Goal: Task Accomplishment & Management: Manage account settings

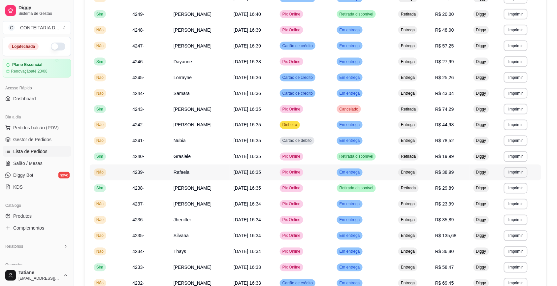
scroll to position [332, 0]
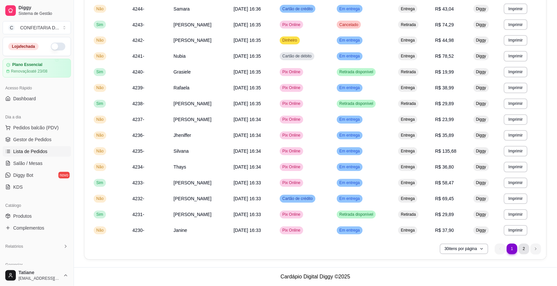
click at [523, 248] on li "2" at bounding box center [524, 249] width 11 height 11
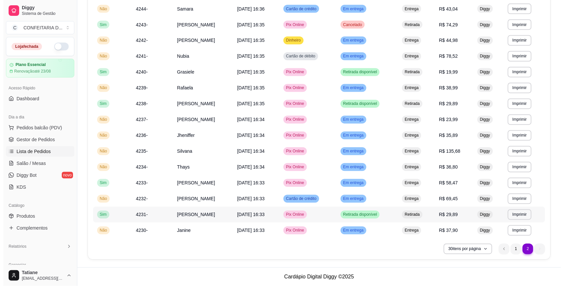
scroll to position [285, 0]
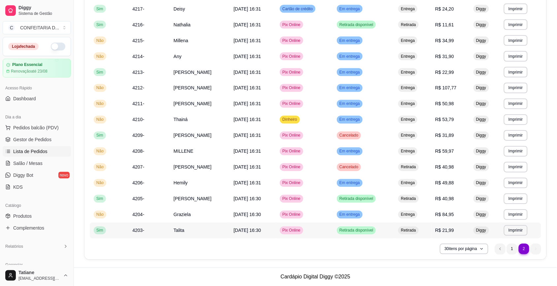
click at [187, 230] on td "Talita" at bounding box center [200, 231] width 60 height 16
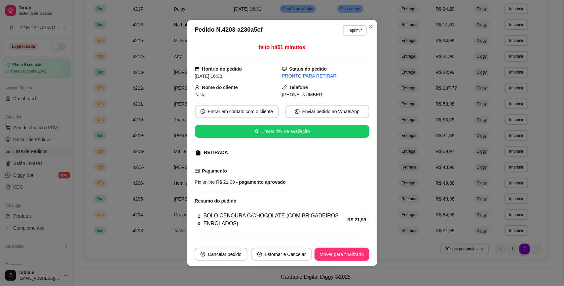
click at [124, 146] on td "Não" at bounding box center [109, 152] width 39 height 16
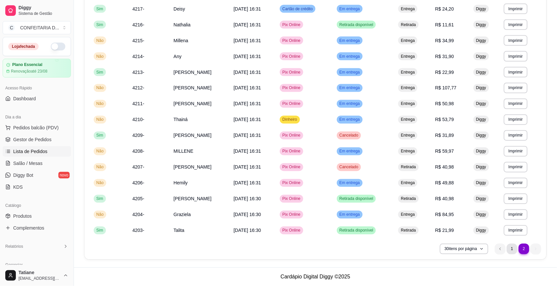
click at [512, 250] on li "1" at bounding box center [512, 249] width 11 height 11
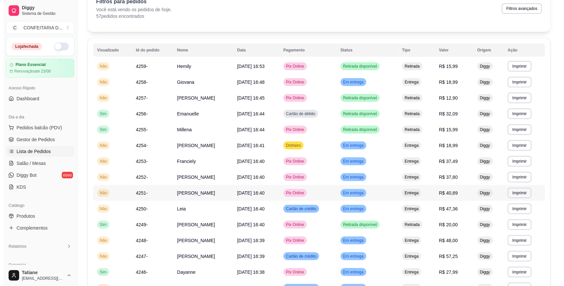
scroll to position [0, 0]
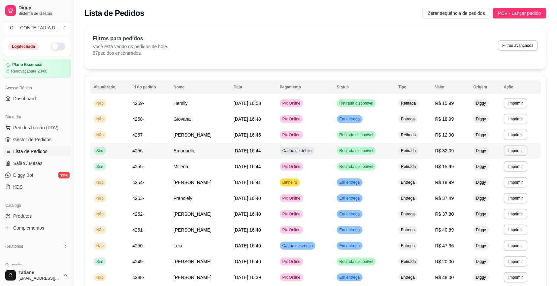
click at [178, 154] on td "Emanuelle" at bounding box center [200, 151] width 60 height 16
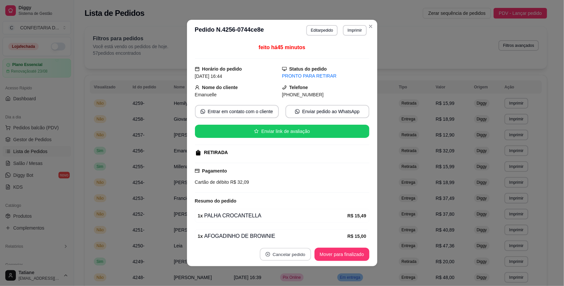
click at [295, 253] on button "Cancelar pedido" at bounding box center [284, 254] width 51 height 13
click at [303, 236] on button "Sim" at bounding box center [301, 238] width 26 height 13
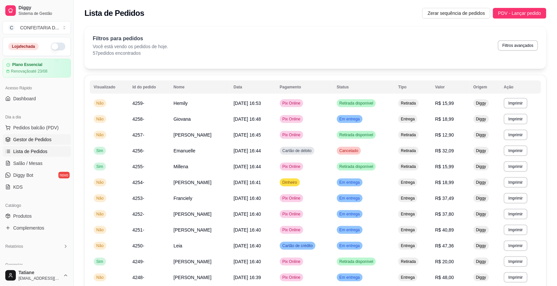
click at [21, 139] on span "Gestor de Pedidos" at bounding box center [32, 139] width 38 height 7
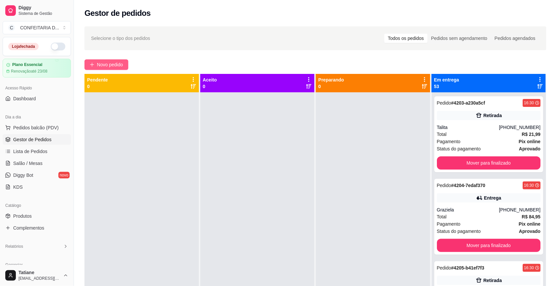
click at [113, 64] on span "Novo pedido" at bounding box center [110, 64] width 26 height 7
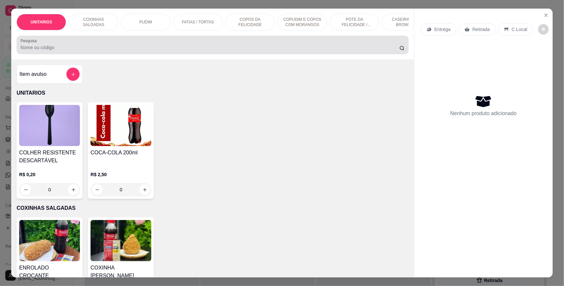
click at [99, 50] on div at bounding box center [212, 44] width 384 height 13
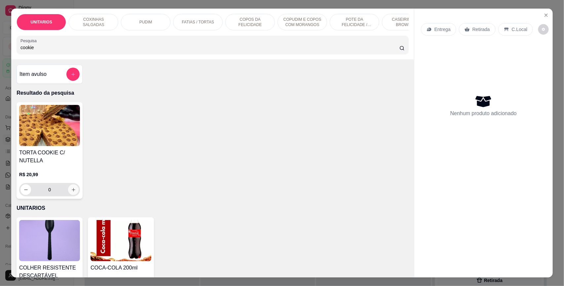
type input "cookie"
click at [71, 192] on icon "increase-product-quantity" at bounding box center [73, 190] width 5 height 5
type input "1"
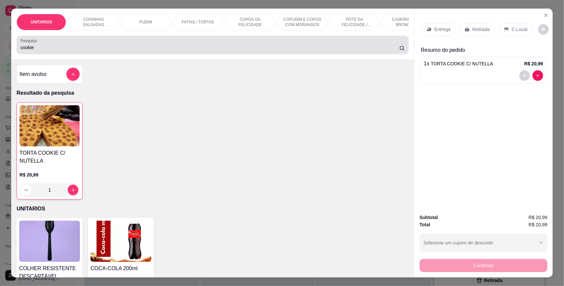
click at [45, 51] on input "cookie" at bounding box center [209, 47] width 379 height 7
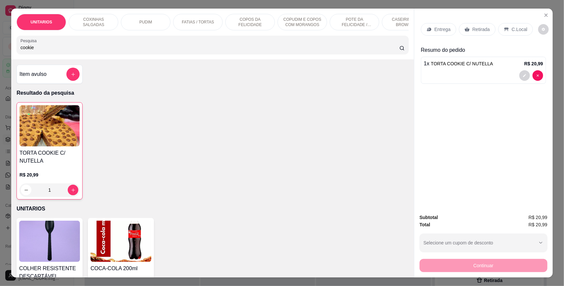
click at [45, 51] on input "cookie" at bounding box center [209, 47] width 379 height 7
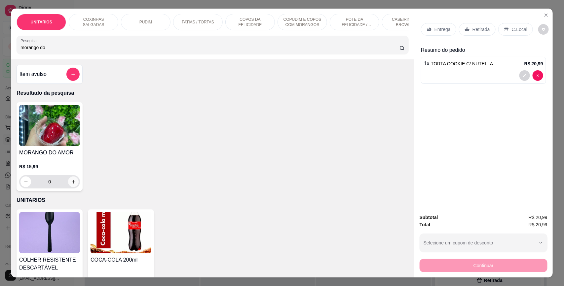
type input "morango do"
click at [71, 185] on icon "increase-product-quantity" at bounding box center [73, 182] width 5 height 5
type input "1"
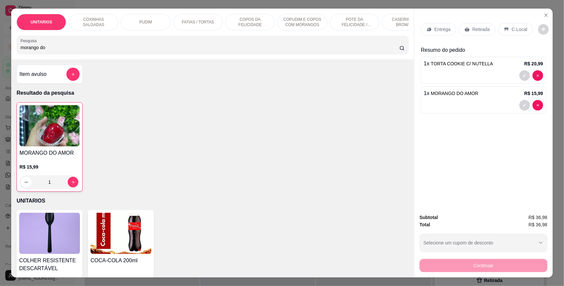
click at [467, 29] on div "Retirada" at bounding box center [477, 29] width 37 height 13
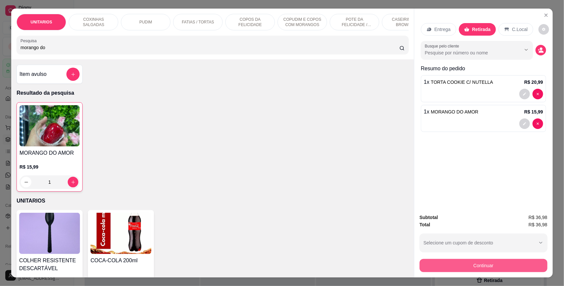
click at [476, 265] on button "Continuar" at bounding box center [483, 265] width 128 height 13
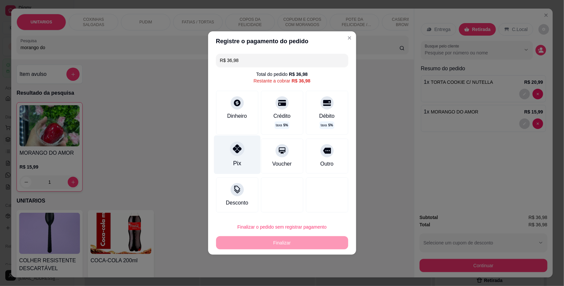
click at [233, 151] on icon at bounding box center [236, 149] width 9 height 9
type input "R$ 0,00"
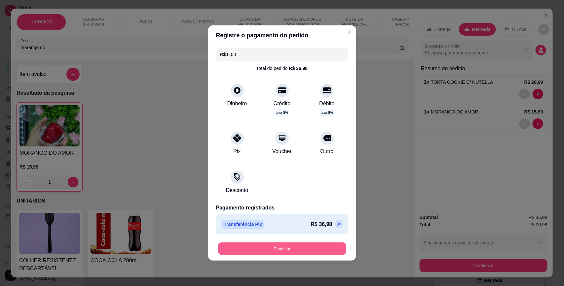
click at [311, 253] on button "Finalizar" at bounding box center [282, 249] width 128 height 13
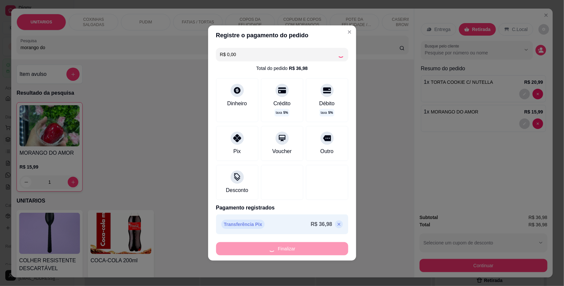
type input "0"
type input "-R$ 36,98"
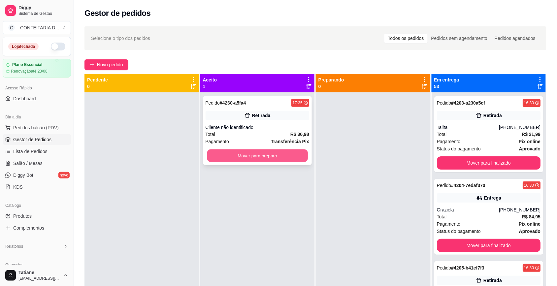
click at [235, 158] on button "Mover para preparo" at bounding box center [257, 156] width 101 height 13
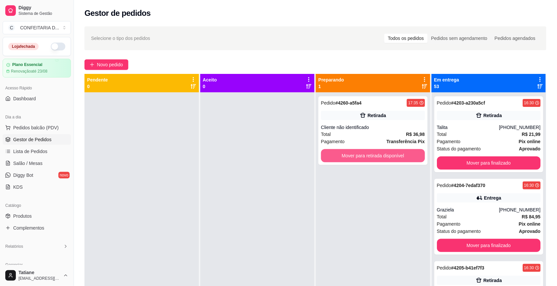
click at [333, 156] on button "Mover para retirada disponível" at bounding box center [373, 155] width 104 height 13
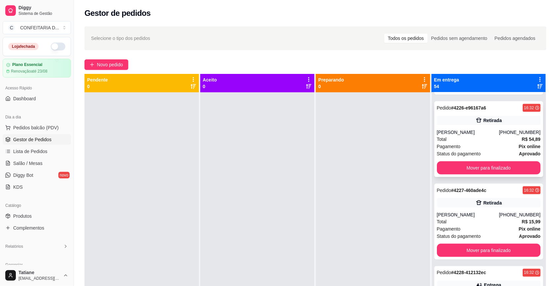
scroll to position [1733, 0]
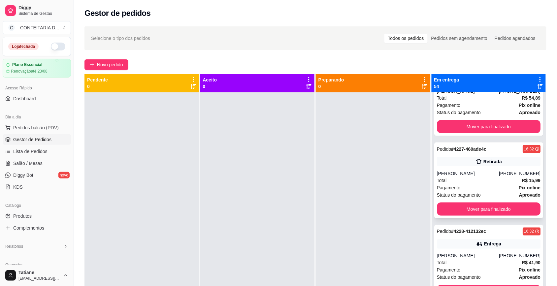
click at [479, 177] on div "[PERSON_NAME]" at bounding box center [468, 173] width 62 height 7
click at [479, 184] on div "Total R$ 15,99" at bounding box center [489, 180] width 104 height 7
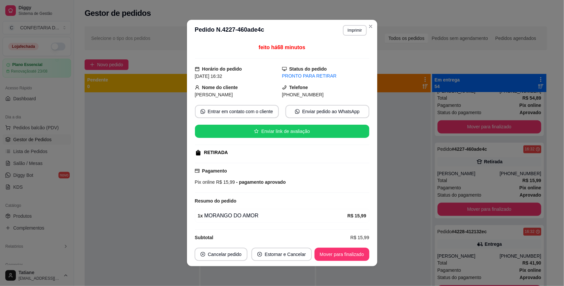
drag, startPoint x: 274, startPoint y: 97, endPoint x: 314, endPoint y: 95, distance: 39.7
click at [314, 95] on div "Nome do cliente Ianca Karine Telefone (31) 9 8968-5219" at bounding box center [282, 91] width 174 height 15
copy div "Telefone (31) 9 8968-5219"
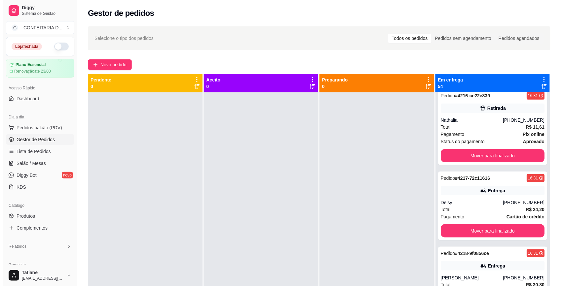
scroll to position [784, 0]
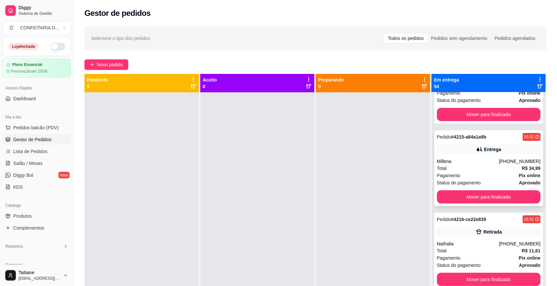
click at [465, 169] on div "Total R$ 34,99" at bounding box center [489, 168] width 104 height 7
click at [33, 155] on span "Lista de Pedidos" at bounding box center [30, 151] width 34 height 7
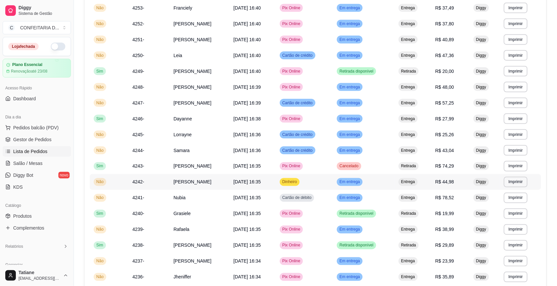
scroll to position [332, 0]
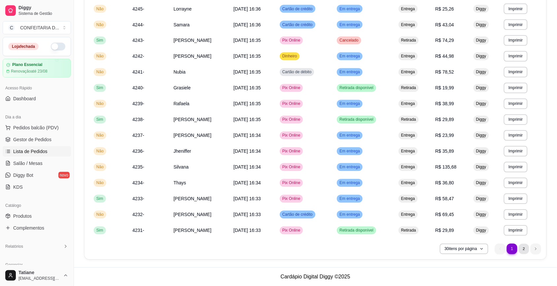
click at [525, 249] on li "2" at bounding box center [524, 249] width 10 height 10
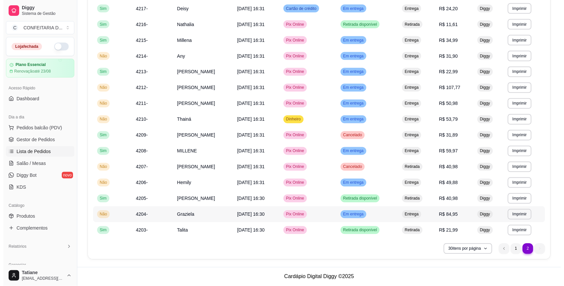
scroll to position [300, 0]
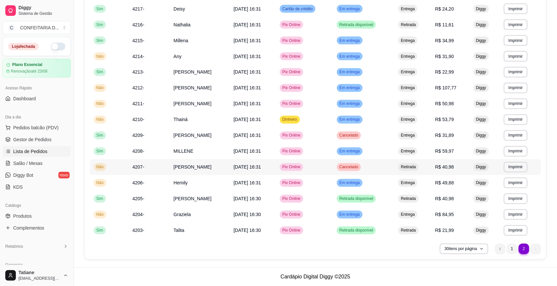
click at [177, 166] on span "[PERSON_NAME]" at bounding box center [193, 167] width 38 height 5
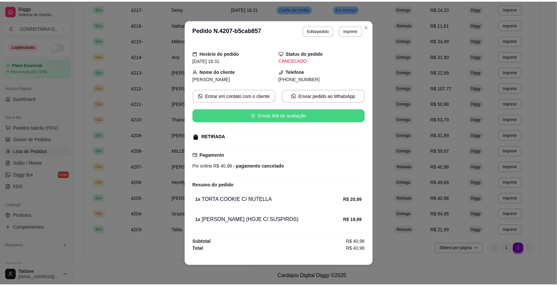
scroll to position [0, 0]
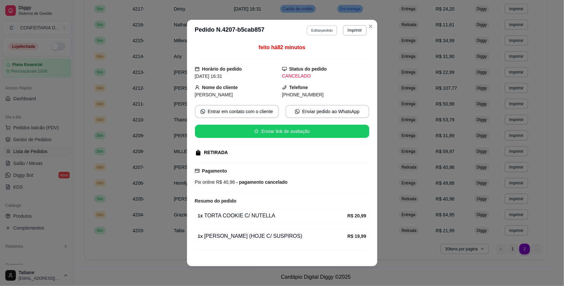
click at [320, 31] on button "Editar pedido" at bounding box center [321, 30] width 31 height 10
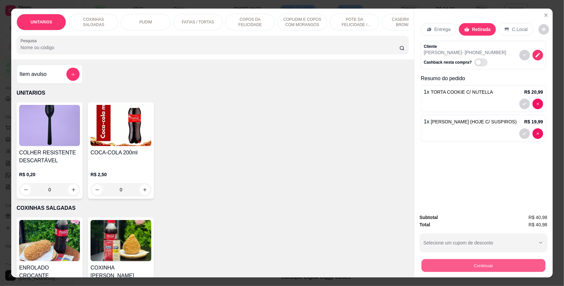
click at [482, 262] on button "Continuar" at bounding box center [483, 265] width 124 height 13
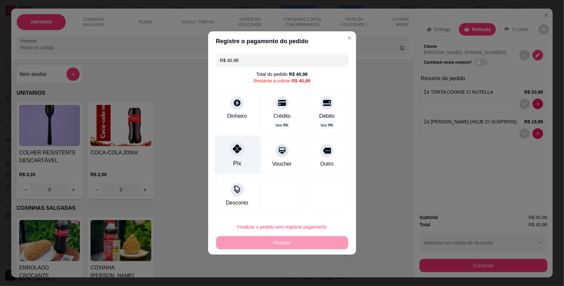
click at [235, 149] on icon at bounding box center [236, 149] width 9 height 9
type input "R$ 0,00"
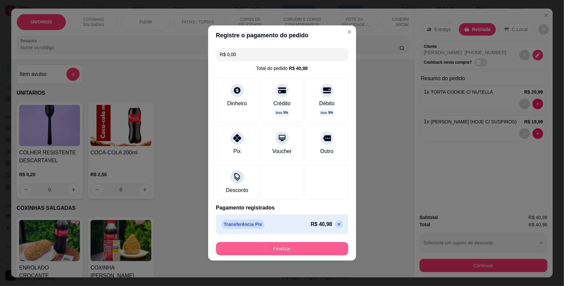
click at [280, 248] on button "Finalizar" at bounding box center [282, 248] width 132 height 13
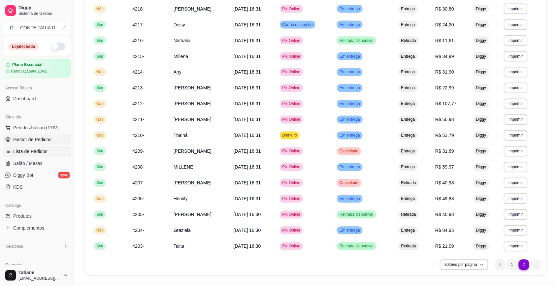
click at [30, 138] on span "Gestor de Pedidos" at bounding box center [32, 139] width 38 height 7
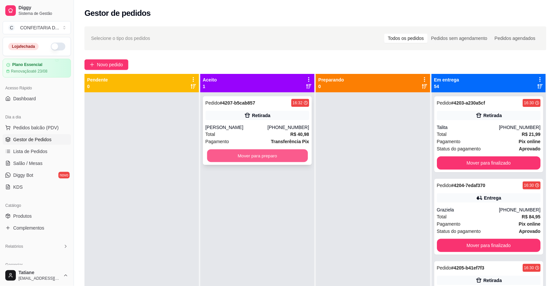
click at [252, 157] on button "Mover para preparo" at bounding box center [257, 156] width 101 height 13
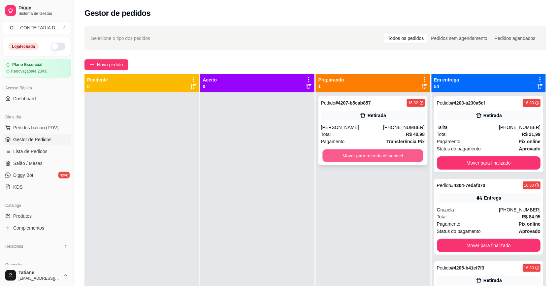
click at [357, 157] on button "Mover para retirada disponível" at bounding box center [373, 156] width 101 height 13
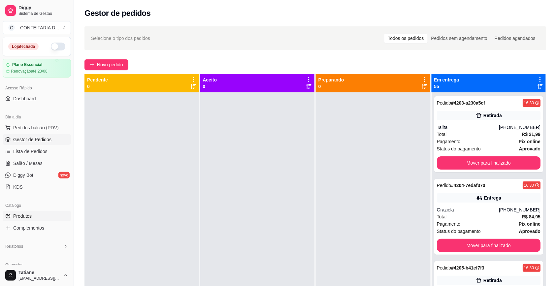
click at [37, 216] on link "Produtos" at bounding box center [37, 216] width 68 height 11
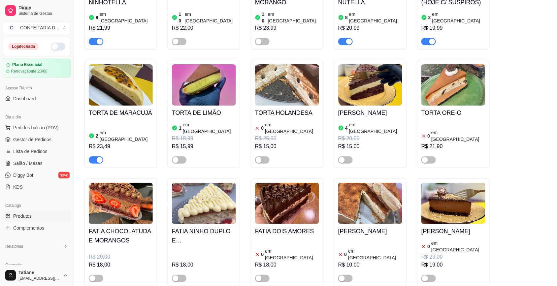
scroll to position [495, 0]
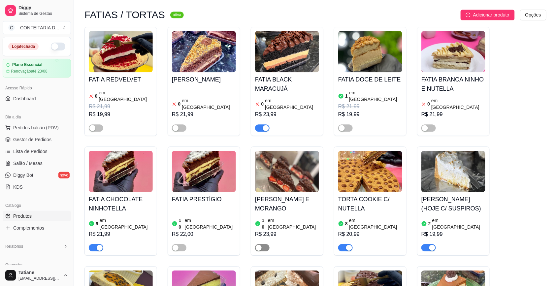
click at [261, 245] on div "button" at bounding box center [259, 248] width 6 height 6
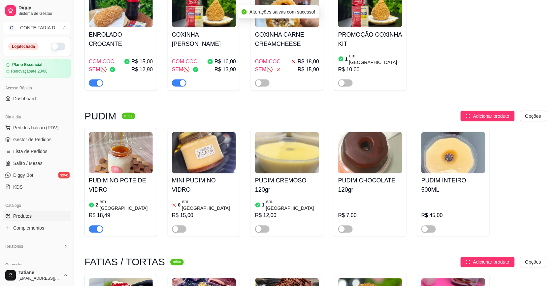
scroll to position [454, 0]
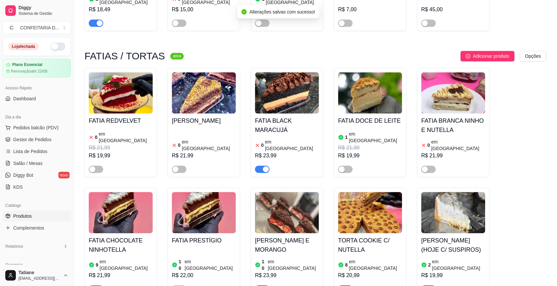
click at [264, 166] on div "button" at bounding box center [266, 169] width 6 height 6
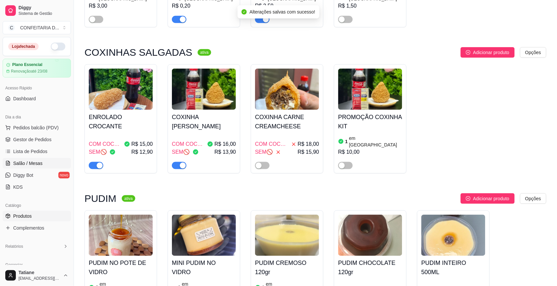
scroll to position [0, 0]
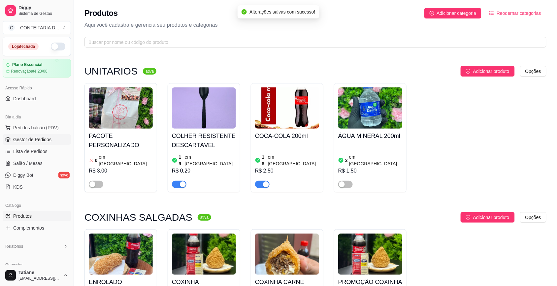
click at [23, 140] on span "Gestor de Pedidos" at bounding box center [32, 139] width 38 height 7
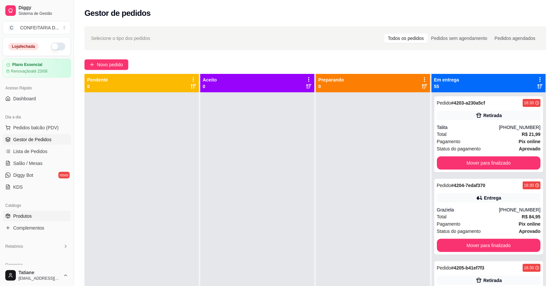
click at [32, 216] on link "Produtos" at bounding box center [37, 216] width 68 height 11
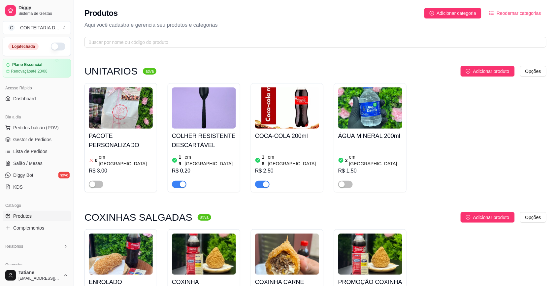
scroll to position [124, 0]
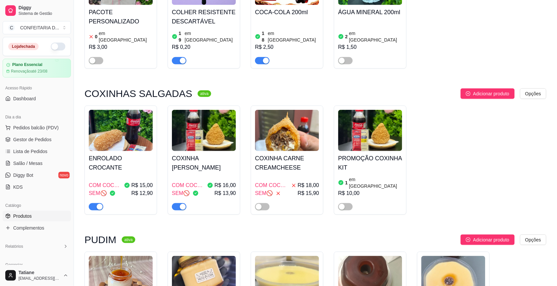
click at [211, 133] on img at bounding box center [204, 130] width 64 height 41
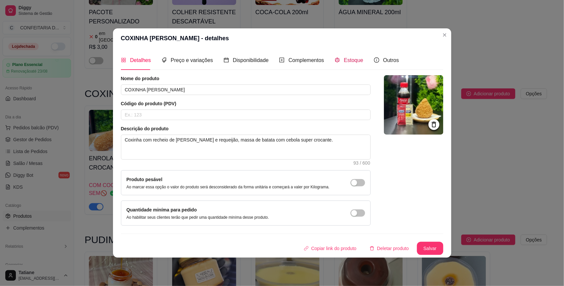
click at [345, 56] on div "Estoque" at bounding box center [348, 60] width 29 height 8
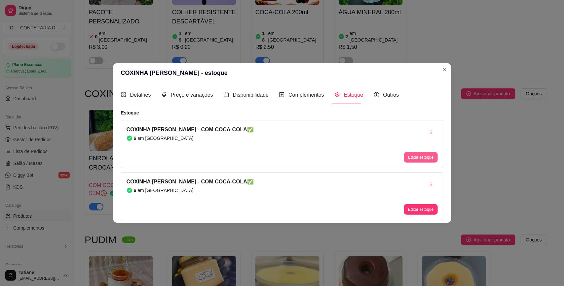
click at [410, 158] on button "Editar estoque" at bounding box center [420, 157] width 33 height 11
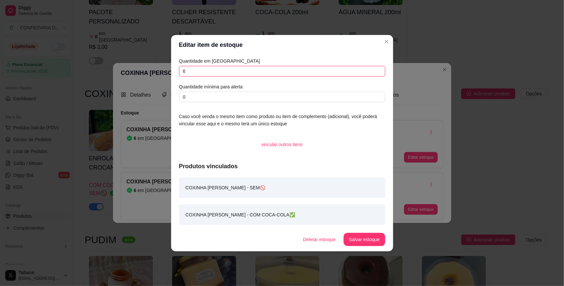
click at [209, 66] on input "6" at bounding box center [282, 71] width 206 height 11
type input "30"
click at [364, 240] on button "Salvar estoque" at bounding box center [363, 239] width 41 height 13
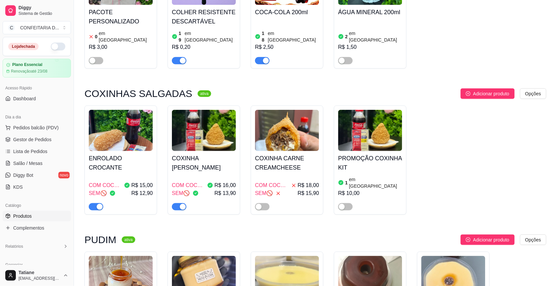
click at [92, 135] on img at bounding box center [121, 130] width 64 height 41
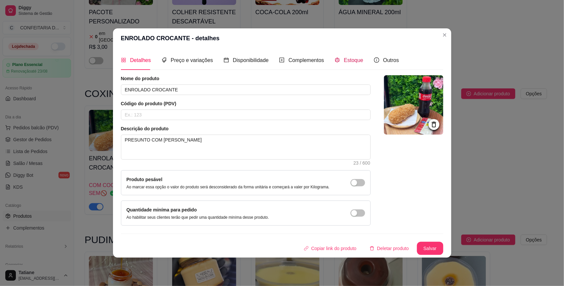
click at [357, 58] on span "Estoque" at bounding box center [353, 60] width 19 height 6
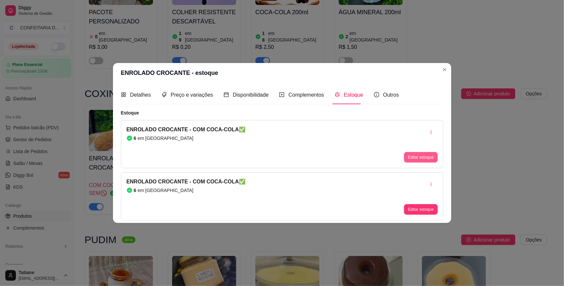
click at [419, 155] on button "Editar estoque" at bounding box center [420, 157] width 33 height 11
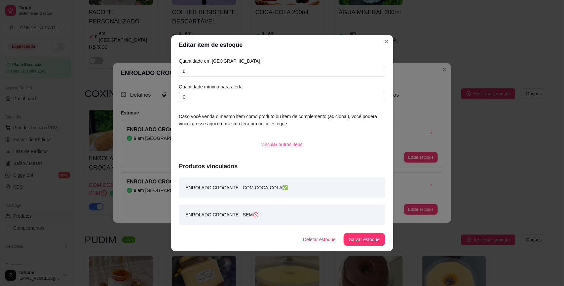
click at [205, 64] on div "Quantidade em estoque 6 Quantidade mínima para alerta 0" at bounding box center [282, 79] width 206 height 45
drag, startPoint x: 205, startPoint y: 64, endPoint x: 206, endPoint y: 68, distance: 3.3
click at [206, 66] on div "Quantidade em estoque 6 Quantidade mínima para alerta 0" at bounding box center [282, 79] width 206 height 45
click at [206, 70] on input "6" at bounding box center [282, 71] width 206 height 11
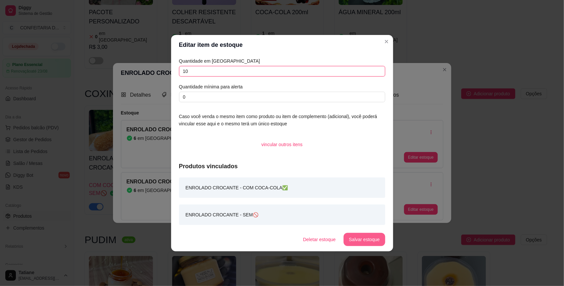
type input "10"
click at [362, 240] on button "Salvar estoque" at bounding box center [363, 239] width 41 height 13
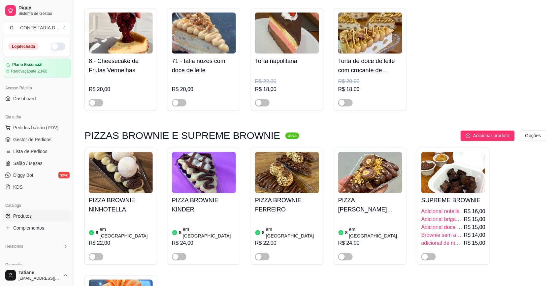
scroll to position [1032, 0]
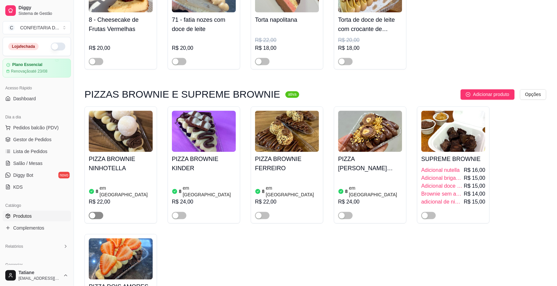
click at [94, 213] on div "button" at bounding box center [92, 216] width 6 height 6
click at [181, 212] on span "button" at bounding box center [179, 215] width 15 height 7
click at [266, 212] on span "button" at bounding box center [262, 215] width 15 height 7
click at [349, 212] on span "button" at bounding box center [345, 215] width 15 height 7
click at [438, 206] on div at bounding box center [454, 212] width 64 height 13
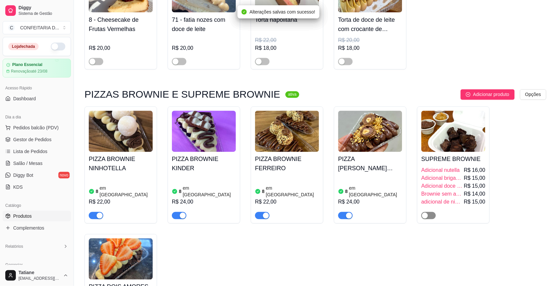
click at [427, 213] on div "button" at bounding box center [425, 216] width 6 height 6
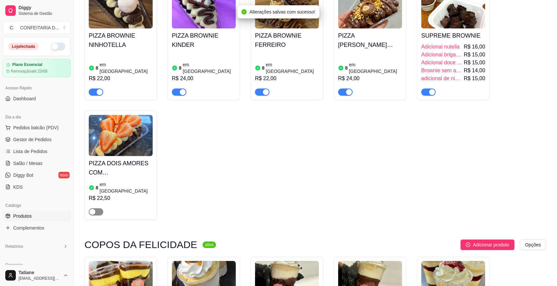
click at [95, 209] on div "button" at bounding box center [92, 212] width 6 height 6
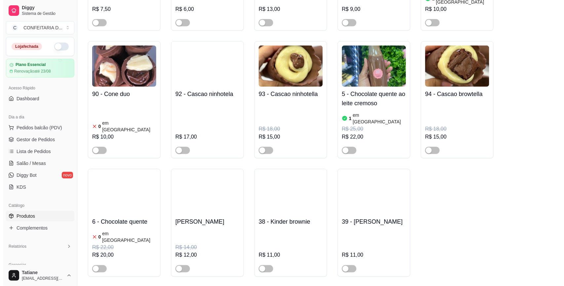
scroll to position [3920, 0]
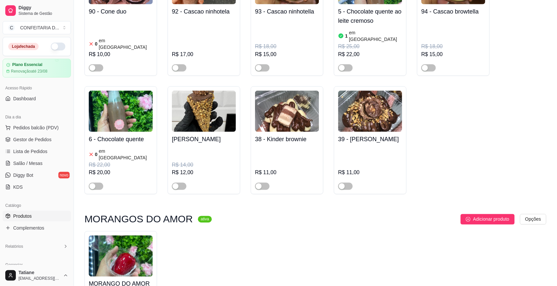
click at [135, 236] on img at bounding box center [121, 256] width 64 height 41
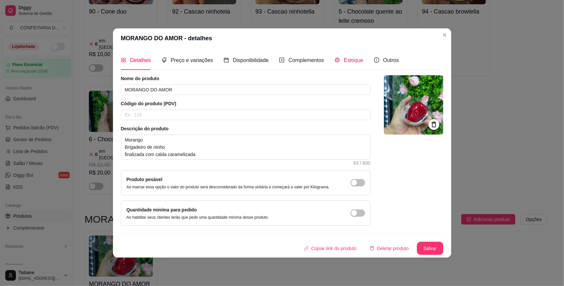
click at [338, 59] on div "Estoque" at bounding box center [348, 60] width 29 height 8
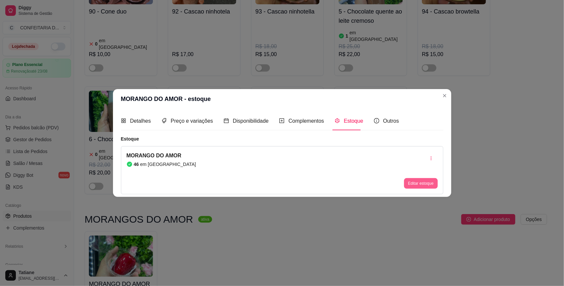
click at [416, 183] on button "Editar estoque" at bounding box center [420, 183] width 33 height 11
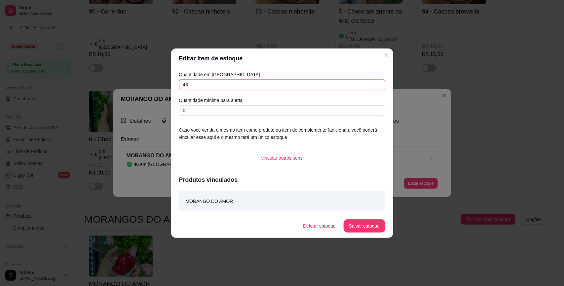
click at [234, 85] on input "46" at bounding box center [282, 85] width 206 height 11
type input "50"
click at [361, 223] on button "Salvar estoque" at bounding box center [363, 226] width 41 height 13
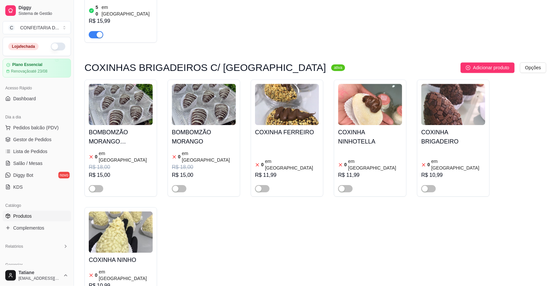
scroll to position [4333, 0]
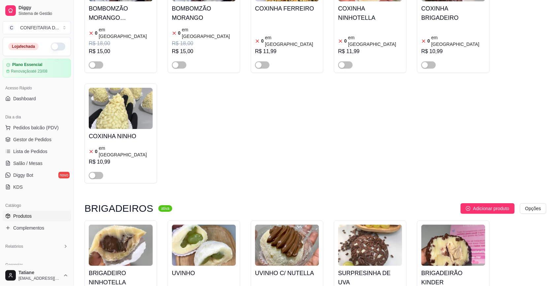
click at [204, 269] on h4 "UVINHO" at bounding box center [204, 273] width 64 height 9
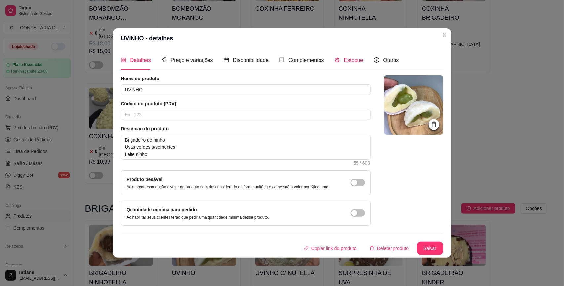
click at [353, 60] on span "Estoque" at bounding box center [353, 60] width 19 height 6
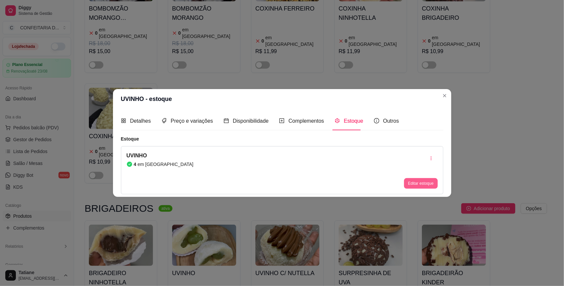
click at [427, 181] on button "Editar estoque" at bounding box center [420, 183] width 33 height 11
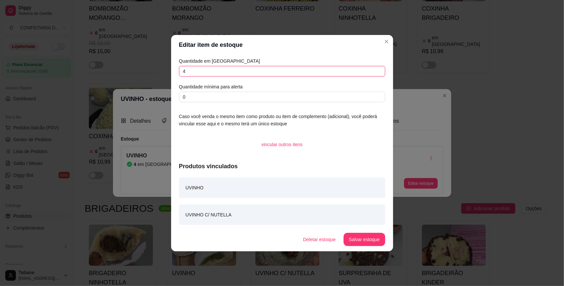
click at [207, 69] on input "4" at bounding box center [282, 71] width 206 height 11
type input "10"
click at [362, 238] on button "Salvar estoque" at bounding box center [363, 239] width 41 height 13
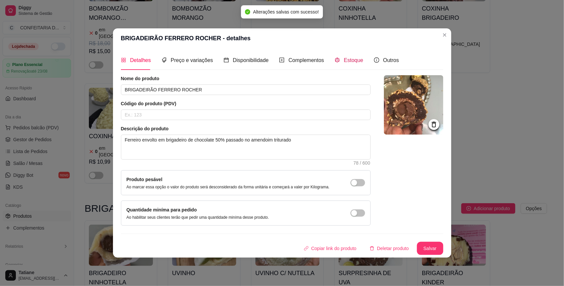
click at [334, 57] on span at bounding box center [336, 60] width 5 height 6
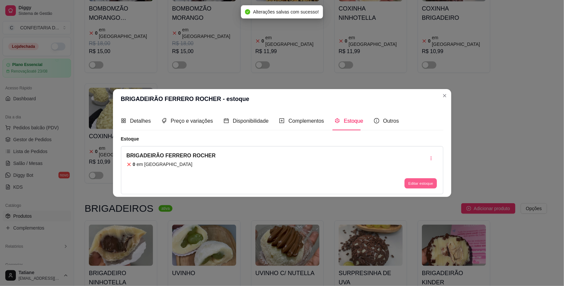
click at [427, 184] on button "Editar estoque" at bounding box center [420, 184] width 32 height 10
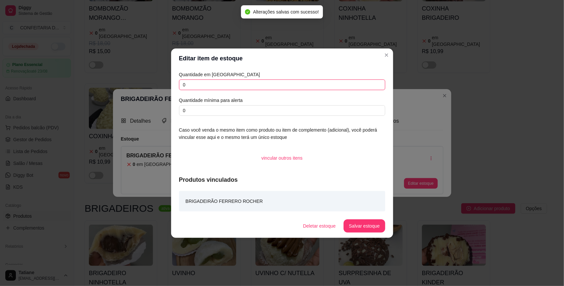
click at [201, 86] on input "0" at bounding box center [282, 85] width 206 height 11
type input "3"
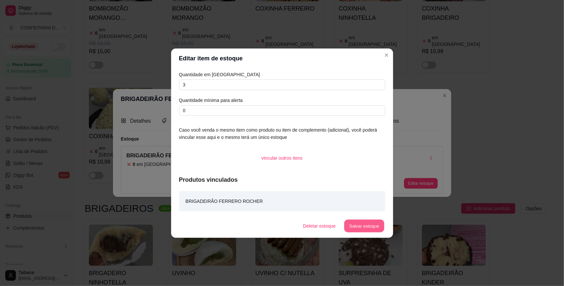
click at [377, 228] on button "Salvar estoque" at bounding box center [364, 226] width 40 height 13
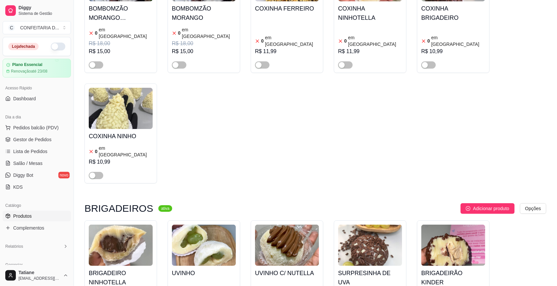
click at [120, 269] on h4 "BRIGADEIRO NINHOTELLA" at bounding box center [121, 278] width 64 height 18
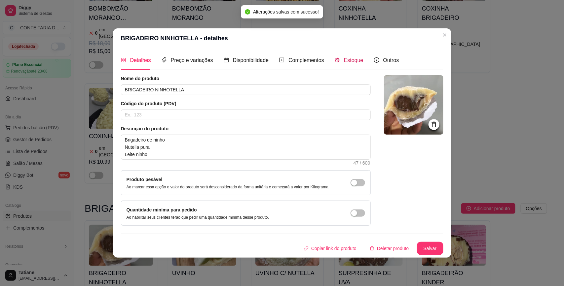
click at [345, 63] on span "Estoque" at bounding box center [353, 60] width 19 height 6
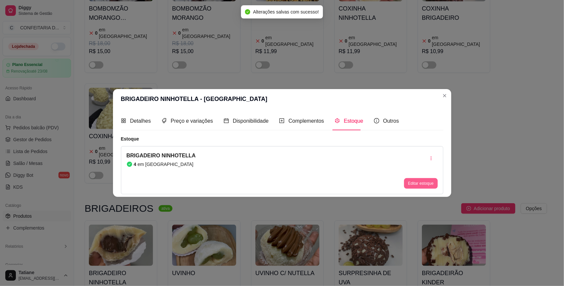
click at [414, 186] on button "Editar estoque" at bounding box center [420, 183] width 33 height 11
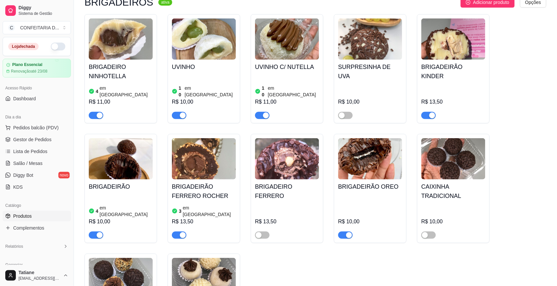
scroll to position [4705, 0]
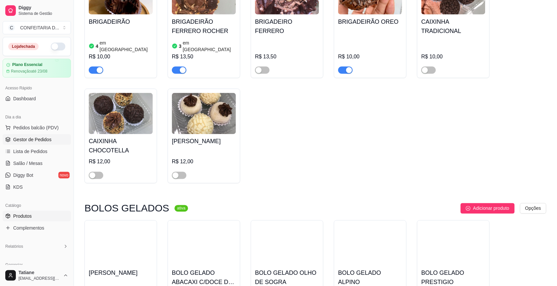
click at [31, 139] on span "Gestor de Pedidos" at bounding box center [32, 139] width 38 height 7
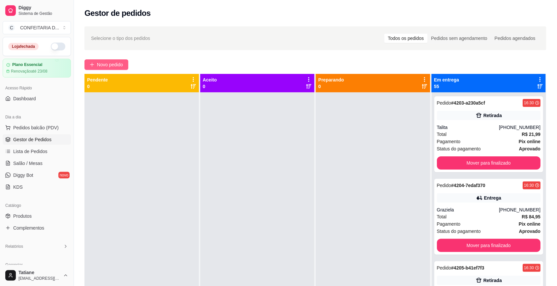
click at [106, 60] on button "Novo pedido" at bounding box center [107, 64] width 44 height 11
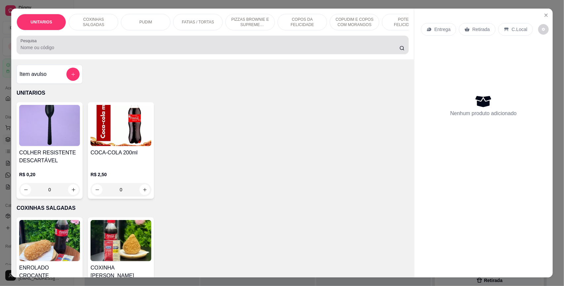
click at [101, 51] on input "Pesquisa" at bounding box center [209, 47] width 379 height 7
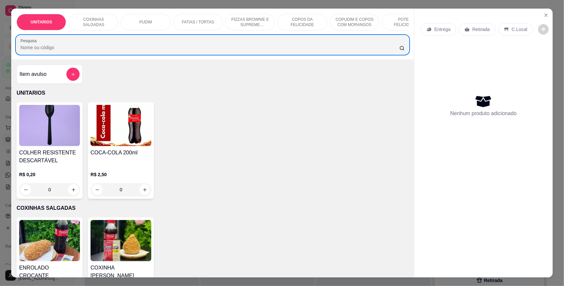
click at [444, 29] on p "Entrega" at bounding box center [442, 29] width 16 height 7
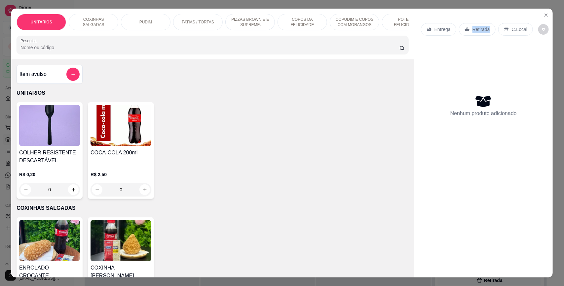
click at [472, 32] on p "Retirada" at bounding box center [480, 29] width 17 height 7
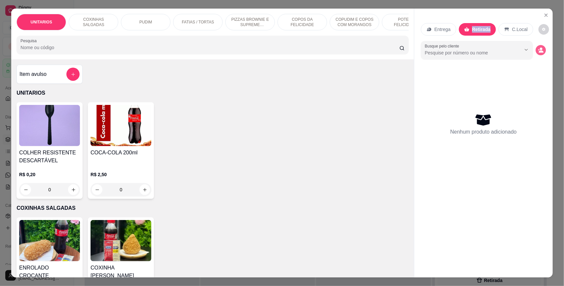
click at [542, 50] on button "decrease-product-quantity" at bounding box center [540, 50] width 10 height 10
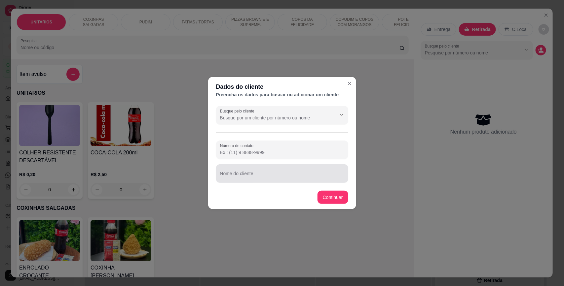
click at [245, 169] on div at bounding box center [282, 173] width 124 height 13
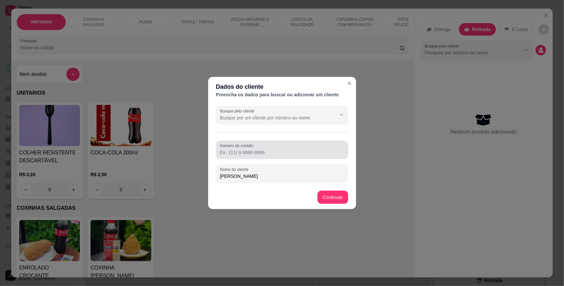
type input "[PERSON_NAME]"
drag, startPoint x: 250, startPoint y: 155, endPoint x: 253, endPoint y: 151, distance: 5.2
click at [253, 151] on div "Número de contato" at bounding box center [282, 150] width 132 height 18
click at [253, 151] on input "Número de contato" at bounding box center [282, 152] width 124 height 7
paste input "(31) 7186-4017"
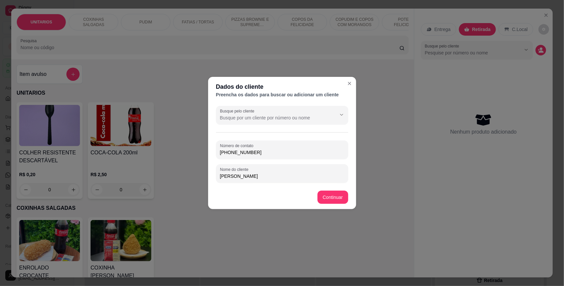
click at [229, 150] on input "(31) 7186-4017" at bounding box center [282, 152] width 124 height 7
type input "[PHONE_NUMBER]"
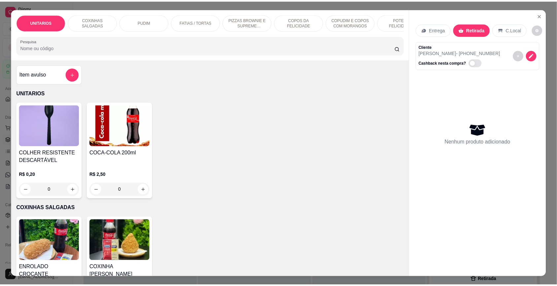
scroll to position [124, 0]
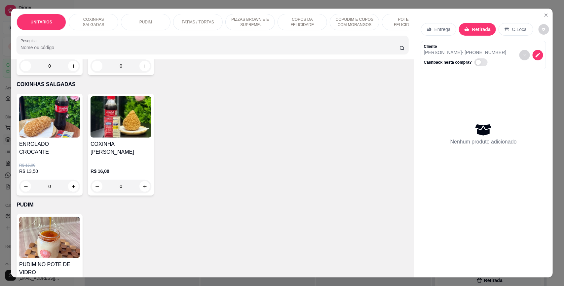
click at [144, 184] on div "0" at bounding box center [120, 186] width 61 height 13
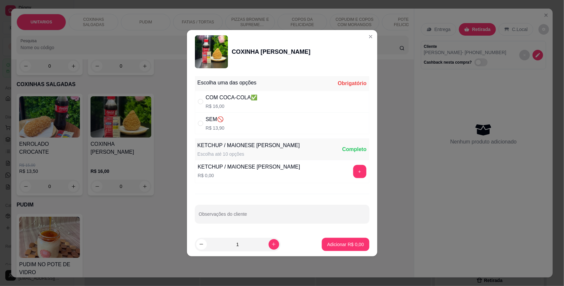
click at [217, 126] on p "R$ 13,90" at bounding box center [215, 128] width 19 height 7
radio input "true"
click at [356, 169] on button "+" at bounding box center [359, 171] width 13 height 13
click at [271, 246] on icon "increase-product-quantity" at bounding box center [273, 244] width 5 height 5
type input "2"
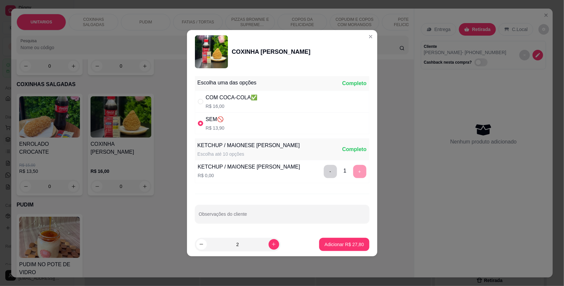
click at [215, 100] on div "COM COCA-COLA✅" at bounding box center [232, 98] width 52 height 8
radio input "true"
radio input "false"
click at [330, 250] on button "Adicionar R$ 32,00" at bounding box center [344, 244] width 50 height 13
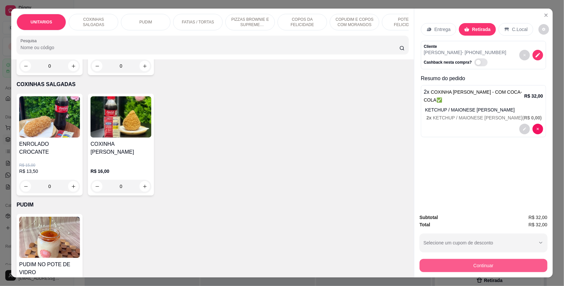
click at [475, 263] on button "Continuar" at bounding box center [483, 265] width 128 height 13
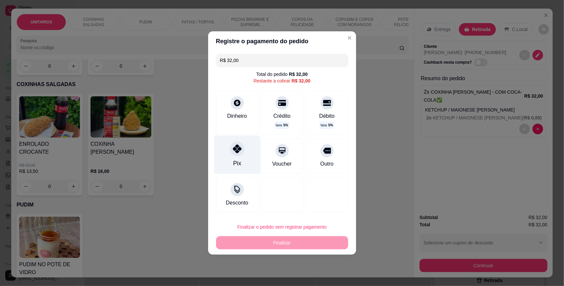
drag, startPoint x: 223, startPoint y: 151, endPoint x: 227, endPoint y: 151, distance: 4.0
click at [223, 151] on div "Pix" at bounding box center [237, 155] width 47 height 39
type input "R$ 0,00"
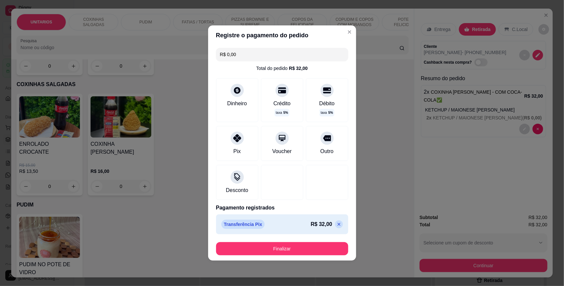
click at [280, 243] on button "Finalizar" at bounding box center [282, 248] width 132 height 13
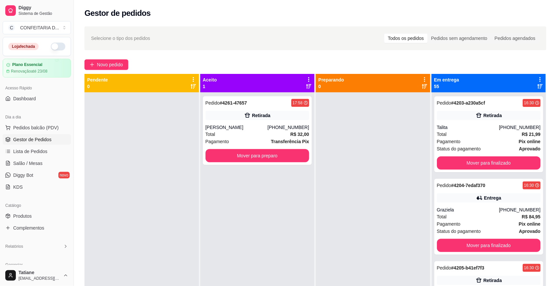
click at [51, 46] on button "button" at bounding box center [58, 47] width 15 height 8
click at [243, 153] on button "Mover para preparo" at bounding box center [257, 156] width 101 height 13
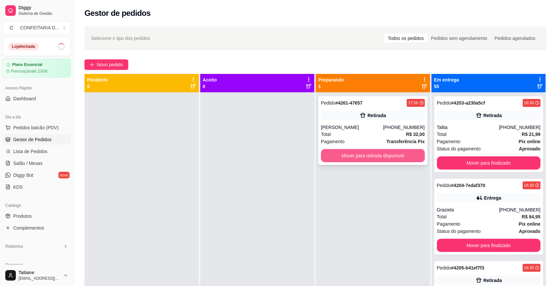
click at [357, 156] on button "Mover para retirada disponível" at bounding box center [373, 155] width 104 height 13
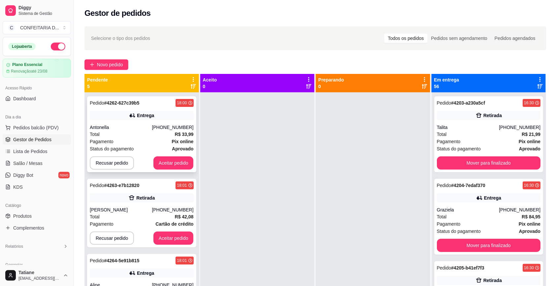
click at [145, 120] on div "Entrega" at bounding box center [142, 115] width 104 height 9
click at [115, 240] on button "Recusar pedido" at bounding box center [112, 238] width 44 height 13
click at [129, 223] on button "Sim" at bounding box center [130, 222] width 26 height 13
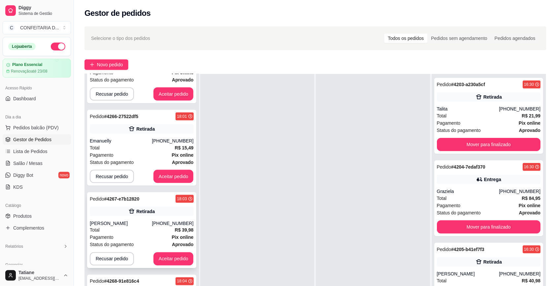
scroll to position [101, 0]
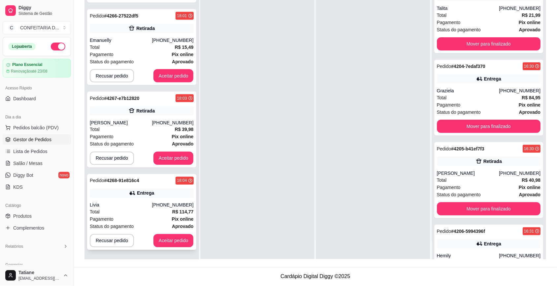
click at [139, 201] on div "Pedido # 4268-91e816c4 18:04 Entrega Livia (31) 99207-5479 Total R$ 114,77 Paga…" at bounding box center [141, 212] width 109 height 76
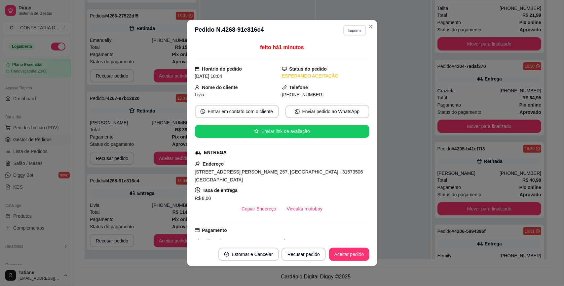
click at [349, 34] on button "Imprimir" at bounding box center [354, 30] width 23 height 10
click at [345, 55] on button "IMPRESSORA" at bounding box center [340, 54] width 46 height 10
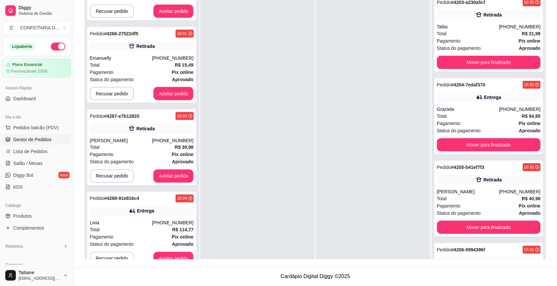
scroll to position [0, 0]
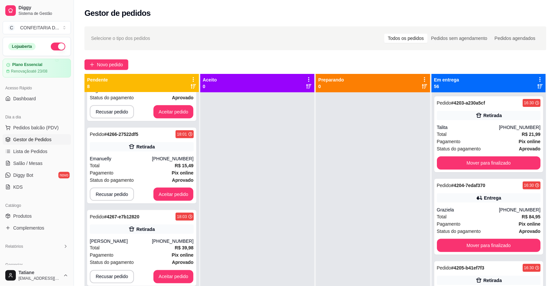
click at [270, 151] on div at bounding box center [257, 235] width 115 height 286
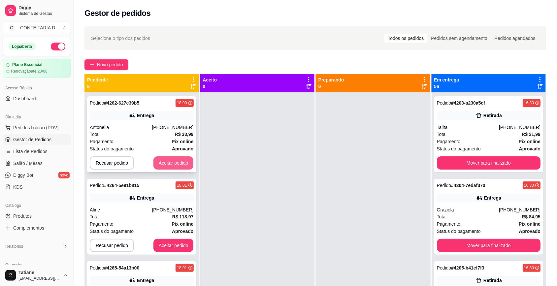
click at [170, 162] on button "Aceitar pedido" at bounding box center [174, 162] width 40 height 13
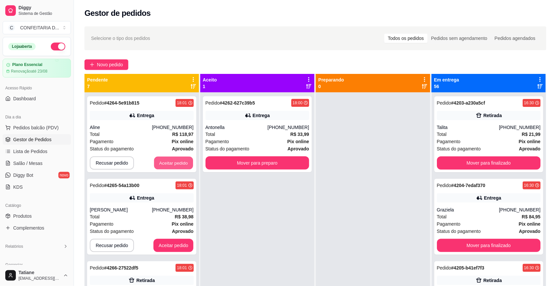
click at [170, 162] on button "Aceitar pedido" at bounding box center [173, 163] width 39 height 13
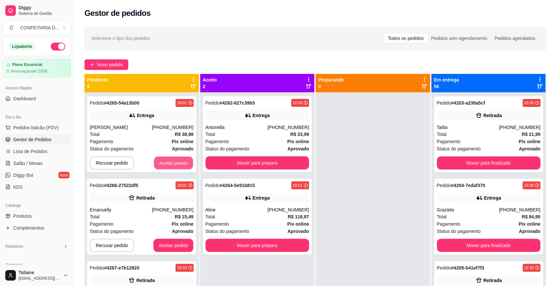
click at [170, 162] on button "Aceitar pedido" at bounding box center [173, 163] width 39 height 13
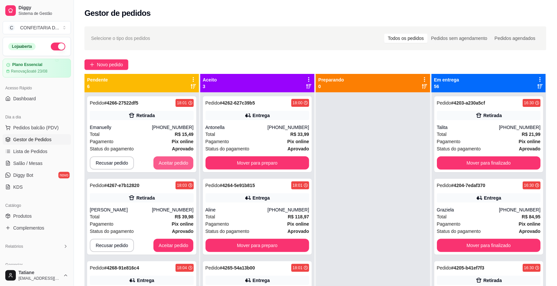
click at [170, 162] on button "Aceitar pedido" at bounding box center [174, 162] width 40 height 13
click at [170, 162] on button "Aceitar pedido" at bounding box center [173, 163] width 39 height 13
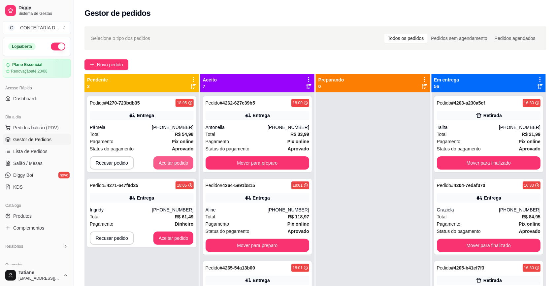
click at [170, 162] on button "Aceitar pedido" at bounding box center [174, 162] width 40 height 13
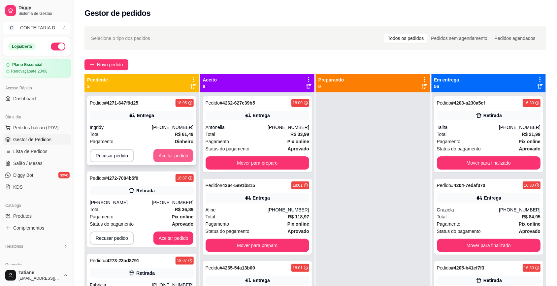
click at [166, 155] on button "Aceitar pedido" at bounding box center [174, 155] width 40 height 13
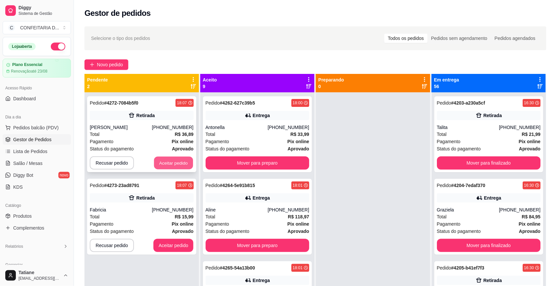
click at [167, 161] on button "Aceitar pedido" at bounding box center [173, 163] width 39 height 13
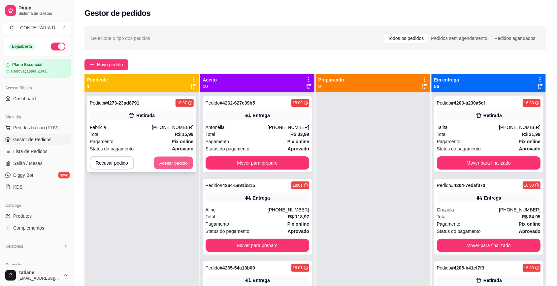
click at [167, 159] on button "Aceitar pedido" at bounding box center [173, 163] width 39 height 13
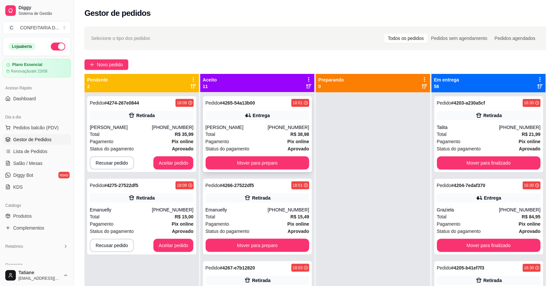
scroll to position [206, 0]
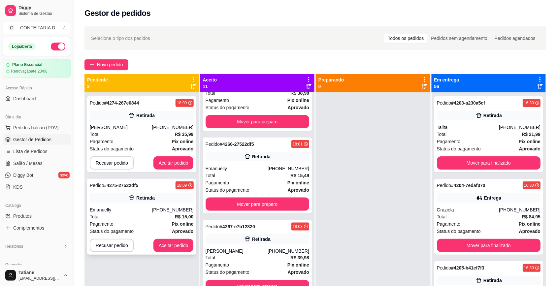
click at [158, 201] on div "Retirada" at bounding box center [142, 197] width 104 height 9
click at [173, 247] on button "Aceitar pedido" at bounding box center [174, 245] width 40 height 13
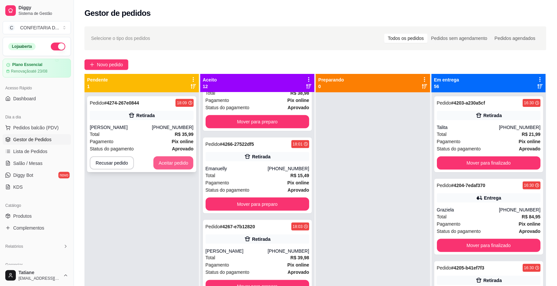
click at [167, 164] on button "Aceitar pedido" at bounding box center [174, 162] width 40 height 13
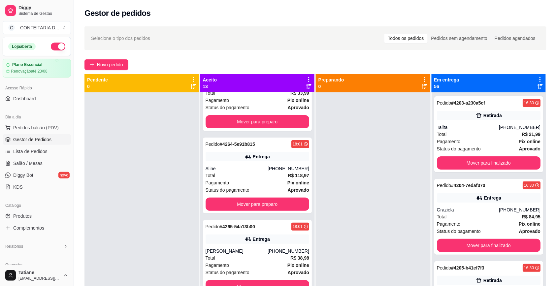
scroll to position [165, 0]
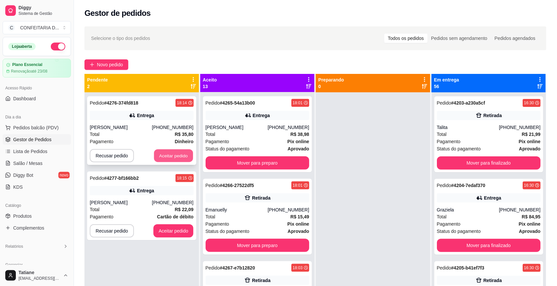
click at [181, 156] on button "Aceitar pedido" at bounding box center [173, 156] width 39 height 13
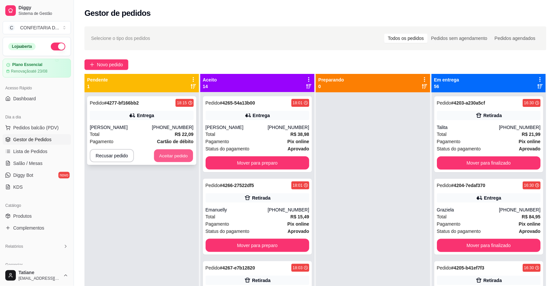
click at [169, 154] on button "Aceitar pedido" at bounding box center [173, 156] width 39 height 13
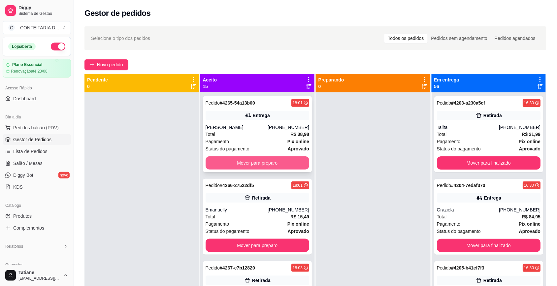
click at [253, 161] on button "Mover para preparo" at bounding box center [258, 162] width 104 height 13
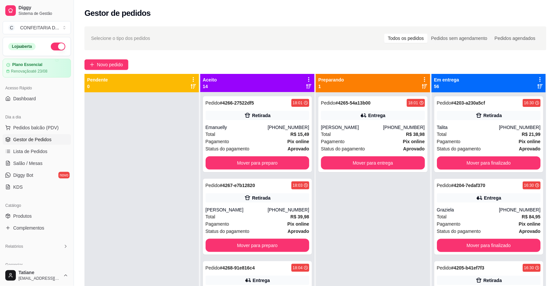
scroll to position [82, 0]
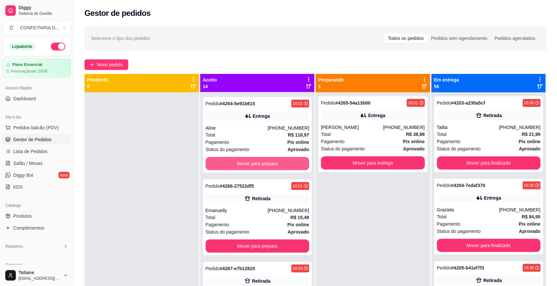
click at [253, 161] on button "Mover para preparo" at bounding box center [258, 163] width 104 height 13
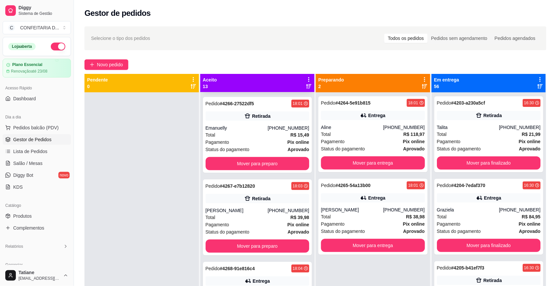
scroll to position [0, 0]
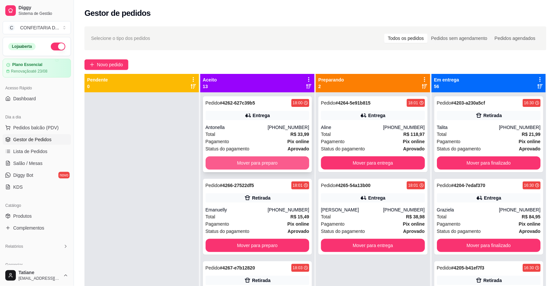
click at [255, 163] on button "Mover para preparo" at bounding box center [258, 162] width 104 height 13
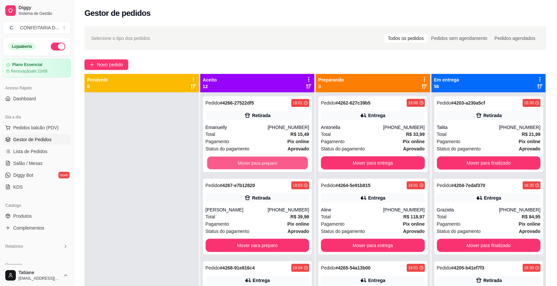
click at [255, 163] on button "Mover para preparo" at bounding box center [257, 163] width 101 height 13
click at [255, 163] on button "Mover para preparo" at bounding box center [258, 162] width 104 height 13
click at [255, 163] on button "Mover para preparo" at bounding box center [257, 163] width 101 height 13
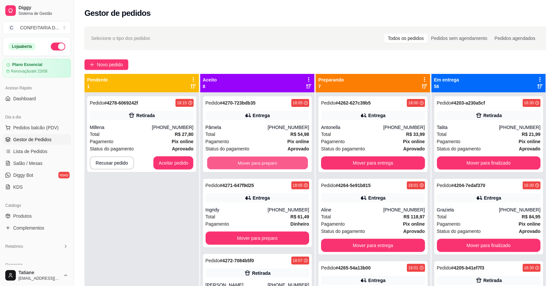
click at [255, 163] on button "Mover para preparo" at bounding box center [257, 163] width 101 height 13
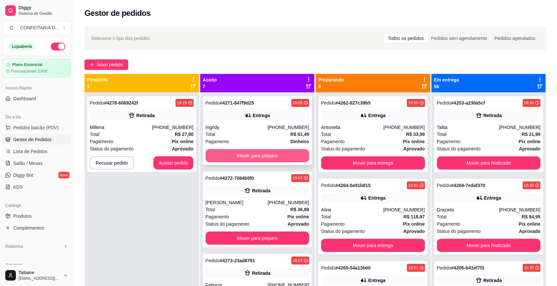
click at [252, 151] on button "Mover para preparo" at bounding box center [258, 155] width 104 height 13
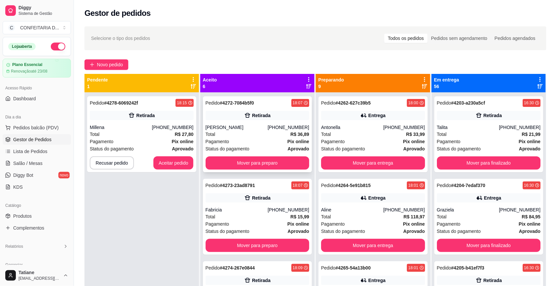
click at [249, 154] on div "Pedido # 4272-7084b5f0 18:07 Retirada Camila Wendy (31) 98746-2571 Total R$ 36,…" at bounding box center [257, 134] width 109 height 76
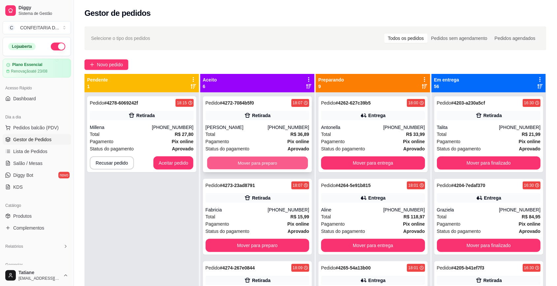
click at [248, 162] on button "Mover para preparo" at bounding box center [257, 163] width 101 height 13
click at [248, 162] on button "Mover para preparo" at bounding box center [258, 162] width 104 height 13
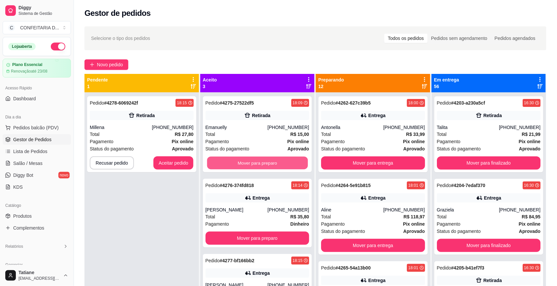
click at [248, 162] on button "Mover para preparo" at bounding box center [257, 163] width 101 height 13
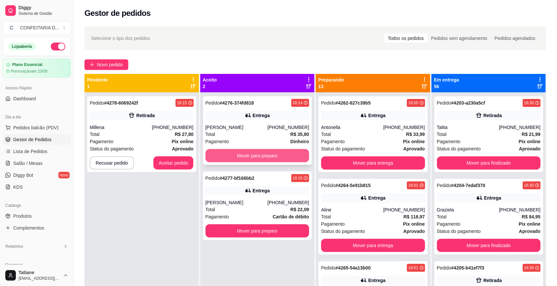
click at [249, 160] on button "Mover para preparo" at bounding box center [258, 155] width 104 height 13
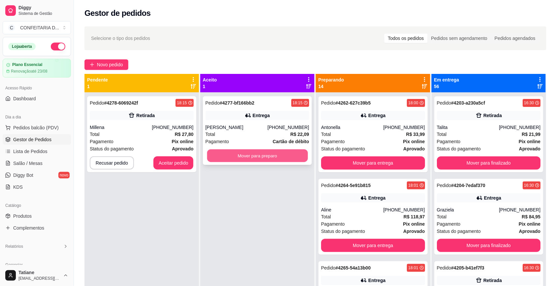
click at [251, 154] on button "Mover para preparo" at bounding box center [257, 156] width 101 height 13
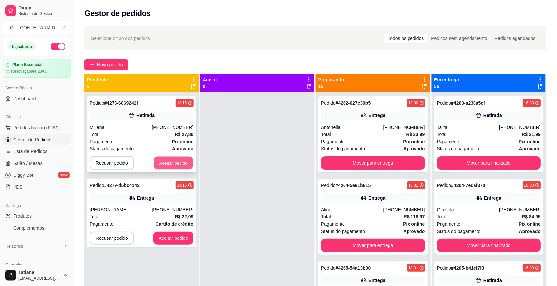
click at [168, 161] on button "Aceitar pedido" at bounding box center [173, 163] width 39 height 13
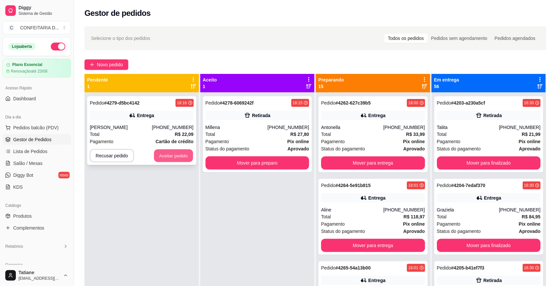
click at [174, 155] on button "Aceitar pedido" at bounding box center [173, 156] width 39 height 13
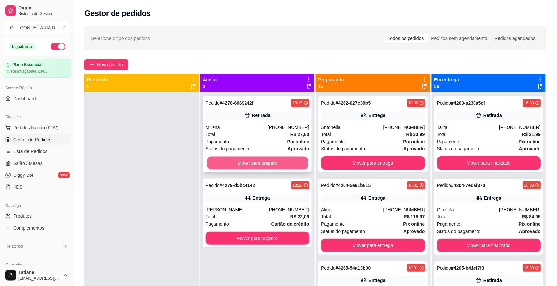
click at [236, 163] on button "Mover para preparo" at bounding box center [257, 163] width 101 height 13
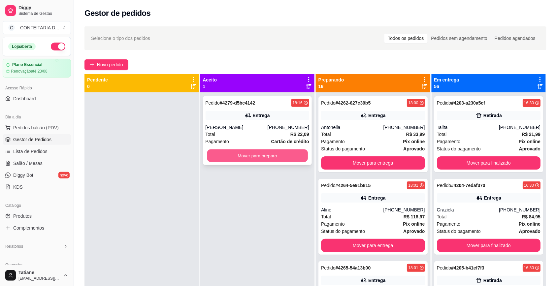
click at [240, 159] on button "Mover para preparo" at bounding box center [257, 156] width 101 height 13
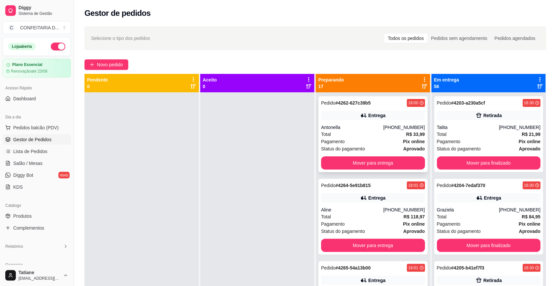
click at [328, 132] on div "Total R$ 33,99" at bounding box center [373, 134] width 104 height 7
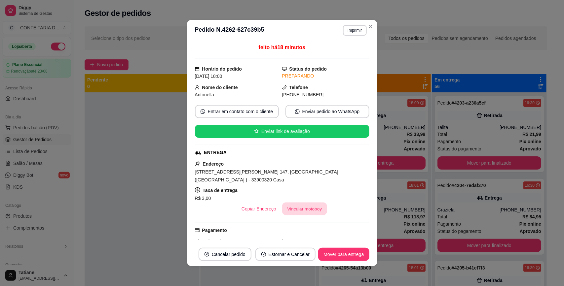
click at [302, 204] on button "Vincular motoboy" at bounding box center [304, 209] width 45 height 13
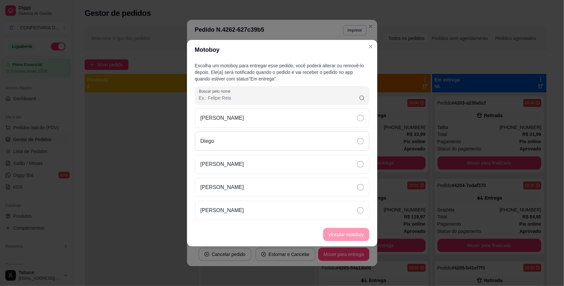
click at [222, 143] on div "Diego" at bounding box center [282, 141] width 174 height 19
click at [341, 237] on button "Vincular motoboy" at bounding box center [346, 234] width 45 height 13
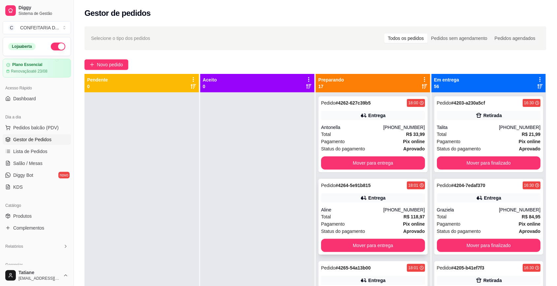
click at [367, 211] on div "Aline" at bounding box center [352, 210] width 62 height 7
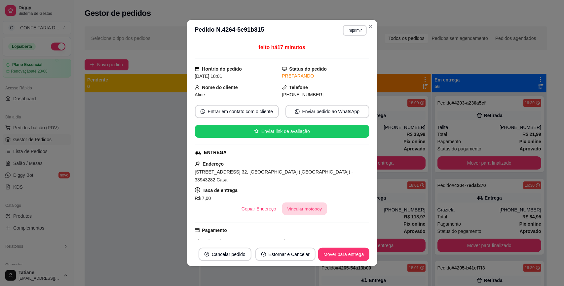
click at [292, 203] on button "Vincular motoboy" at bounding box center [304, 209] width 45 height 13
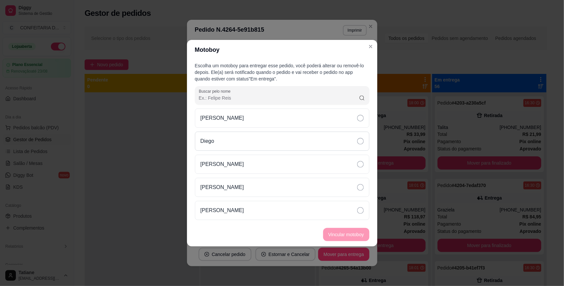
click at [223, 139] on div "Diego" at bounding box center [282, 141] width 174 height 19
click at [347, 235] on button "Vincular motoboy" at bounding box center [346, 234] width 46 height 13
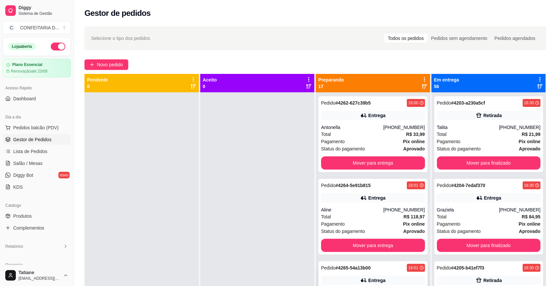
scroll to position [124, 0]
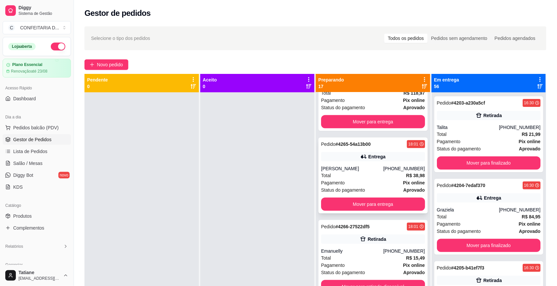
click at [361, 169] on div "[PERSON_NAME]" at bounding box center [352, 168] width 62 height 7
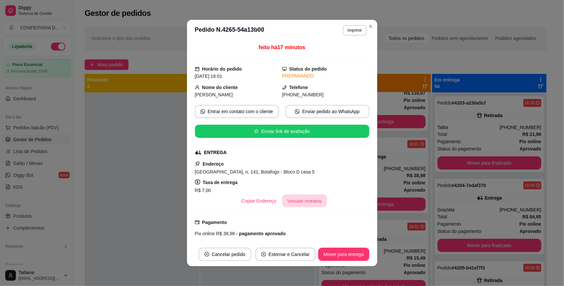
click at [295, 201] on button "Vincular motoboy" at bounding box center [304, 201] width 45 height 13
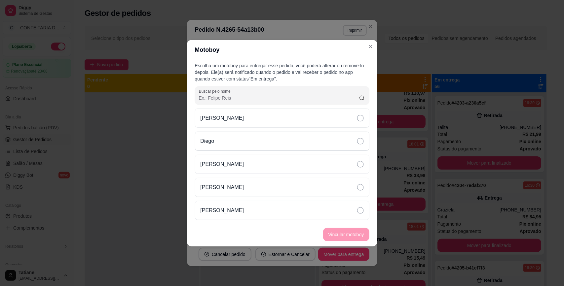
click at [211, 139] on p "Diego" at bounding box center [207, 141] width 14 height 8
click at [343, 234] on button "Vincular motoboy" at bounding box center [346, 234] width 46 height 13
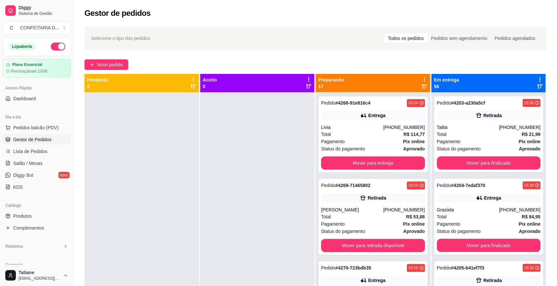
scroll to position [495, 0]
click at [362, 205] on div "Pedido # 4270-723bdb35 18:05 Entrega Pâmela (31) 99186-0436 Total R$ 54,98 Paga…" at bounding box center [373, 217] width 109 height 76
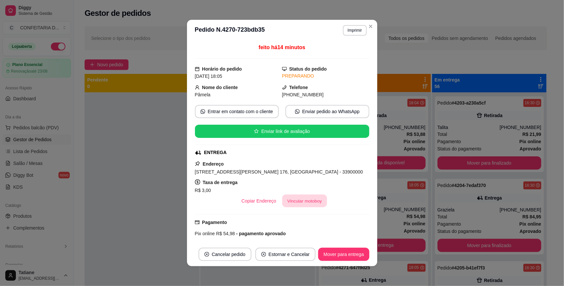
click at [294, 201] on button "Vincular motoboy" at bounding box center [304, 201] width 45 height 13
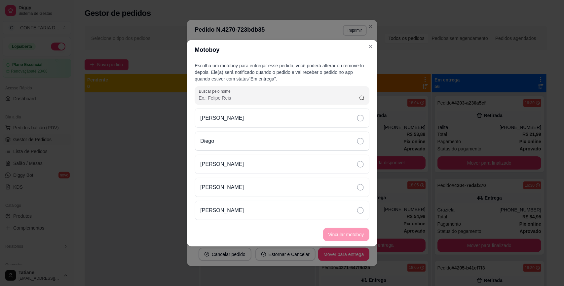
click at [211, 139] on p "Diego" at bounding box center [207, 141] width 14 height 8
click at [358, 235] on button "Vincular motoboy" at bounding box center [346, 234] width 46 height 13
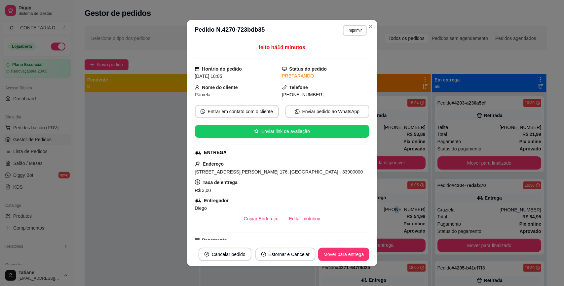
click at [389, 210] on div "[PHONE_NUMBER]" at bounding box center [404, 210] width 42 height 7
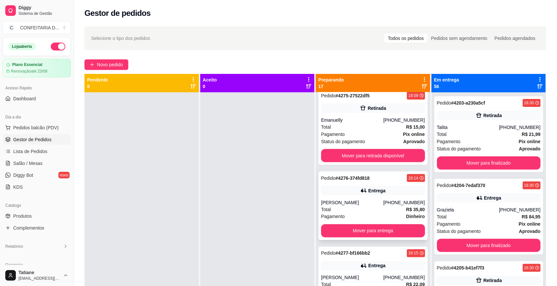
scroll to position [1073, 0]
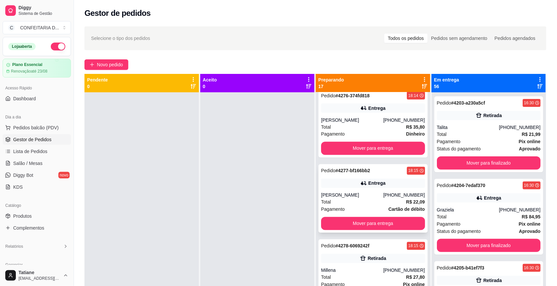
click at [368, 187] on div "Entrega" at bounding box center [376, 183] width 17 height 7
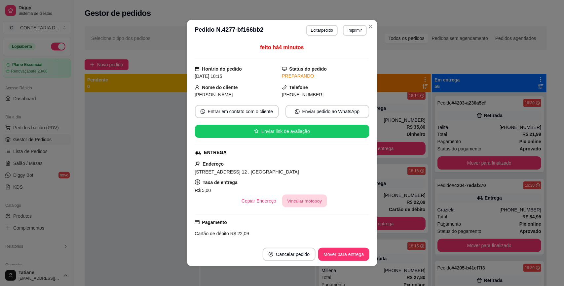
click at [296, 206] on button "Vincular motoboy" at bounding box center [304, 201] width 45 height 13
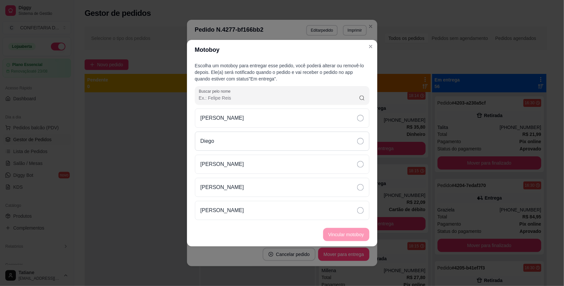
click at [224, 141] on div "Diego" at bounding box center [282, 141] width 174 height 19
click at [349, 232] on button "Vincular motoboy" at bounding box center [346, 234] width 46 height 13
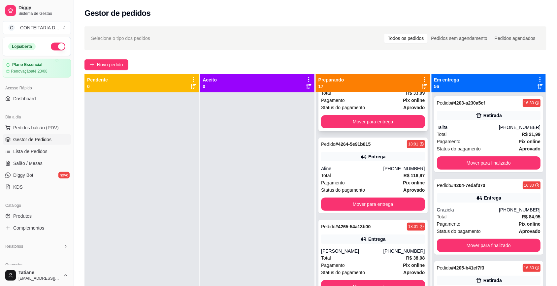
scroll to position [0, 0]
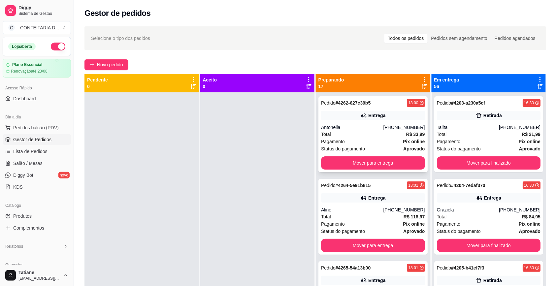
click at [346, 125] on div "Antonella" at bounding box center [352, 127] width 62 height 7
click at [366, 203] on div "Pedido # 4264-5e91b815 18:01 Entrega Aline (31) 97160-9826 Total R$ 118,97 Paga…" at bounding box center [373, 217] width 109 height 76
click at [361, 200] on icon at bounding box center [364, 198] width 7 height 7
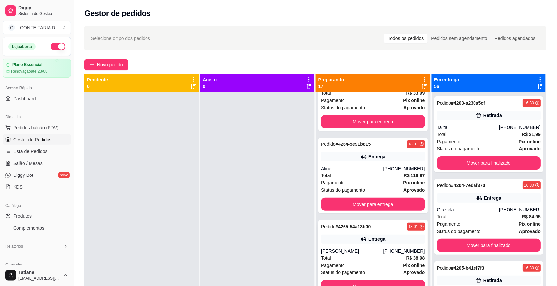
click at [367, 245] on div "Pedido # 4265-54a13b00 18:01 Entrega Danielle de Lima (31) 99830-1709 Total R$ …" at bounding box center [373, 258] width 109 height 76
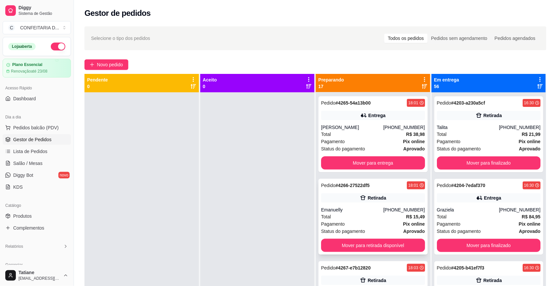
click at [345, 204] on div "Pedido # 4266-27522df5 18:01 Retirada Emanuelly (31) 99113-9684 Total R$ 15,49 …" at bounding box center [373, 217] width 109 height 76
click at [369, 207] on div "[PERSON_NAME]" at bounding box center [352, 210] width 62 height 7
click at [369, 207] on div "Livia" at bounding box center [352, 210] width 62 height 7
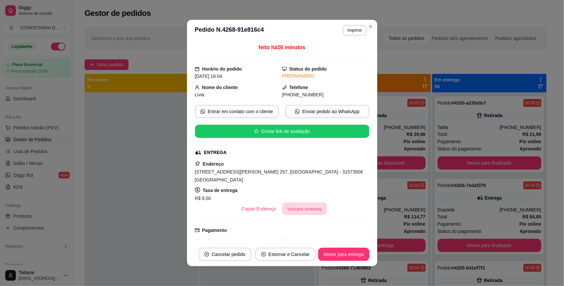
click at [300, 210] on button "Vincular motoboy" at bounding box center [304, 209] width 45 height 13
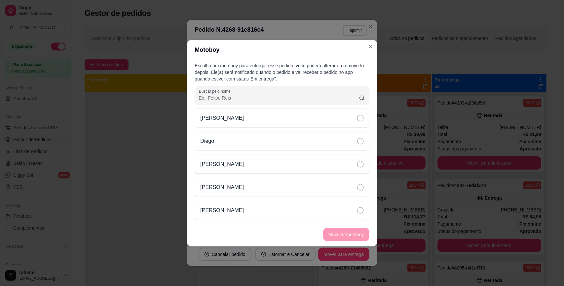
click at [231, 165] on div "[PERSON_NAME]" at bounding box center [282, 164] width 174 height 19
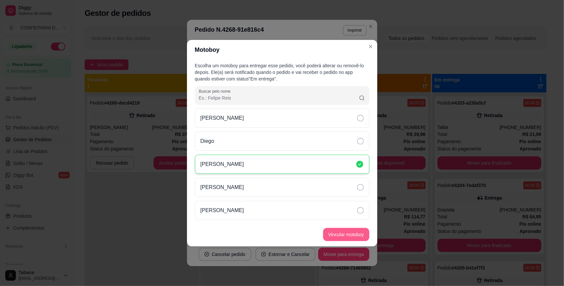
click at [359, 236] on button "Vincular motoboy" at bounding box center [346, 234] width 46 height 13
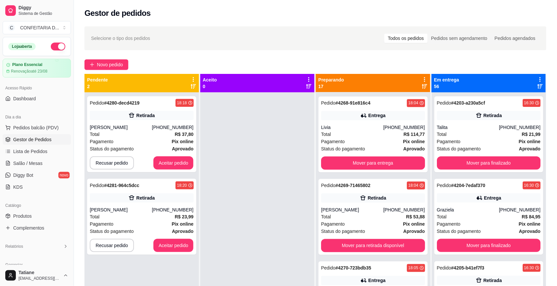
scroll to position [454, 0]
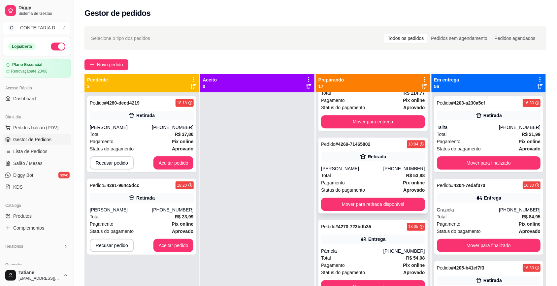
click at [357, 173] on div "Total R$ 53,88" at bounding box center [373, 175] width 104 height 7
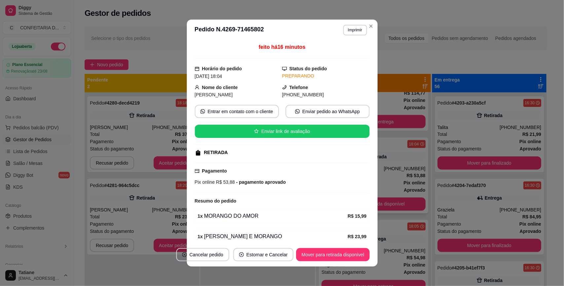
click at [357, 173] on div "Pagamento Pix online R$ 53,88 - pagamento aprovado" at bounding box center [281, 176] width 175 height 18
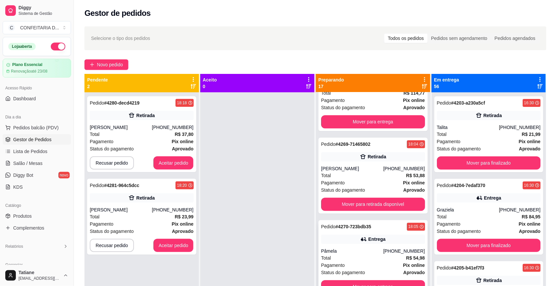
scroll to position [495, 0]
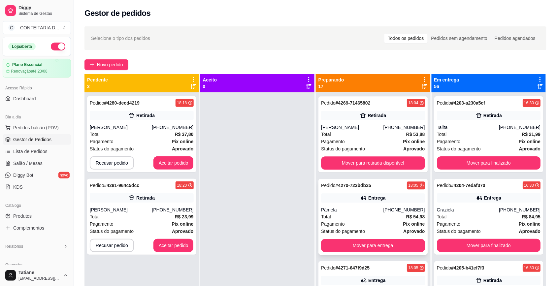
click at [365, 209] on div "Pâmela" at bounding box center [352, 210] width 62 height 7
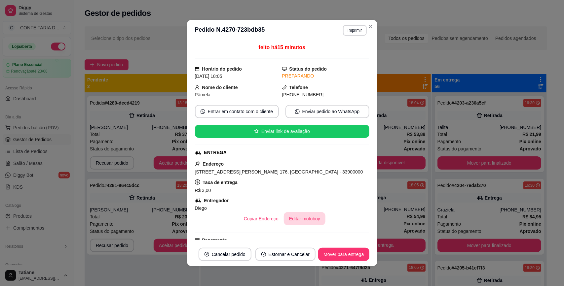
click at [297, 219] on button "Editar motoboy" at bounding box center [305, 218] width 42 height 13
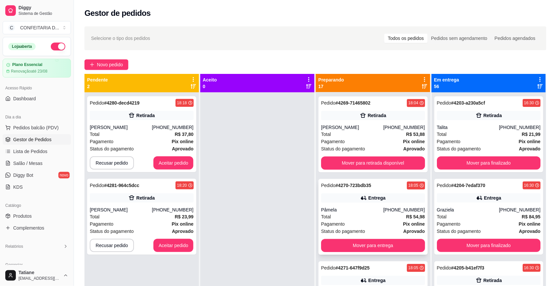
scroll to position [578, 0]
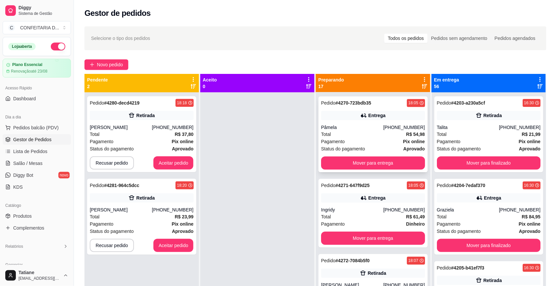
click at [344, 209] on div "Ingridy" at bounding box center [352, 210] width 62 height 7
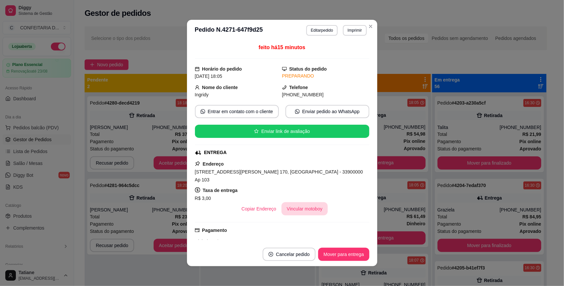
click at [288, 203] on button "Vincular motoboy" at bounding box center [304, 208] width 46 height 13
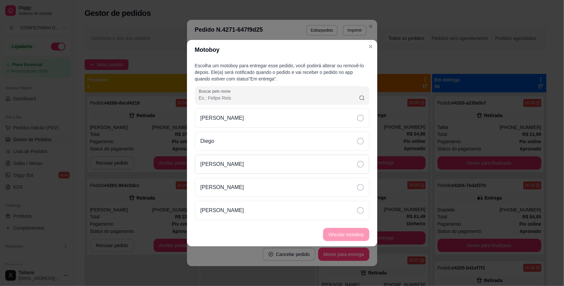
click at [245, 160] on div "[PERSON_NAME]" at bounding box center [282, 164] width 174 height 19
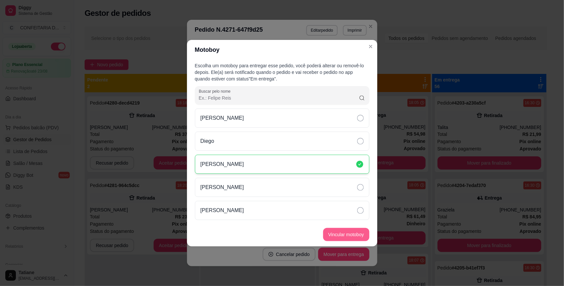
click at [344, 238] on button "Vincular motoboy" at bounding box center [346, 234] width 46 height 13
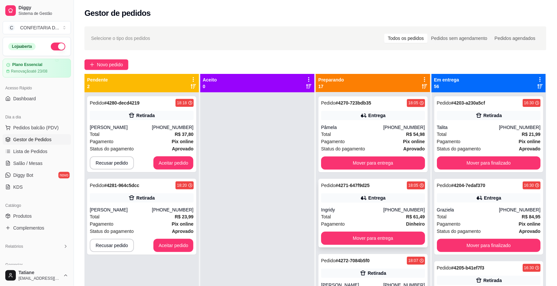
click at [363, 211] on div "Ingridy" at bounding box center [352, 210] width 62 height 7
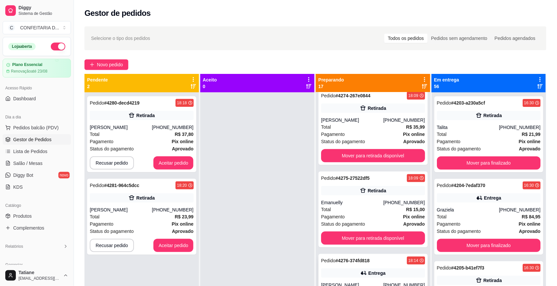
scroll to position [990, 0]
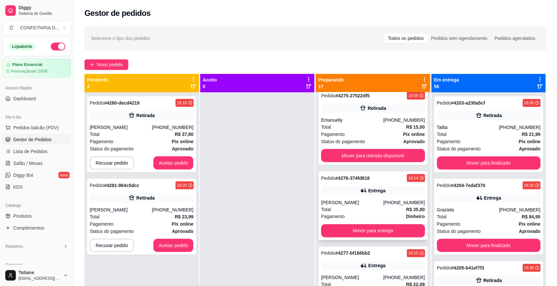
click at [366, 205] on div "[PERSON_NAME]" at bounding box center [352, 202] width 62 height 7
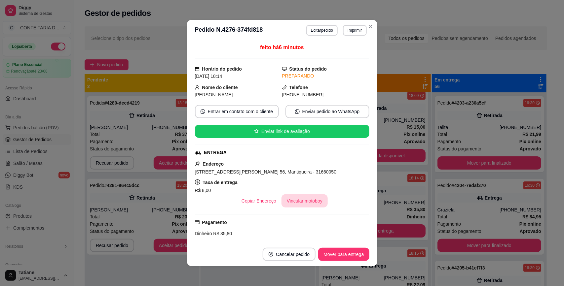
click at [304, 203] on button "Vincular motoboy" at bounding box center [304, 200] width 46 height 13
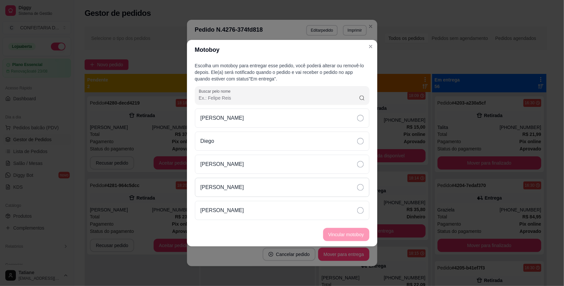
drag, startPoint x: 233, startPoint y: 185, endPoint x: 245, endPoint y: 189, distance: 12.3
click at [235, 185] on div "[PERSON_NAME]" at bounding box center [282, 187] width 174 height 19
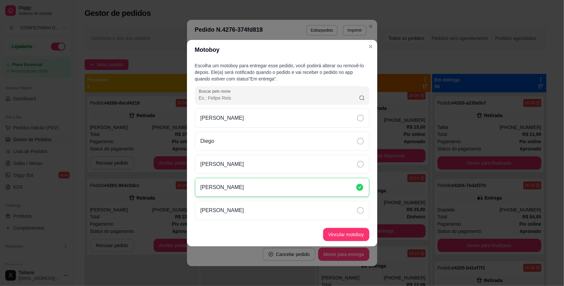
click at [344, 229] on button "Vincular motoboy" at bounding box center [346, 234] width 46 height 13
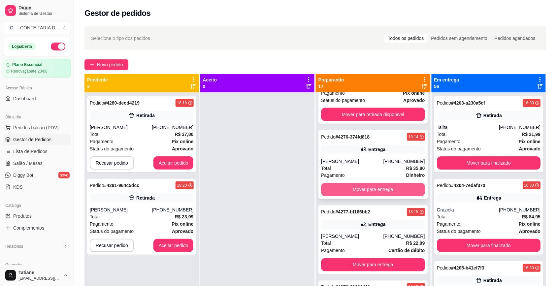
scroll to position [1073, 0]
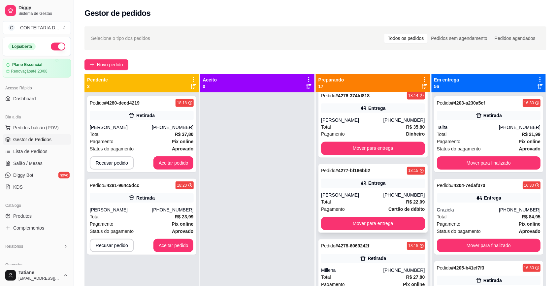
click at [359, 195] on div "[PERSON_NAME]" at bounding box center [352, 195] width 62 height 7
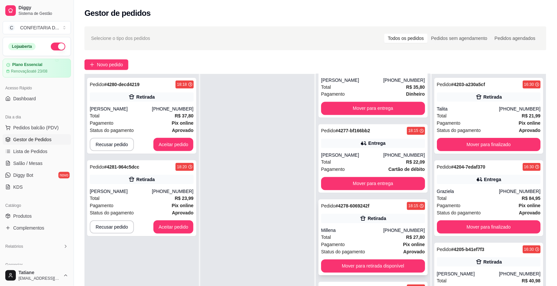
scroll to position [101, 0]
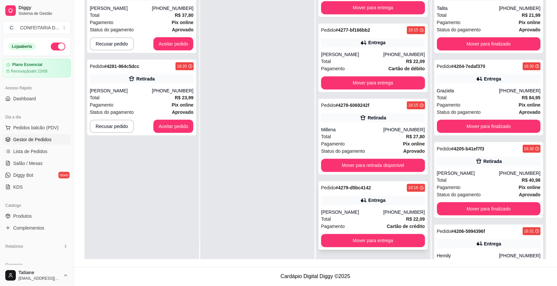
click at [357, 211] on div "[PERSON_NAME]" at bounding box center [352, 212] width 62 height 7
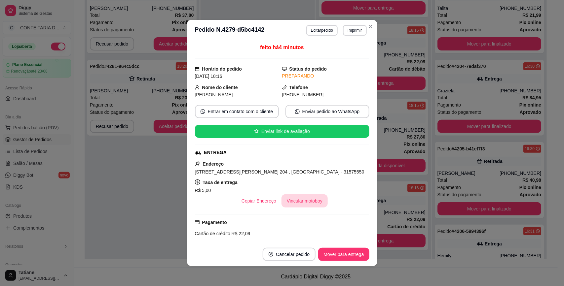
click at [300, 200] on button "Vincular motoboy" at bounding box center [304, 200] width 46 height 13
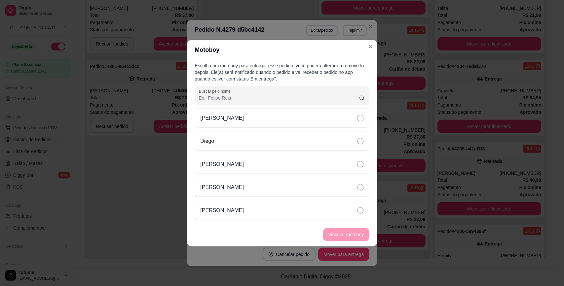
click at [230, 190] on p "[PERSON_NAME]" at bounding box center [222, 188] width 44 height 8
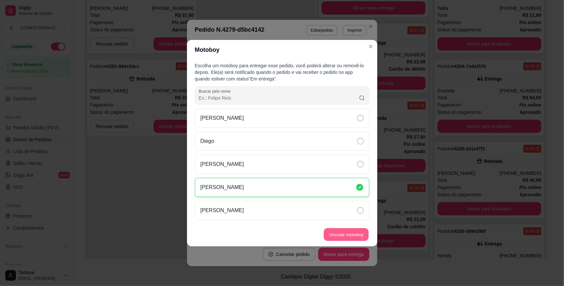
click at [336, 231] on button "Vincular motoboy" at bounding box center [346, 234] width 45 height 13
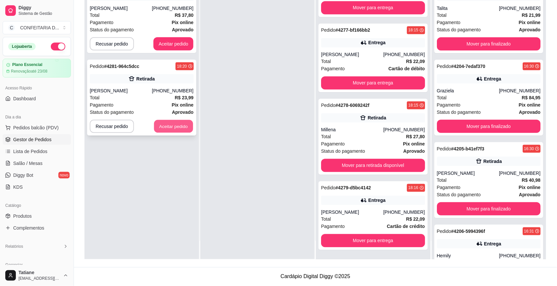
click at [172, 129] on button "Aceitar pedido" at bounding box center [173, 126] width 39 height 13
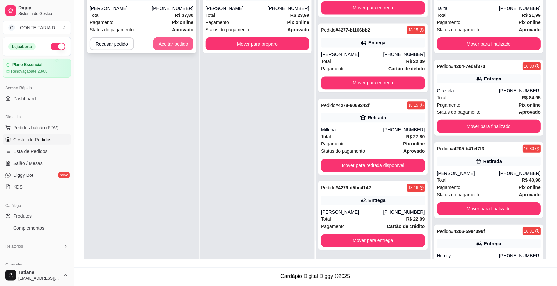
click at [165, 43] on button "Aceitar pedido" at bounding box center [174, 43] width 40 height 13
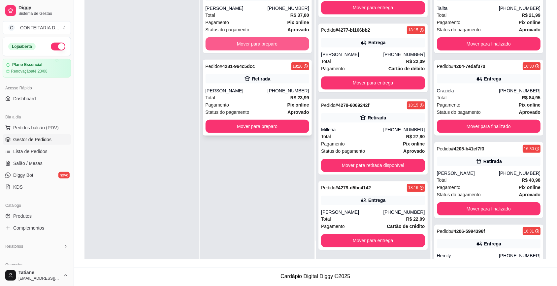
click at [242, 43] on button "Mover para preparo" at bounding box center [258, 43] width 104 height 13
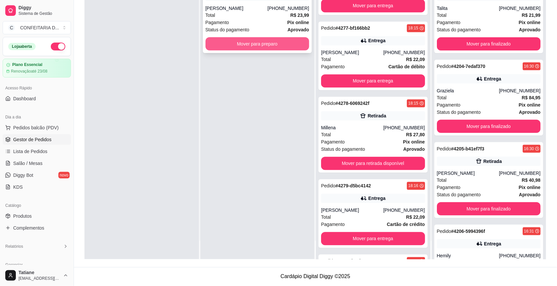
click at [242, 43] on button "Mover para preparo" at bounding box center [258, 43] width 104 height 13
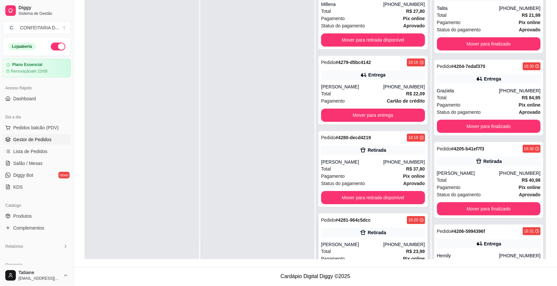
scroll to position [1179, 0]
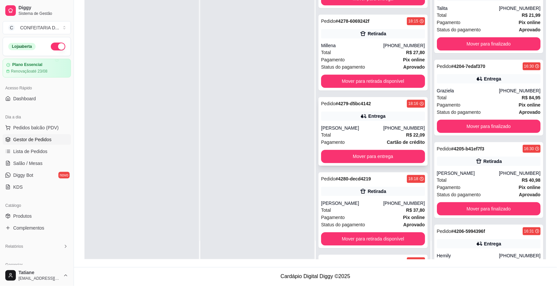
click at [366, 111] on div "Pedido # 4279-d5bc4142 18:16 Entrega Paula (31) 98772-4177 Total R$ 22,09 Pagam…" at bounding box center [373, 131] width 109 height 69
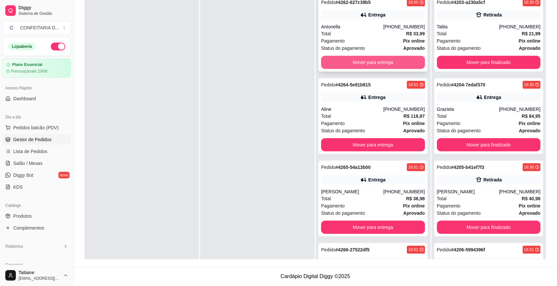
scroll to position [18, 0]
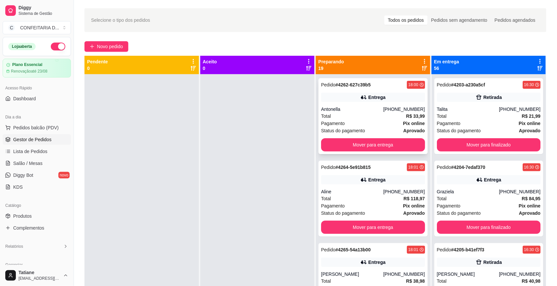
click at [354, 98] on div "Entrega" at bounding box center [373, 97] width 104 height 9
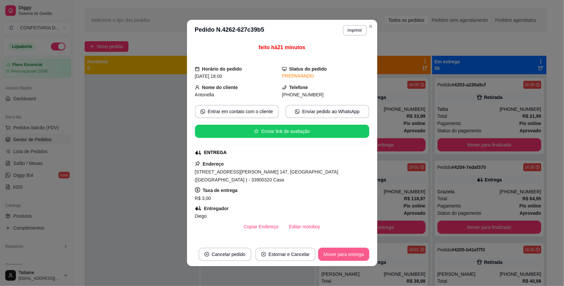
click at [342, 256] on button "Mover para entrega" at bounding box center [343, 254] width 51 height 13
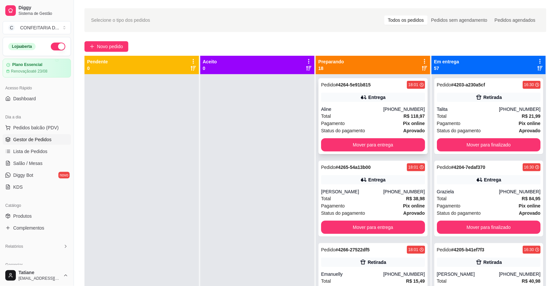
click at [367, 103] on div "Pedido # 4264-5e91b815 18:01 Entrega Aline (31) 97160-9826 Total R$ 118,97 Paga…" at bounding box center [373, 116] width 109 height 76
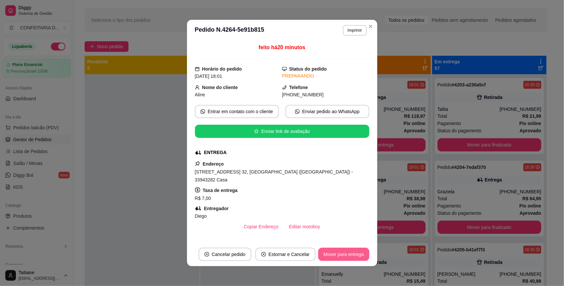
click at [349, 257] on button "Mover para entrega" at bounding box center [343, 254] width 51 height 13
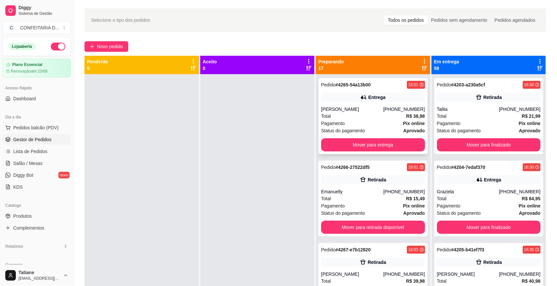
click at [387, 104] on div "Pedido # 4265-54a13b00 18:01 Entrega Danielle de Lima (31) 99830-1709 Total R$ …" at bounding box center [373, 116] width 109 height 76
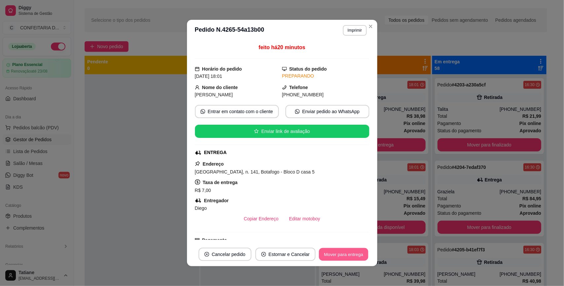
click at [339, 254] on button "Mover para entrega" at bounding box center [344, 254] width 50 height 13
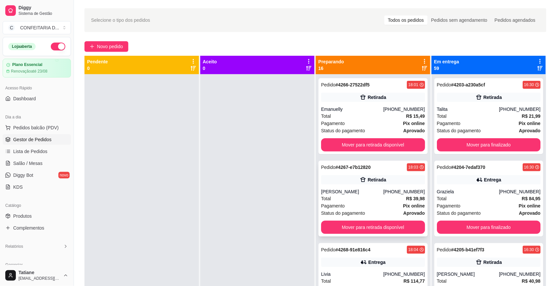
scroll to position [41, 0]
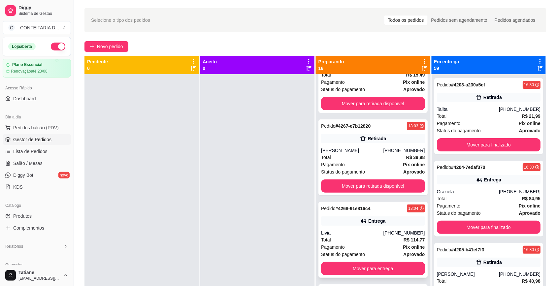
click at [367, 235] on div "Livia" at bounding box center [352, 233] width 62 height 7
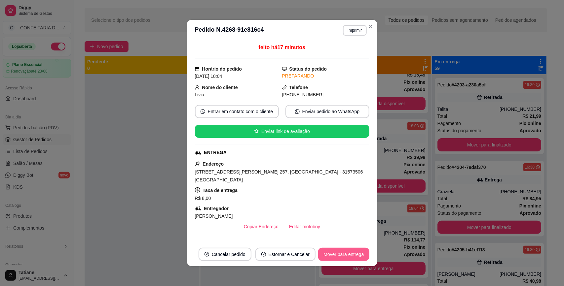
click at [329, 255] on button "Mover para entrega" at bounding box center [343, 254] width 51 height 13
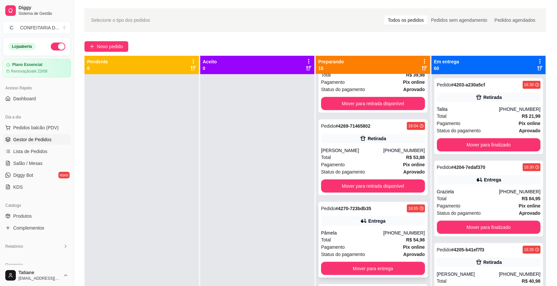
scroll to position [165, 0]
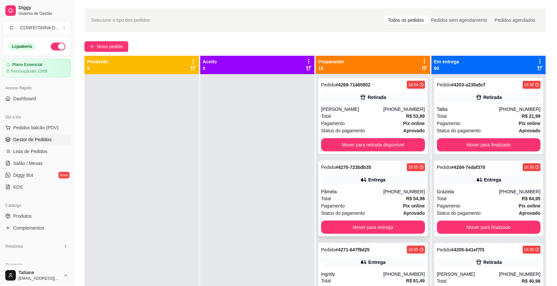
click at [372, 195] on div "Total R$ 54,98" at bounding box center [373, 198] width 104 height 7
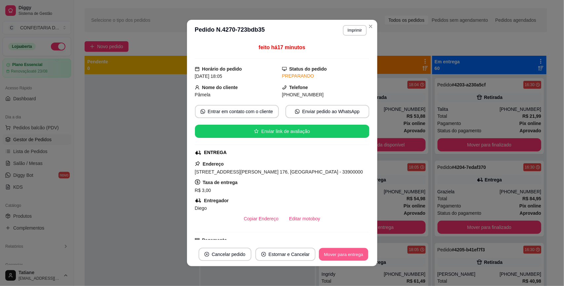
click at [345, 253] on button "Mover para entrega" at bounding box center [344, 254] width 50 height 13
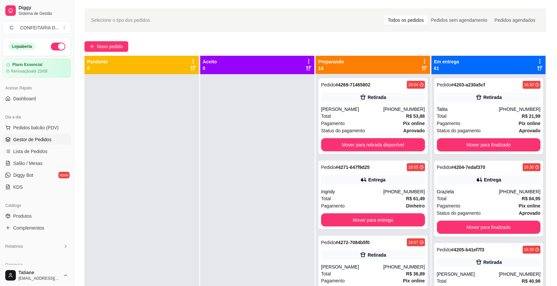
click at [390, 187] on div "Pedido # 4271-647f9d25 18:05 Entrega Ingridy (31) 98964-3373 Total R$ 61,49 Pag…" at bounding box center [373, 195] width 109 height 69
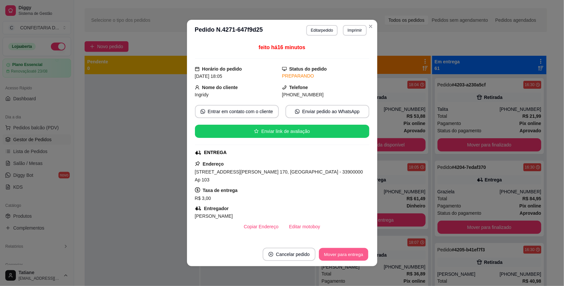
click at [345, 255] on button "Mover para entrega" at bounding box center [344, 254] width 50 height 13
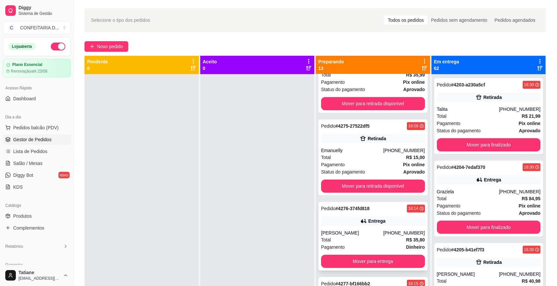
scroll to position [495, 0]
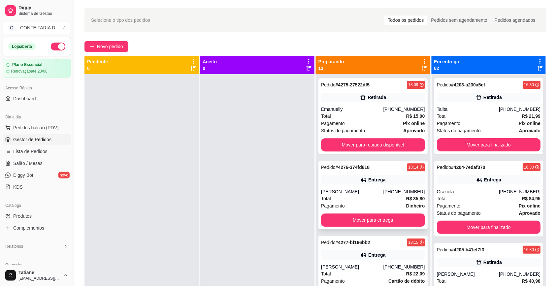
click at [369, 193] on div "[PERSON_NAME]" at bounding box center [352, 192] width 62 height 7
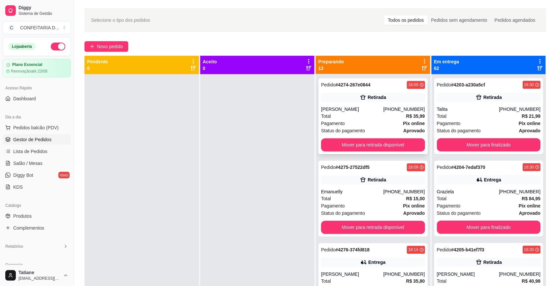
scroll to position [454, 0]
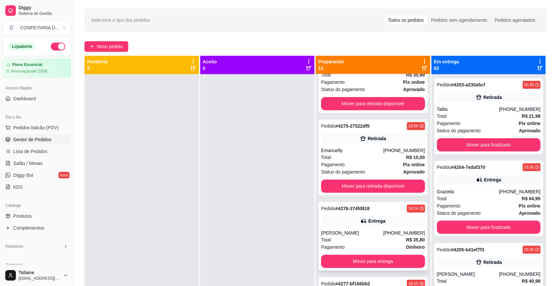
click at [368, 222] on div "Entrega" at bounding box center [376, 221] width 17 height 7
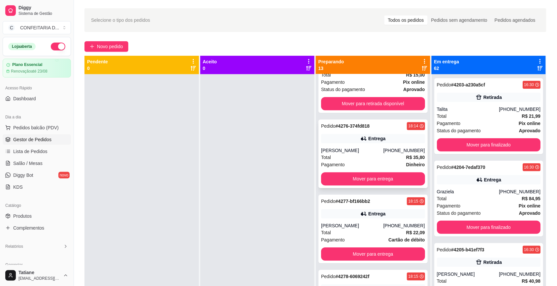
scroll to position [578, 0]
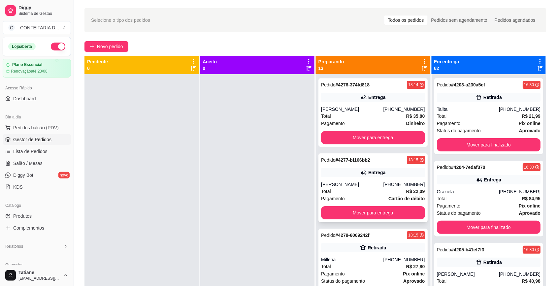
click at [367, 182] on div "[PERSON_NAME]" at bounding box center [352, 184] width 62 height 7
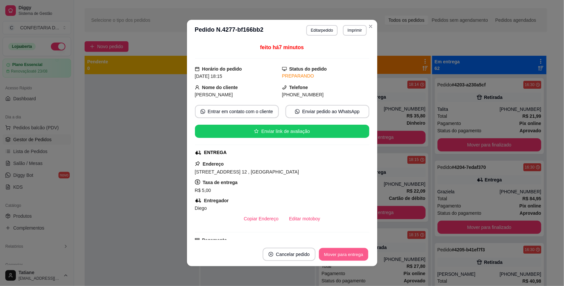
click at [343, 249] on button "Mover para entrega" at bounding box center [344, 254] width 50 height 13
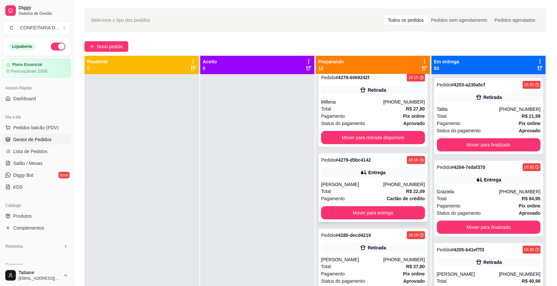
scroll to position [697, 0]
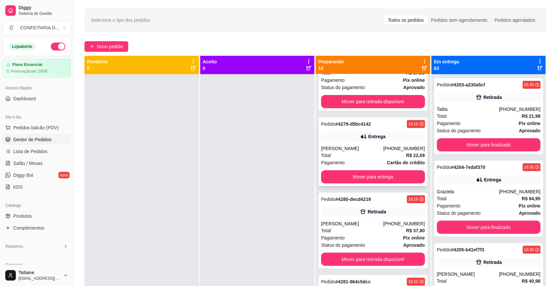
click at [377, 119] on div "Pedido # 4279-d5bc4142 18:16 Entrega Paula (31) 98772-4177 Total R$ 22,09 Pagam…" at bounding box center [373, 152] width 109 height 69
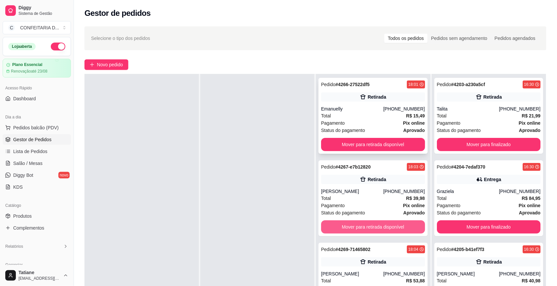
scroll to position [0, 0]
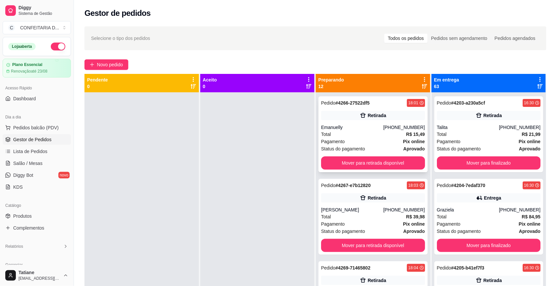
click at [343, 130] on div "Emanuelly" at bounding box center [352, 127] width 62 height 7
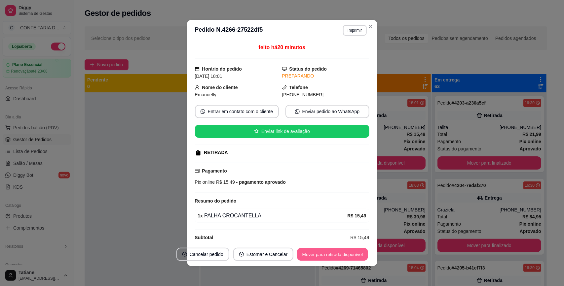
click at [334, 252] on button "Mover para retirada disponível" at bounding box center [332, 254] width 71 height 13
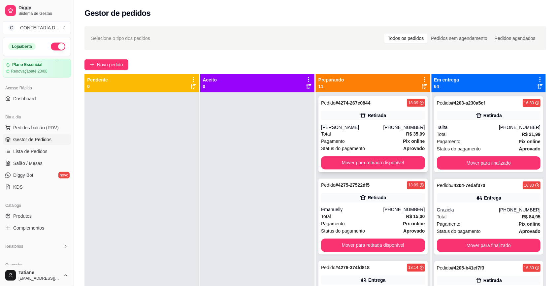
scroll to position [413, 0]
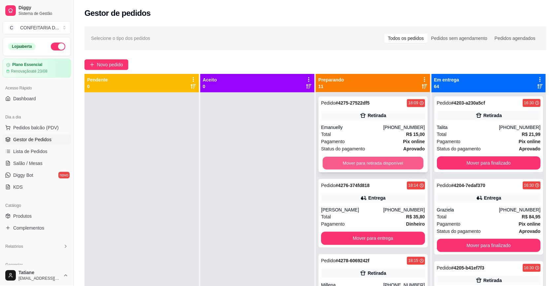
click at [359, 160] on button "Mover para retirada disponível" at bounding box center [373, 163] width 101 height 13
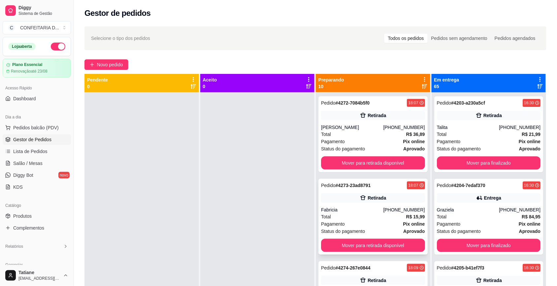
scroll to position [0, 0]
click at [337, 128] on div "[PERSON_NAME]" at bounding box center [352, 127] width 62 height 7
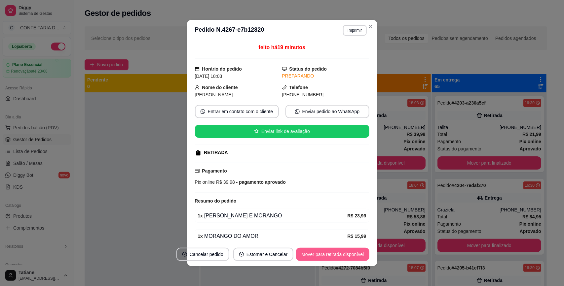
click at [328, 252] on button "Mover para retirada disponível" at bounding box center [332, 254] width 73 height 13
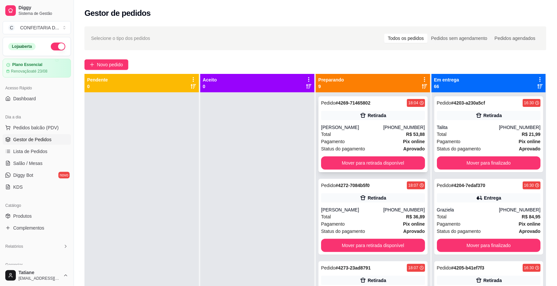
click at [383, 128] on div "[PHONE_NUMBER]" at bounding box center [404, 127] width 42 height 7
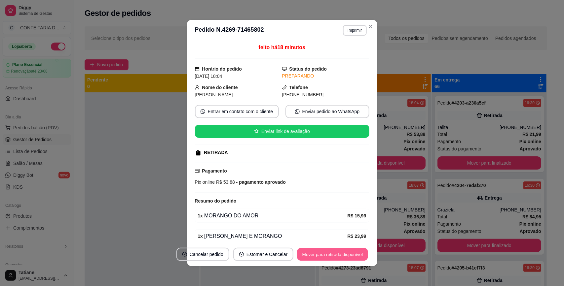
click at [338, 259] on button "Mover para retirada disponível" at bounding box center [332, 254] width 71 height 13
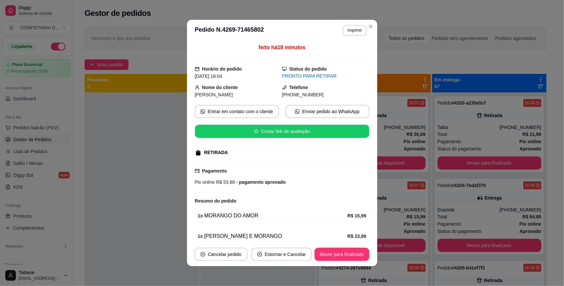
drag, startPoint x: 195, startPoint y: 86, endPoint x: 315, endPoint y: 93, distance: 120.0
click at [315, 93] on div "Nome do cliente Nicole Telefone (31) 9 8307-4882" at bounding box center [282, 91] width 174 height 15
copy div "Nome do cliente Nicole Telefone (31) 9 8307-4882"
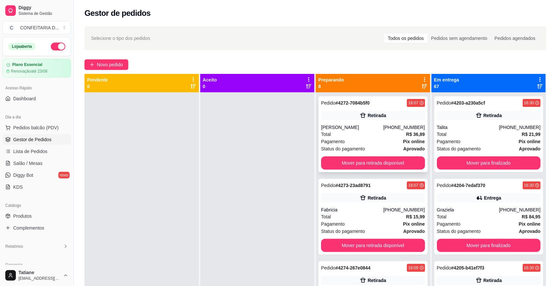
click at [372, 137] on div "Total R$ 36,89" at bounding box center [373, 134] width 104 height 7
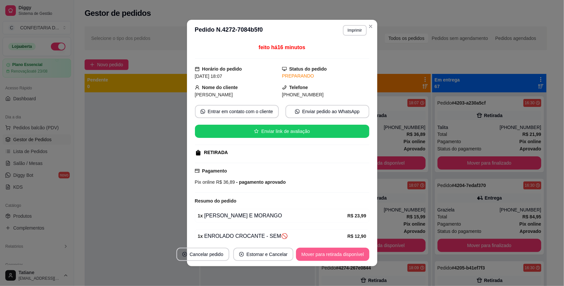
click at [337, 255] on button "Mover para retirada disponível" at bounding box center [332, 254] width 73 height 13
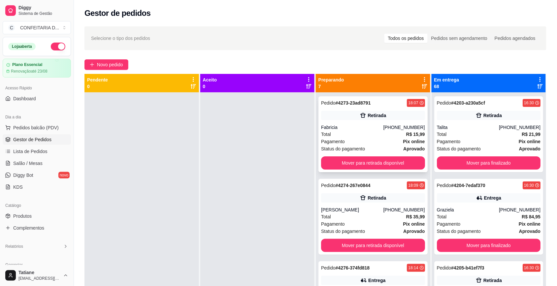
click at [367, 127] on div "Fabricia" at bounding box center [352, 127] width 62 height 7
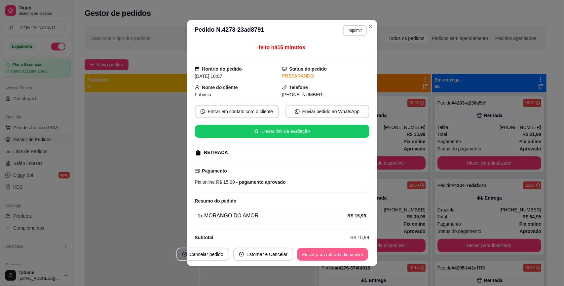
click at [334, 253] on button "Mover para retirada disponível" at bounding box center [332, 254] width 71 height 13
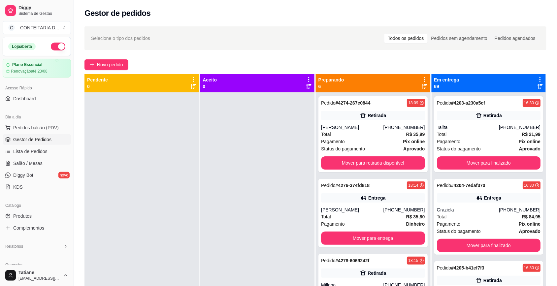
click at [389, 127] on div "[PHONE_NUMBER]" at bounding box center [404, 127] width 42 height 7
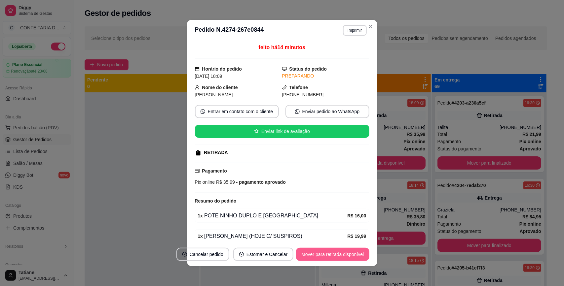
click at [342, 256] on button "Mover para retirada disponível" at bounding box center [332, 254] width 73 height 13
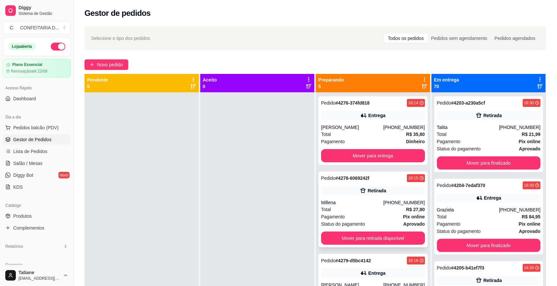
click at [369, 197] on div "Pedido # 4278-6069242f 18:15 Retirada Millena (31) 99638-6713 Total R$ 27,80 Pa…" at bounding box center [373, 210] width 109 height 76
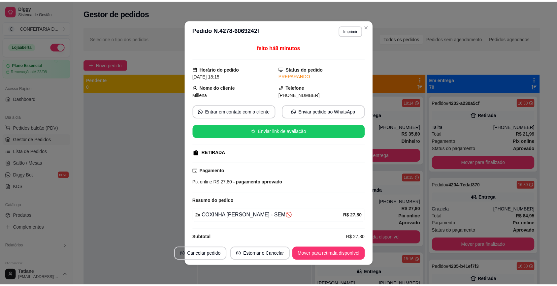
scroll to position [10, 0]
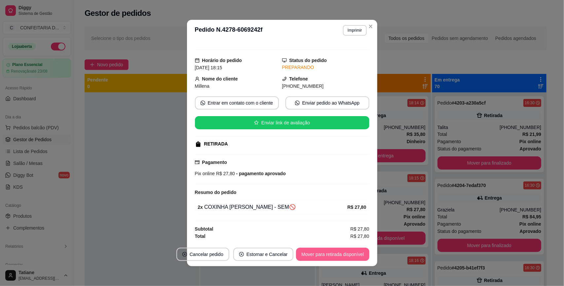
click at [339, 254] on button "Mover para retirada disponível" at bounding box center [332, 254] width 73 height 13
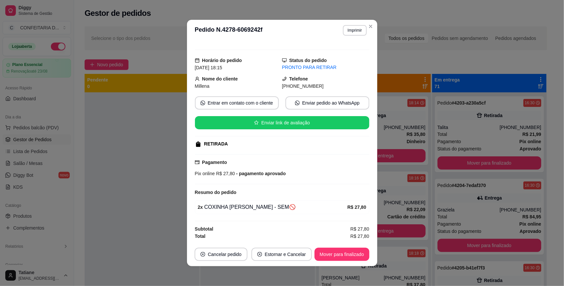
drag, startPoint x: 189, startPoint y: 78, endPoint x: 330, endPoint y: 85, distance: 141.8
click at [330, 85] on div "feito há 8 minutos Horário do pedido 21/08/2025 18:15 Status do pedido PRONTO P…" at bounding box center [282, 142] width 190 height 202
copy div "Nome do cliente Millena Telefone (31) 9 9638-6713"
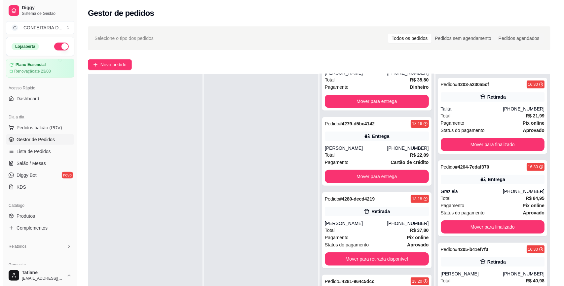
scroll to position [83, 0]
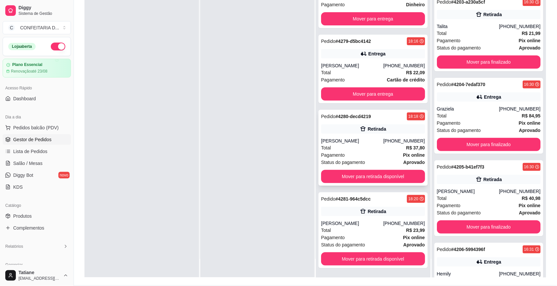
click at [361, 132] on div "Retirada" at bounding box center [373, 128] width 104 height 9
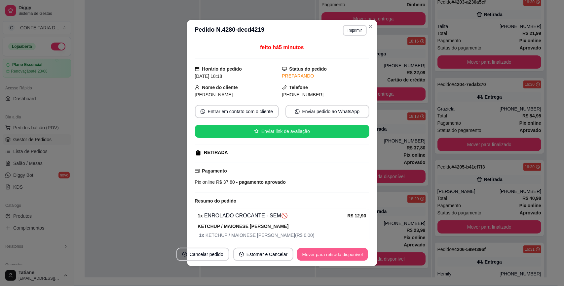
click at [348, 254] on button "Mover para retirada disponível" at bounding box center [332, 254] width 71 height 13
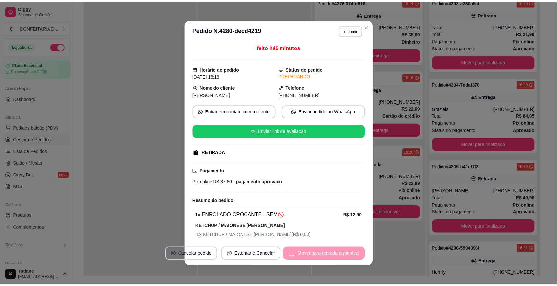
scroll to position [0, 0]
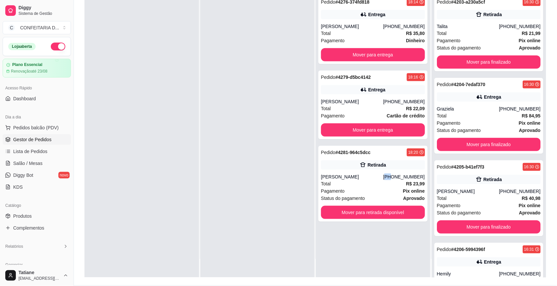
click at [392, 178] on div "[PHONE_NUMBER]" at bounding box center [404, 177] width 42 height 7
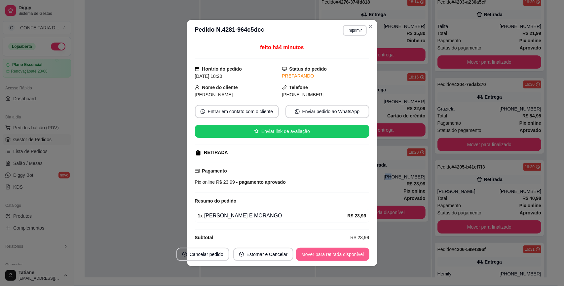
click at [330, 258] on button "Mover para retirada disponível" at bounding box center [332, 254] width 73 height 13
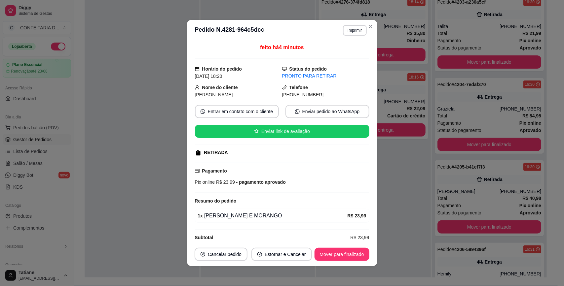
drag, startPoint x: 226, startPoint y: 88, endPoint x: 319, endPoint y: 93, distance: 92.9
click at [319, 93] on div "Nome do cliente Gabriela Telefone (31) 9 9526-6490" at bounding box center [282, 91] width 174 height 15
copy div "Nome do cliente Gabriela Telefone (31) 9 9526-6490"
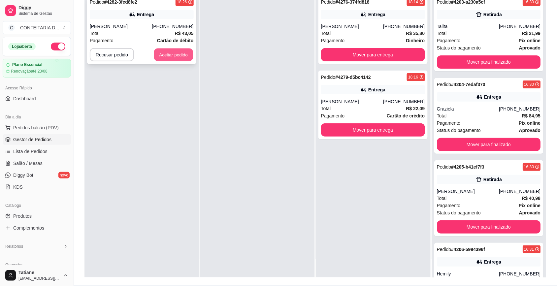
click at [177, 53] on button "Aceitar pedido" at bounding box center [173, 55] width 39 height 13
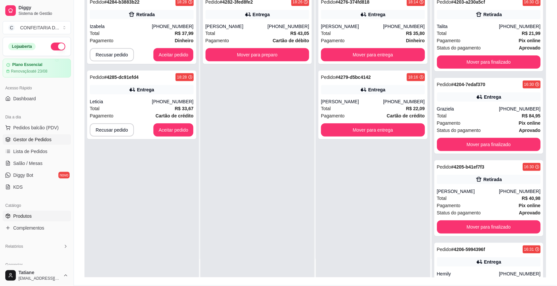
click at [22, 215] on span "Produtos" at bounding box center [22, 216] width 18 height 7
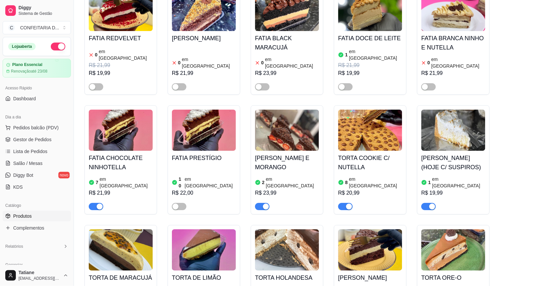
scroll to position [495, 0]
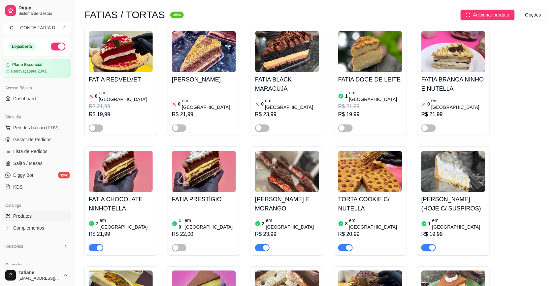
click at [465, 156] on img at bounding box center [454, 171] width 64 height 41
click at [431, 245] on div "button" at bounding box center [433, 248] width 6 height 6
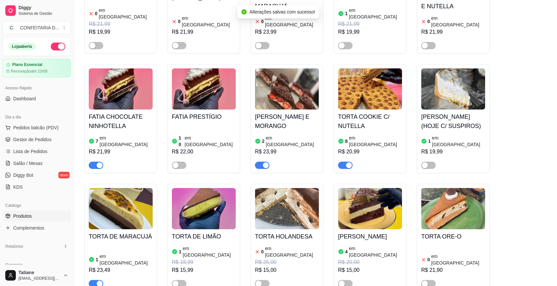
click at [118, 188] on img at bounding box center [121, 208] width 64 height 41
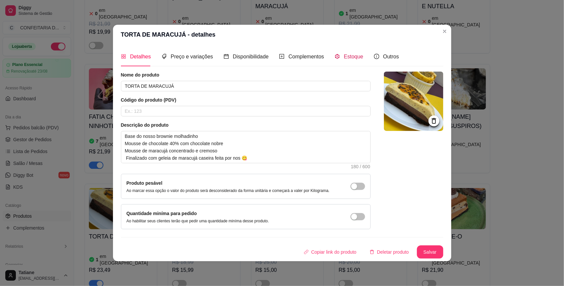
click at [352, 59] on span "Estoque" at bounding box center [353, 57] width 19 height 6
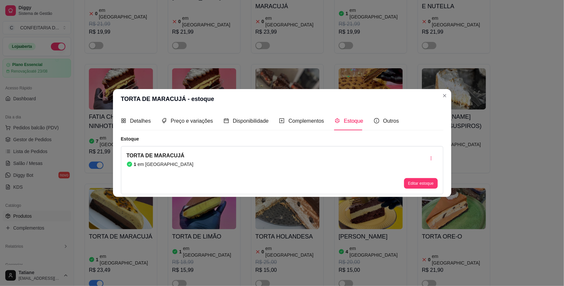
click at [408, 183] on button "Editar estoque" at bounding box center [420, 183] width 33 height 11
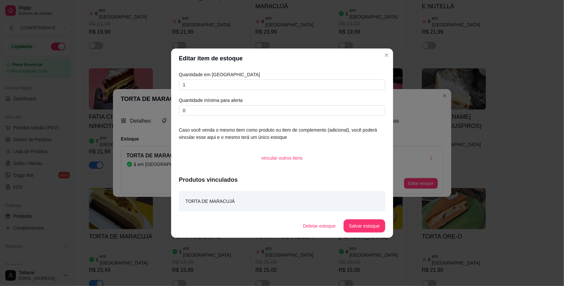
click at [200, 78] on div "Quantidade em estoque 1 Quantidade mínima para alerta 0" at bounding box center [282, 93] width 206 height 45
click at [199, 83] on input "1" at bounding box center [282, 85] width 206 height 11
type input "2"
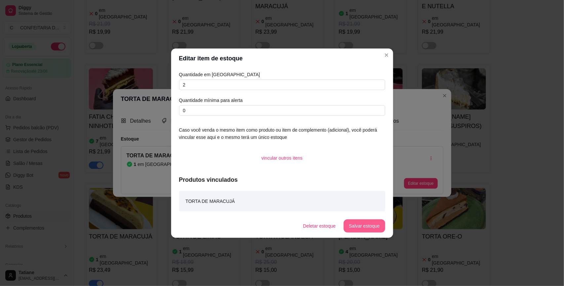
click at [368, 226] on button "Salvar estoque" at bounding box center [363, 226] width 41 height 13
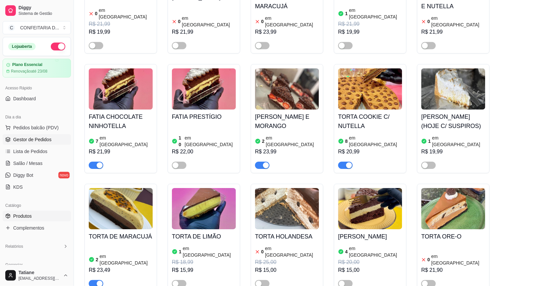
click at [37, 138] on span "Gestor de Pedidos" at bounding box center [32, 139] width 38 height 7
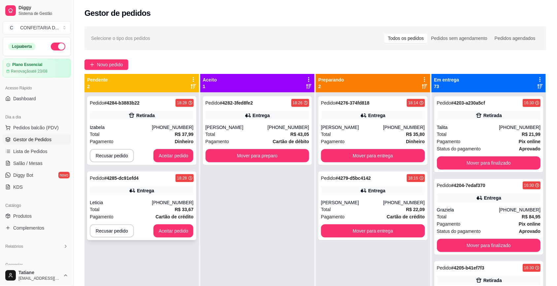
click at [155, 194] on div "Entrega" at bounding box center [142, 190] width 104 height 9
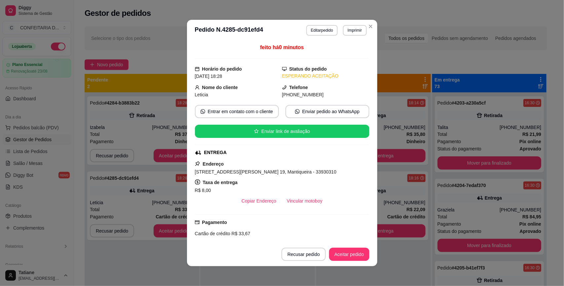
click at [305, 209] on div "feito há 0 minutos Horário do pedido 21/08/2025 18:28 Status do pedido ESPERAND…" at bounding box center [282, 142] width 174 height 196
click at [305, 206] on button "Vincular motoboy" at bounding box center [304, 200] width 46 height 13
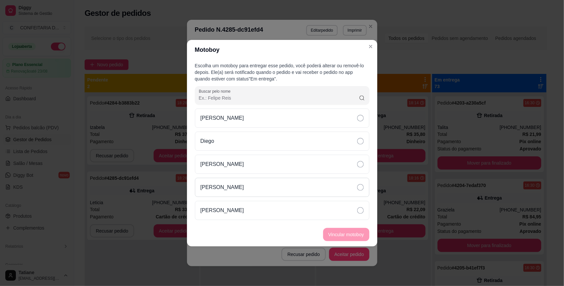
drag, startPoint x: 226, startPoint y: 188, endPoint x: 232, endPoint y: 189, distance: 5.8
click at [228, 188] on p "[PERSON_NAME]" at bounding box center [222, 188] width 44 height 8
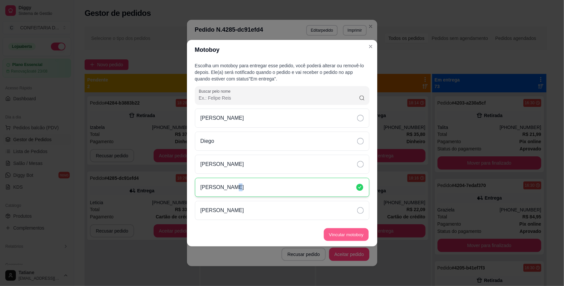
click at [343, 233] on button "Vincular motoboy" at bounding box center [346, 234] width 45 height 13
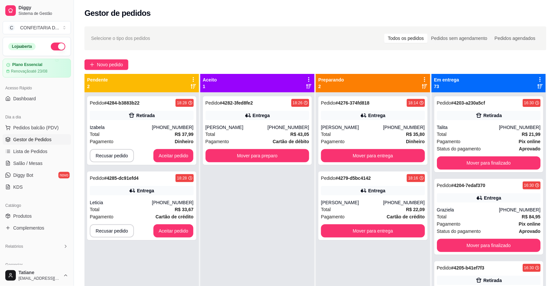
click at [138, 262] on div "Pedido # 4284-b3883b22 18:28 Retirada Izabela (31) 99283-1617 Total R$ 37,99 Pa…" at bounding box center [142, 235] width 115 height 286
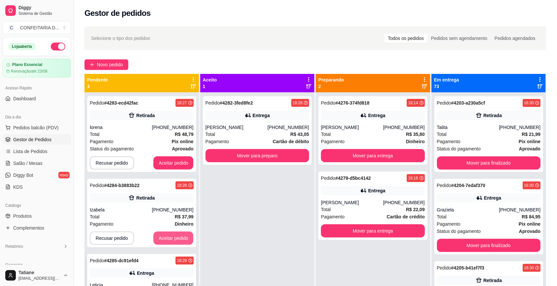
click at [175, 240] on button "Aceitar pedido" at bounding box center [174, 238] width 40 height 13
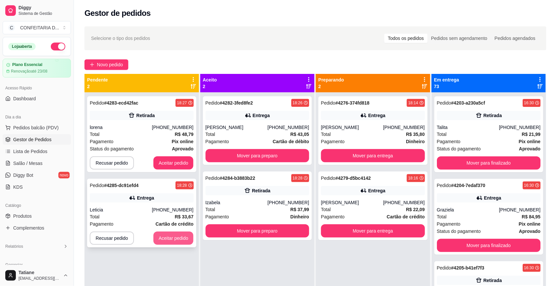
click at [174, 243] on button "Aceitar pedido" at bounding box center [174, 238] width 40 height 13
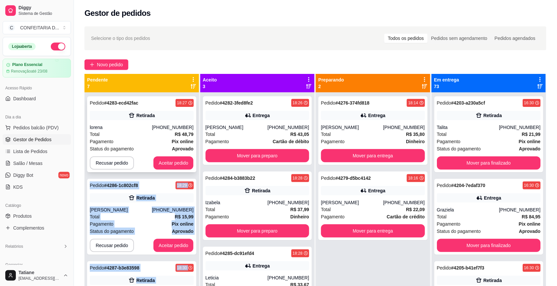
click at [184, 161] on button "Aceitar pedido" at bounding box center [174, 162] width 40 height 13
click at [177, 162] on div "Recusar pedido Aceitar pedido" at bounding box center [142, 162] width 104 height 13
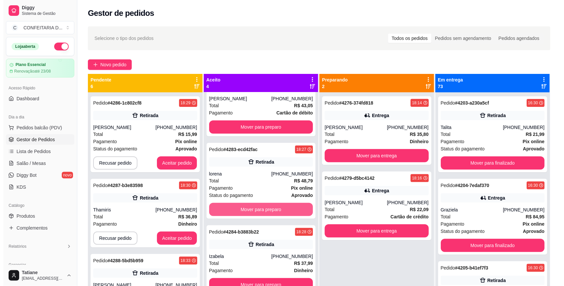
scroll to position [18, 0]
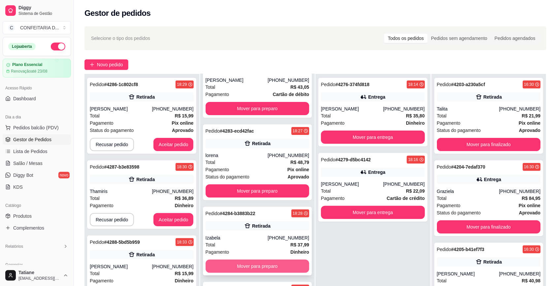
click at [254, 265] on button "Mover para preparo" at bounding box center [258, 266] width 104 height 13
click at [254, 265] on div "Mover para preparo" at bounding box center [258, 266] width 104 height 13
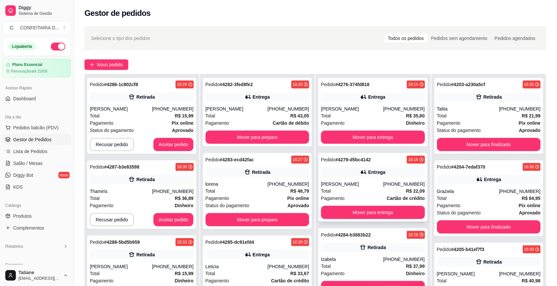
scroll to position [0, 0]
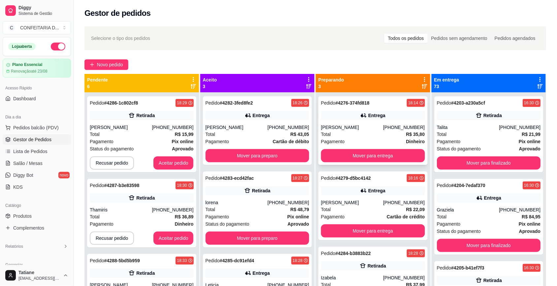
click at [369, 121] on div "Pedido # 4276-374fd818 18:14 Entrega Marcela Rebeca (31) 99583-7148 Total R$ 35…" at bounding box center [373, 130] width 109 height 69
click at [364, 155] on button "Mover para entrega" at bounding box center [373, 155] width 104 height 13
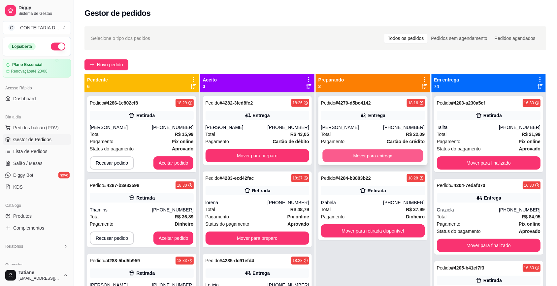
click at [359, 157] on button "Mover para entrega" at bounding box center [373, 156] width 101 height 13
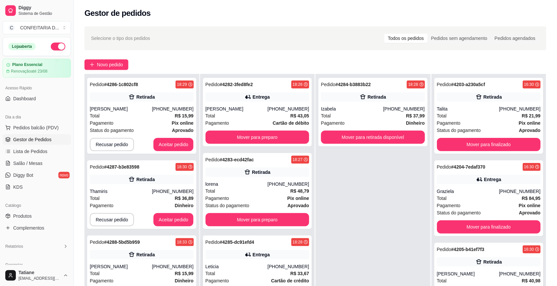
scroll to position [41, 0]
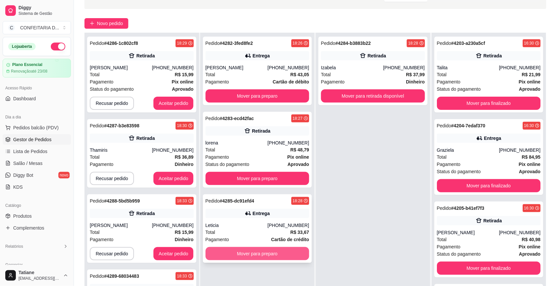
click at [248, 257] on button "Mover para preparo" at bounding box center [258, 253] width 104 height 13
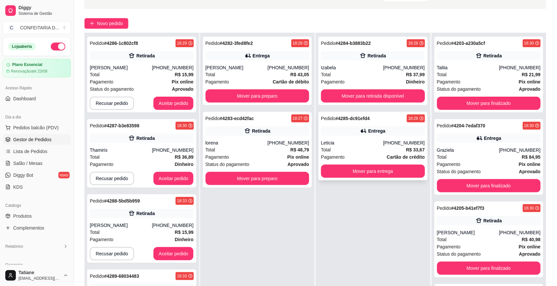
click at [351, 136] on div "Pedido # 4285-dc91efd4 18:28 Entrega Leticia (31) 99516-2668 Total R$ 33,67 Pag…" at bounding box center [373, 146] width 109 height 69
click at [372, 172] on button "Mover para entrega" at bounding box center [373, 171] width 101 height 13
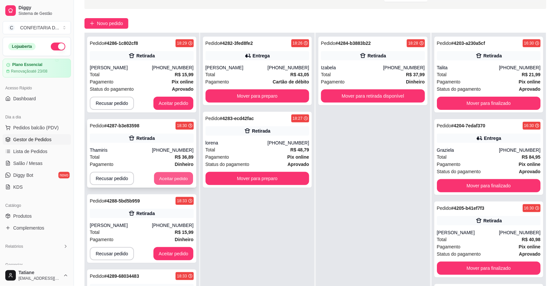
click at [172, 179] on button "Aceitar pedido" at bounding box center [173, 178] width 39 height 13
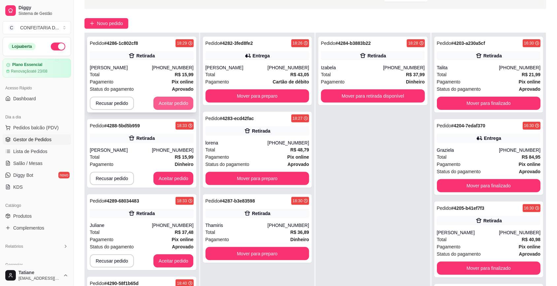
click at [180, 102] on button "Aceitar pedido" at bounding box center [174, 103] width 40 height 13
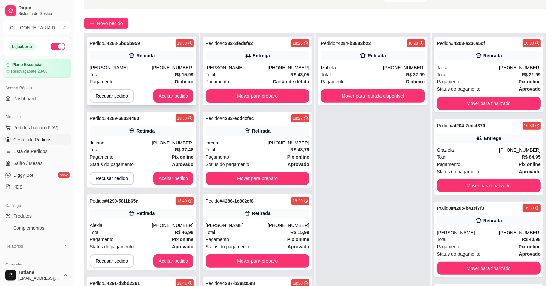
scroll to position [0, 0]
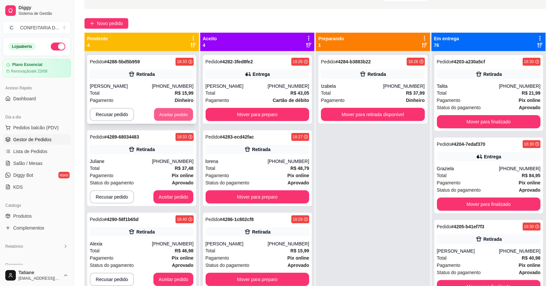
click at [160, 114] on button "Aceitar pedido" at bounding box center [173, 114] width 39 height 13
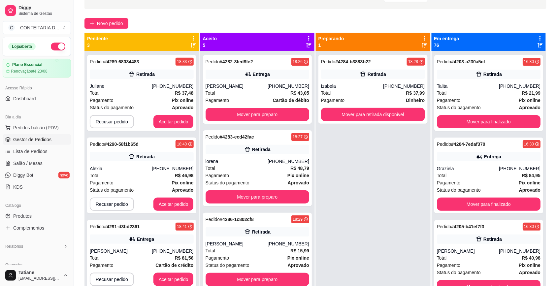
click at [162, 114] on div "Pedido # 4289-68034483 18:33 Retirada Juliane (31) 99974-9699 Total R$ 37,48 Pa…" at bounding box center [141, 93] width 109 height 76
click at [162, 122] on button "Aceitar pedido" at bounding box center [173, 122] width 39 height 13
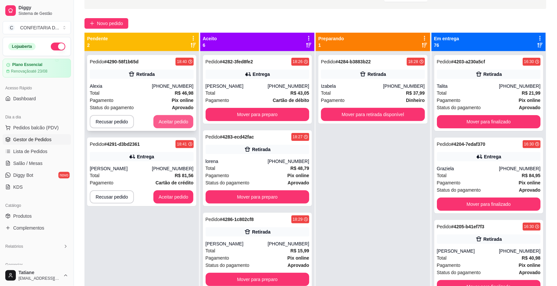
click at [164, 122] on button "Aceitar pedido" at bounding box center [174, 121] width 40 height 13
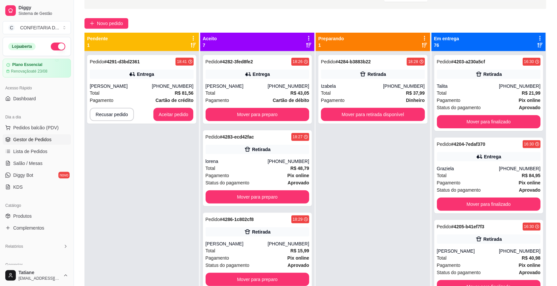
click at [164, 122] on div "Pedido # 4291-d3bd2361 18:41 Entrega Amanda (31) 99923-6917 Total R$ 81,56 Paga…" at bounding box center [141, 89] width 109 height 69
click at [167, 112] on button "Aceitar pedido" at bounding box center [173, 114] width 39 height 13
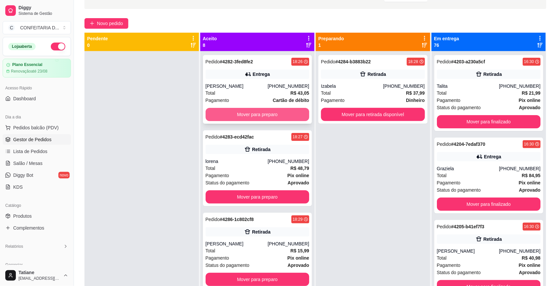
click at [236, 114] on button "Mover para preparo" at bounding box center [258, 114] width 104 height 13
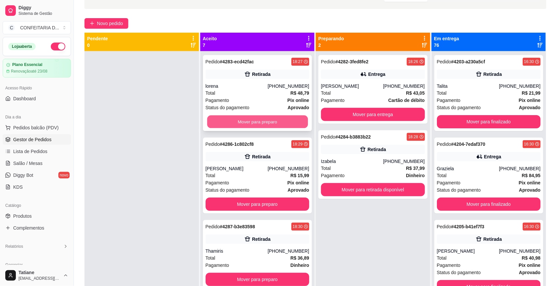
click at [237, 117] on button "Mover para preparo" at bounding box center [257, 122] width 101 height 13
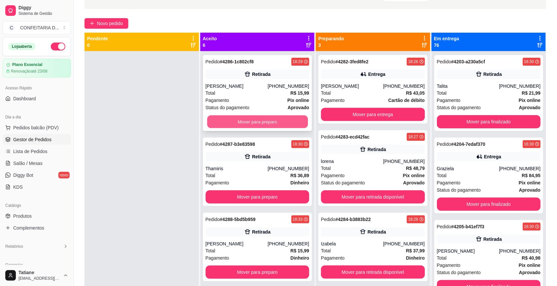
click at [235, 121] on button "Mover para preparo" at bounding box center [257, 122] width 101 height 13
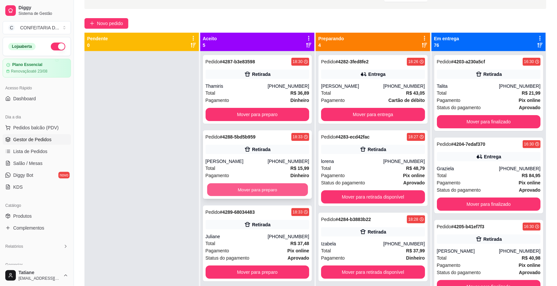
click at [239, 190] on button "Mover para preparo" at bounding box center [257, 190] width 101 height 13
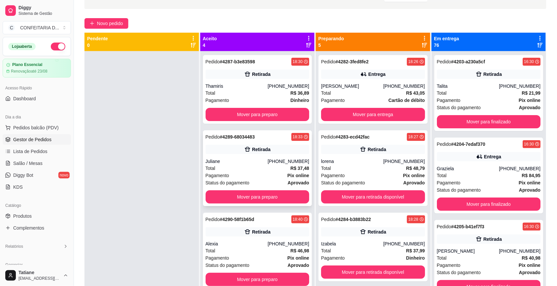
click at [239, 190] on div "Pedido # 4289-68034483 18:33 Retirada Juliane (31) 99974-9699 Total R$ 37,48 Pa…" at bounding box center [257, 168] width 109 height 76
click at [234, 202] on button "Mover para preparo" at bounding box center [258, 196] width 104 height 13
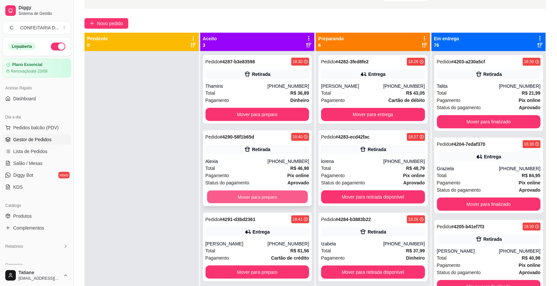
click at [235, 197] on button "Mover para preparo" at bounding box center [257, 197] width 101 height 13
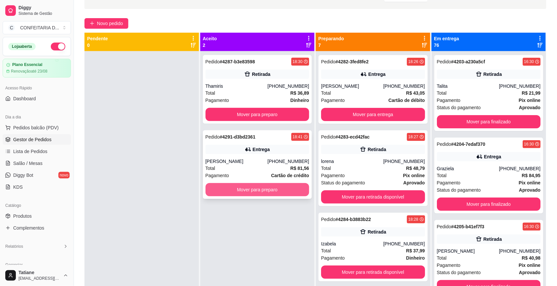
click at [238, 191] on button "Mover para preparo" at bounding box center [258, 189] width 104 height 13
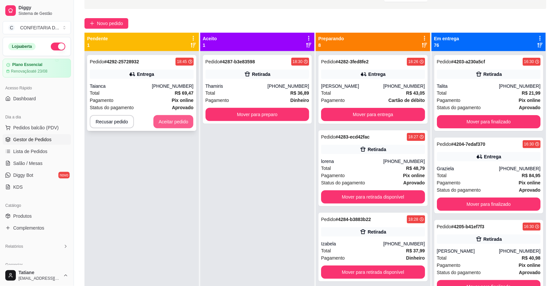
click at [170, 124] on button "Aceitar pedido" at bounding box center [174, 121] width 40 height 13
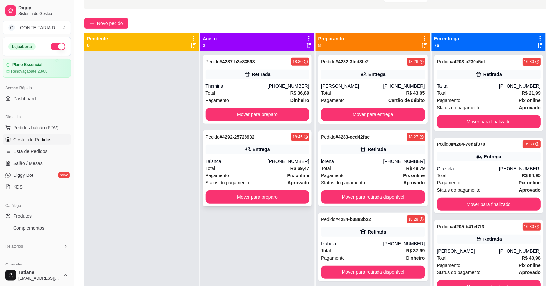
click at [259, 152] on div "Entrega" at bounding box center [261, 149] width 17 height 7
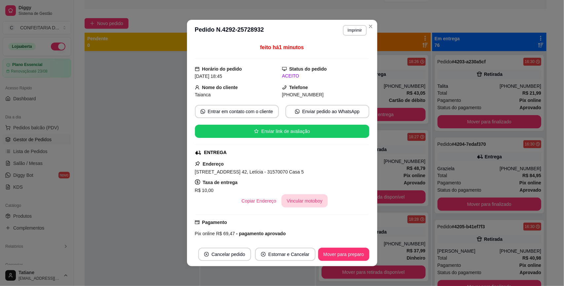
click at [298, 201] on button "Vincular motoboy" at bounding box center [304, 200] width 46 height 13
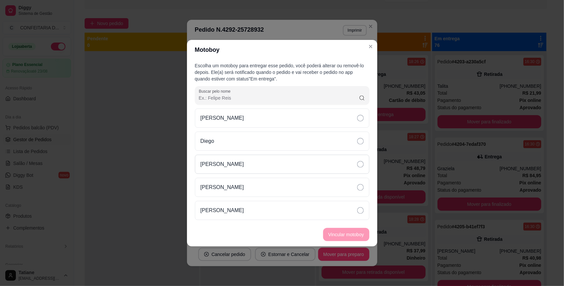
drag, startPoint x: 227, startPoint y: 164, endPoint x: 231, endPoint y: 164, distance: 4.0
click at [228, 163] on p "[PERSON_NAME]" at bounding box center [222, 164] width 44 height 8
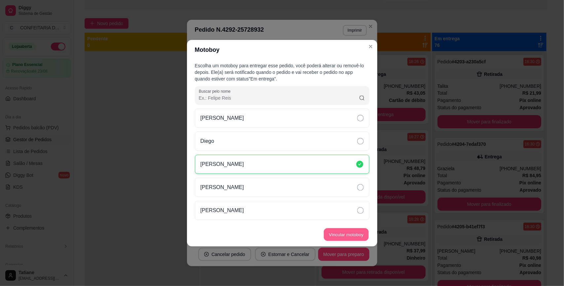
click at [346, 237] on button "Vincular motoboy" at bounding box center [346, 234] width 45 height 13
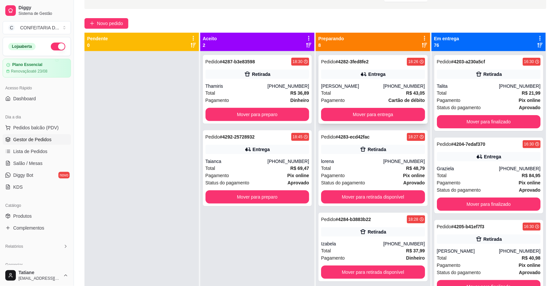
click at [342, 76] on div "Entrega" at bounding box center [373, 74] width 104 height 9
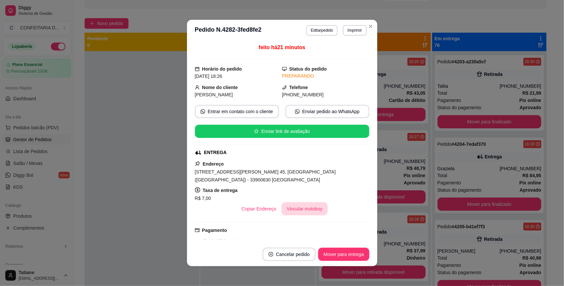
click at [298, 202] on button "Vincular motoboy" at bounding box center [304, 208] width 46 height 13
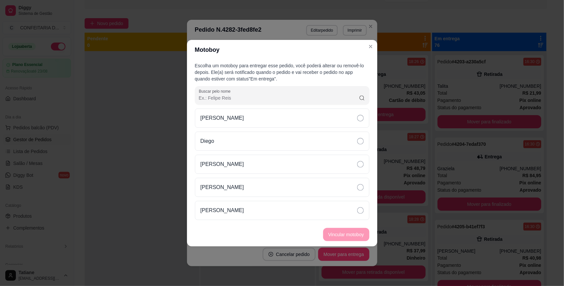
drag, startPoint x: 248, startPoint y: 207, endPoint x: 332, endPoint y: 224, distance: 85.1
click at [250, 207] on div "[PERSON_NAME]" at bounding box center [282, 210] width 174 height 19
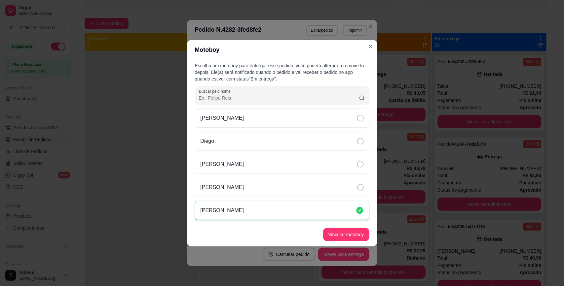
click at [344, 229] on button "Vincular motoboy" at bounding box center [346, 234] width 46 height 13
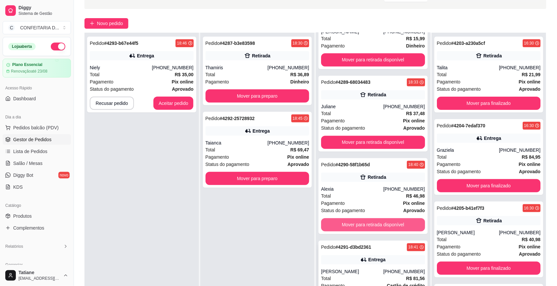
scroll to position [101, 0]
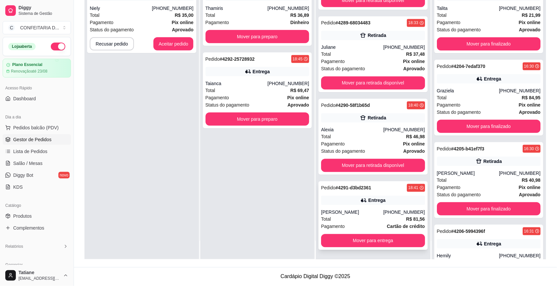
click at [361, 199] on icon at bounding box center [364, 200] width 7 height 7
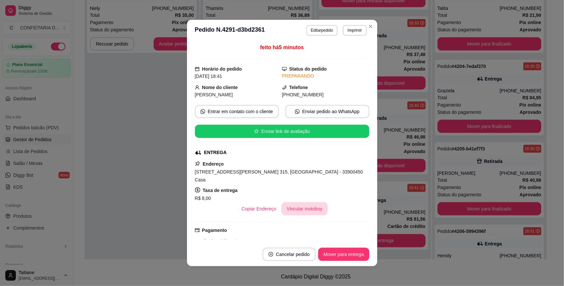
click at [292, 205] on button "Vincular motoboy" at bounding box center [304, 208] width 46 height 13
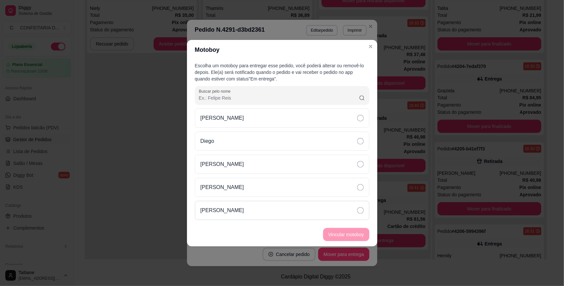
drag, startPoint x: 235, startPoint y: 212, endPoint x: 253, endPoint y: 218, distance: 18.5
click at [238, 213] on p "[PERSON_NAME]" at bounding box center [222, 211] width 44 height 8
click at [350, 236] on button "Vincular motoboy" at bounding box center [346, 234] width 45 height 13
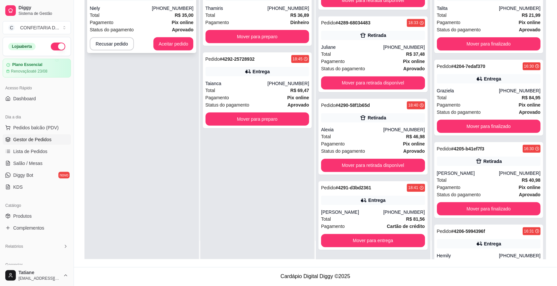
click at [144, 8] on div "Niely" at bounding box center [121, 8] width 62 height 7
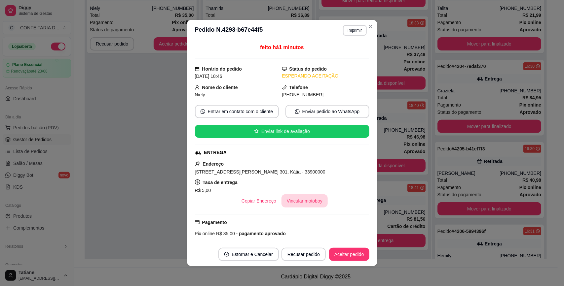
click at [296, 201] on button "Vincular motoboy" at bounding box center [304, 200] width 46 height 13
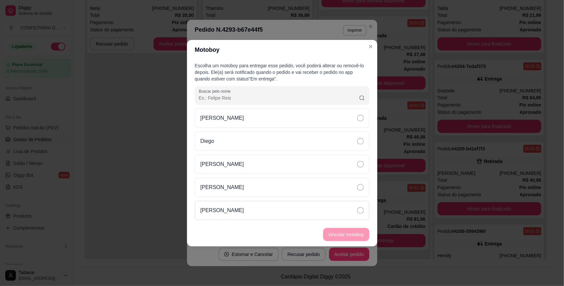
drag, startPoint x: 248, startPoint y: 209, endPoint x: 328, endPoint y: 233, distance: 83.2
click at [248, 210] on div "[PERSON_NAME]" at bounding box center [282, 210] width 174 height 19
click at [346, 237] on button "Vincular motoboy" at bounding box center [346, 234] width 46 height 13
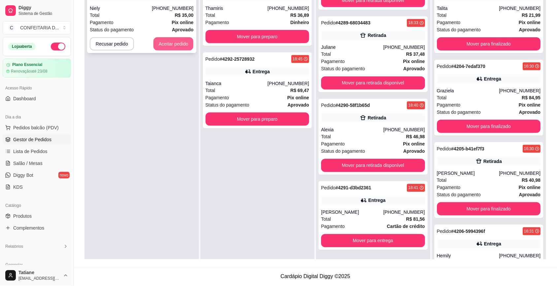
click at [167, 45] on button "Aceitar pedido" at bounding box center [174, 43] width 40 height 13
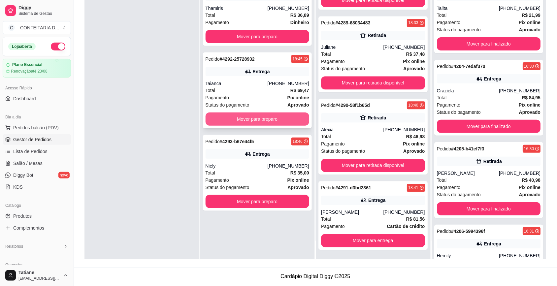
click at [234, 86] on div "Taianca" at bounding box center [237, 83] width 62 height 7
click at [239, 118] on button "Mover para preparo" at bounding box center [257, 119] width 101 height 13
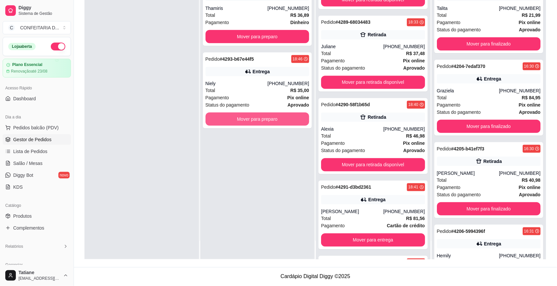
click at [239, 118] on button "Mover para preparo" at bounding box center [258, 119] width 104 height 13
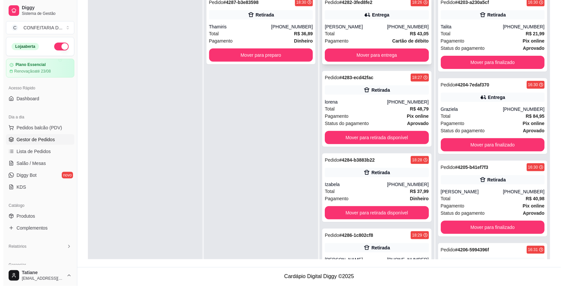
scroll to position [0, 0]
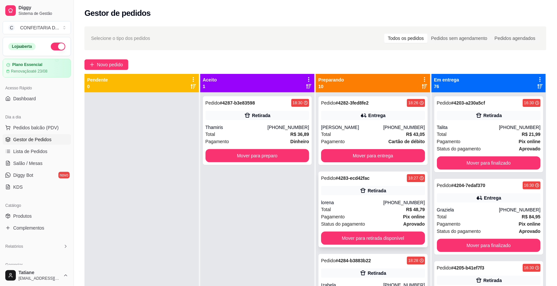
click at [363, 202] on div "lorena" at bounding box center [352, 202] width 62 height 7
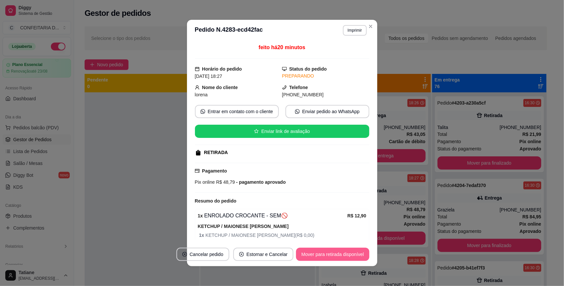
click at [320, 253] on button "Mover para retirada disponível" at bounding box center [332, 254] width 73 height 13
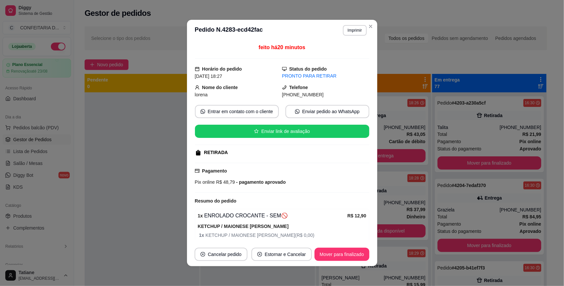
drag, startPoint x: 197, startPoint y: 87, endPoint x: 331, endPoint y: 94, distance: 134.2
click at [331, 94] on div "Nome do cliente lorena Telefone (31) 9 8248-5993" at bounding box center [282, 91] width 174 height 15
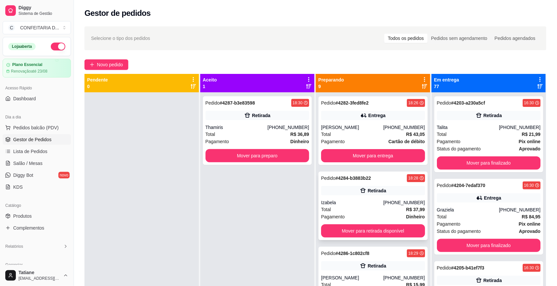
click at [380, 198] on div "Pedido # 4284-b3883b22 18:28 Retirada Izabela (31) 99283-1617 Total R$ 37,99 Pa…" at bounding box center [373, 206] width 109 height 69
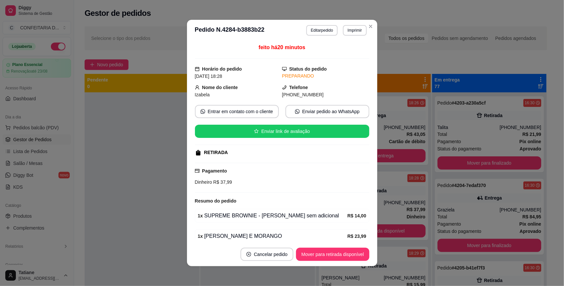
scroll to position [31, 0]
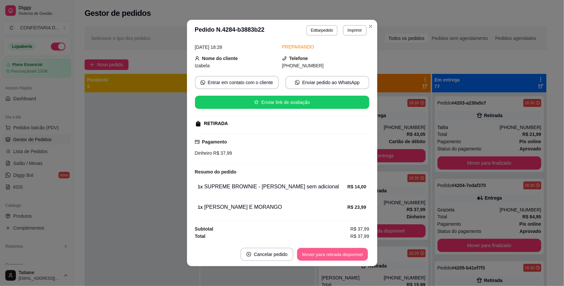
click at [332, 255] on button "Mover para retirada disponível" at bounding box center [332, 254] width 71 height 13
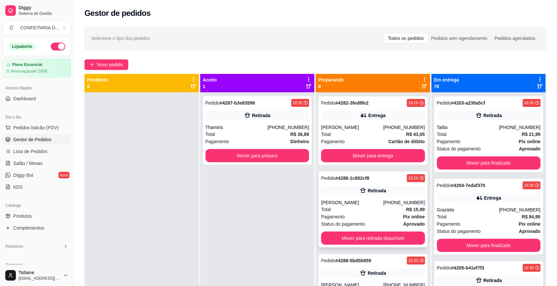
click at [359, 197] on div "Pedido # 4286-1c802cf8 18:29 Retirada Kelly Verli Oliveira Yamauchi (31) 99170-…" at bounding box center [373, 210] width 109 height 76
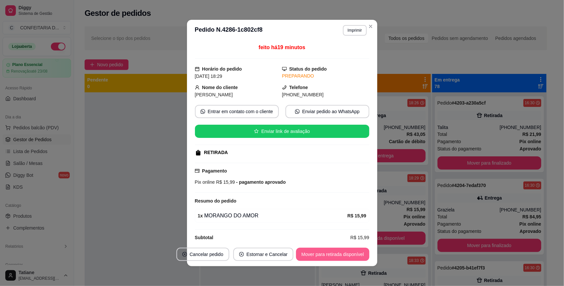
click at [322, 256] on button "Mover para retirada disponível" at bounding box center [332, 254] width 73 height 13
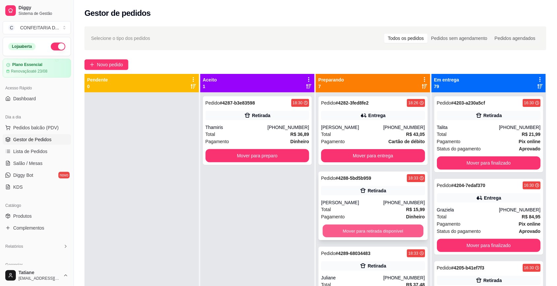
click at [380, 229] on button "Mover para retirada disponível" at bounding box center [373, 231] width 101 height 13
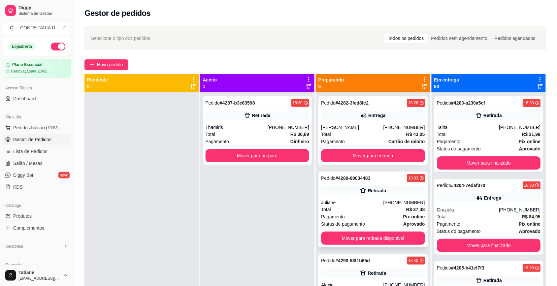
click at [368, 206] on div "Juliane" at bounding box center [352, 202] width 62 height 7
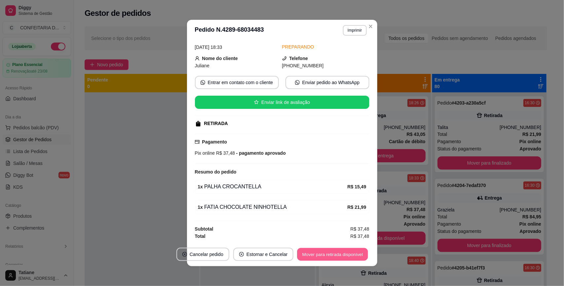
click at [337, 253] on button "Mover para retirada disponível" at bounding box center [332, 254] width 71 height 13
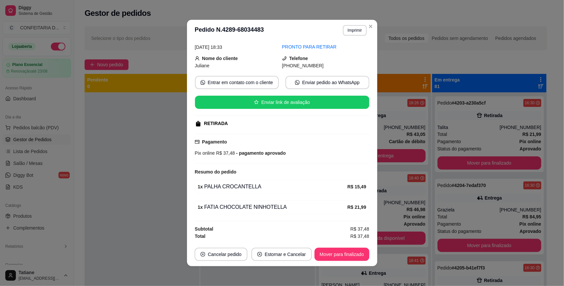
drag, startPoint x: 195, startPoint y: 55, endPoint x: 324, endPoint y: 63, distance: 129.4
click at [324, 63] on div "Nome do cliente Juliane Telefone (31) 9 9974-9699" at bounding box center [282, 62] width 174 height 15
copy div "Nome do cliente Juliane Telefone (31) 9 9974-9699"
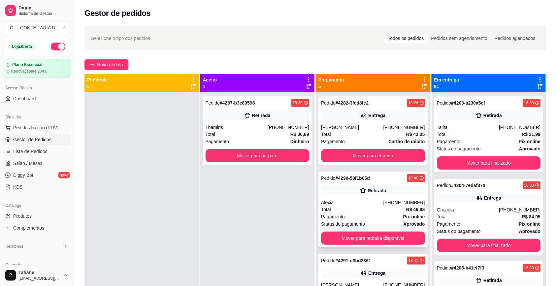
click at [362, 206] on div "Total R$ 46,98" at bounding box center [373, 209] width 104 height 7
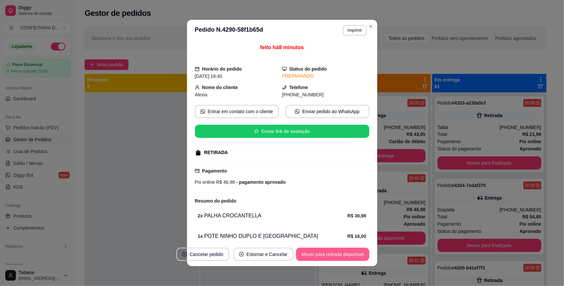
click at [330, 255] on button "Mover para retirada disponível" at bounding box center [332, 254] width 73 height 13
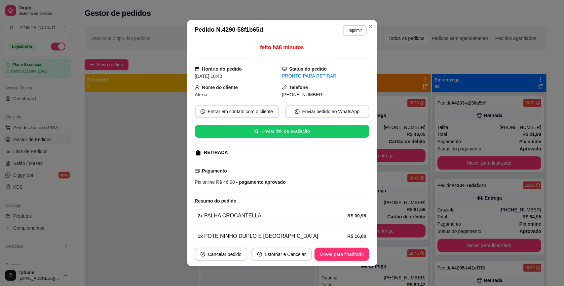
drag, startPoint x: 193, startPoint y: 86, endPoint x: 321, endPoint y: 93, distance: 127.7
click at [321, 93] on div "Nome do cliente Alexia Telefone (31) 9 9112-3906" at bounding box center [282, 91] width 174 height 15
copy div "Nome do cliente Alexia Telefone (31) 9 9112-3906"
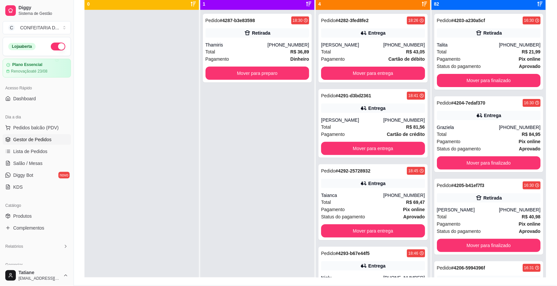
scroll to position [0, 0]
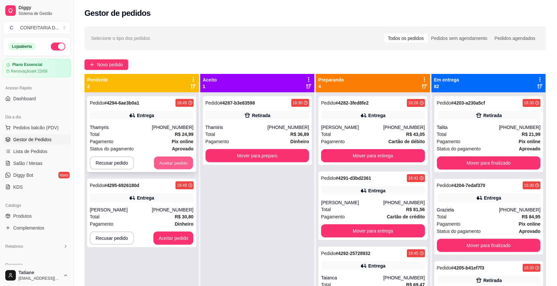
click at [168, 159] on button "Aceitar pedido" at bounding box center [173, 163] width 39 height 13
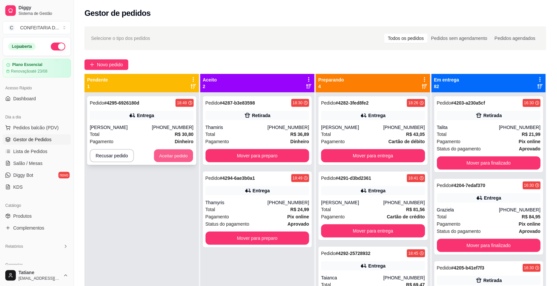
click at [167, 160] on button "Aceitar pedido" at bounding box center [173, 156] width 39 height 13
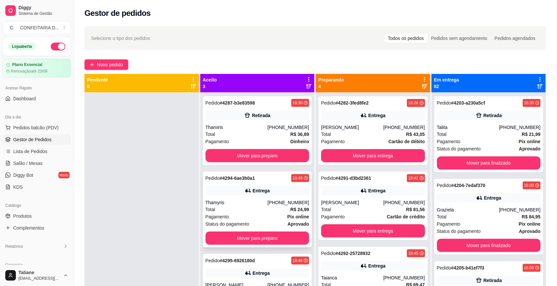
click at [251, 200] on div "Thamyris" at bounding box center [237, 202] width 62 height 7
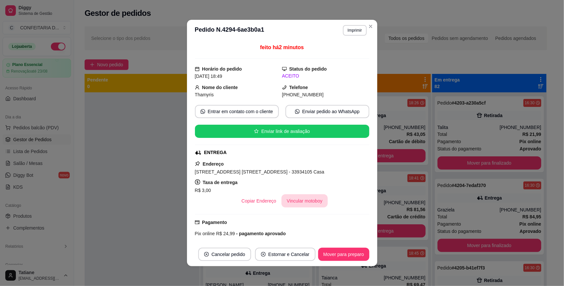
click at [295, 199] on button "Vincular motoboy" at bounding box center [304, 200] width 46 height 13
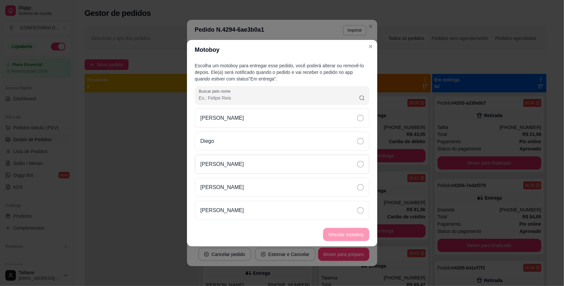
click at [238, 160] on div "[PERSON_NAME]" at bounding box center [282, 164] width 174 height 19
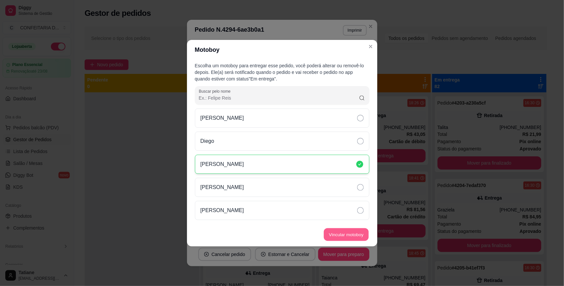
click at [349, 240] on button "Vincular motoboy" at bounding box center [346, 234] width 45 height 13
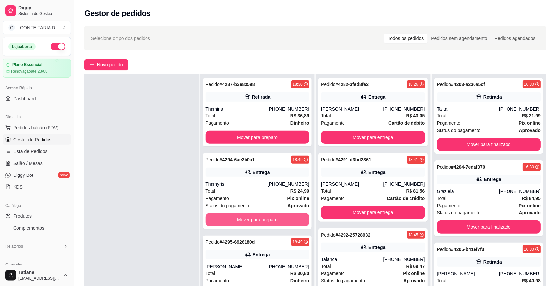
scroll to position [41, 0]
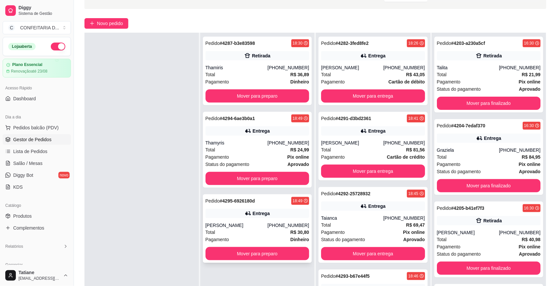
click at [254, 222] on div "Pedido # 4295-6926180d 18:49 Entrega Maria Clara (31) 98328-9361 Total R$ 30,80…" at bounding box center [257, 228] width 109 height 69
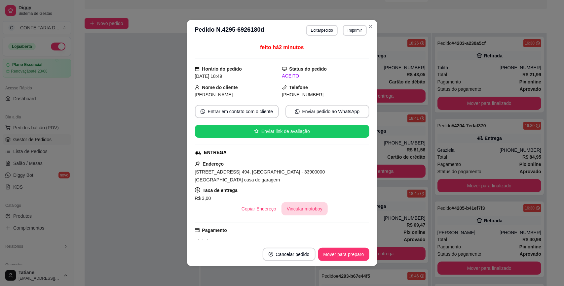
click at [305, 202] on button "Vincular motoboy" at bounding box center [304, 208] width 46 height 13
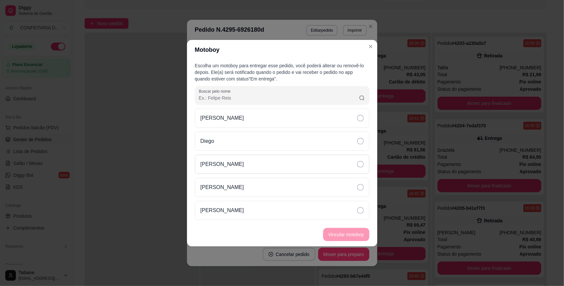
click at [229, 166] on p "[PERSON_NAME]" at bounding box center [222, 164] width 44 height 8
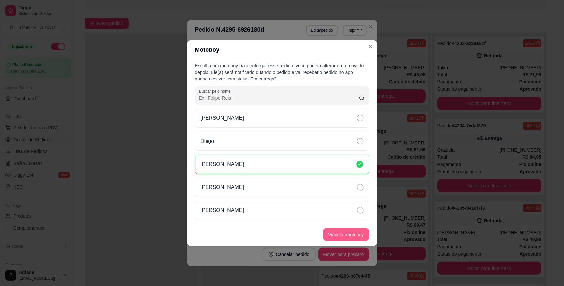
click at [344, 235] on button "Vincular motoboy" at bounding box center [346, 234] width 46 height 13
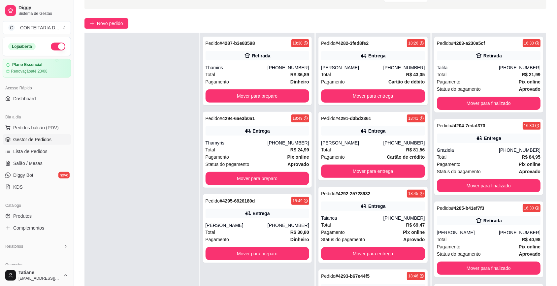
scroll to position [101, 0]
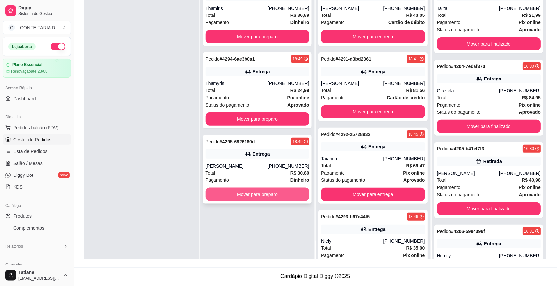
click at [252, 189] on button "Mover para preparo" at bounding box center [258, 194] width 104 height 13
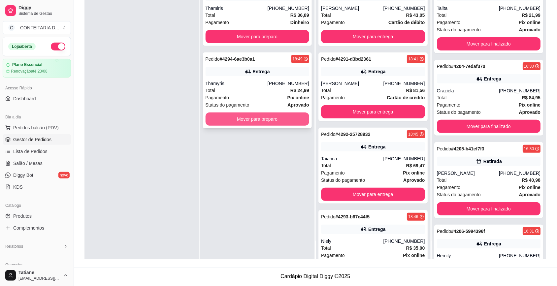
click at [256, 122] on button "Mover para preparo" at bounding box center [258, 119] width 104 height 13
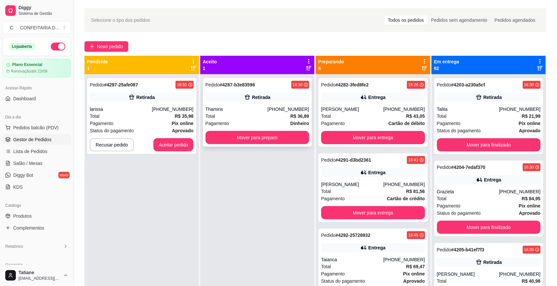
scroll to position [0, 0]
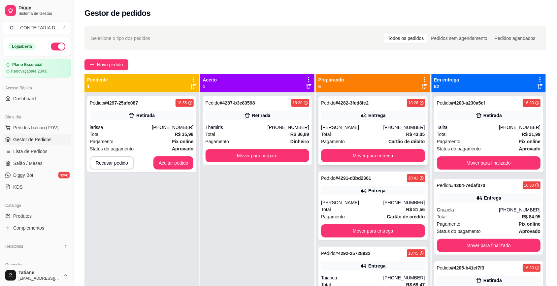
click at [350, 129] on div "[PERSON_NAME]" at bounding box center [352, 127] width 62 height 7
click at [358, 157] on button "Mover para entrega" at bounding box center [373, 156] width 101 height 13
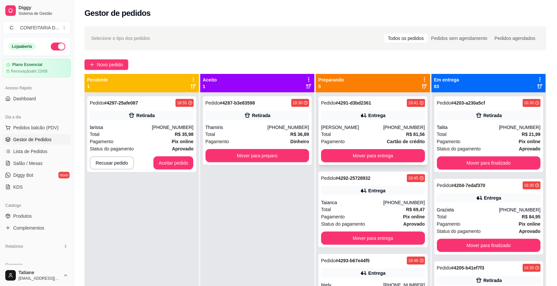
click at [365, 123] on div "Pedido # 4291-d3bd2361 18:41 Entrega Amanda (31) 99923-6917 Total R$ 81,56 Paga…" at bounding box center [373, 130] width 109 height 69
click at [385, 157] on button "Mover para entrega" at bounding box center [373, 156] width 101 height 13
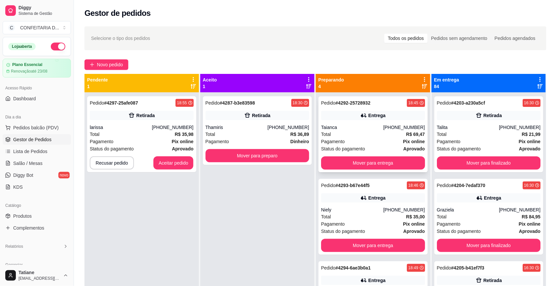
click at [365, 130] on div "Taianca" at bounding box center [352, 127] width 62 height 7
click at [376, 209] on div "Niely" at bounding box center [352, 210] width 62 height 7
click at [371, 238] on div "Pedido # 4293-b67e44f5 18:46 Entrega Niely (31) 98551-9113 Total R$ 35,00 Pagam…" at bounding box center [373, 217] width 109 height 76
click at [369, 246] on button "Mover para entrega" at bounding box center [373, 245] width 101 height 13
click at [167, 161] on button "Aceitar pedido" at bounding box center [174, 162] width 40 height 13
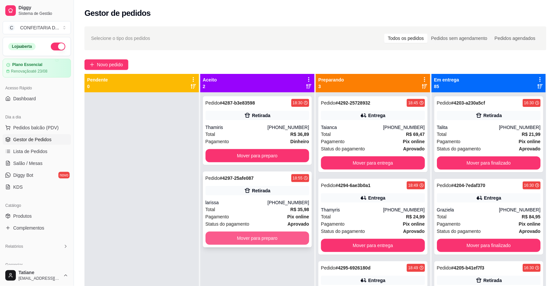
click at [250, 237] on button "Mover para preparo" at bounding box center [258, 238] width 104 height 13
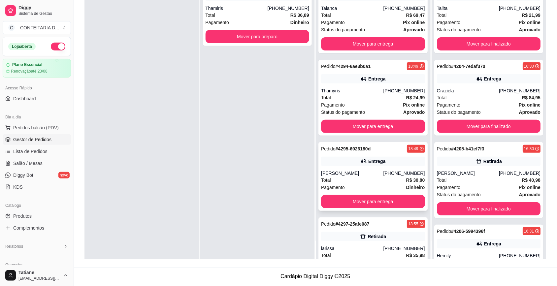
click at [352, 165] on div "Entrega" at bounding box center [373, 161] width 104 height 9
click at [31, 219] on span "Produtos" at bounding box center [22, 216] width 18 height 7
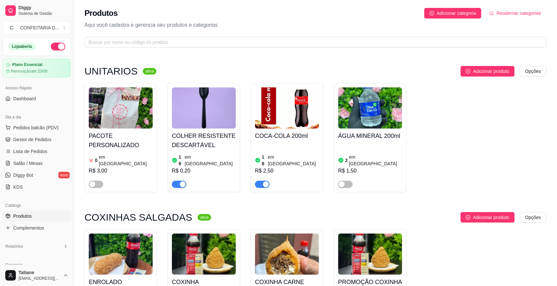
scroll to position [83, 0]
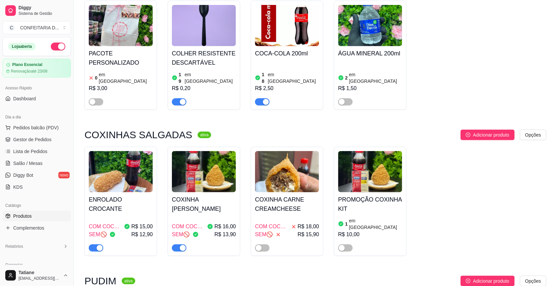
click at [115, 161] on img at bounding box center [121, 171] width 64 height 41
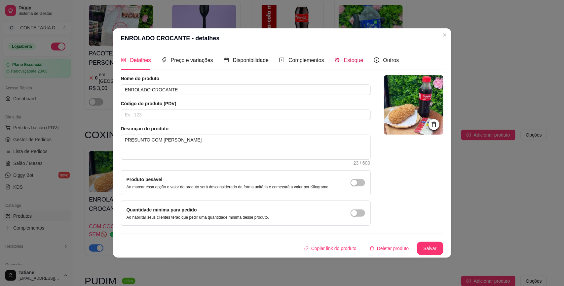
click at [353, 64] on div "Estoque" at bounding box center [348, 60] width 29 height 8
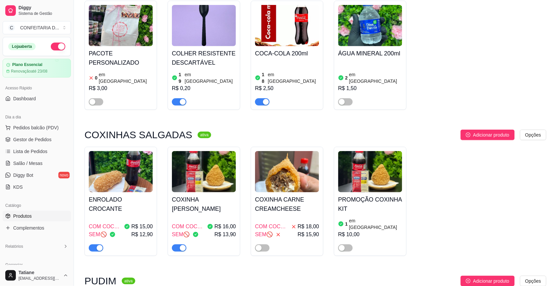
click at [125, 172] on img at bounding box center [121, 171] width 64 height 41
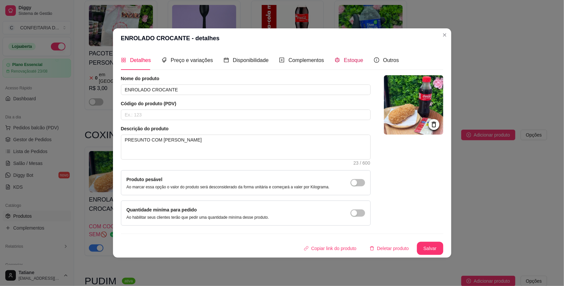
click at [350, 58] on span "Estoque" at bounding box center [353, 60] width 19 height 6
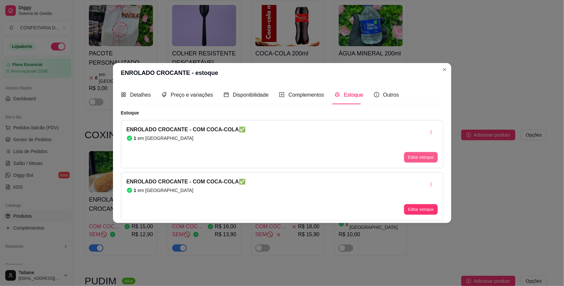
click at [418, 159] on button "Editar estoque" at bounding box center [420, 157] width 33 height 11
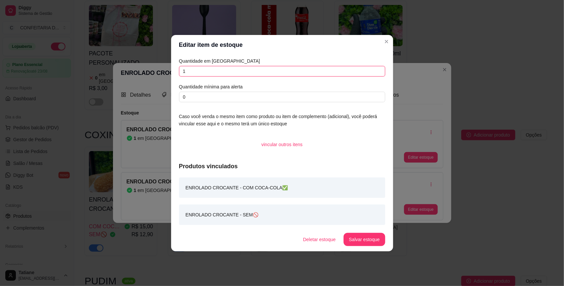
click at [226, 75] on input "1" at bounding box center [282, 71] width 206 height 11
type input "6"
click at [366, 237] on button "Salvar estoque" at bounding box center [364, 239] width 40 height 13
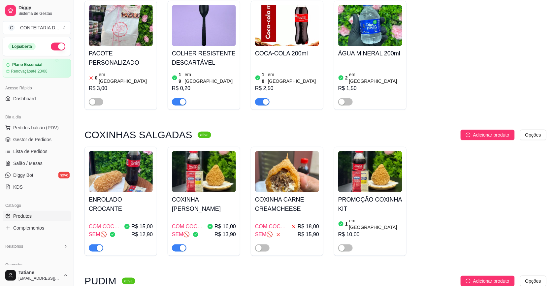
click at [192, 172] on img at bounding box center [204, 171] width 64 height 41
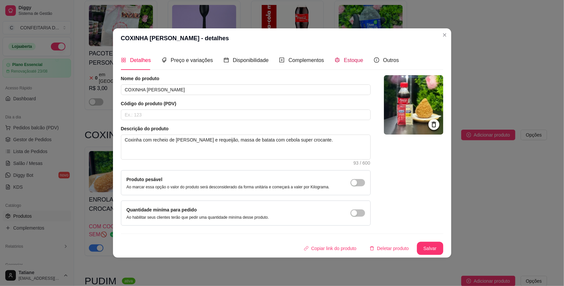
drag, startPoint x: 342, startPoint y: 58, endPoint x: 349, endPoint y: 65, distance: 10.0
click at [344, 58] on span "Estoque" at bounding box center [353, 60] width 19 height 6
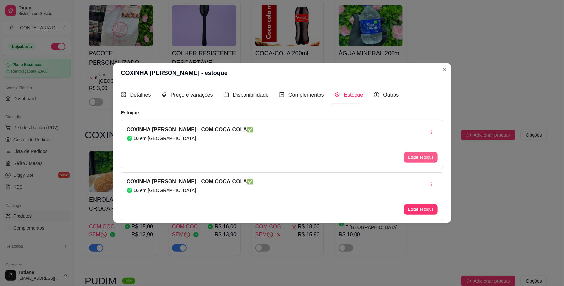
click at [422, 156] on button "Editar estoque" at bounding box center [420, 157] width 33 height 11
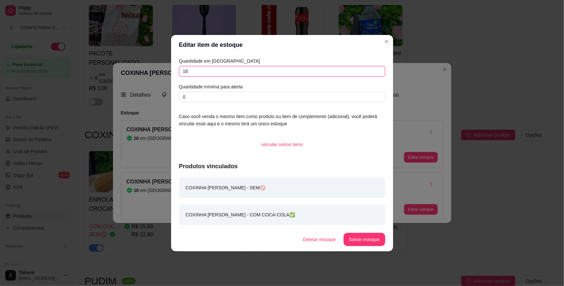
click at [197, 73] on input "16" at bounding box center [282, 71] width 206 height 11
type input "20"
click at [366, 245] on button "Salvar estoque" at bounding box center [364, 239] width 40 height 13
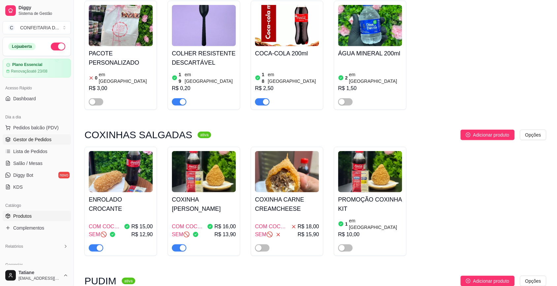
click at [28, 140] on span "Gestor de Pedidos" at bounding box center [32, 139] width 38 height 7
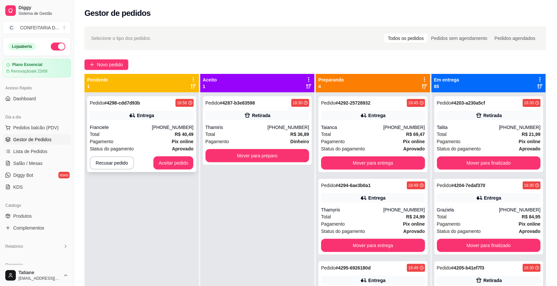
click at [155, 136] on div "Total R$ 40,49" at bounding box center [142, 134] width 104 height 7
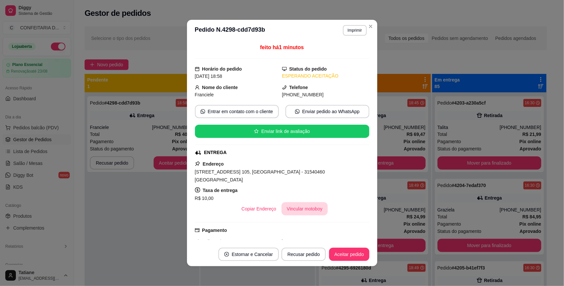
click at [296, 209] on button "Vincular motoboy" at bounding box center [304, 208] width 46 height 13
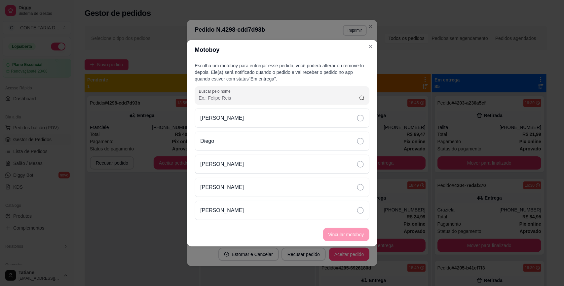
click at [223, 167] on div "[PERSON_NAME]" at bounding box center [282, 164] width 174 height 19
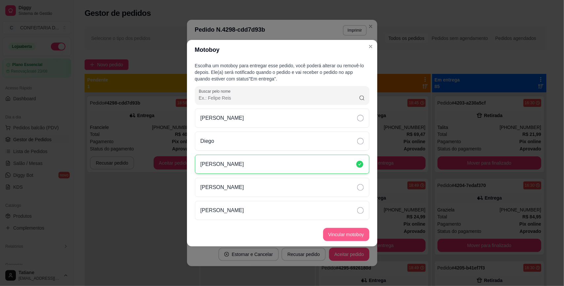
click at [354, 233] on button "Vincular motoboy" at bounding box center [346, 234] width 46 height 13
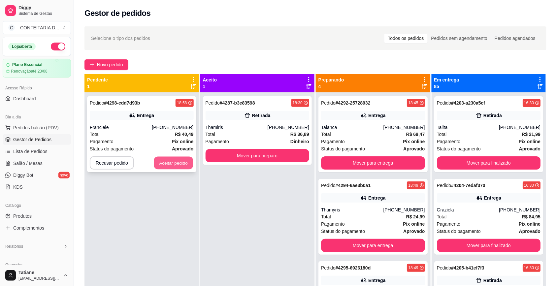
click at [171, 163] on button "Aceitar pedido" at bounding box center [173, 163] width 39 height 13
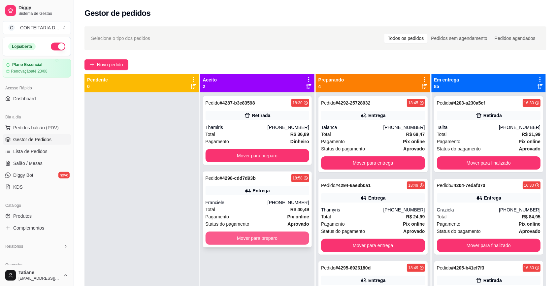
click at [267, 242] on button "Mover para preparo" at bounding box center [258, 238] width 104 height 13
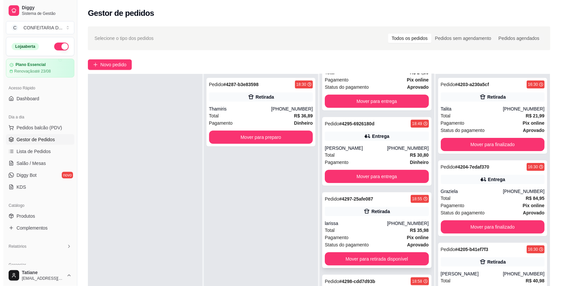
scroll to position [83, 0]
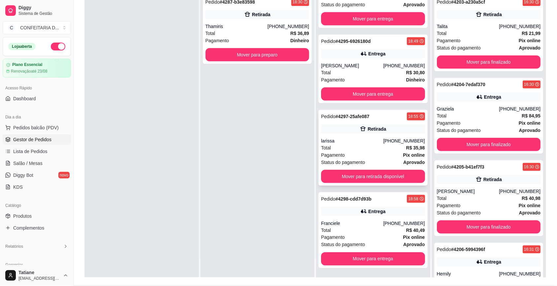
click at [371, 141] on div "larissa" at bounding box center [352, 141] width 62 height 7
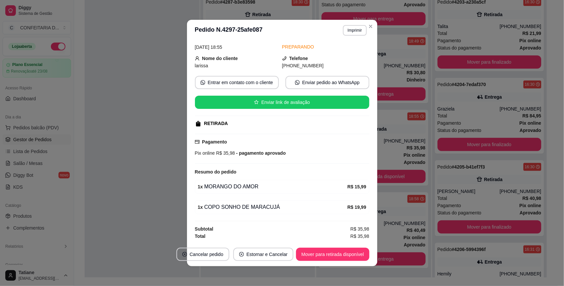
scroll to position [1, 0]
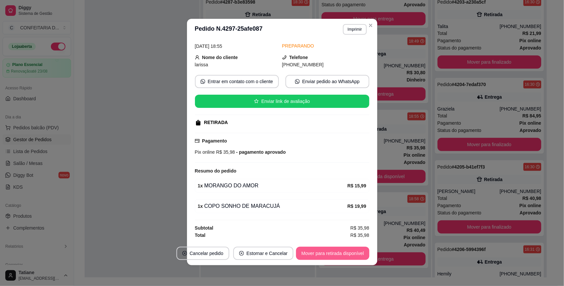
click at [332, 253] on button "Mover para retirada disponível" at bounding box center [332, 253] width 73 height 13
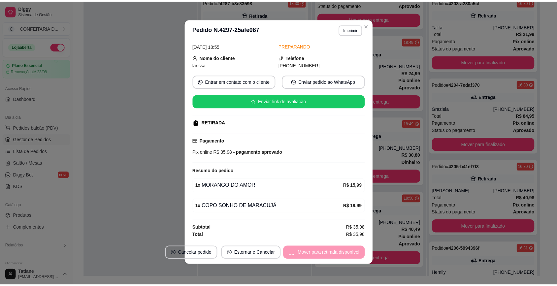
scroll to position [44, 0]
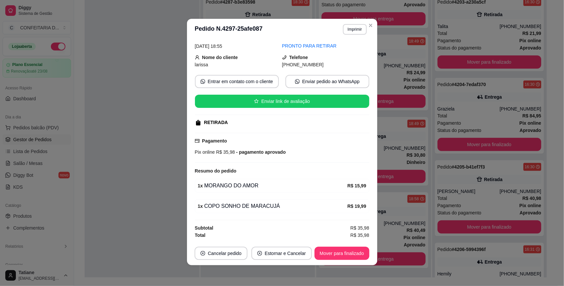
drag, startPoint x: 195, startPoint y: 55, endPoint x: 335, endPoint y: 65, distance: 141.0
click at [335, 65] on div "Nome do cliente larissa Telefone (31) 9 8606-4264" at bounding box center [282, 61] width 174 height 15
copy div "Nome do cliente larissa Telefone (31) 9 8606-4264"
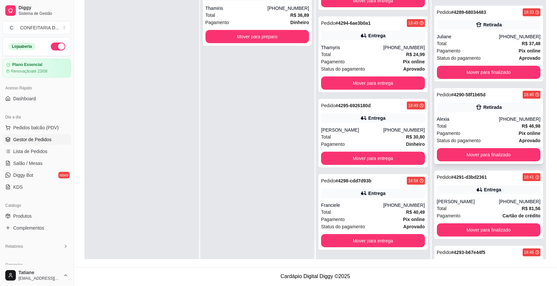
scroll to position [6441, 0]
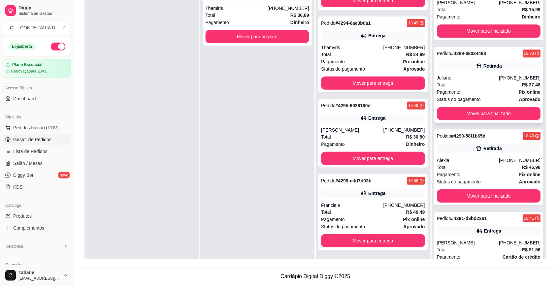
click at [466, 71] on div "Retirada" at bounding box center [489, 65] width 104 height 9
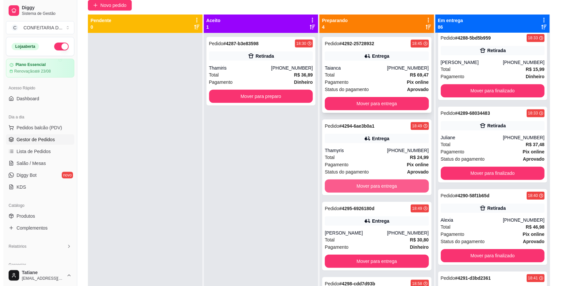
scroll to position [18, 0]
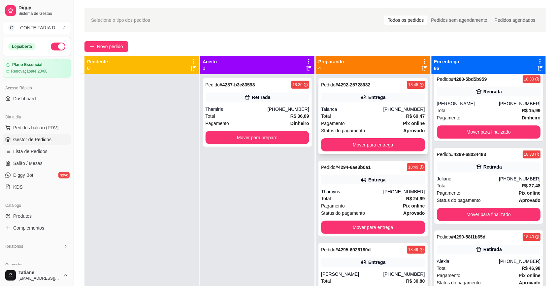
click at [362, 116] on div "Total R$ 69,47" at bounding box center [373, 116] width 104 height 7
click at [359, 143] on button "Mover para entrega" at bounding box center [373, 145] width 101 height 13
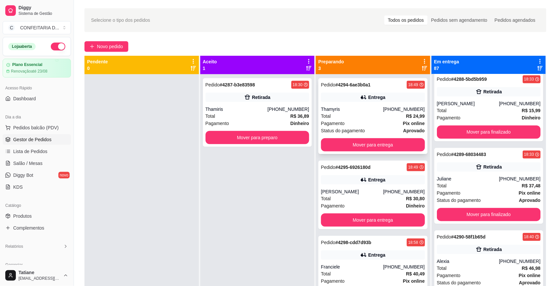
click at [368, 118] on div "Total R$ 24,99" at bounding box center [373, 116] width 104 height 7
click at [367, 147] on button "Mover para entrega" at bounding box center [373, 144] width 104 height 13
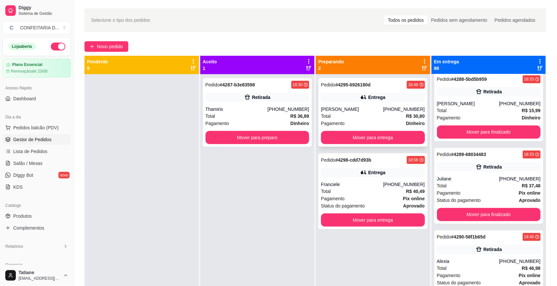
click at [362, 119] on div "Total R$ 30,80" at bounding box center [373, 116] width 104 height 7
click at [359, 137] on button "Mover para entrega" at bounding box center [373, 137] width 101 height 13
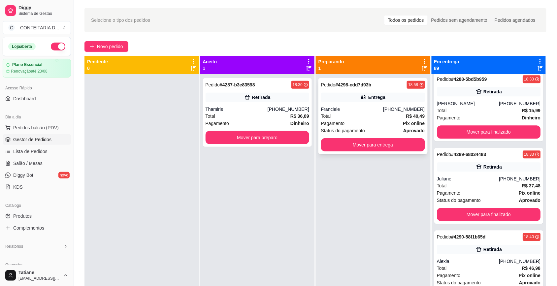
click at [359, 112] on div "Franciele" at bounding box center [352, 109] width 62 height 7
click at [357, 144] on button "Mover para entrega" at bounding box center [373, 145] width 101 height 13
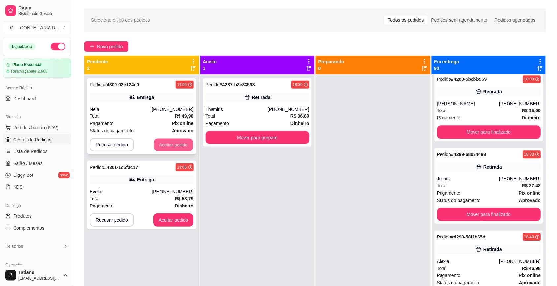
click at [169, 148] on button "Aceitar pedido" at bounding box center [173, 145] width 39 height 13
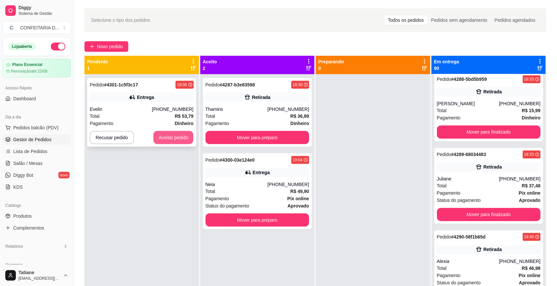
click at [174, 138] on button "Aceitar pedido" at bounding box center [174, 137] width 40 height 13
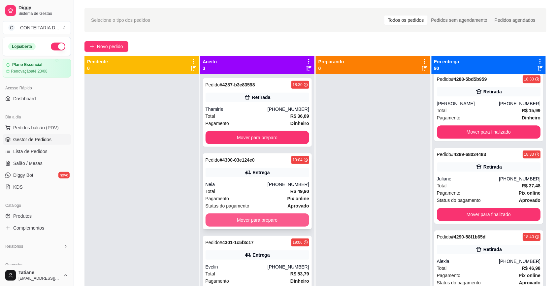
click at [246, 221] on button "Mover para preparo" at bounding box center [258, 220] width 104 height 13
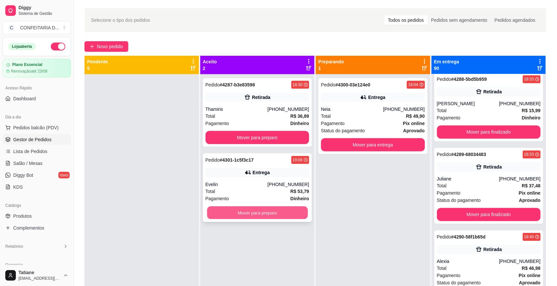
click at [247, 214] on button "Mover para preparo" at bounding box center [257, 213] width 101 height 13
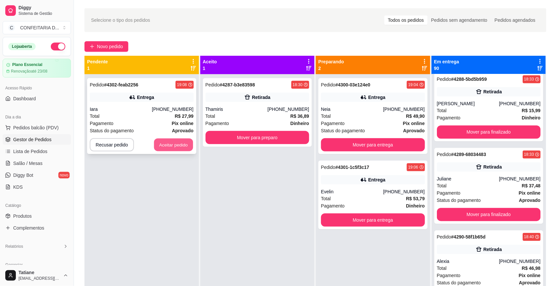
click at [174, 139] on button "Aceitar pedido" at bounding box center [173, 145] width 39 height 13
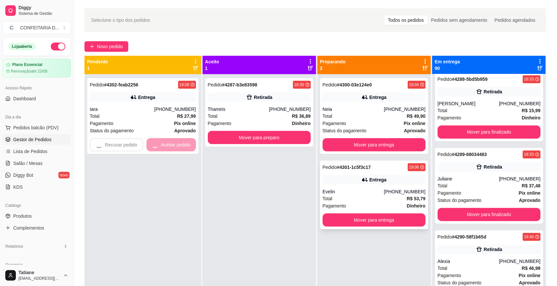
click at [359, 189] on div "Evelin" at bounding box center [353, 192] width 61 height 7
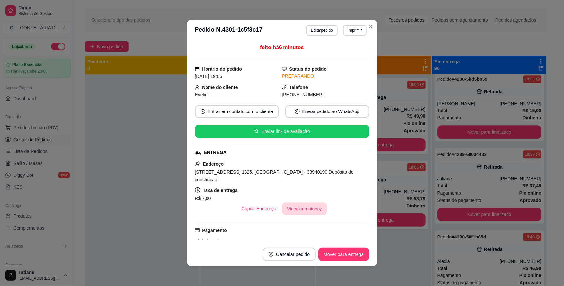
click at [298, 203] on button "Vincular motoboy" at bounding box center [304, 209] width 45 height 13
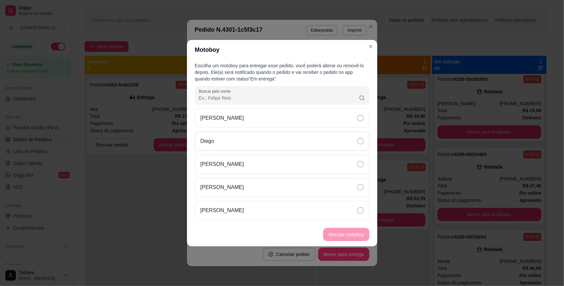
click at [231, 142] on div "Diego" at bounding box center [282, 141] width 174 height 19
click at [349, 231] on button "Vincular motoboy" at bounding box center [346, 234] width 45 height 13
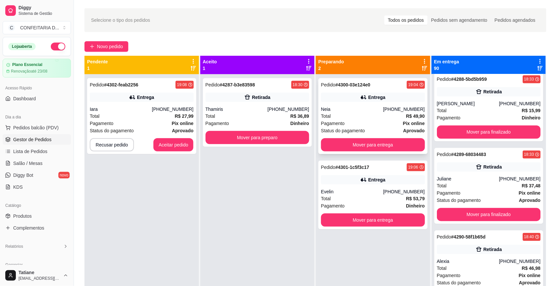
click at [367, 116] on div "Total R$ 49,90" at bounding box center [373, 116] width 104 height 7
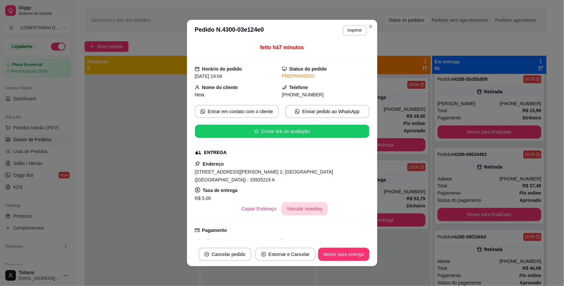
click at [297, 205] on button "Vincular motoboy" at bounding box center [304, 208] width 46 height 13
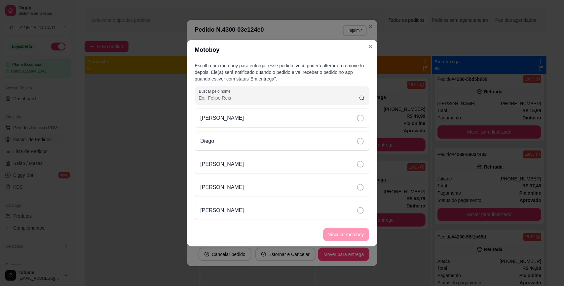
click at [231, 144] on div "Diego" at bounding box center [282, 141] width 174 height 19
click at [334, 232] on button "Vincular motoboy" at bounding box center [346, 234] width 46 height 13
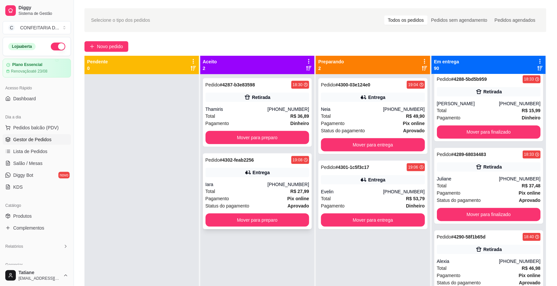
click at [245, 177] on div "Entrega" at bounding box center [258, 172] width 104 height 9
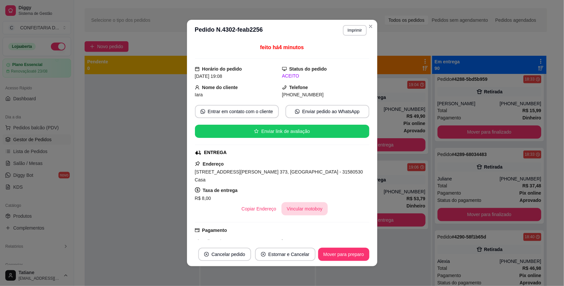
click at [303, 205] on button "Vincular motoboy" at bounding box center [304, 208] width 46 height 13
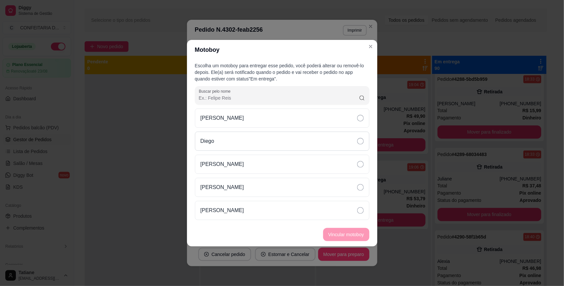
click at [220, 140] on div "Diego" at bounding box center [282, 141] width 174 height 19
click at [340, 235] on button "Vincular motoboy" at bounding box center [346, 234] width 46 height 13
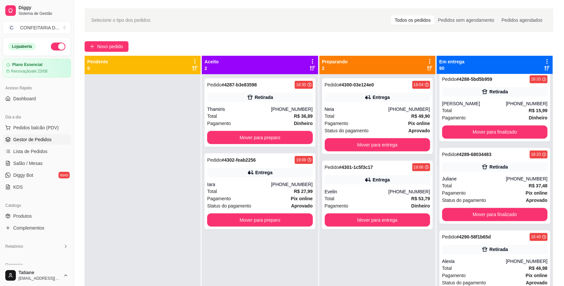
click at [142, 188] on div at bounding box center [143, 217] width 116 height 286
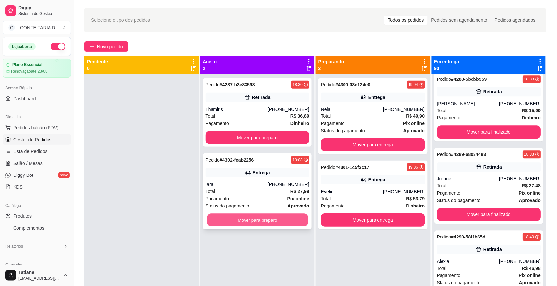
click at [248, 223] on button "Mover para preparo" at bounding box center [257, 220] width 101 height 13
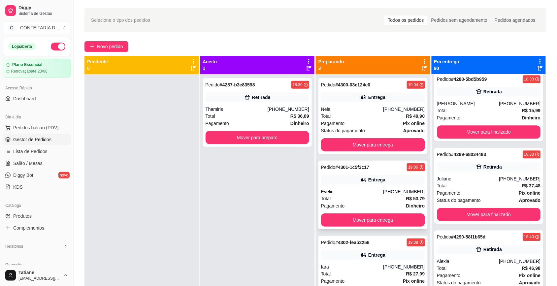
click at [372, 193] on div "Evelin" at bounding box center [352, 192] width 62 height 7
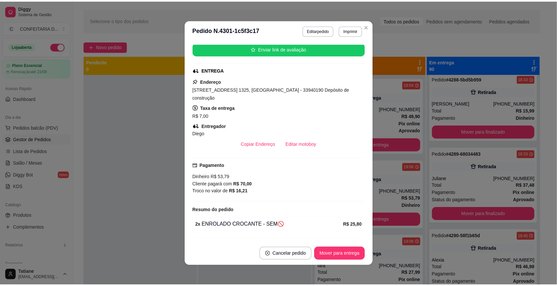
scroll to position [116, 0]
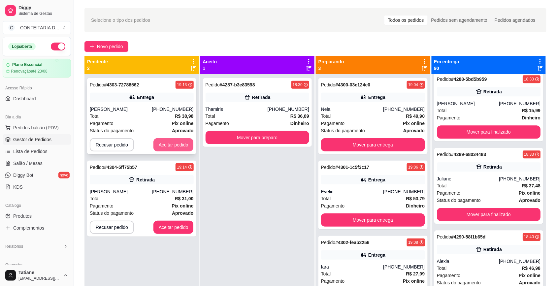
click at [183, 146] on button "Aceitar pedido" at bounding box center [174, 144] width 40 height 13
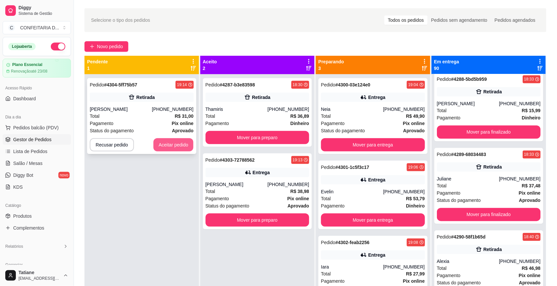
click at [179, 145] on button "Aceitar pedido" at bounding box center [174, 144] width 40 height 13
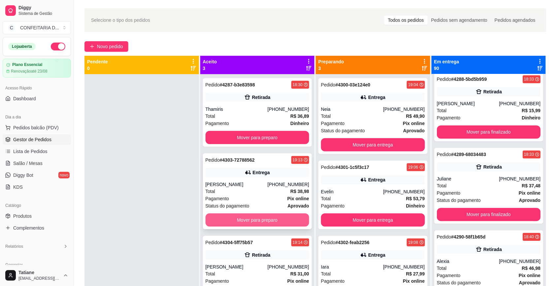
click at [280, 220] on button "Mover para preparo" at bounding box center [258, 220] width 104 height 13
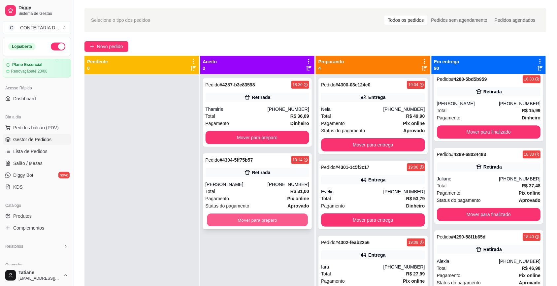
click at [279, 221] on button "Mover para preparo" at bounding box center [257, 220] width 101 height 13
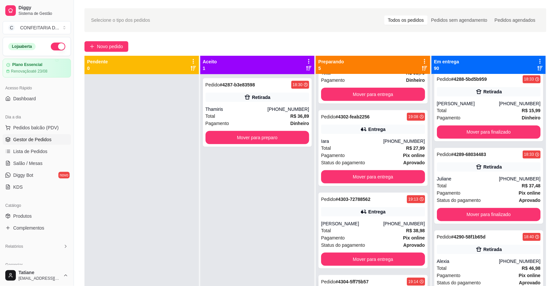
scroll to position [18, 0]
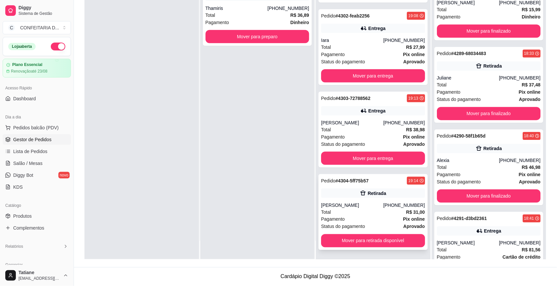
click at [356, 202] on div "[PERSON_NAME]" at bounding box center [352, 205] width 62 height 7
click at [388, 116] on div "Pedido # 4303-72788562 19:13 Entrega Fabiana Pereira (31) 99397-8082 Total R$ 3…" at bounding box center [373, 130] width 109 height 76
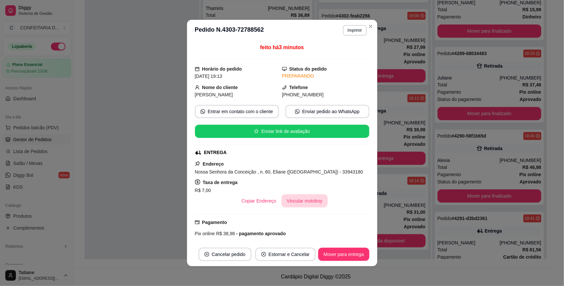
click at [301, 204] on button "Vincular motoboy" at bounding box center [304, 200] width 46 height 13
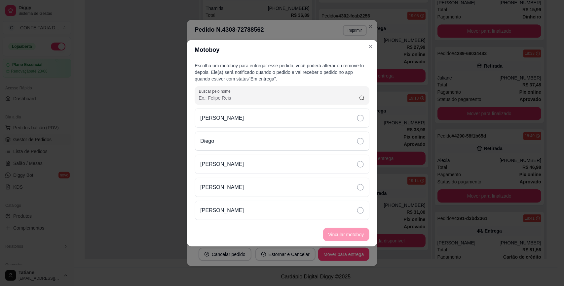
click at [228, 144] on div "Diego" at bounding box center [282, 141] width 174 height 19
click at [344, 229] on button "Vincular motoboy" at bounding box center [346, 234] width 46 height 13
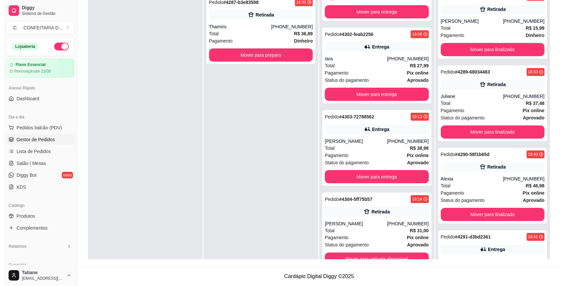
scroll to position [0, 0]
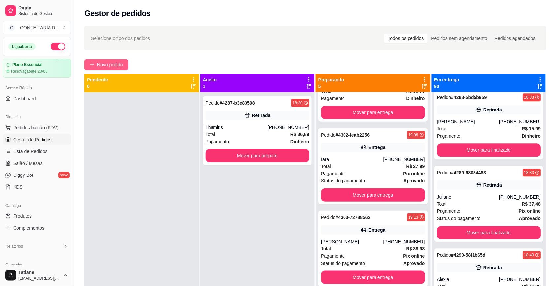
click at [103, 63] on span "Novo pedido" at bounding box center [110, 64] width 26 height 7
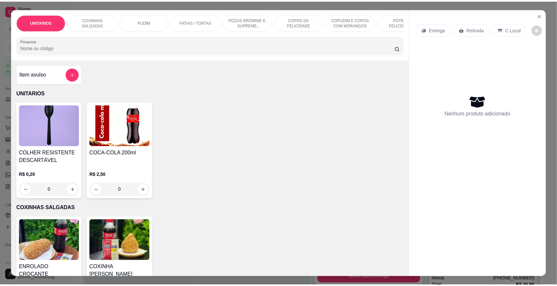
scroll to position [83, 0]
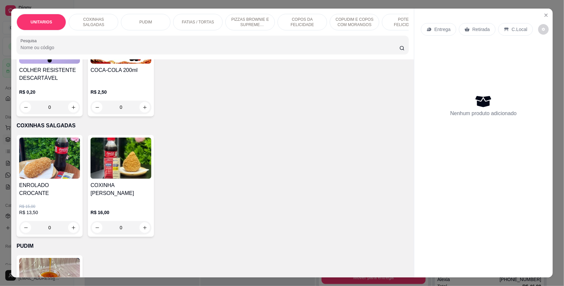
click at [142, 232] on div "0" at bounding box center [120, 227] width 61 height 13
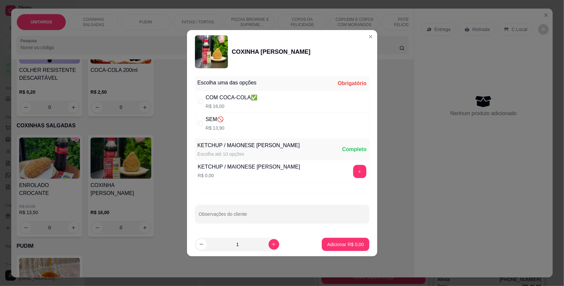
click at [221, 94] on div "COM COCA-COLA✅" at bounding box center [232, 98] width 52 height 8
radio input "true"
click at [361, 169] on div "+" at bounding box center [359, 171] width 18 height 13
click at [357, 170] on button "+" at bounding box center [359, 171] width 13 height 13
click at [339, 245] on p "Adicionar R$ 16,00" at bounding box center [343, 244] width 39 height 7
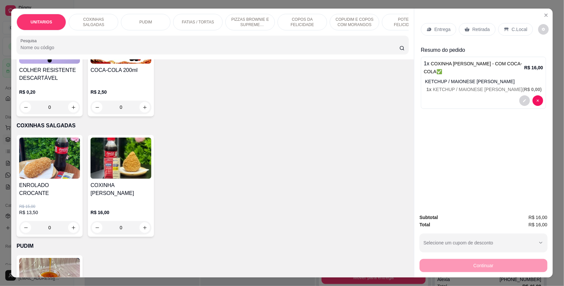
click at [468, 37] on div "Entrega Retirada C.Local" at bounding box center [483, 29] width 125 height 23
click at [472, 30] on p "Retirada" at bounding box center [480, 29] width 17 height 7
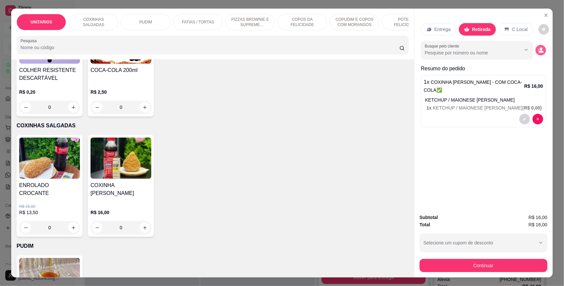
click at [537, 50] on icon "decrease-product-quantity" at bounding box center [538, 50] width 2 height 2
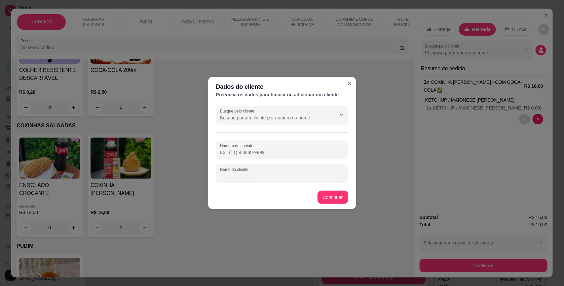
click at [246, 176] on input "Nome do cliente" at bounding box center [282, 176] width 124 height 7
type input "Larissa"
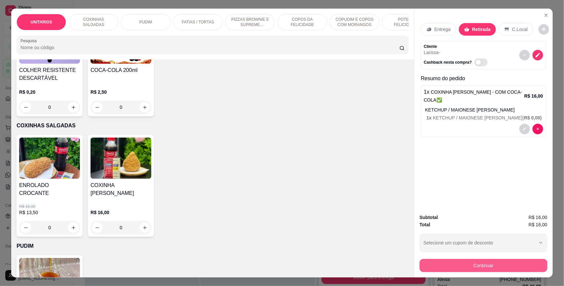
click at [432, 270] on button "Continuar" at bounding box center [483, 265] width 128 height 13
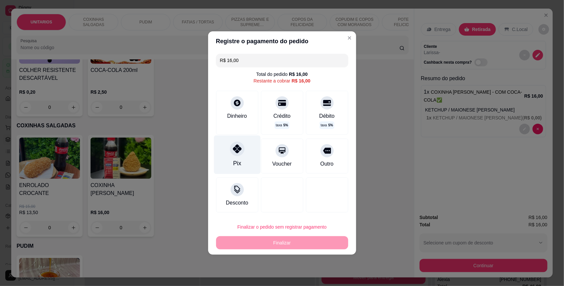
click at [234, 152] on icon at bounding box center [236, 149] width 9 height 9
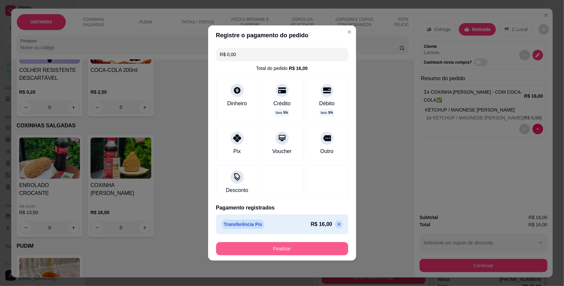
click at [274, 250] on button "Finalizar" at bounding box center [282, 248] width 132 height 13
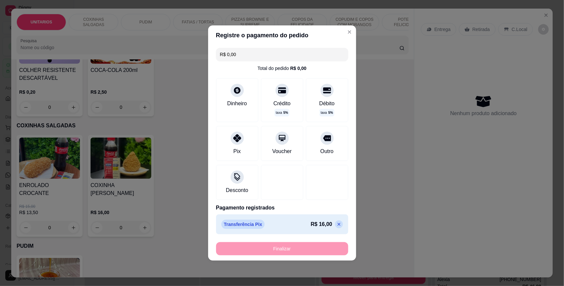
type input "-R$ 16,00"
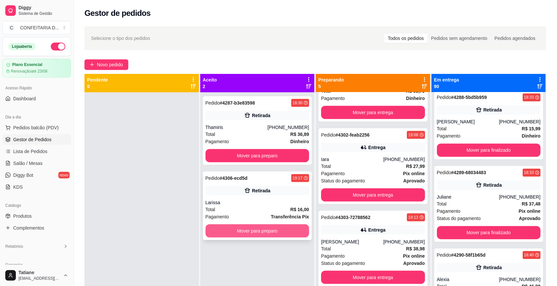
click at [261, 234] on button "Mover para preparo" at bounding box center [258, 230] width 104 height 13
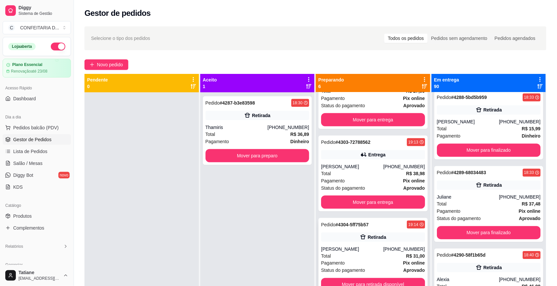
scroll to position [18, 0]
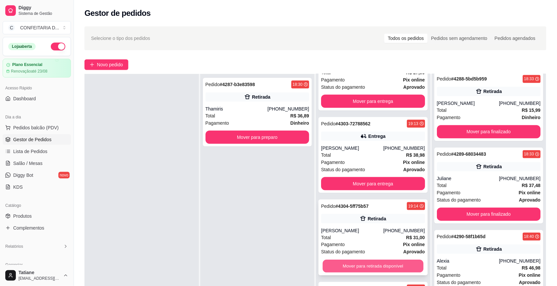
click at [357, 263] on button "Mover para retirada disponível" at bounding box center [373, 266] width 101 height 13
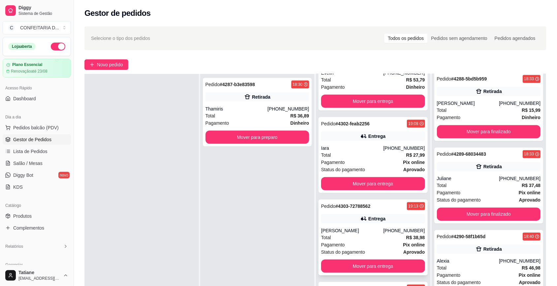
click at [359, 225] on div "Pedido # 4303-72788562 19:13 Entrega Fabiana Pereira (31) 99397-8082 Total R$ 3…" at bounding box center [373, 238] width 109 height 76
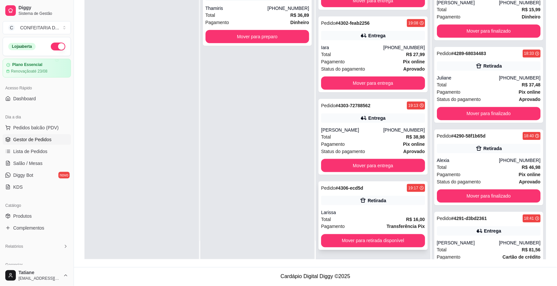
click at [365, 215] on div "Larissa" at bounding box center [373, 212] width 104 height 7
click at [370, 243] on button "Mover para retirada disponível" at bounding box center [373, 241] width 101 height 13
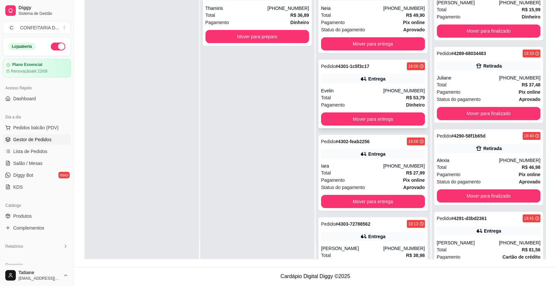
scroll to position [0, 0]
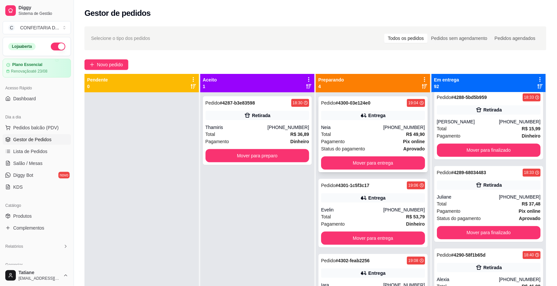
click at [351, 121] on div "Pedido # 4300-03e124e0 19:04 Entrega Neia (31) 99170-2527 Total R$ 49,90 Pagame…" at bounding box center [373, 134] width 109 height 76
click at [377, 217] on div "Total R$ 53,79" at bounding box center [373, 216] width 104 height 7
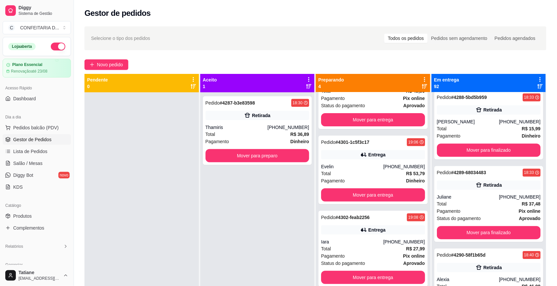
scroll to position [41, 0]
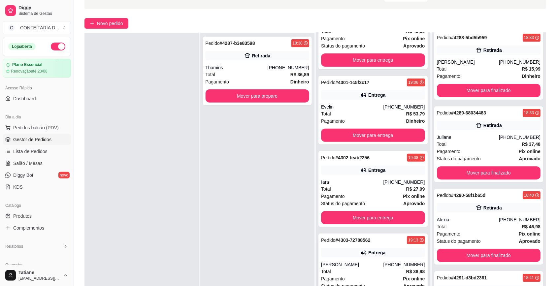
click at [368, 253] on div "Entrega" at bounding box center [376, 253] width 17 height 7
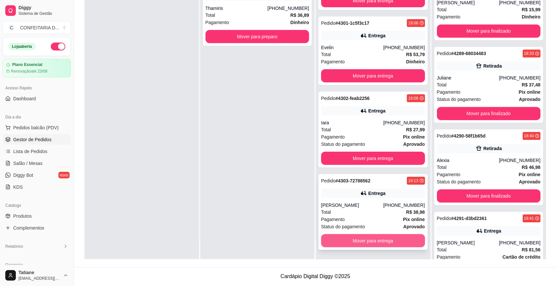
click at [361, 239] on button "Mover para entrega" at bounding box center [373, 240] width 104 height 13
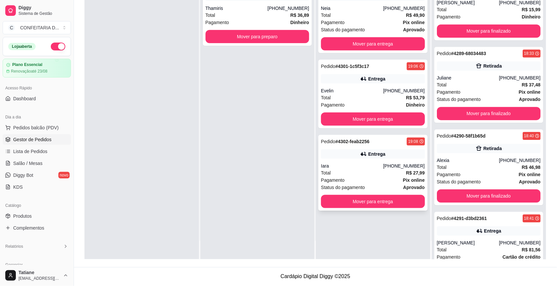
scroll to position [0, 0]
click at [362, 202] on button "Mover para entrega" at bounding box center [373, 201] width 101 height 13
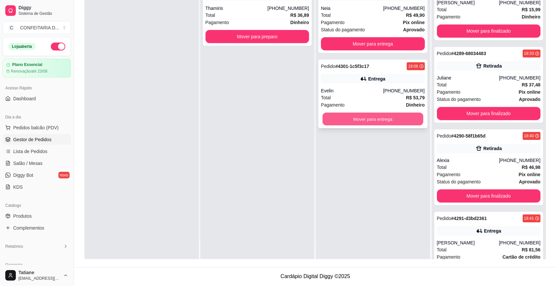
click at [366, 123] on button "Mover para entrega" at bounding box center [373, 119] width 101 height 13
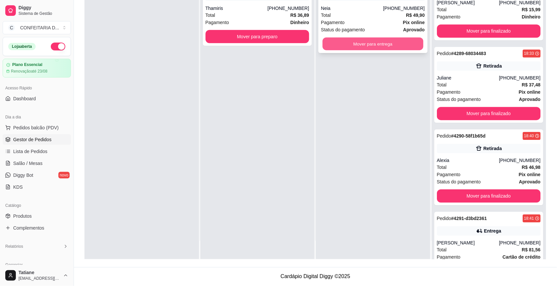
click at [362, 46] on button "Mover para entrega" at bounding box center [373, 44] width 101 height 13
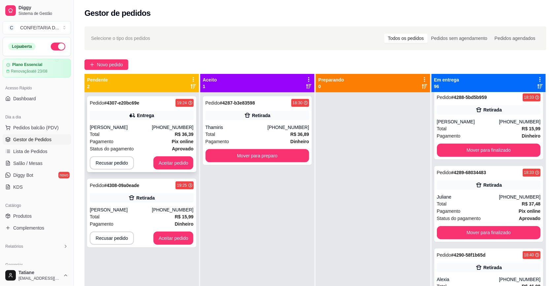
click at [168, 137] on div "Total R$ 36,39" at bounding box center [142, 134] width 104 height 7
click at [164, 161] on button "Aceitar pedido" at bounding box center [174, 162] width 40 height 13
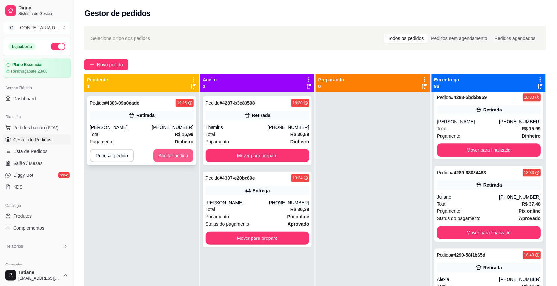
click at [168, 155] on button "Aceitar pedido" at bounding box center [174, 155] width 40 height 13
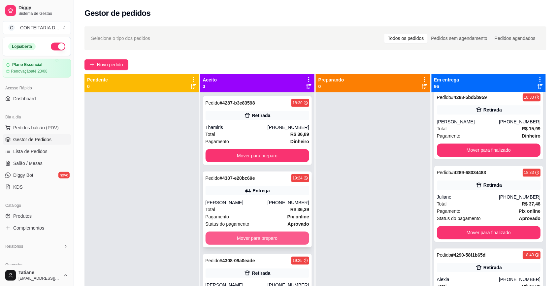
click at [249, 236] on button "Mover para preparo" at bounding box center [258, 238] width 104 height 13
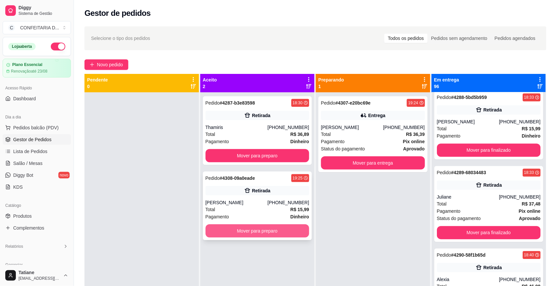
click at [248, 231] on button "Mover para preparo" at bounding box center [258, 230] width 104 height 13
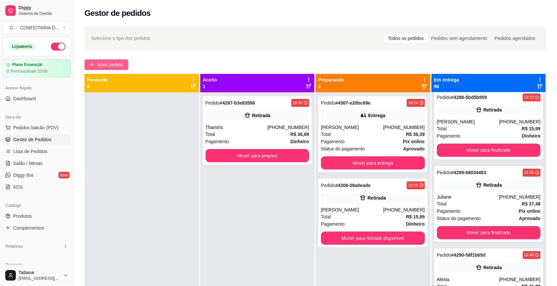
click at [110, 63] on span "Novo pedido" at bounding box center [110, 64] width 26 height 7
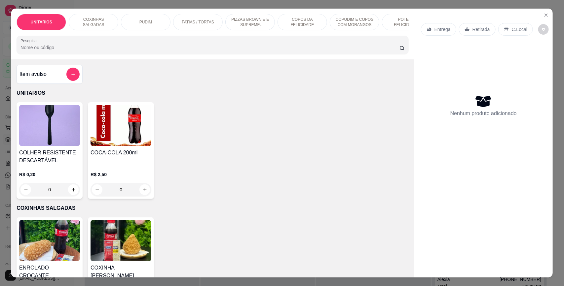
click at [74, 51] on input "Pesquisa" at bounding box center [209, 47] width 379 height 7
click at [436, 31] on p "Entrega" at bounding box center [442, 29] width 16 height 7
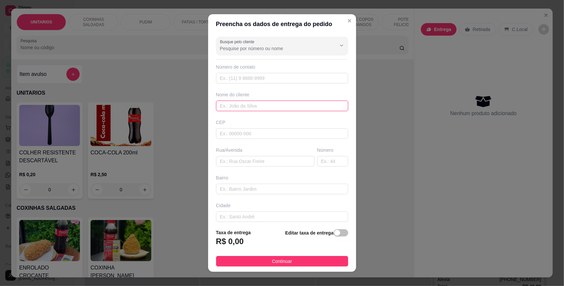
click at [243, 108] on input "text" at bounding box center [282, 106] width 132 height 11
type input "Larissa"
click at [239, 78] on input "text" at bounding box center [282, 78] width 132 height 11
paste input "(31) 8606-4264"
click at [225, 77] on input "(31) 8606-4264" at bounding box center [282, 78] width 132 height 11
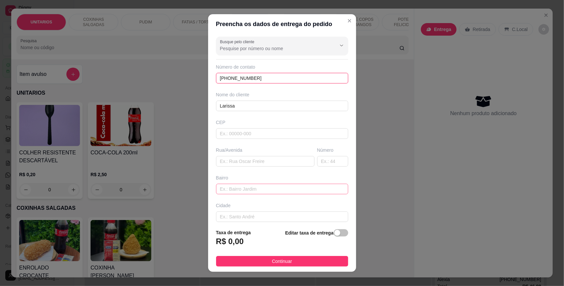
type input "[PHONE_NUMBER]"
click at [228, 191] on input "text" at bounding box center [282, 189] width 132 height 11
type input "B"
type input "Paraiso das Piabas"
click at [245, 162] on input "text" at bounding box center [265, 161] width 98 height 11
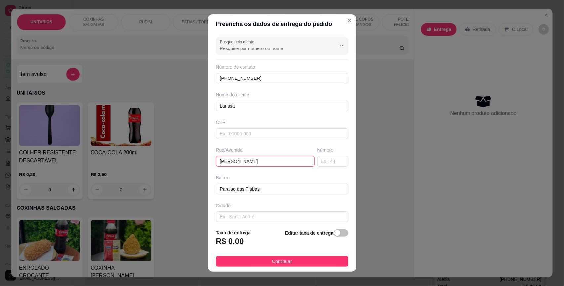
type input "[PERSON_NAME]"
type input "20"
type input "[GEOGRAPHIC_DATA]"
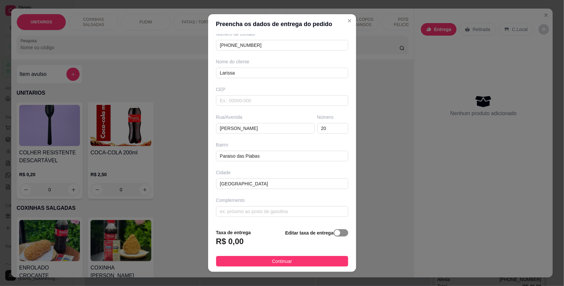
click at [334, 230] on div "button" at bounding box center [337, 233] width 6 height 6
click at [258, 243] on input "0,00" at bounding box center [251, 244] width 71 height 13
type input "8,00"
click at [240, 210] on input "text" at bounding box center [282, 211] width 132 height 11
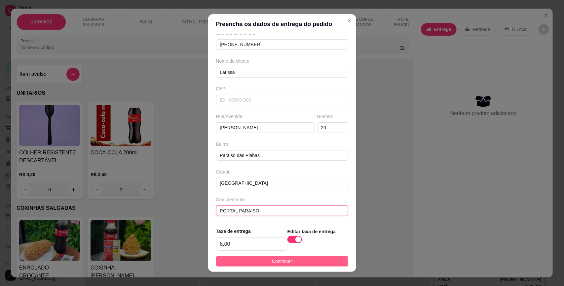
type input "PORTAL PARAISO"
click at [286, 265] on span "Continuar" at bounding box center [282, 261] width 20 height 7
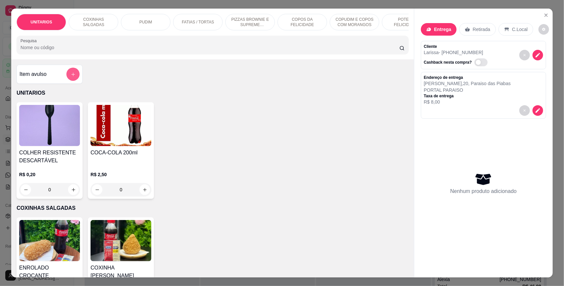
click at [70, 77] on button "add-separate-item" at bounding box center [72, 74] width 13 height 13
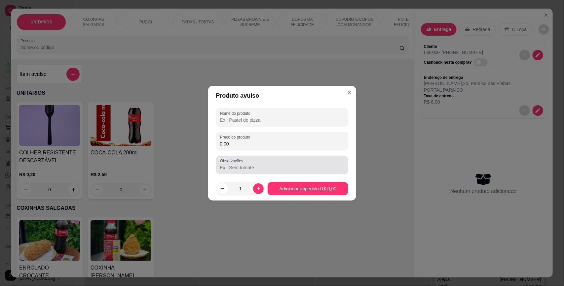
click at [236, 167] on input "Observações" at bounding box center [282, 167] width 124 height 7
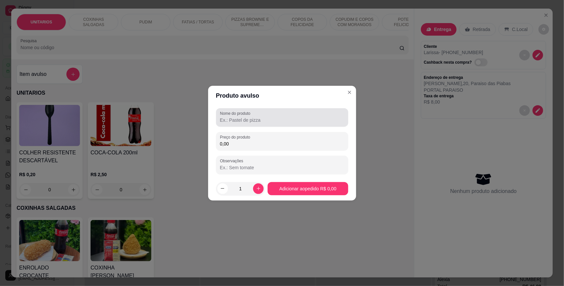
click at [232, 124] on div at bounding box center [282, 117] width 124 height 13
type input "C"
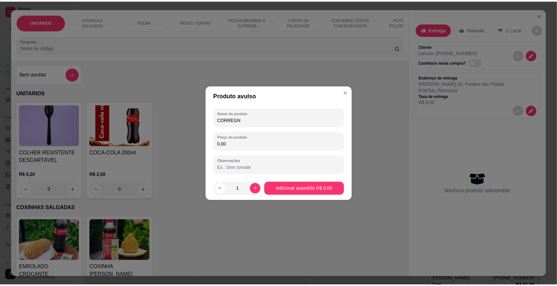
scroll to position [6359, 0]
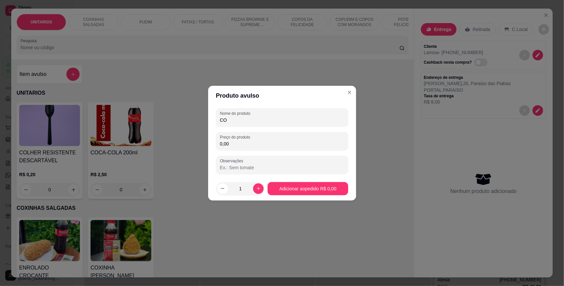
type input "C"
type input "PEDIDO AVULSO"
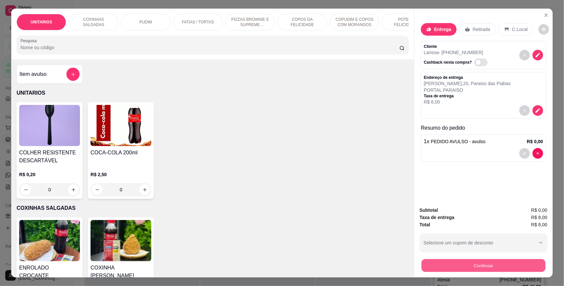
click at [449, 266] on button "Continuar" at bounding box center [483, 265] width 124 height 13
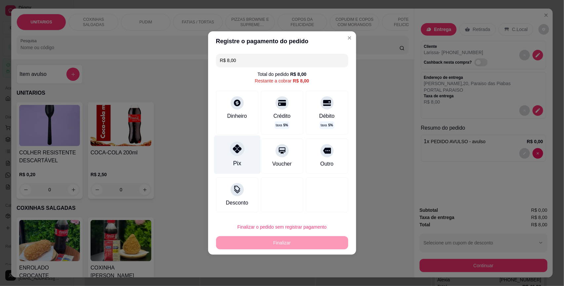
click at [233, 154] on div at bounding box center [237, 149] width 15 height 15
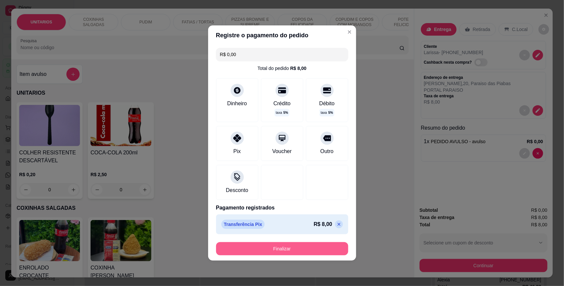
click at [269, 253] on button "Finalizar" at bounding box center [282, 248] width 132 height 13
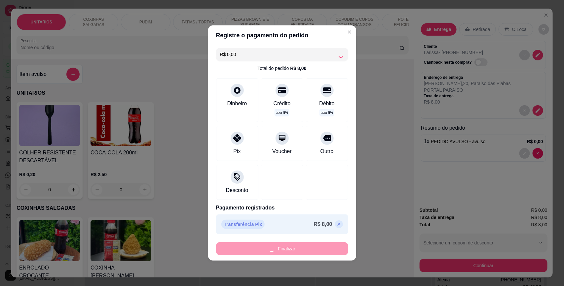
type input "-R$ 8,00"
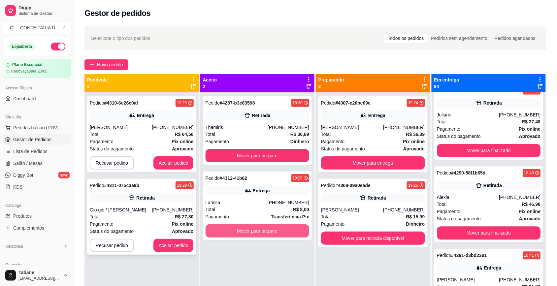
scroll to position [6276, 0]
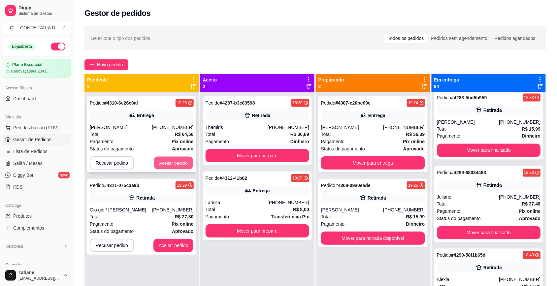
click at [167, 162] on button "Aceitar pedido" at bounding box center [173, 163] width 39 height 13
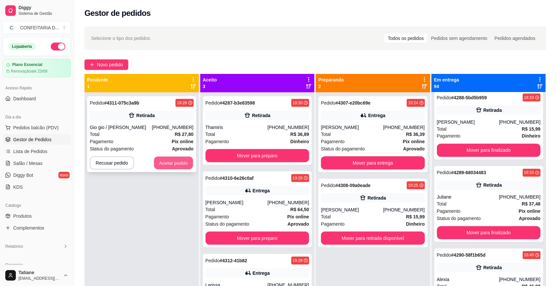
click at [167, 161] on button "Aceitar pedido" at bounding box center [173, 163] width 39 height 13
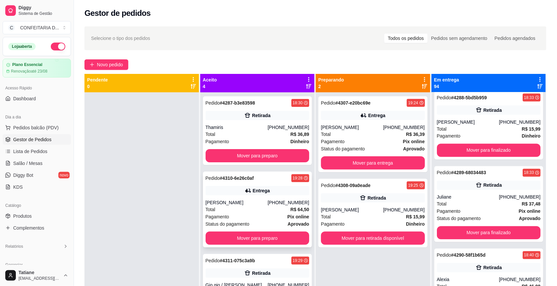
click at [260, 200] on div "[PERSON_NAME]" at bounding box center [237, 202] width 62 height 7
click at [250, 235] on button "Mover para preparo" at bounding box center [258, 238] width 104 height 13
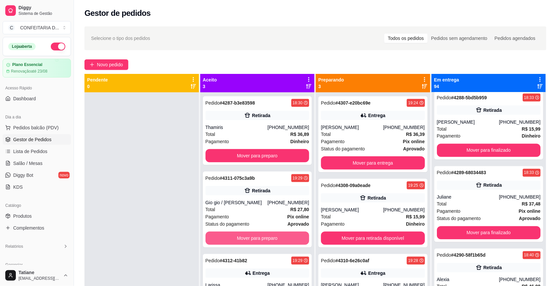
click at [250, 235] on button "Mover para preparo" at bounding box center [258, 238] width 104 height 13
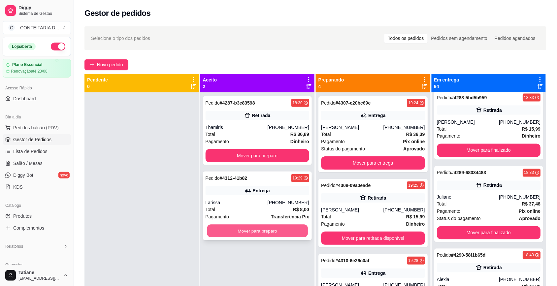
click at [249, 232] on button "Mover para preparo" at bounding box center [257, 231] width 101 height 13
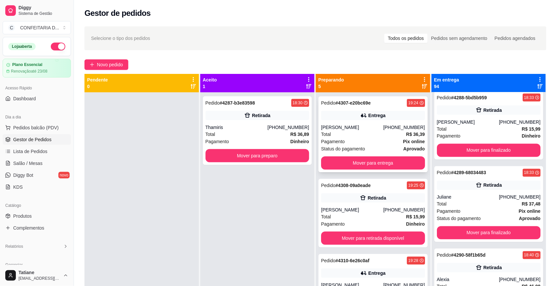
click at [345, 132] on div "Total R$ 36,39" at bounding box center [373, 134] width 104 height 7
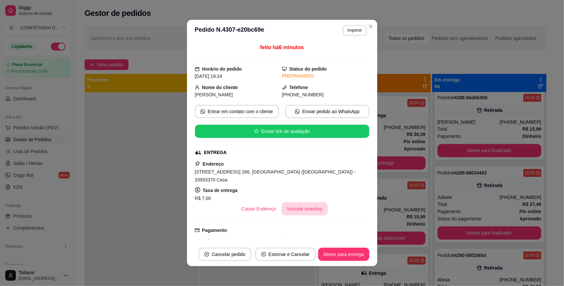
click at [294, 202] on button "Vincular motoboy" at bounding box center [304, 208] width 46 height 13
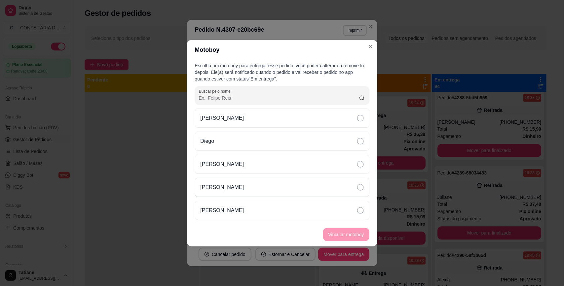
click at [237, 188] on div "[PERSON_NAME]" at bounding box center [282, 187] width 174 height 19
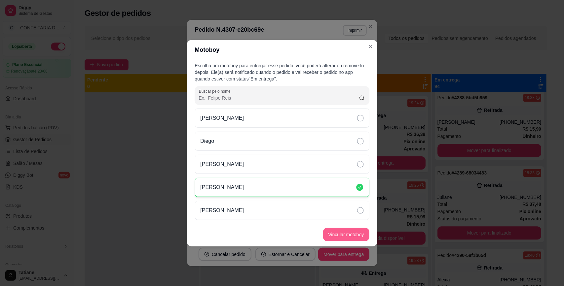
click at [343, 233] on button "Vincular motoboy" at bounding box center [346, 234] width 46 height 13
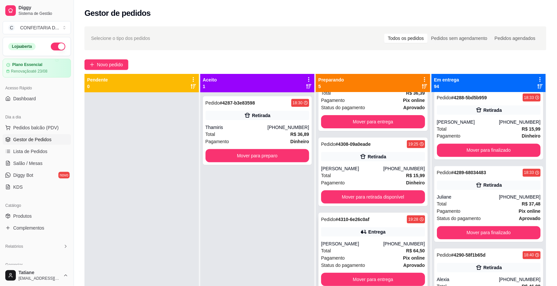
scroll to position [83, 0]
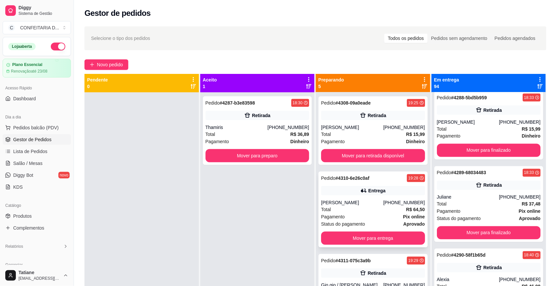
click at [376, 210] on div "Total R$ 64,50" at bounding box center [373, 209] width 104 height 7
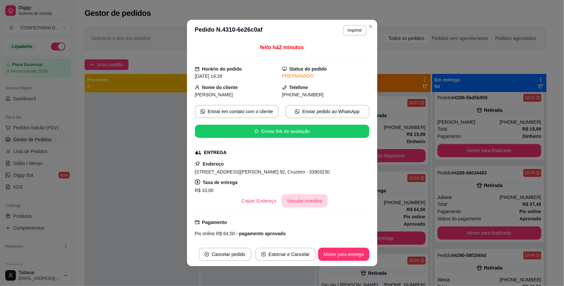
click at [297, 205] on button "Vincular motoboy" at bounding box center [304, 200] width 46 height 13
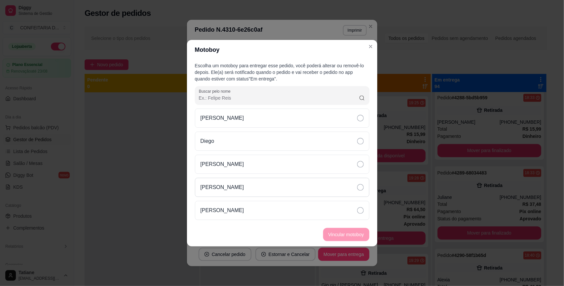
click at [237, 187] on div "[PERSON_NAME]" at bounding box center [282, 187] width 174 height 19
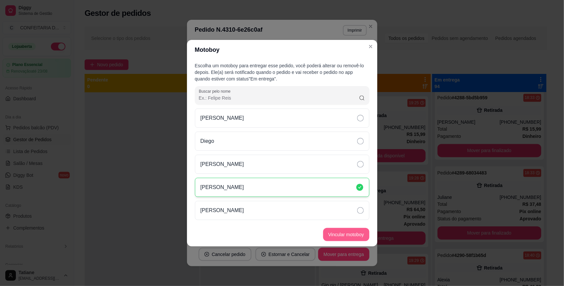
click at [332, 235] on button "Vincular motoboy" at bounding box center [346, 234] width 46 height 13
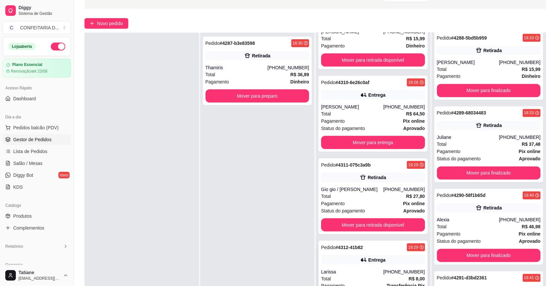
scroll to position [101, 0]
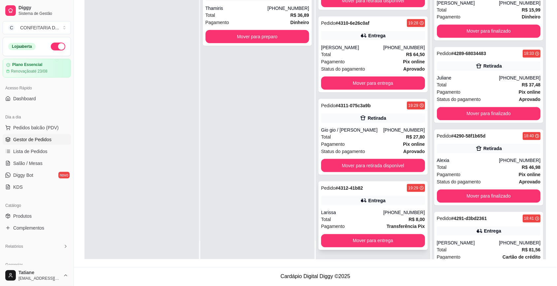
click at [367, 207] on div "Pedido # 4312-41b82 19:29 Entrega Larissa (31) 98606-4264 Total R$ 8,00 Pagamen…" at bounding box center [373, 216] width 109 height 69
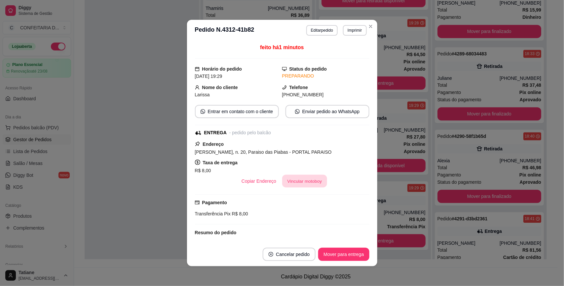
click at [286, 187] on button "Vincular motoboy" at bounding box center [304, 181] width 45 height 13
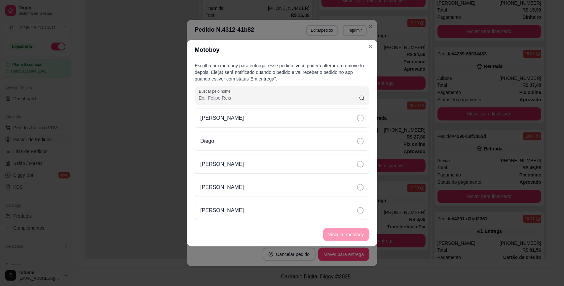
click at [229, 166] on p "[PERSON_NAME]" at bounding box center [222, 164] width 44 height 8
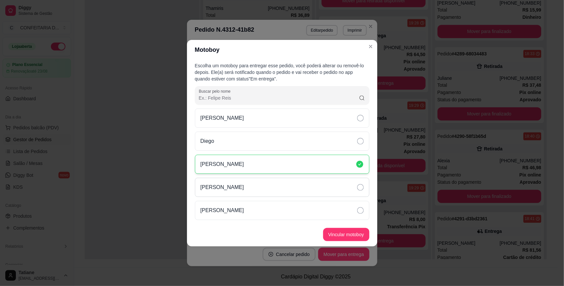
click at [242, 187] on div "[PERSON_NAME]" at bounding box center [282, 187] width 174 height 19
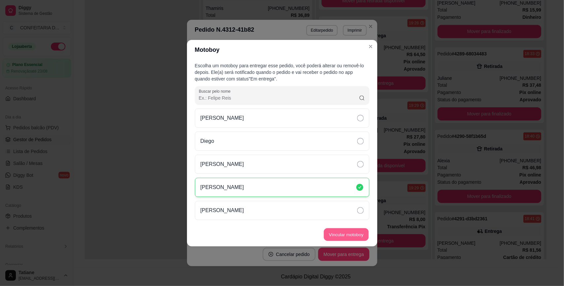
click at [340, 235] on button "Vincular motoboy" at bounding box center [346, 234] width 45 height 13
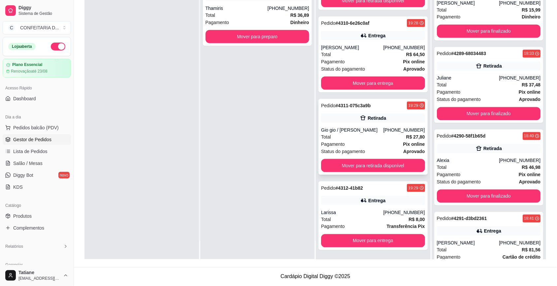
click at [362, 136] on div "Total R$ 27,80" at bounding box center [373, 136] width 104 height 7
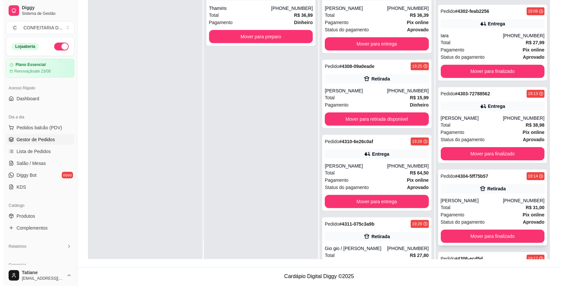
scroll to position [7122, 0]
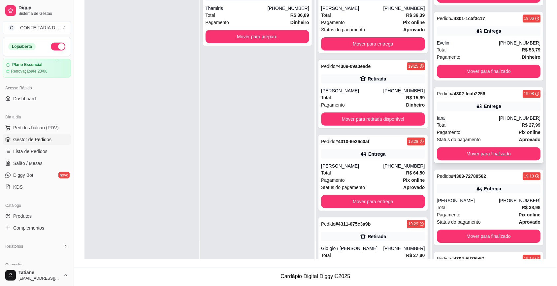
click at [449, 129] on div "Total R$ 27,99" at bounding box center [489, 124] width 104 height 7
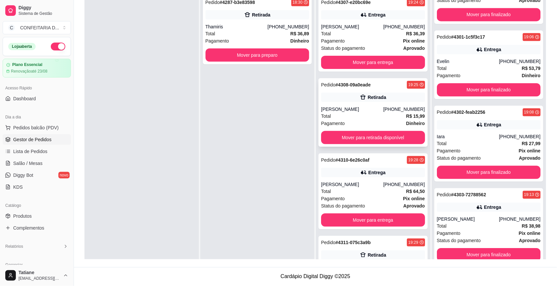
click at [337, 106] on div "[PERSON_NAME]" at bounding box center [352, 109] width 62 height 7
click at [351, 136] on button "Mover para retirada disponível" at bounding box center [373, 137] width 101 height 13
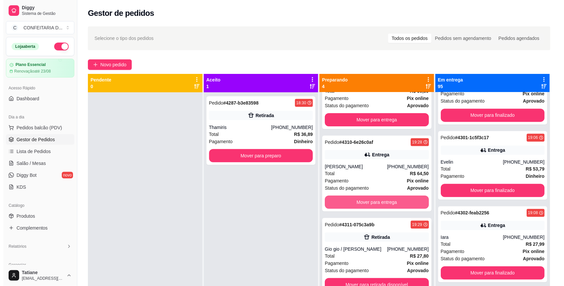
scroll to position [18, 0]
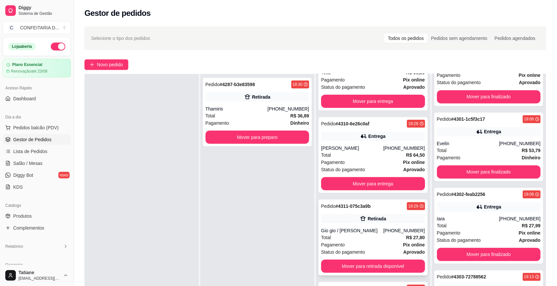
click at [349, 227] on div "Gio gio / [PERSON_NAME]" at bounding box center [352, 230] width 62 height 7
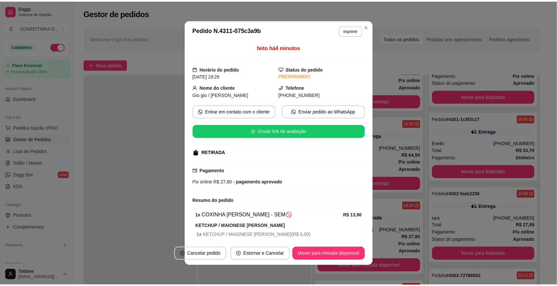
scroll to position [50, 0]
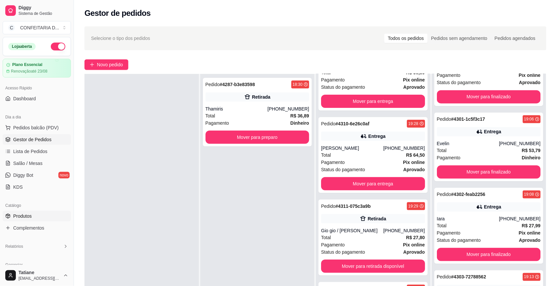
click at [28, 218] on span "Produtos" at bounding box center [22, 216] width 18 height 7
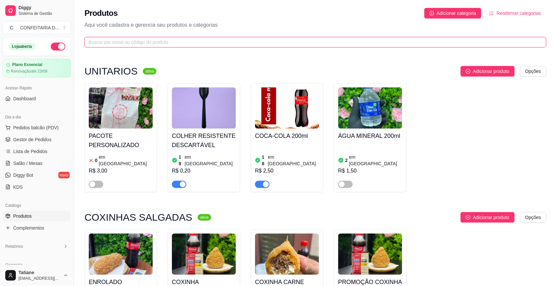
click at [111, 42] on input "text" at bounding box center [312, 42] width 449 height 7
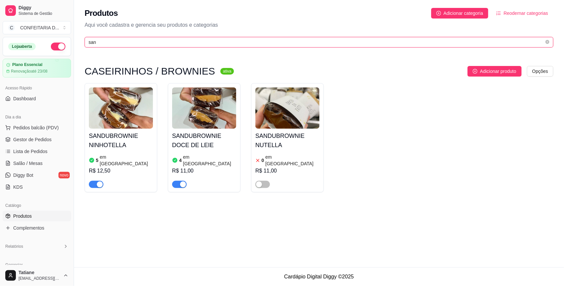
type input "san"
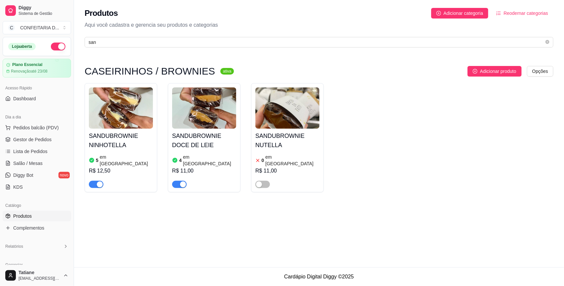
click at [200, 124] on img at bounding box center [204, 107] width 64 height 41
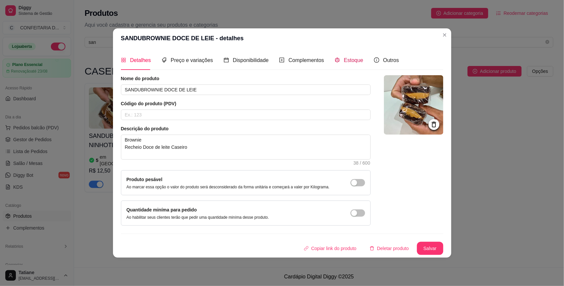
drag, startPoint x: 344, startPoint y: 55, endPoint x: 367, endPoint y: 108, distance: 57.7
click at [344, 56] on div "Estoque" at bounding box center [348, 60] width 29 height 8
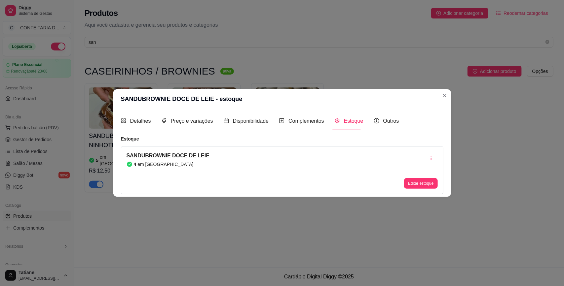
drag, startPoint x: 423, startPoint y: 177, endPoint x: 421, endPoint y: 181, distance: 4.4
click at [423, 177] on div "Editar estoque" at bounding box center [420, 170] width 33 height 37
click at [420, 181] on button "Editar estoque" at bounding box center [420, 183] width 33 height 11
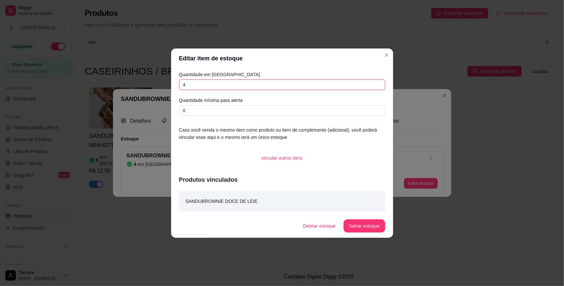
click at [215, 87] on input "4" at bounding box center [282, 85] width 206 height 11
type input "3"
click at [375, 228] on button "Salvar estoque" at bounding box center [364, 226] width 40 height 13
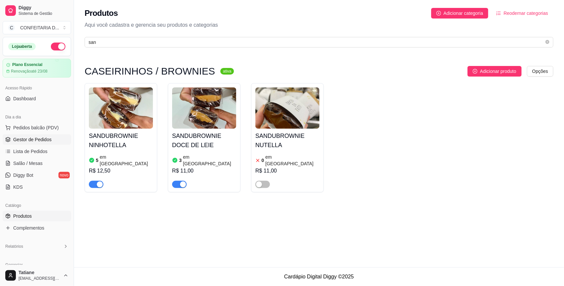
click at [13, 137] on span "Gestor de Pedidos" at bounding box center [32, 139] width 38 height 7
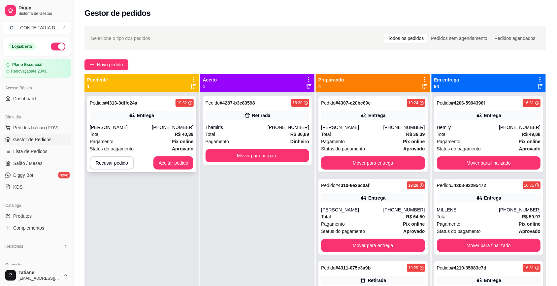
click at [150, 138] on div "Pagamento Pix online" at bounding box center [142, 141] width 104 height 7
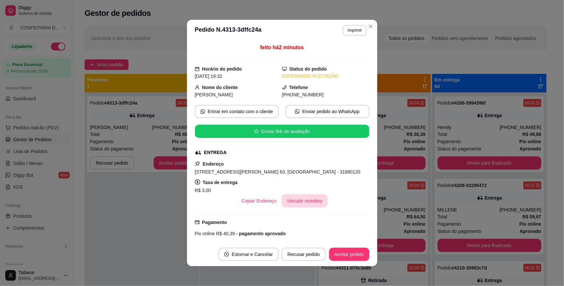
click at [293, 199] on button "Vincular motoboy" at bounding box center [304, 200] width 46 height 13
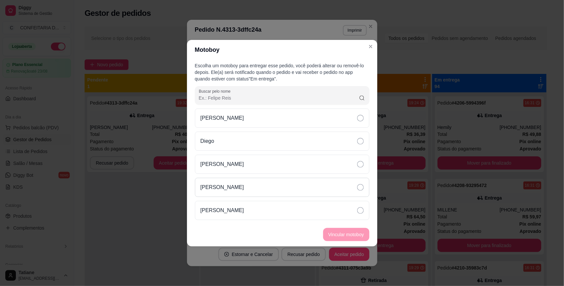
click at [231, 186] on p "[PERSON_NAME]" at bounding box center [222, 188] width 44 height 8
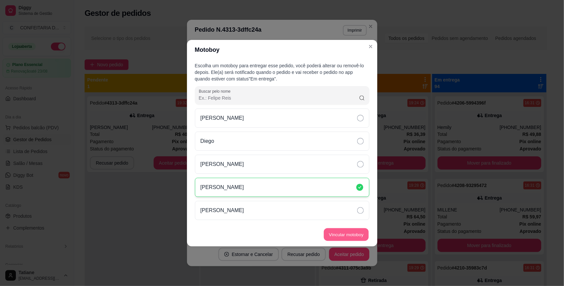
click at [341, 238] on button "Vincular motoboy" at bounding box center [346, 234] width 45 height 13
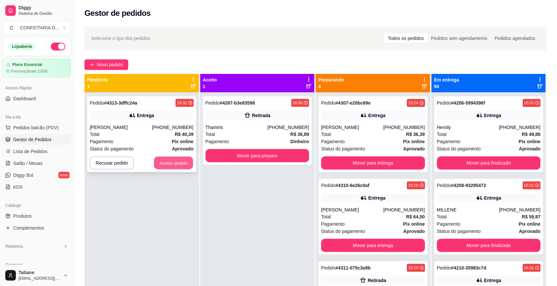
click at [176, 165] on button "Aceitar pedido" at bounding box center [173, 163] width 39 height 13
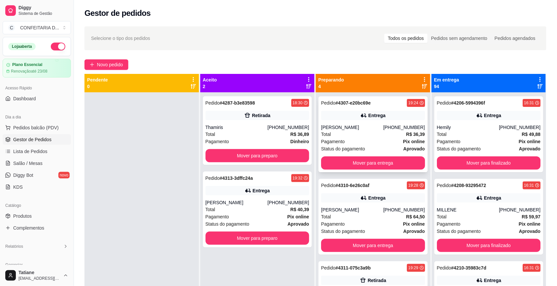
click at [334, 128] on div "[PERSON_NAME]" at bounding box center [352, 127] width 62 height 7
click at [351, 200] on div "Entrega" at bounding box center [373, 197] width 104 height 9
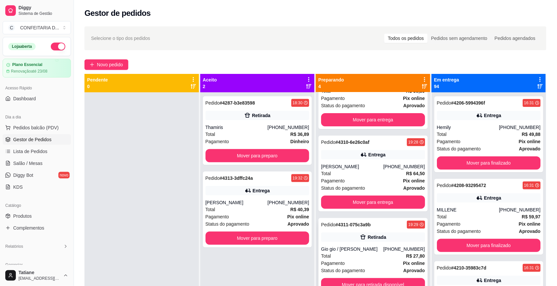
scroll to position [18, 0]
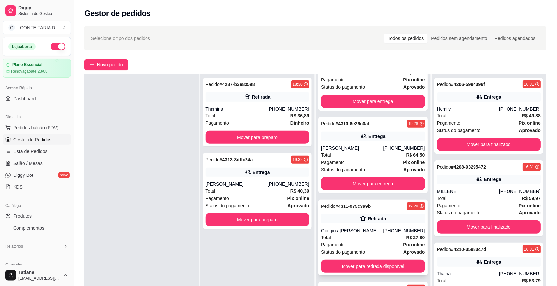
click at [339, 250] on span "Status do pagamento" at bounding box center [343, 252] width 44 height 7
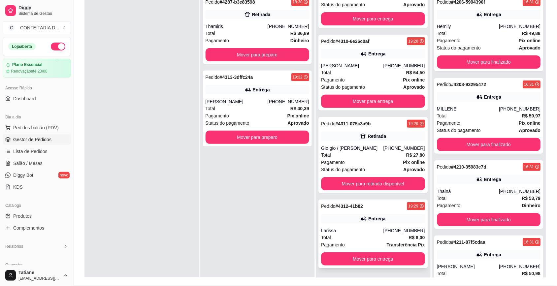
click at [344, 235] on div "Total R$ 8,00" at bounding box center [373, 237] width 104 height 7
click at [252, 118] on div "Pagamento Pix online" at bounding box center [258, 115] width 104 height 7
click at [256, 137] on button "Mover para preparo" at bounding box center [258, 137] width 104 height 13
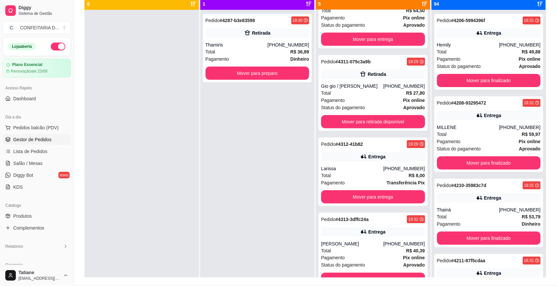
scroll to position [126, 0]
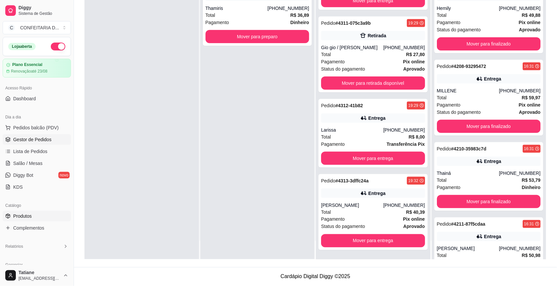
click at [32, 221] on link "Produtos" at bounding box center [37, 216] width 68 height 11
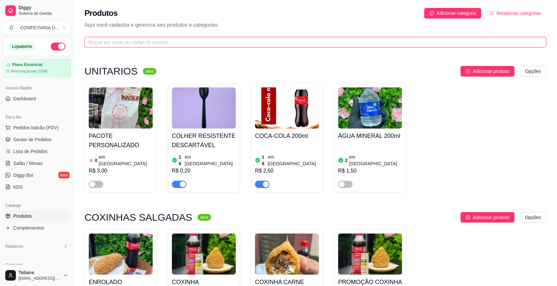
click at [153, 45] on input "text" at bounding box center [312, 42] width 449 height 7
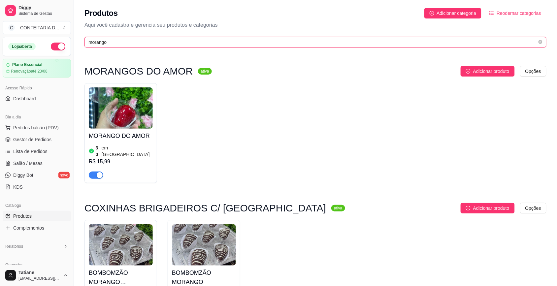
type input "morango"
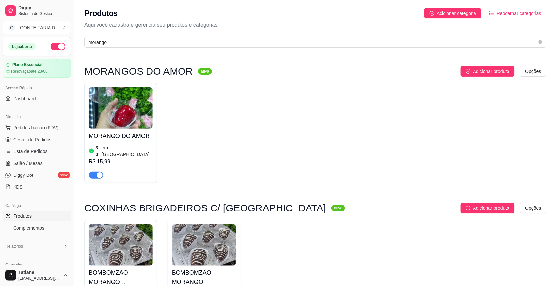
click at [112, 110] on img at bounding box center [121, 107] width 64 height 41
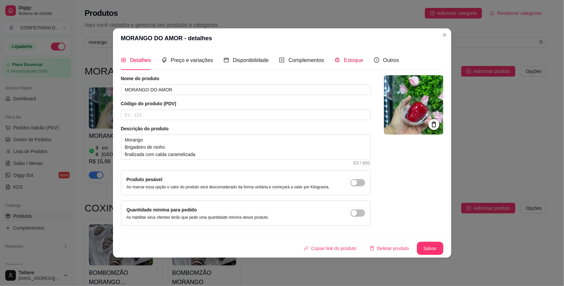
click at [340, 58] on div "Estoque" at bounding box center [348, 60] width 29 height 8
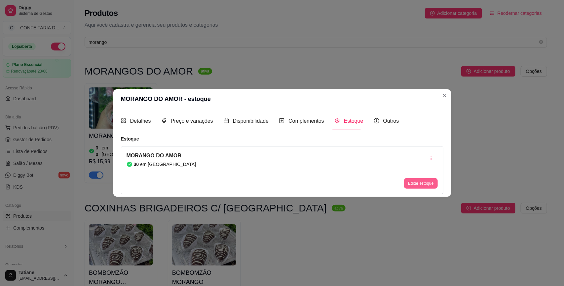
click at [417, 185] on button "Editar estoque" at bounding box center [420, 183] width 33 height 11
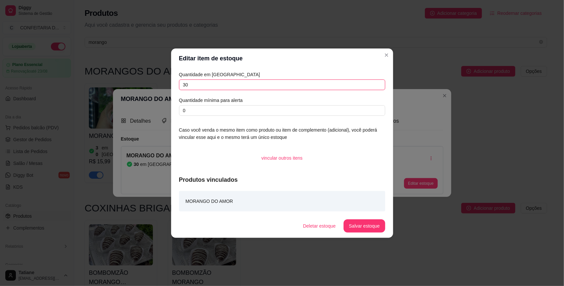
click at [199, 86] on input "30" at bounding box center [282, 85] width 206 height 11
click at [199, 86] on input "49" at bounding box center [282, 85] width 206 height 11
type input "45"
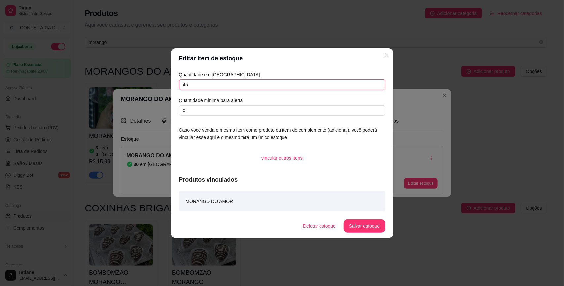
click at [207, 90] on input "45" at bounding box center [282, 85] width 206 height 11
click at [207, 86] on input "45" at bounding box center [282, 85] width 206 height 11
type input "32"
click at [361, 222] on button "Salvar estoque" at bounding box center [364, 226] width 40 height 13
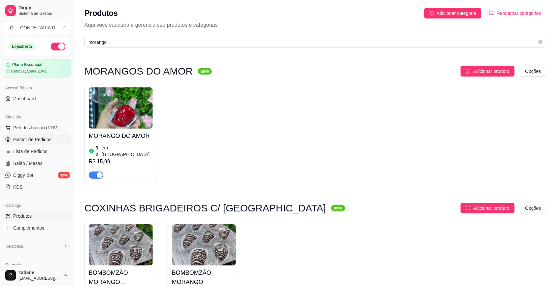
click at [37, 138] on span "Gestor de Pedidos" at bounding box center [32, 139] width 38 height 7
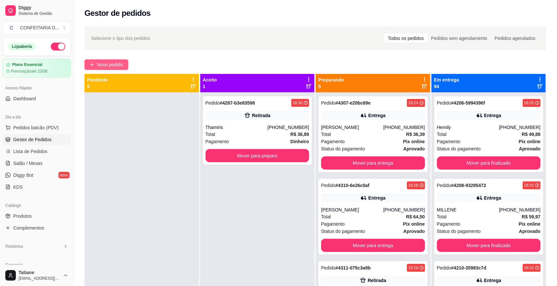
click at [111, 63] on span "Novo pedido" at bounding box center [110, 64] width 26 height 7
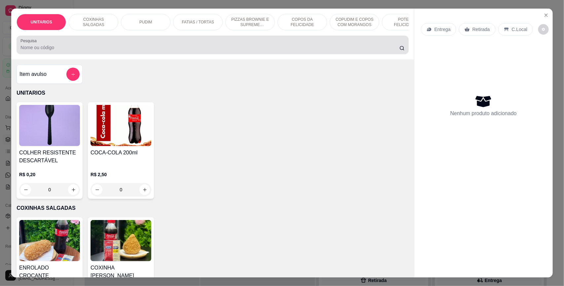
click at [103, 51] on input "Pesquisa" at bounding box center [209, 47] width 379 height 7
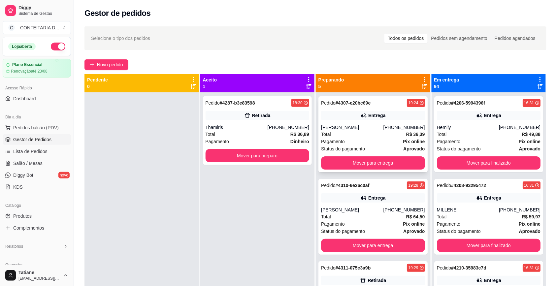
click at [319, 124] on div "Pedido # 4307-e20bc69e 19:24 Entrega Ana Paula (31) 99823-6124 Total R$ 36,39 P…" at bounding box center [373, 134] width 109 height 76
click at [358, 210] on div "[PERSON_NAME]" at bounding box center [352, 210] width 62 height 7
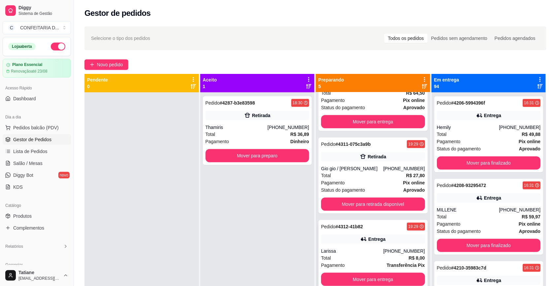
click at [362, 233] on div "Pedido # 4312-41b82 19:29 Entrega Larissa (31) 98606-4264 Total R$ 8,00 Pagamen…" at bounding box center [373, 254] width 109 height 69
click at [382, 178] on div "Total R$ 27,80" at bounding box center [373, 175] width 104 height 7
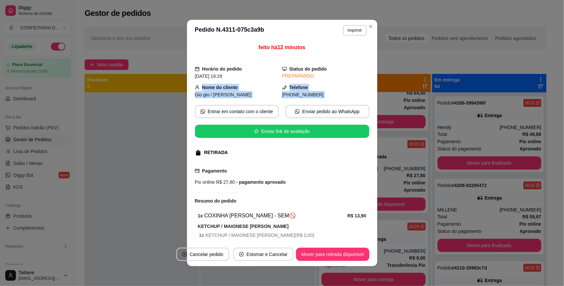
drag, startPoint x: 197, startPoint y: 89, endPoint x: 321, endPoint y: 104, distance: 124.0
click at [321, 104] on div "feito há 12 minutos Horário do pedido 21/08/2025 19:29 Status do pedido PREPARA…" at bounding box center [282, 142] width 174 height 196
copy div "Nome do cliente Gio gio / Geovana Izadora Telefone (31) 9 7154-0504 Entrar em c…"
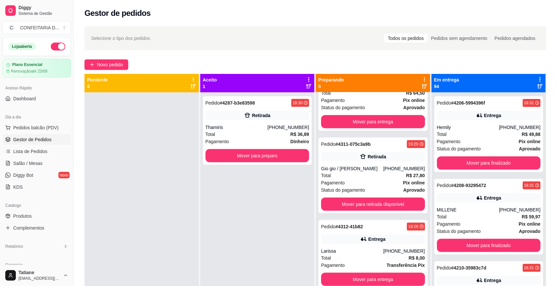
click at [146, 157] on div at bounding box center [142, 235] width 115 height 286
click at [342, 206] on button "Mover para retirada disponível" at bounding box center [373, 204] width 104 height 13
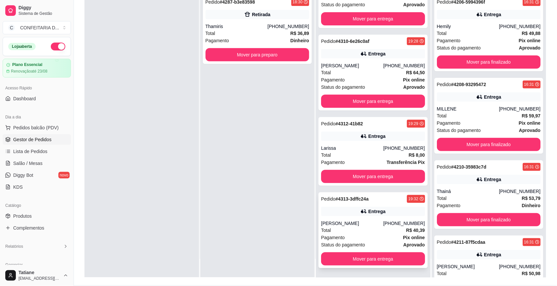
scroll to position [101, 0]
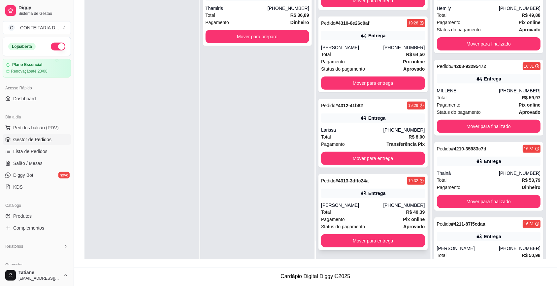
click at [368, 215] on div "Total R$ 40,39" at bounding box center [373, 212] width 104 height 7
click at [369, 241] on button "Mover para entrega" at bounding box center [373, 241] width 101 height 13
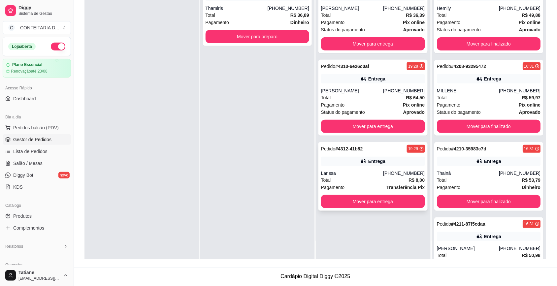
scroll to position [0, 0]
click at [354, 120] on button "Mover para entrega" at bounding box center [373, 126] width 104 height 13
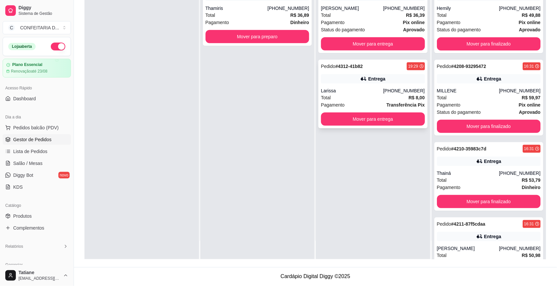
click at [352, 92] on div "Larissa" at bounding box center [352, 90] width 62 height 7
click at [365, 118] on button "Mover para entrega" at bounding box center [373, 119] width 101 height 13
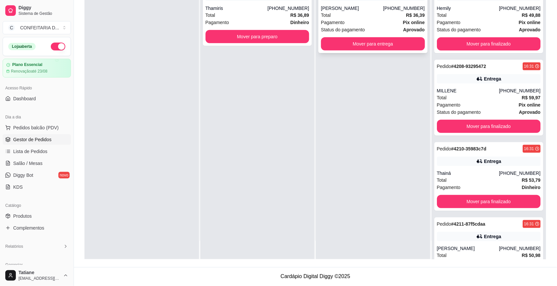
click at [343, 20] on div "Pagamento Pix online" at bounding box center [373, 22] width 104 height 7
click at [348, 44] on button "Mover para entrega" at bounding box center [373, 43] width 104 height 13
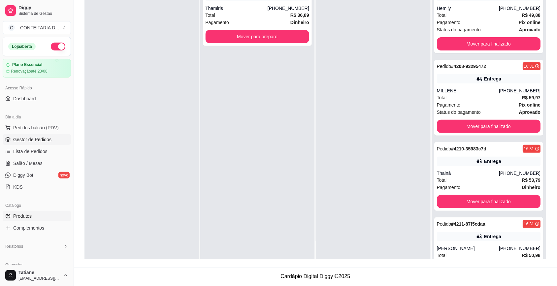
click at [40, 211] on link "Produtos" at bounding box center [37, 216] width 68 height 11
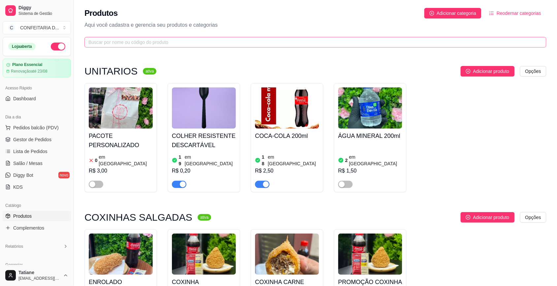
click at [114, 37] on span at bounding box center [316, 42] width 462 height 11
click at [114, 41] on input "text" at bounding box center [312, 42] width 449 height 7
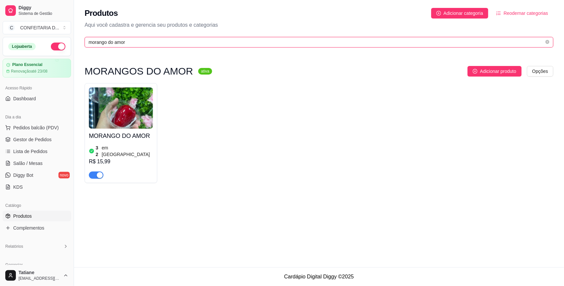
type input "morango do amor"
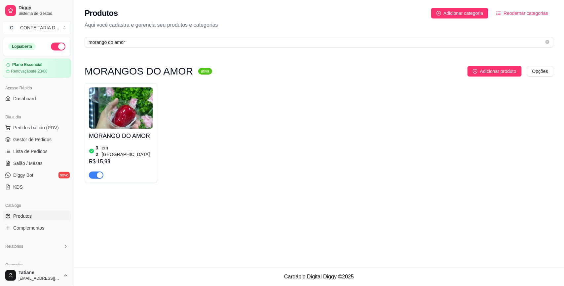
click at [125, 116] on img at bounding box center [121, 107] width 64 height 41
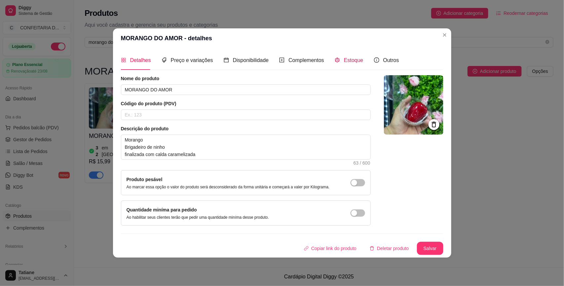
click at [348, 62] on span "Estoque" at bounding box center [353, 60] width 19 height 6
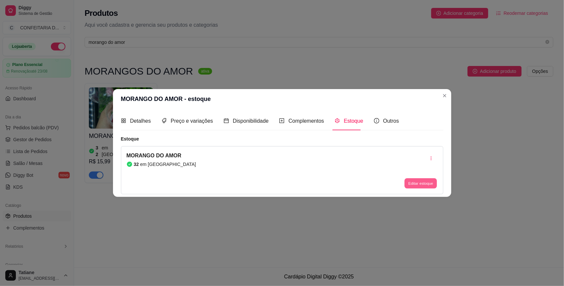
click at [424, 186] on button "Editar estoque" at bounding box center [420, 184] width 32 height 10
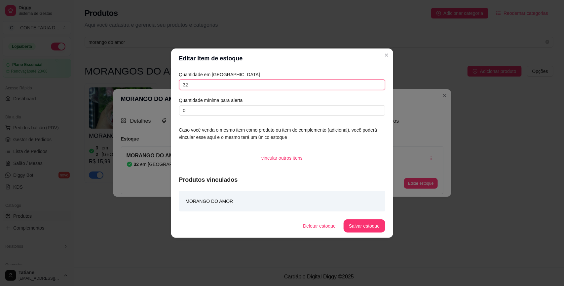
click at [189, 83] on input "32" at bounding box center [282, 85] width 206 height 11
type input "30"
click at [376, 227] on button "Salvar estoque" at bounding box center [364, 226] width 40 height 13
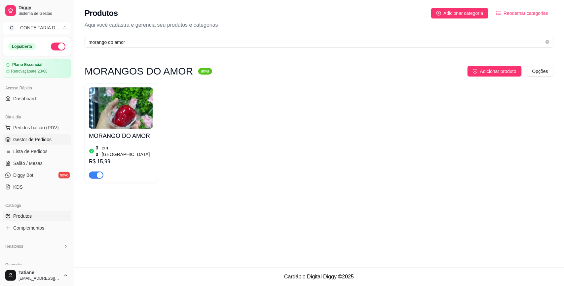
click at [36, 141] on span "Gestor de Pedidos" at bounding box center [32, 139] width 38 height 7
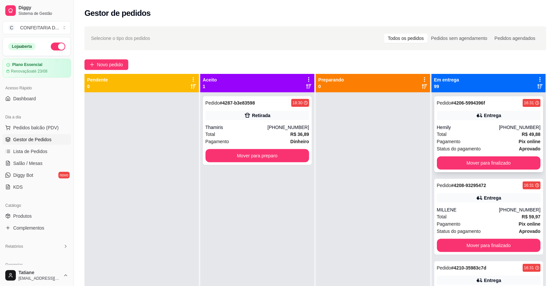
click at [451, 124] on div "Hemily" at bounding box center [468, 127] width 62 height 7
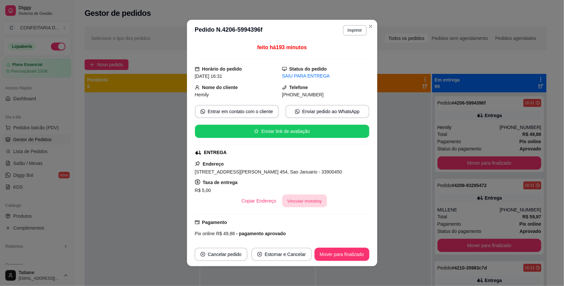
click at [293, 203] on button "Vincular motoboy" at bounding box center [304, 201] width 45 height 13
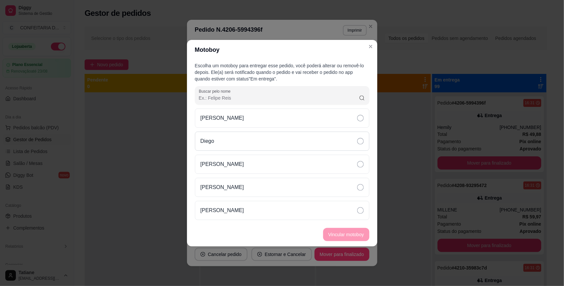
click at [221, 136] on div "Diego" at bounding box center [282, 141] width 174 height 19
click at [352, 239] on button "Vincular motoboy" at bounding box center [346, 234] width 46 height 13
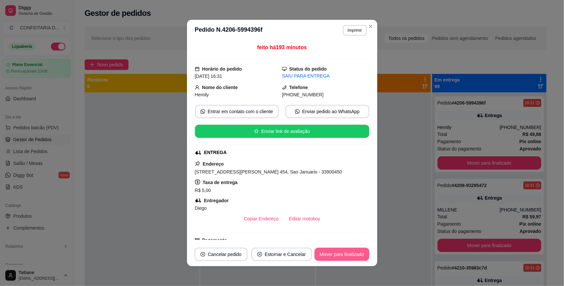
click at [344, 258] on button "Mover para finalizado" at bounding box center [341, 254] width 55 height 13
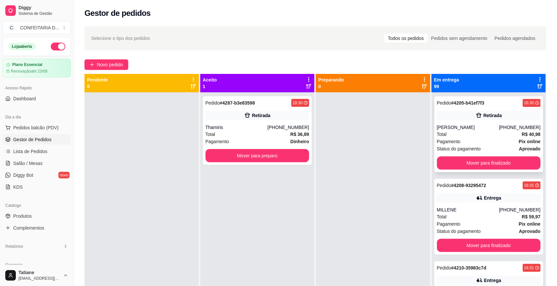
click at [456, 129] on div "[PERSON_NAME]" at bounding box center [468, 127] width 62 height 7
click at [456, 161] on button "Mover para finalizado" at bounding box center [489, 162] width 104 height 13
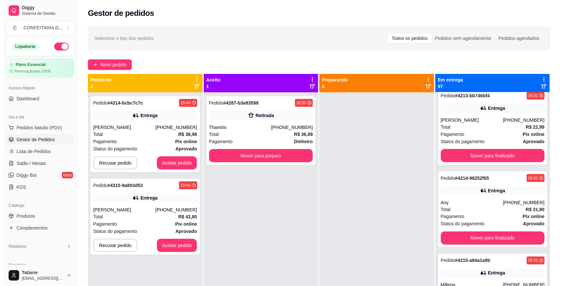
scroll to position [330, 0]
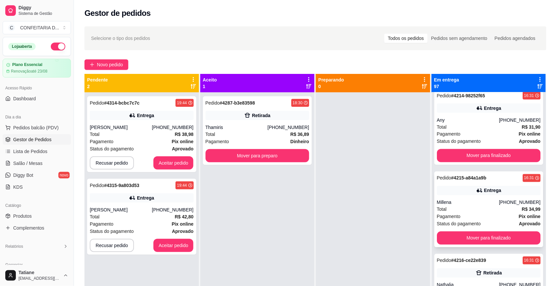
click at [454, 190] on div "Entrega" at bounding box center [489, 190] width 104 height 9
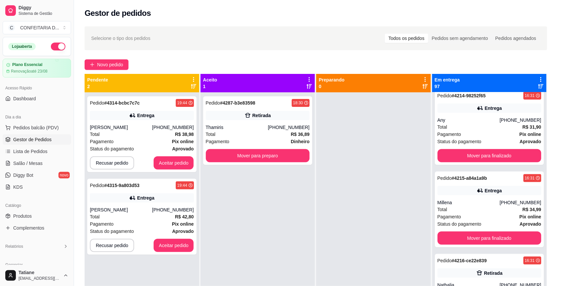
click at [301, 205] on button "Vincular motoboy" at bounding box center [304, 200] width 46 height 13
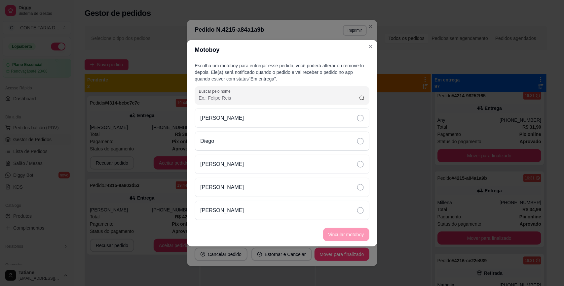
click at [224, 138] on div "Diego" at bounding box center [282, 141] width 174 height 19
click at [340, 233] on button "Vincular motoboy" at bounding box center [346, 234] width 46 height 13
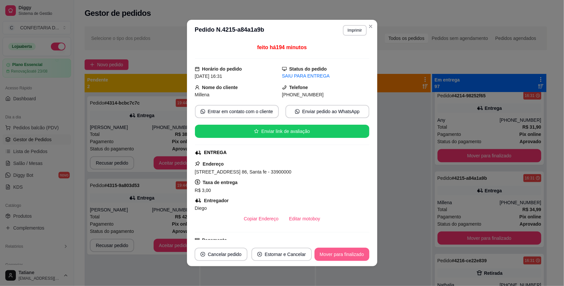
click at [342, 255] on button "Mover para finalizado" at bounding box center [341, 254] width 55 height 13
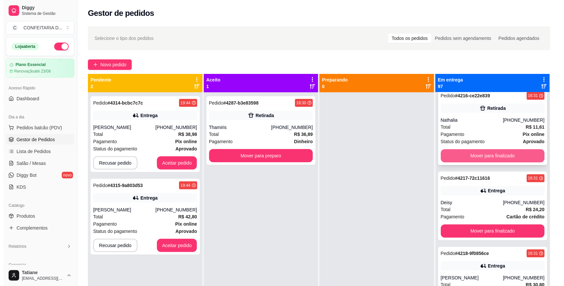
scroll to position [536, 0]
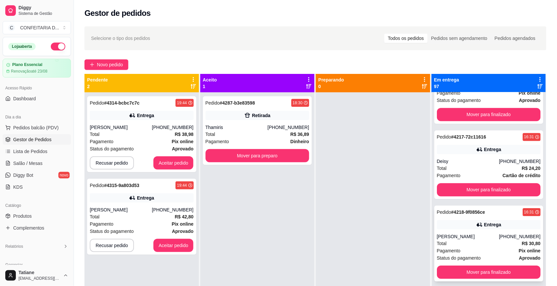
click at [457, 237] on div "[PERSON_NAME]" at bounding box center [468, 236] width 62 height 7
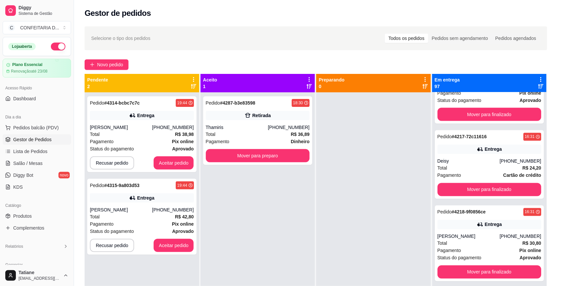
click at [301, 201] on button "Vincular motoboy" at bounding box center [304, 200] width 46 height 13
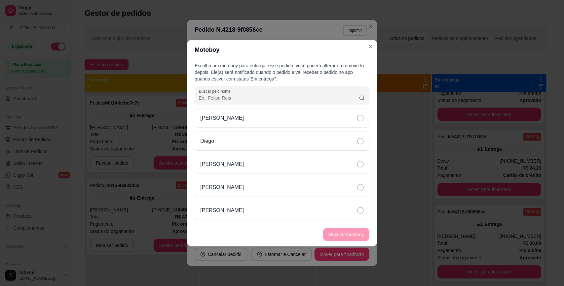
click at [221, 140] on div "Diego" at bounding box center [282, 141] width 174 height 19
click at [336, 233] on button "Vincular motoboy" at bounding box center [346, 234] width 45 height 13
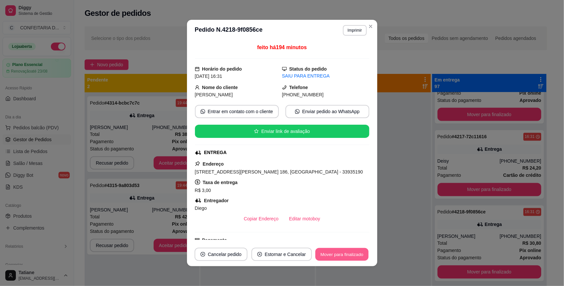
click at [349, 254] on button "Mover para finalizado" at bounding box center [341, 254] width 53 height 13
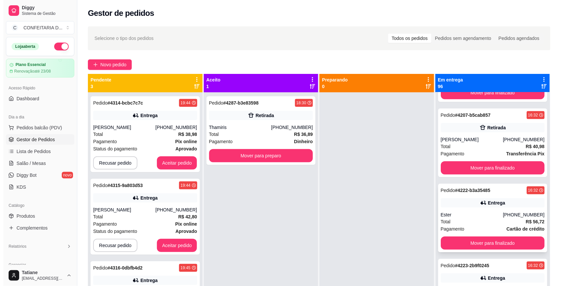
scroll to position [949, 0]
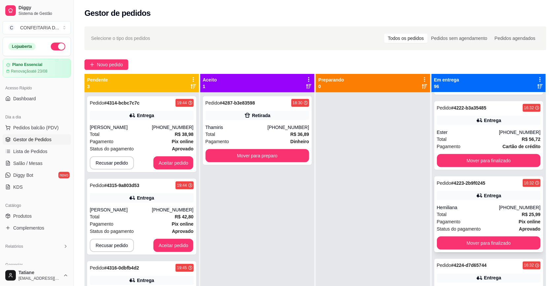
click at [458, 214] on div "Total R$ 25,99" at bounding box center [489, 214] width 104 height 7
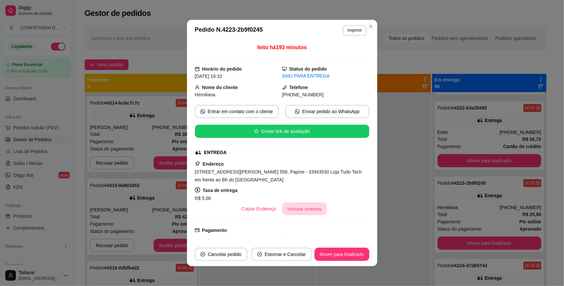
click at [307, 209] on button "Vincular motoboy" at bounding box center [304, 209] width 45 height 13
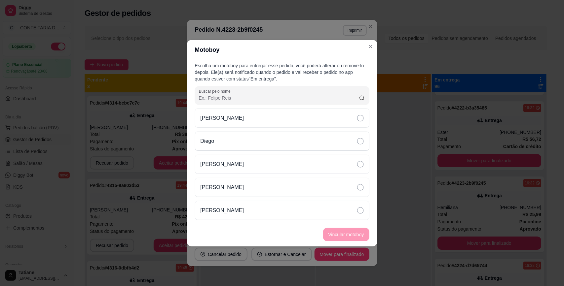
click at [222, 139] on div "Diego" at bounding box center [282, 141] width 174 height 19
click at [350, 234] on button "Vincular motoboy" at bounding box center [346, 234] width 46 height 13
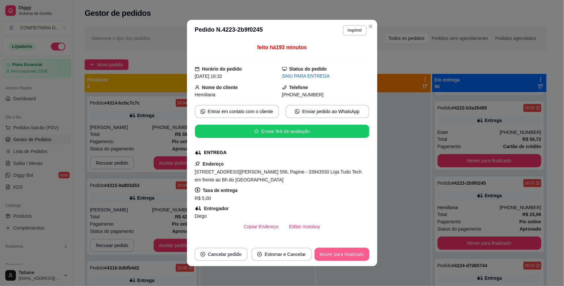
click at [347, 255] on button "Mover para finalizado" at bounding box center [341, 254] width 55 height 13
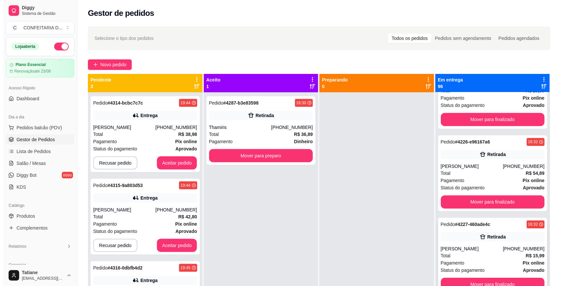
scroll to position [1321, 0]
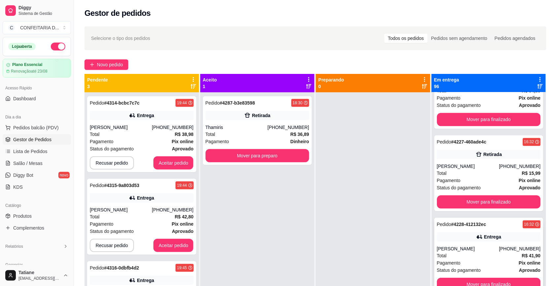
click at [458, 245] on div "Pedido # 4228-412132ec 16:32 Entrega [PERSON_NAME] [PHONE_NUMBER] Total R$ 41,9…" at bounding box center [488, 256] width 109 height 76
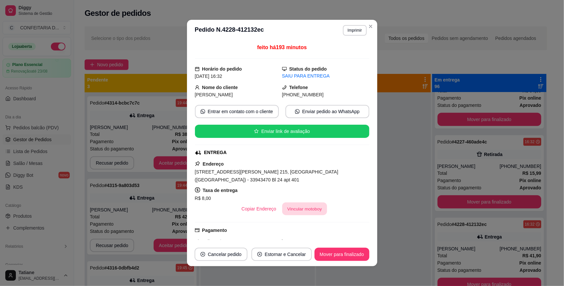
click at [295, 203] on button "Vincular motoboy" at bounding box center [304, 209] width 45 height 13
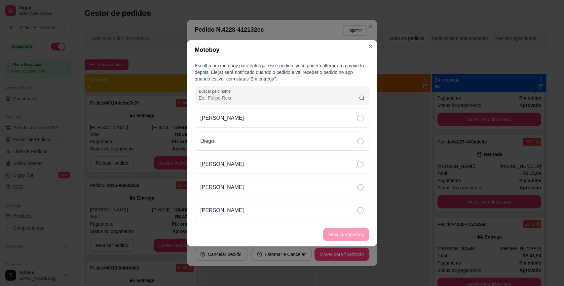
click at [223, 136] on div "Diego" at bounding box center [282, 141] width 174 height 19
click at [345, 237] on button "Vincular motoboy" at bounding box center [346, 234] width 45 height 13
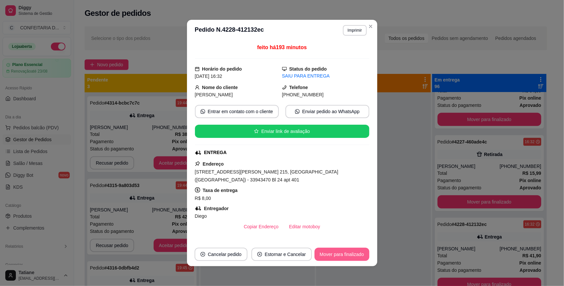
click at [344, 254] on button "Mover para finalizado" at bounding box center [341, 254] width 55 height 13
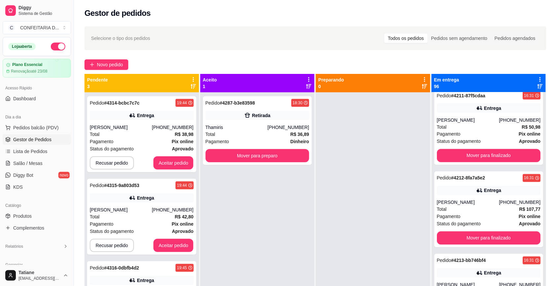
scroll to position [0, 0]
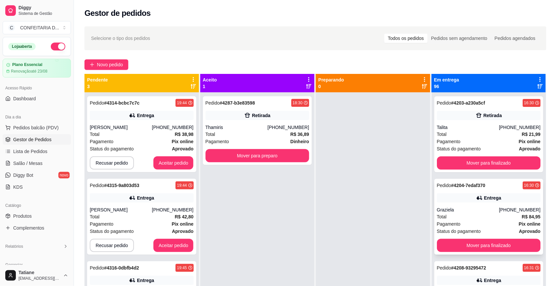
click at [452, 207] on div "Graziela" at bounding box center [468, 210] width 62 height 7
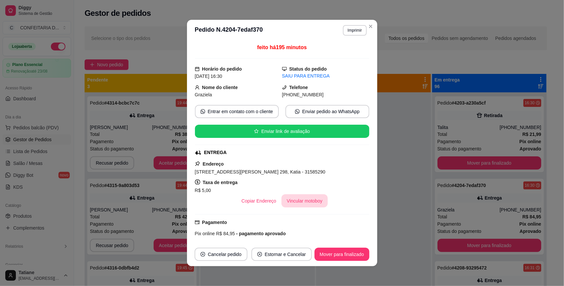
click at [292, 204] on button "Vincular motoboy" at bounding box center [304, 200] width 46 height 13
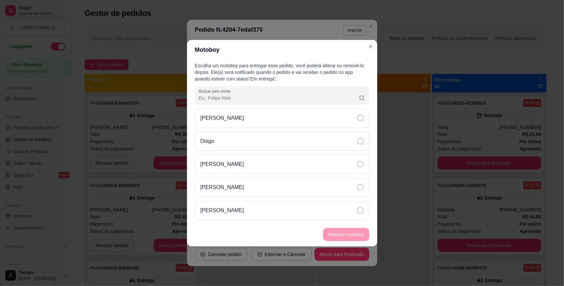
click at [242, 141] on div "Diego" at bounding box center [282, 141] width 174 height 19
click at [330, 233] on button "Vincular motoboy" at bounding box center [346, 234] width 46 height 13
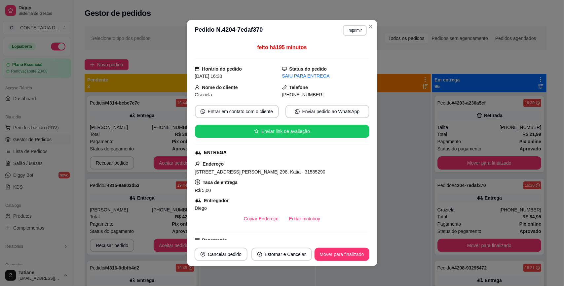
click at [339, 253] on button "Mover para finalizado" at bounding box center [341, 254] width 55 height 13
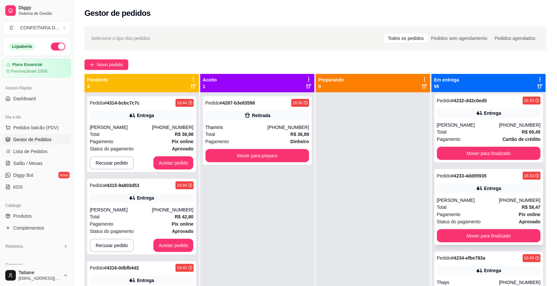
scroll to position [1651, 0]
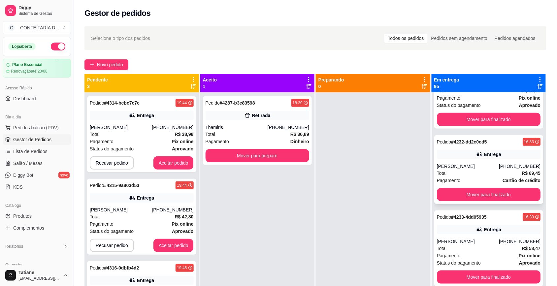
click at [454, 159] on div "Entrega" at bounding box center [489, 154] width 104 height 9
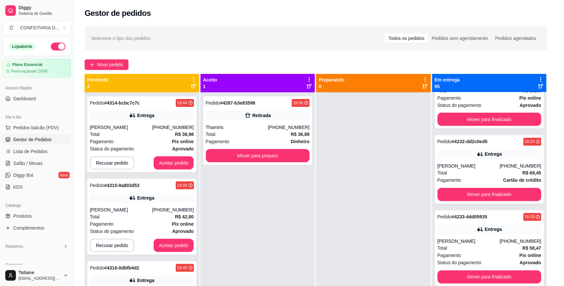
click at [299, 203] on button "Vincular motoboy" at bounding box center [304, 200] width 46 height 13
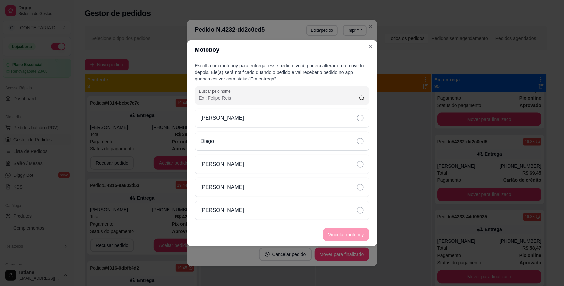
click at [253, 139] on div "Diego" at bounding box center [282, 141] width 174 height 19
click at [359, 237] on button "Vincular motoboy" at bounding box center [346, 234] width 46 height 13
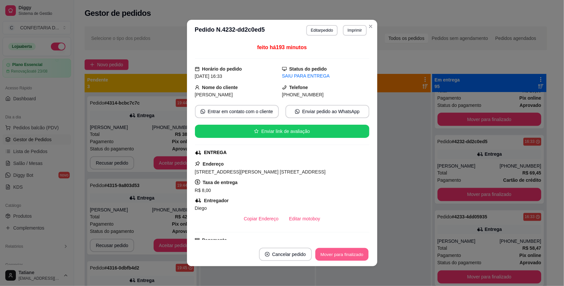
click at [343, 251] on button "Mover para finalizado" at bounding box center [341, 254] width 53 height 13
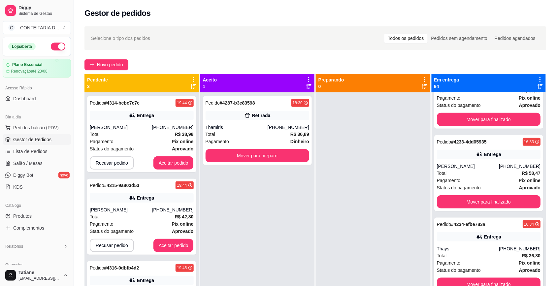
click at [445, 242] on div "Entrega" at bounding box center [489, 236] width 104 height 9
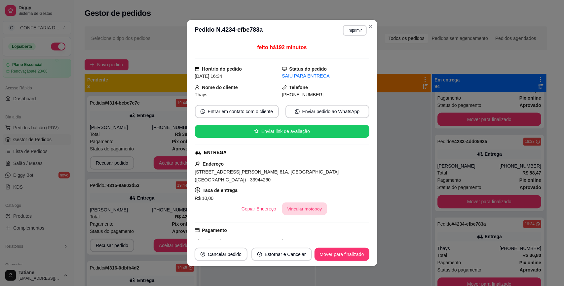
click at [294, 203] on button "Vincular motoboy" at bounding box center [304, 209] width 45 height 13
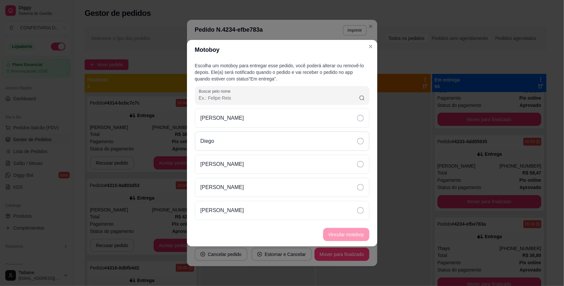
click at [219, 145] on div "Diego" at bounding box center [282, 141] width 174 height 19
click at [357, 240] on button "Vincular motoboy" at bounding box center [346, 234] width 45 height 13
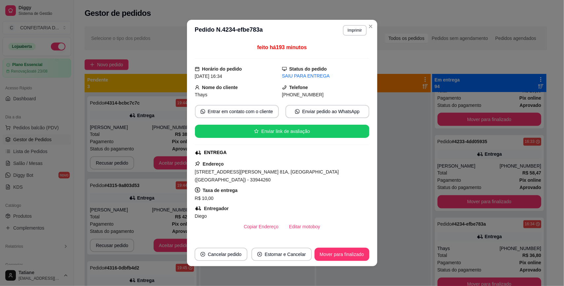
click at [335, 245] on footer "Cancelar pedido Estornar e Cancelar Mover para finalizado" at bounding box center [282, 255] width 190 height 24
click at [338, 252] on button "Mover para finalizado" at bounding box center [341, 254] width 53 height 13
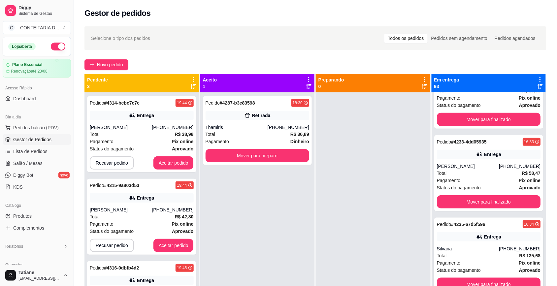
scroll to position [1733, 0]
click at [456, 239] on div "Entrega" at bounding box center [489, 236] width 104 height 9
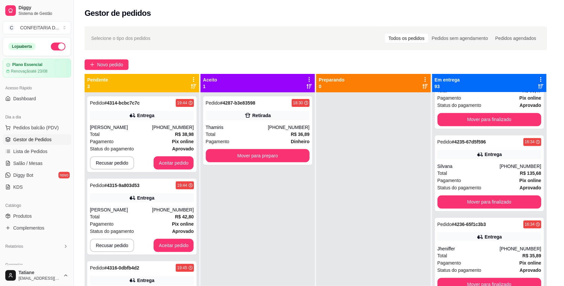
click at [304, 200] on button "Vincular motoboy" at bounding box center [304, 200] width 46 height 13
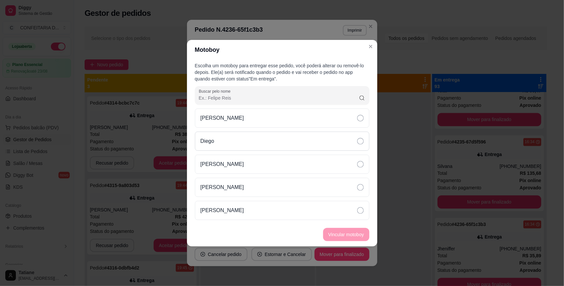
click at [229, 134] on div "Diego" at bounding box center [282, 141] width 174 height 19
click at [345, 233] on button "Vincular motoboy" at bounding box center [346, 234] width 46 height 13
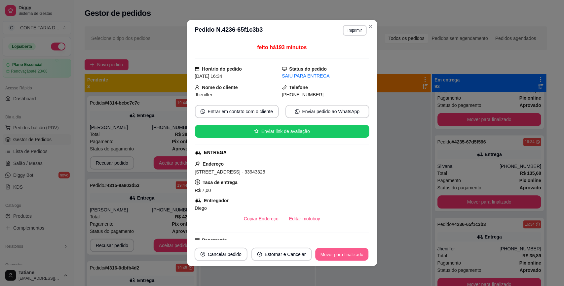
click at [338, 251] on button "Mover para finalizado" at bounding box center [341, 254] width 53 height 13
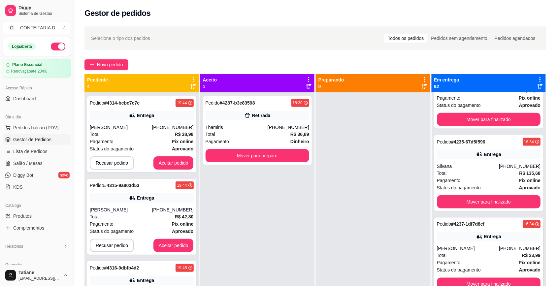
click at [466, 242] on div "Entrega" at bounding box center [489, 236] width 104 height 9
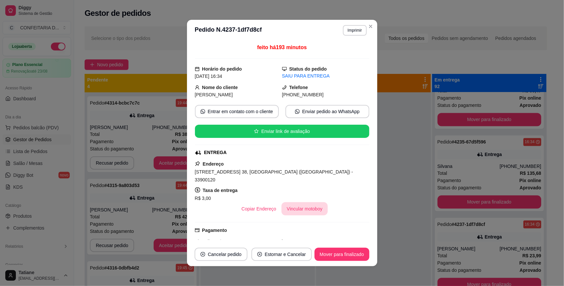
click at [304, 204] on button "Vincular motoboy" at bounding box center [304, 208] width 46 height 13
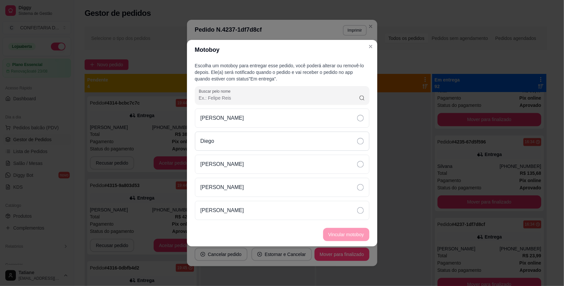
click at [216, 138] on div "Diego" at bounding box center [282, 141] width 174 height 19
click at [354, 235] on button "Vincular motoboy" at bounding box center [346, 234] width 46 height 13
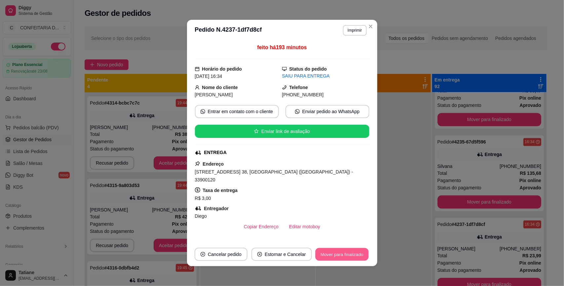
click at [342, 255] on button "Mover para finalizado" at bounding box center [341, 254] width 53 height 13
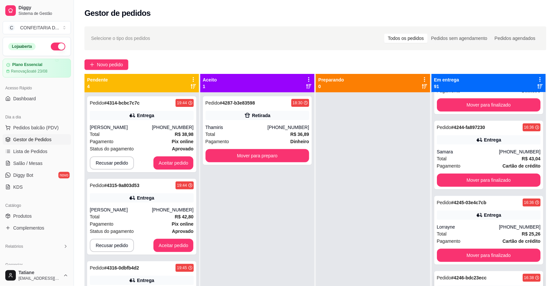
scroll to position [2311, 0]
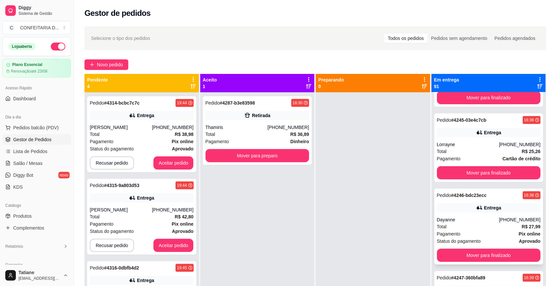
click at [458, 223] on div "Dayanne" at bounding box center [468, 220] width 62 height 7
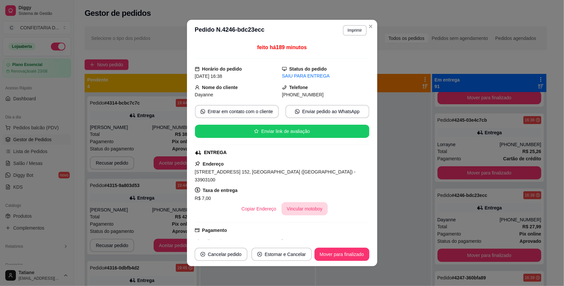
click at [307, 202] on button "Vincular motoboy" at bounding box center [304, 208] width 46 height 13
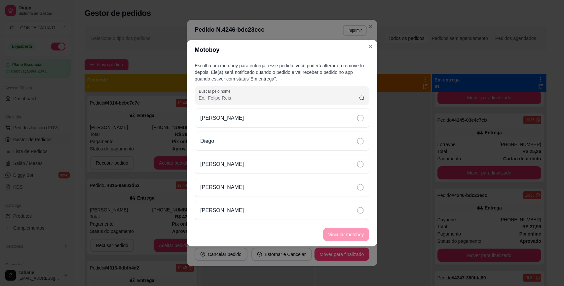
click at [224, 131] on div "Victor Drumond [PERSON_NAME] [PERSON_NAME]" at bounding box center [282, 165] width 174 height 112
click at [256, 149] on div "Diego" at bounding box center [282, 141] width 174 height 19
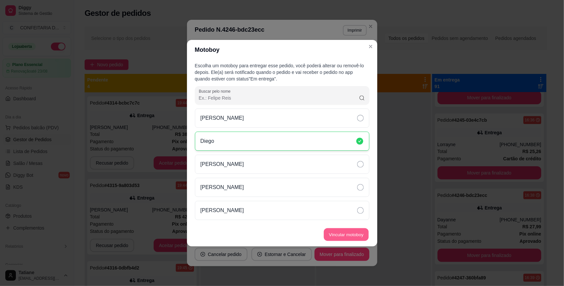
click at [346, 230] on button "Vincular motoboy" at bounding box center [346, 234] width 45 height 13
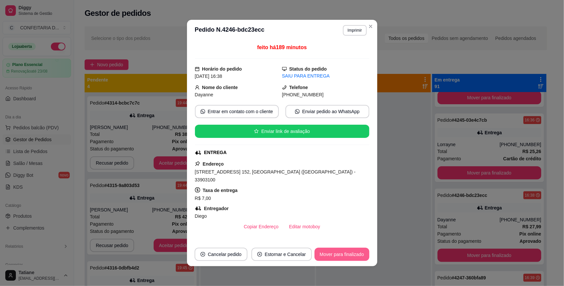
click at [347, 253] on button "Mover para finalizado" at bounding box center [341, 254] width 55 height 13
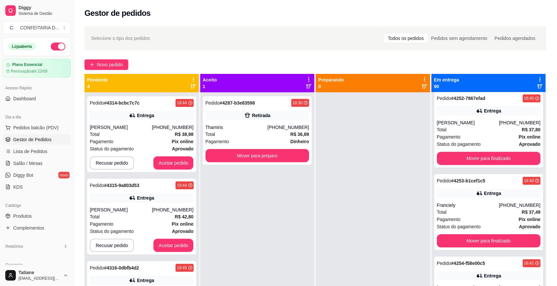
scroll to position [2889, 0]
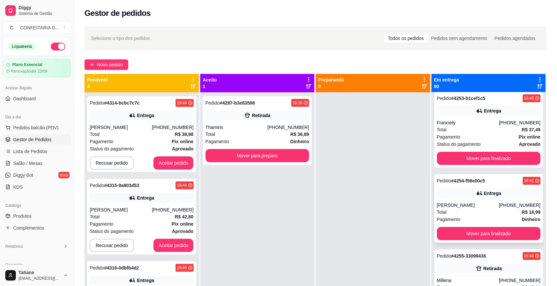
click at [460, 208] on div "[PERSON_NAME]" at bounding box center [468, 205] width 62 height 7
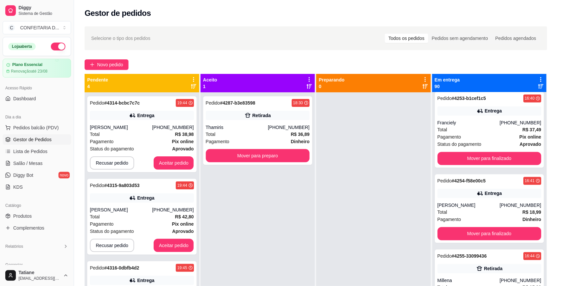
click at [304, 202] on button "Vincular motoboy" at bounding box center [304, 208] width 46 height 13
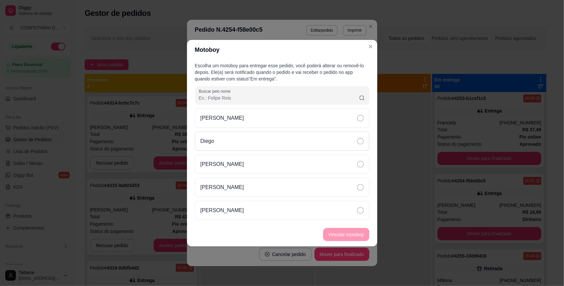
click at [220, 139] on div "Diego" at bounding box center [282, 141] width 174 height 19
click at [341, 231] on button "Vincular motoboy" at bounding box center [346, 234] width 46 height 13
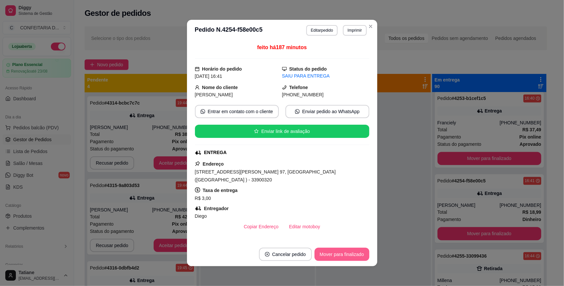
click at [344, 250] on button "Mover para finalizado" at bounding box center [341, 254] width 55 height 13
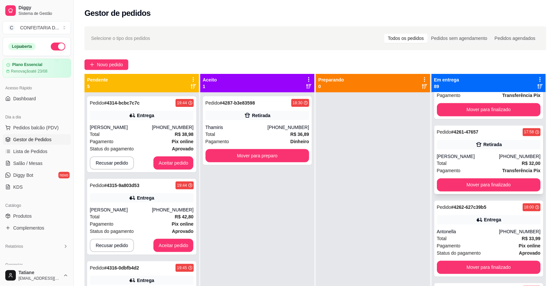
scroll to position [3384, 0]
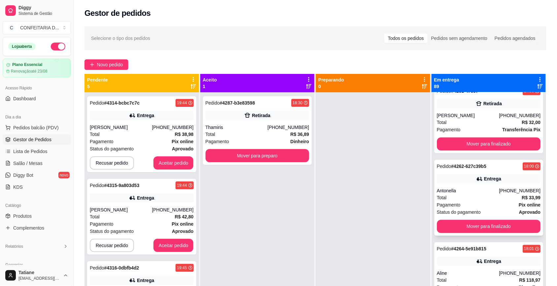
click at [454, 200] on div "Total R$ 33,99" at bounding box center [489, 197] width 104 height 7
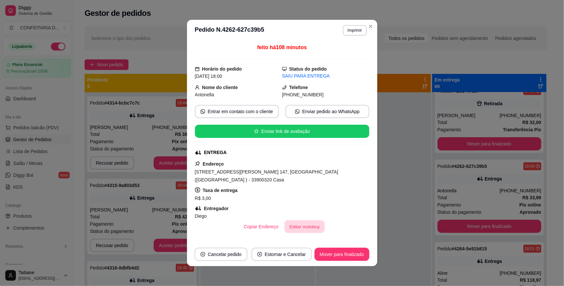
click at [291, 221] on button "Editar motoboy" at bounding box center [304, 227] width 40 height 13
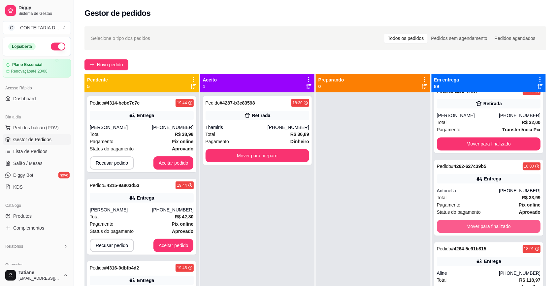
click at [455, 233] on button "Mover para finalizado" at bounding box center [489, 226] width 104 height 13
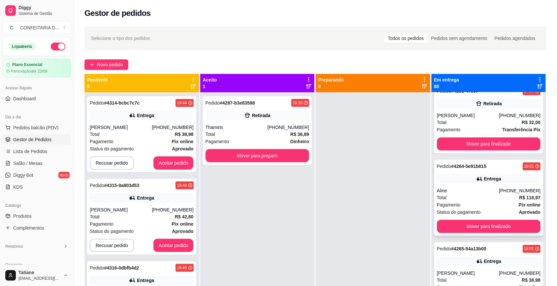
click at [460, 194] on div "Aline" at bounding box center [468, 191] width 62 height 7
click at [459, 233] on button "Mover para finalizado" at bounding box center [488, 226] width 101 height 13
click at [463, 194] on div "[PERSON_NAME]" at bounding box center [468, 191] width 62 height 7
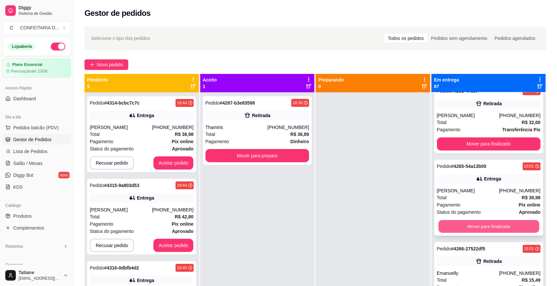
click at [461, 233] on button "Mover para finalizado" at bounding box center [488, 226] width 101 height 13
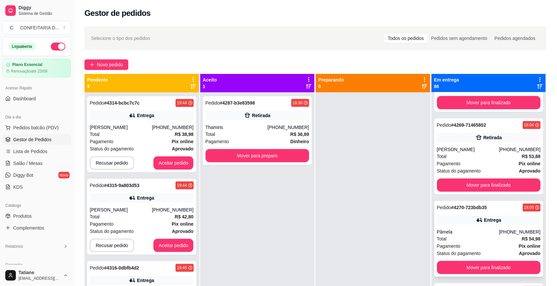
scroll to position [3714, 0]
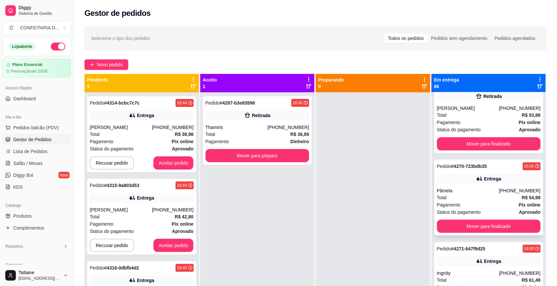
click at [456, 184] on div "Entrega" at bounding box center [489, 178] width 104 height 9
click at [456, 233] on button "Mover para finalizado" at bounding box center [488, 226] width 101 height 13
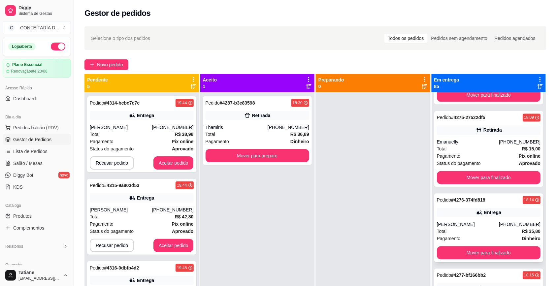
scroll to position [4209, 0]
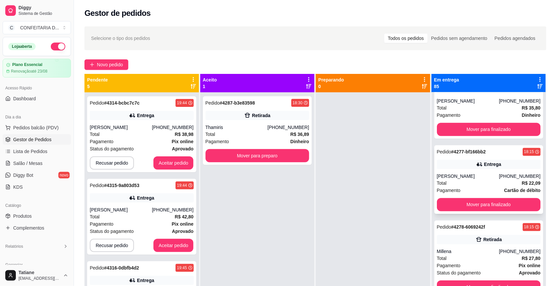
click at [453, 179] on div "Pedido # 4277-bf166bb2 18:15 Entrega [PERSON_NAME] [PHONE_NUMBER] Total R$ 22,0…" at bounding box center [488, 179] width 109 height 69
click at [459, 211] on button "Mover para finalizado" at bounding box center [488, 204] width 101 height 13
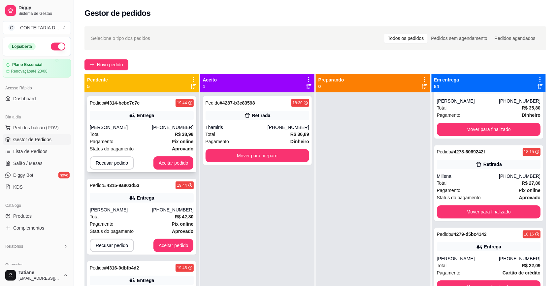
click at [171, 162] on button "Aceitar pedido" at bounding box center [174, 162] width 40 height 13
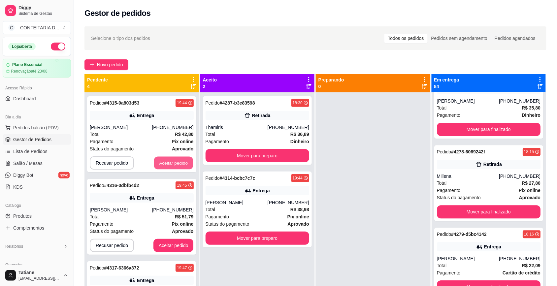
click at [167, 163] on button "Aceitar pedido" at bounding box center [173, 163] width 39 height 13
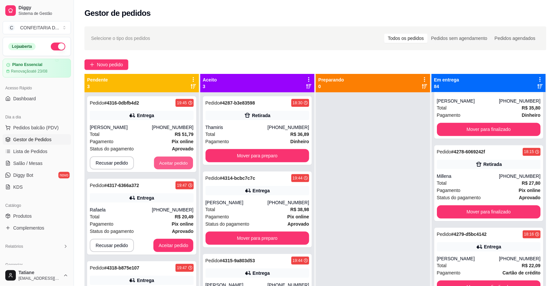
click at [167, 163] on button "Aceitar pedido" at bounding box center [173, 163] width 39 height 13
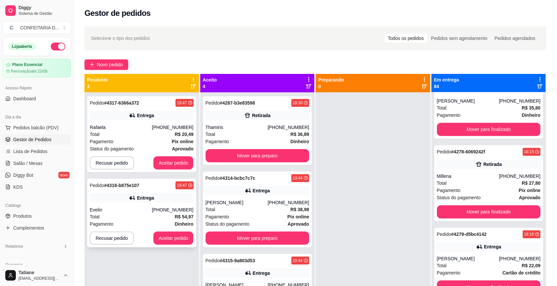
click at [165, 205] on div "Pedido # 4318-b875e107 19:47 Entrega Evelin [PHONE_NUMBER] Total R$ 54,97 Pagam…" at bounding box center [141, 213] width 109 height 69
click at [179, 239] on button "Aceitar pedido" at bounding box center [174, 238] width 40 height 13
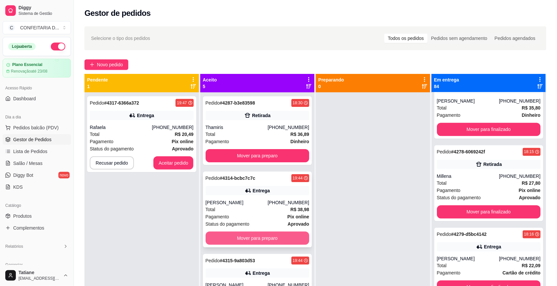
click at [243, 236] on button "Mover para preparo" at bounding box center [258, 238] width 104 height 13
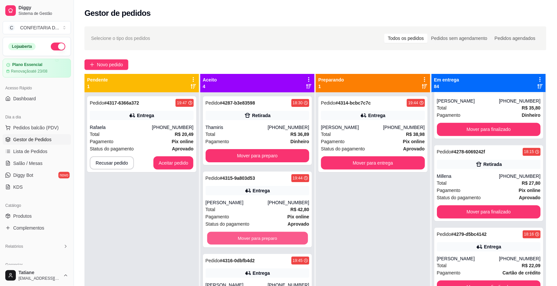
click at [243, 236] on button "Mover para preparo" at bounding box center [257, 238] width 101 height 13
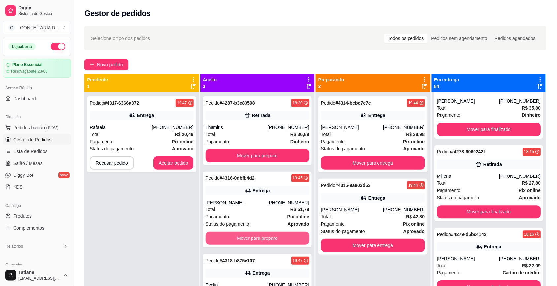
click at [244, 236] on button "Mover para preparo" at bounding box center [258, 238] width 104 height 13
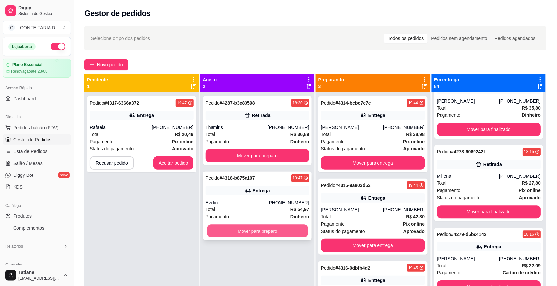
click at [243, 228] on button "Mover para preparo" at bounding box center [257, 231] width 101 height 13
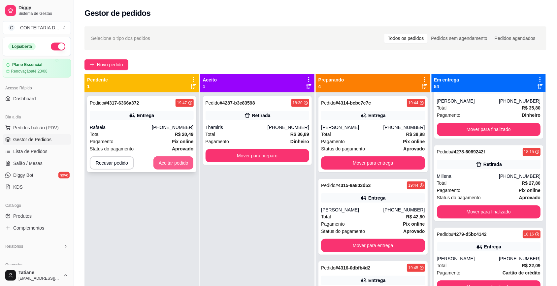
click at [161, 160] on button "Aceitar pedido" at bounding box center [174, 162] width 40 height 13
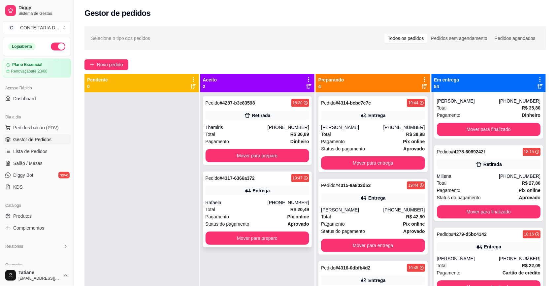
click at [254, 199] on div "Rafaela" at bounding box center [237, 202] width 62 height 7
click at [372, 125] on div "[PERSON_NAME]" at bounding box center [352, 127] width 62 height 7
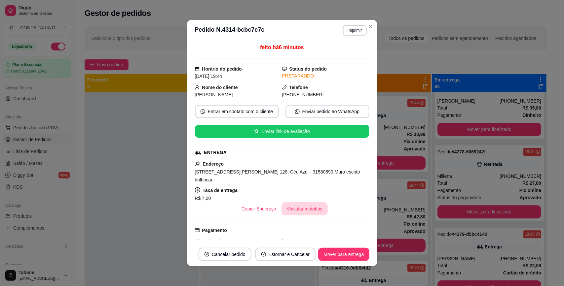
click at [302, 203] on button "Vincular motoboy" at bounding box center [304, 208] width 46 height 13
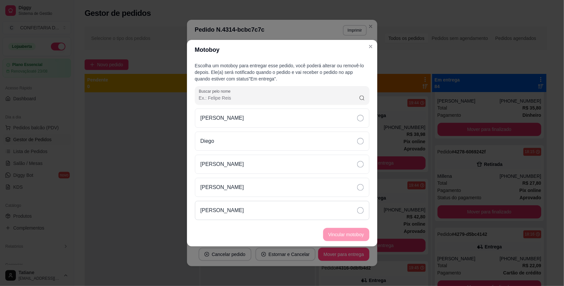
drag, startPoint x: 246, startPoint y: 208, endPoint x: 253, endPoint y: 211, distance: 7.4
click at [247, 208] on div "[PERSON_NAME]" at bounding box center [282, 210] width 174 height 19
click at [358, 237] on button "Vincular motoboy" at bounding box center [346, 234] width 46 height 13
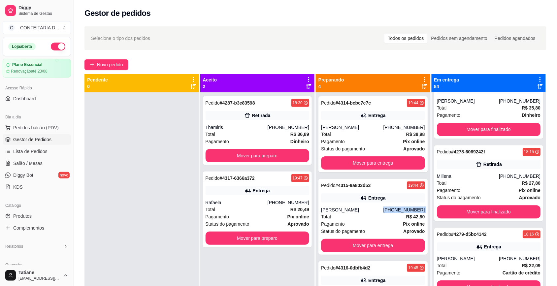
click at [396, 205] on div "Pedido # 4315-9a803d53 19:44 Entrega [PERSON_NAME] [PHONE_NUMBER] Total R$ 42,8…" at bounding box center [373, 217] width 109 height 76
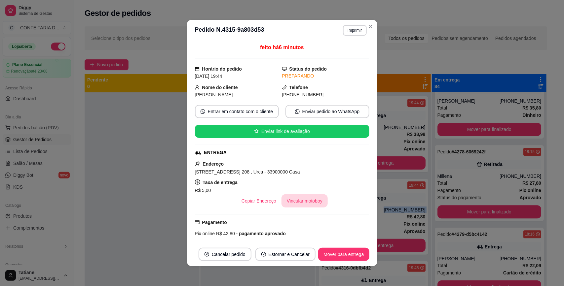
click at [296, 203] on button "Vincular motoboy" at bounding box center [304, 200] width 46 height 13
drag, startPoint x: 261, startPoint y: 215, endPoint x: 283, endPoint y: 217, distance: 21.9
click at [262, 215] on div "[PERSON_NAME]" at bounding box center [281, 210] width 174 height 19
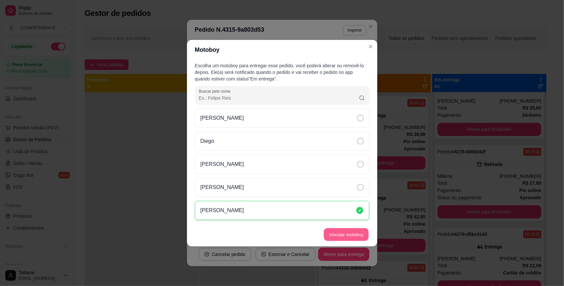
click at [351, 241] on button "Vincular motoboy" at bounding box center [346, 234] width 45 height 13
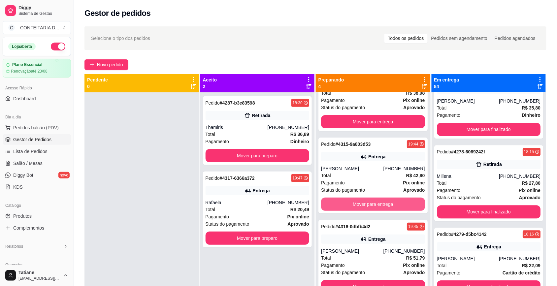
scroll to position [44, 0]
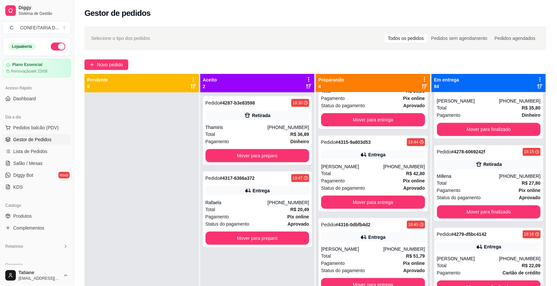
click at [365, 242] on div "Pedido # 4316-0dbfb4d2 19:45 Entrega [PERSON_NAME] [PHONE_NUMBER] Total R$ 51,7…" at bounding box center [373, 256] width 109 height 76
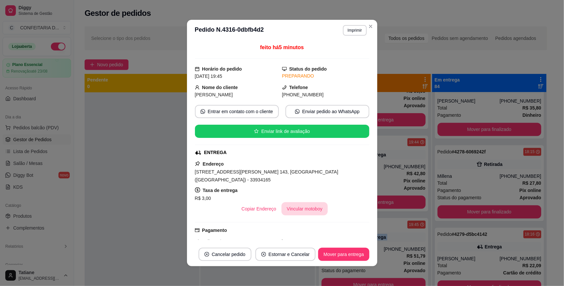
click at [289, 204] on button "Vincular motoboy" at bounding box center [304, 208] width 46 height 13
click at [261, 212] on div "[PERSON_NAME]" at bounding box center [282, 210] width 174 height 19
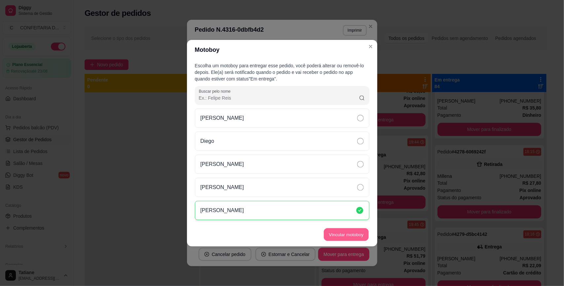
click at [332, 236] on button "Vincular motoboy" at bounding box center [346, 234] width 45 height 13
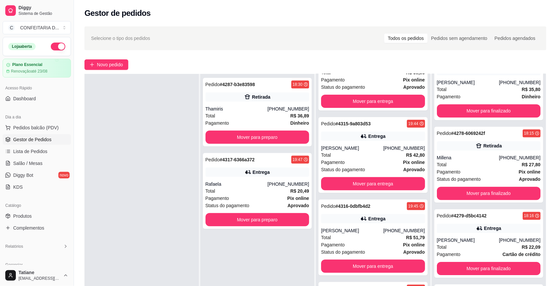
scroll to position [83, 0]
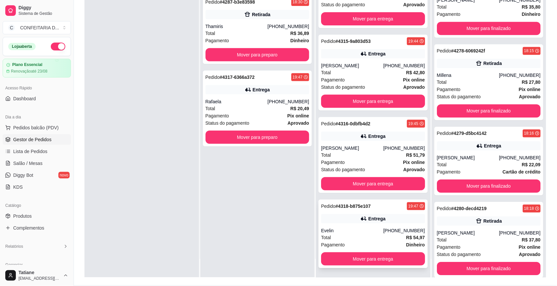
click at [375, 219] on div "Entrega" at bounding box center [376, 219] width 17 height 7
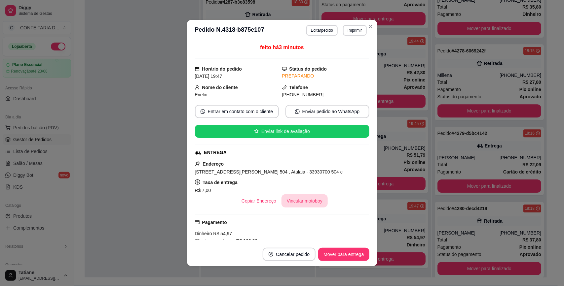
click at [304, 205] on button "Vincular motoboy" at bounding box center [304, 200] width 46 height 13
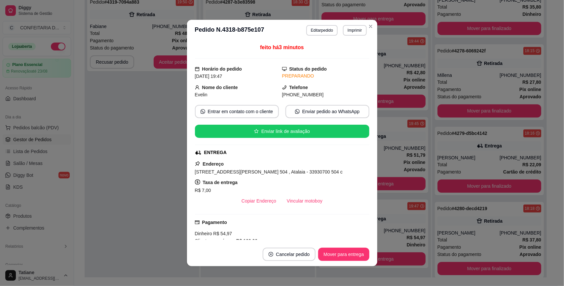
drag, startPoint x: 250, startPoint y: 210, endPoint x: 330, endPoint y: 233, distance: 83.4
click at [253, 211] on div "[PERSON_NAME]" at bounding box center [282, 210] width 174 height 19
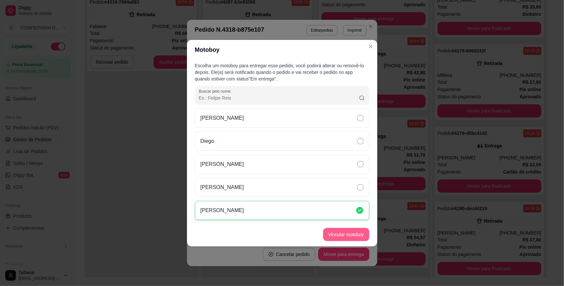
click at [336, 233] on button "Vincular motoboy" at bounding box center [346, 234] width 46 height 13
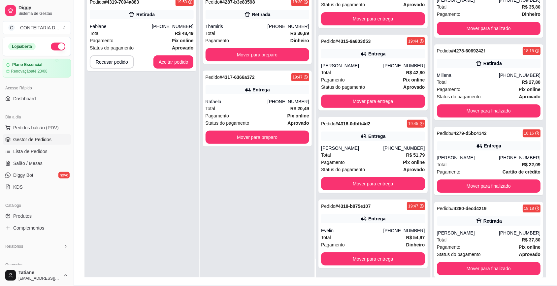
scroll to position [0, 0]
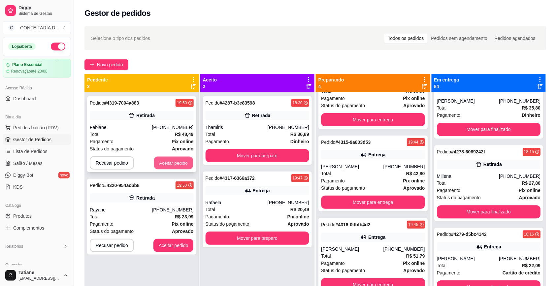
click at [185, 165] on button "Aceitar pedido" at bounding box center [173, 163] width 39 height 13
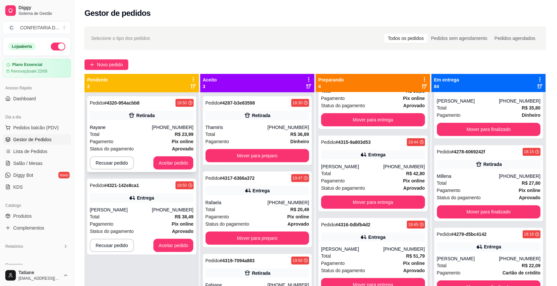
click at [164, 156] on div "Pedido # 4320-954acbb8 19:50 Retirada Rayane [PHONE_NUMBER] Total R$ 23,99 Paga…" at bounding box center [141, 134] width 109 height 76
click at [169, 161] on button "Aceitar pedido" at bounding box center [173, 163] width 39 height 13
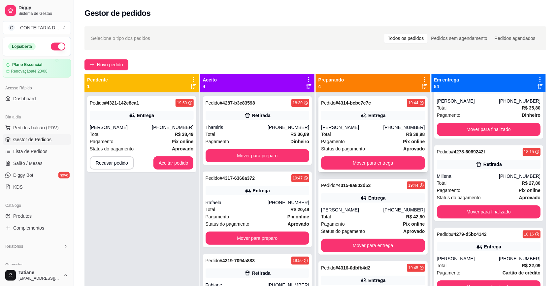
click at [360, 133] on div "Total R$ 38,98" at bounding box center [373, 134] width 104 height 7
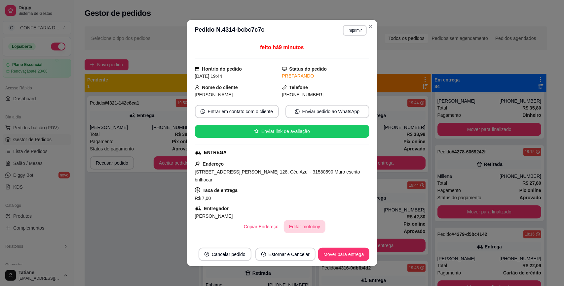
click at [292, 220] on button "Editar motoboy" at bounding box center [305, 226] width 42 height 13
click at [295, 221] on button "Editar motoboy" at bounding box center [304, 227] width 40 height 13
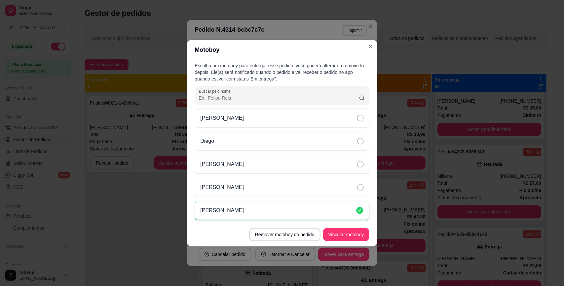
click at [243, 163] on div "[PERSON_NAME]" at bounding box center [282, 164] width 174 height 19
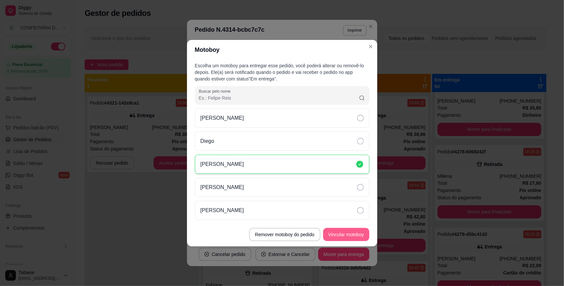
click at [342, 236] on button "Vincular motoboy" at bounding box center [346, 234] width 46 height 13
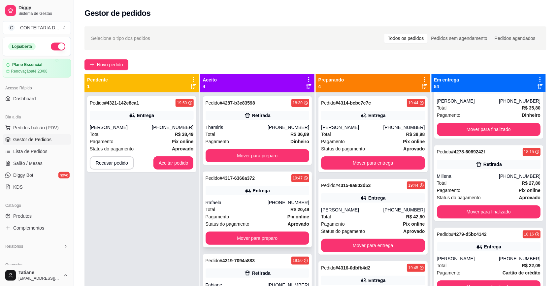
click at [246, 191] on icon at bounding box center [248, 191] width 5 height 4
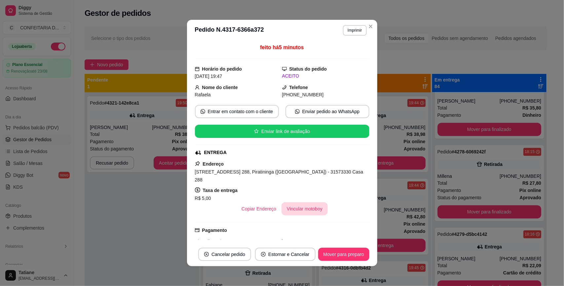
click at [295, 202] on button "Vincular motoboy" at bounding box center [304, 208] width 46 height 13
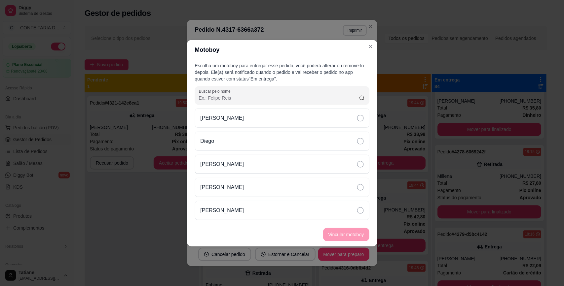
click at [229, 165] on p "[PERSON_NAME]" at bounding box center [222, 164] width 44 height 8
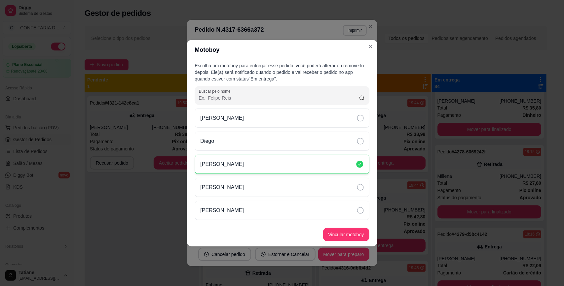
click at [339, 239] on button "Vincular motoboy" at bounding box center [346, 234] width 46 height 13
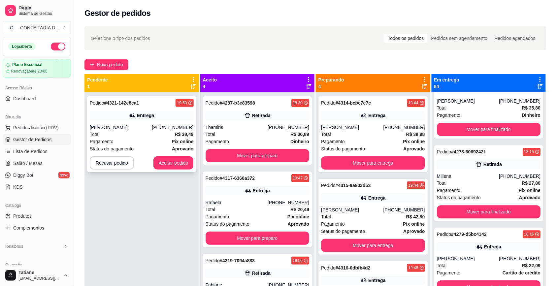
click at [164, 123] on div "Pedido # 4321-142e8ca1 19:50 Entrega [PERSON_NAME] [PHONE_NUMBER] Total R$ 38,4…" at bounding box center [141, 134] width 109 height 76
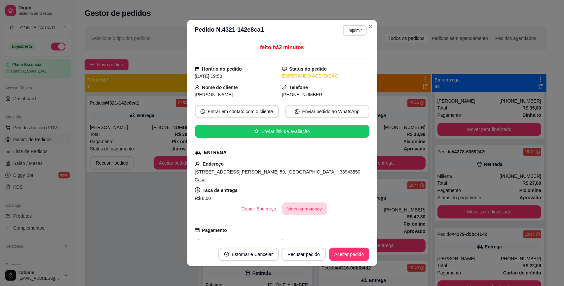
click at [282, 208] on button "Vincular motoboy" at bounding box center [304, 209] width 45 height 13
click at [283, 207] on div "[PERSON_NAME]" at bounding box center [282, 210] width 176 height 19
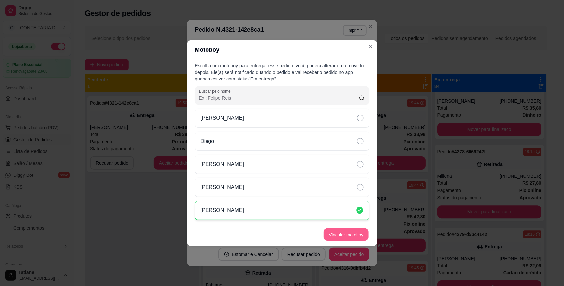
click at [332, 234] on button "Vincular motoboy" at bounding box center [346, 234] width 45 height 13
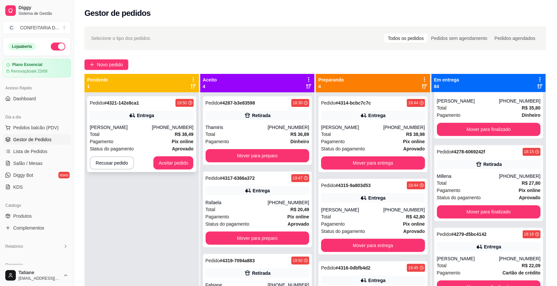
click at [172, 171] on div "Pedido # 4321-142e8ca1 19:50 Entrega [PERSON_NAME] [PHONE_NUMBER] Total R$ 38,4…" at bounding box center [141, 134] width 109 height 76
click at [173, 164] on button "Aceitar pedido" at bounding box center [174, 162] width 40 height 13
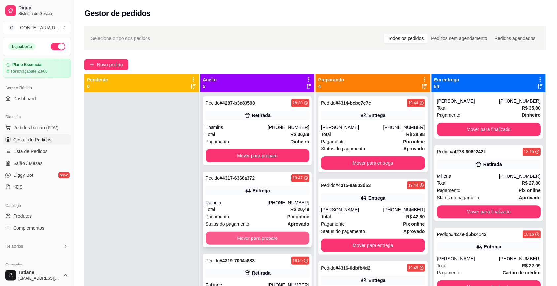
click at [251, 235] on button "Mover para preparo" at bounding box center [258, 238] width 104 height 13
click at [250, 237] on button "Mover para preparo" at bounding box center [257, 238] width 101 height 13
click at [248, 239] on button "Mover para preparo" at bounding box center [257, 238] width 101 height 13
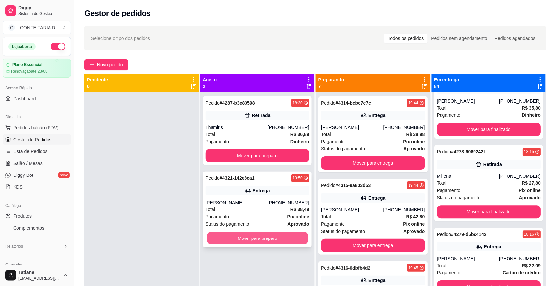
click at [245, 239] on button "Mover para preparo" at bounding box center [257, 238] width 101 height 13
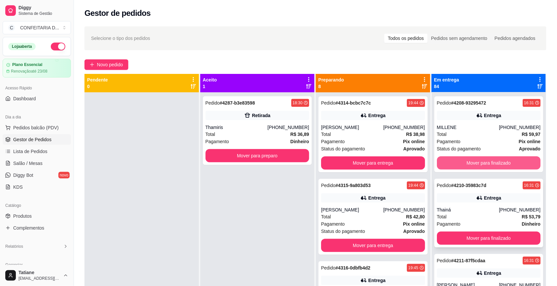
scroll to position [165, 0]
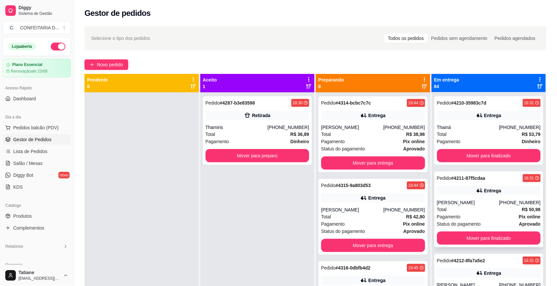
click at [455, 188] on div "Entrega" at bounding box center [489, 190] width 104 height 9
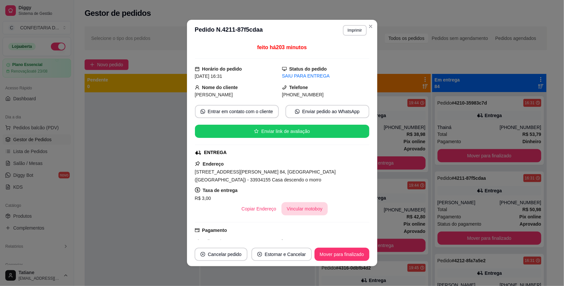
click at [299, 203] on button "Vincular motoboy" at bounding box center [304, 208] width 46 height 13
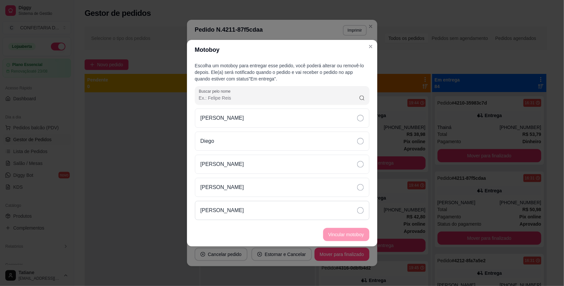
drag, startPoint x: 238, startPoint y: 209, endPoint x: 278, endPoint y: 219, distance: 41.7
click at [238, 210] on p "[PERSON_NAME]" at bounding box center [222, 211] width 44 height 8
click at [337, 231] on button "Vincular motoboy" at bounding box center [346, 234] width 46 height 13
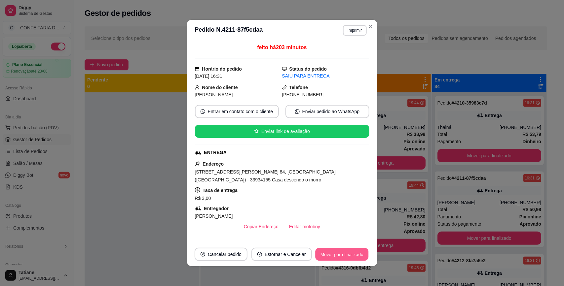
click at [336, 256] on button "Mover para finalizado" at bounding box center [341, 254] width 53 height 13
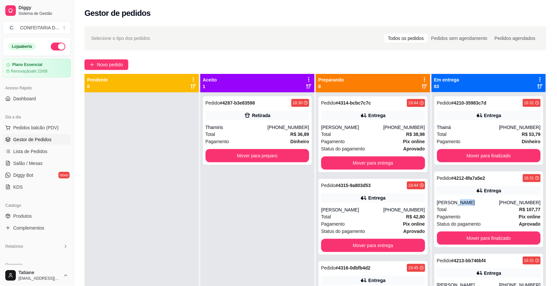
click at [455, 202] on div "[PERSON_NAME]" at bounding box center [468, 202] width 62 height 7
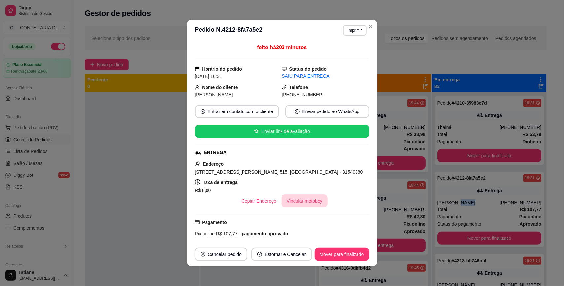
click at [299, 204] on button "Vincular motoboy" at bounding box center [304, 200] width 46 height 13
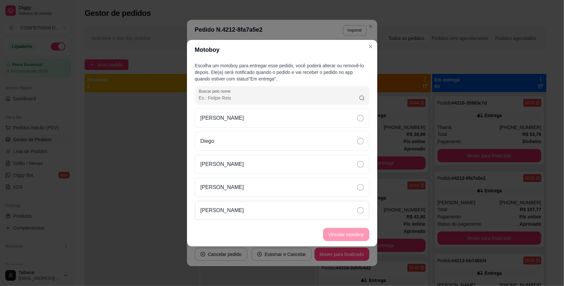
drag, startPoint x: 253, startPoint y: 212, endPoint x: 258, endPoint y: 214, distance: 5.2
click at [255, 214] on div "[PERSON_NAME]" at bounding box center [282, 210] width 174 height 19
click at [345, 236] on button "Vincular motoboy" at bounding box center [346, 234] width 45 height 13
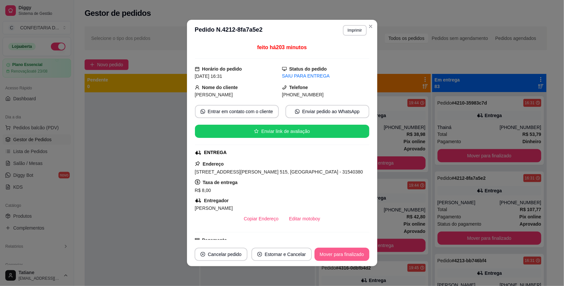
click at [334, 253] on button "Mover para finalizado" at bounding box center [341, 254] width 55 height 13
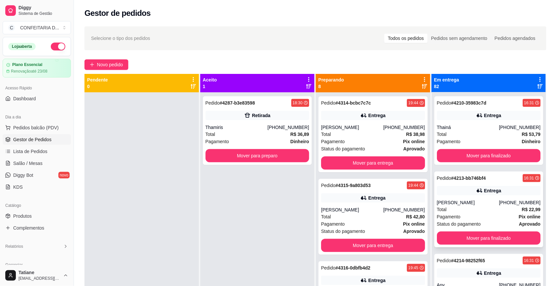
click at [457, 210] on div "Total R$ 22,99" at bounding box center [489, 209] width 104 height 7
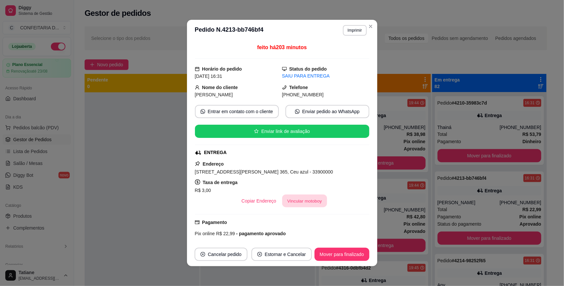
click at [295, 201] on button "Vincular motoboy" at bounding box center [304, 201] width 45 height 13
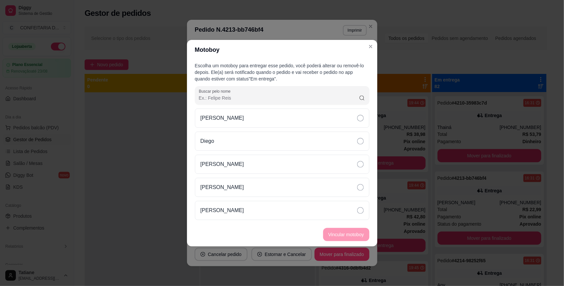
drag, startPoint x: 257, startPoint y: 203, endPoint x: 293, endPoint y: 225, distance: 42.4
click at [257, 203] on div "[PERSON_NAME]" at bounding box center [282, 210] width 174 height 19
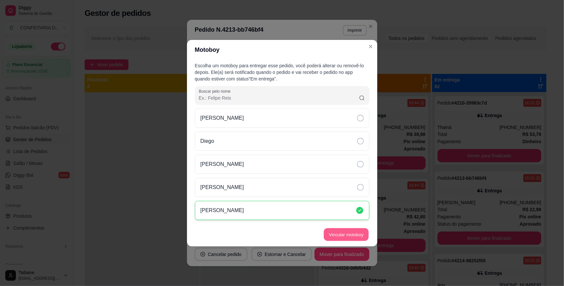
click at [339, 235] on button "Vincular motoboy" at bounding box center [346, 234] width 45 height 13
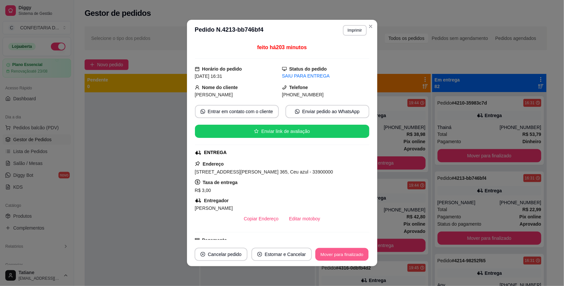
click at [337, 254] on button "Mover para finalizado" at bounding box center [341, 254] width 53 height 13
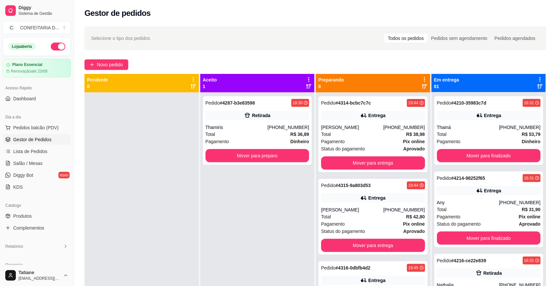
click at [452, 203] on div "Any" at bounding box center [468, 202] width 62 height 7
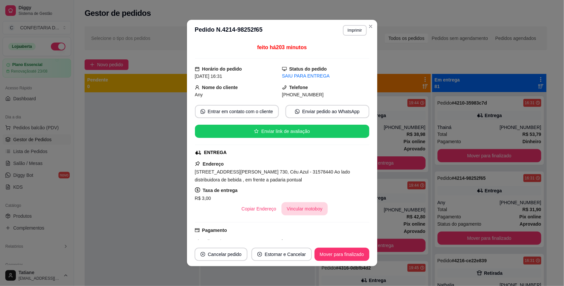
click at [288, 205] on button "Vincular motoboy" at bounding box center [304, 208] width 46 height 13
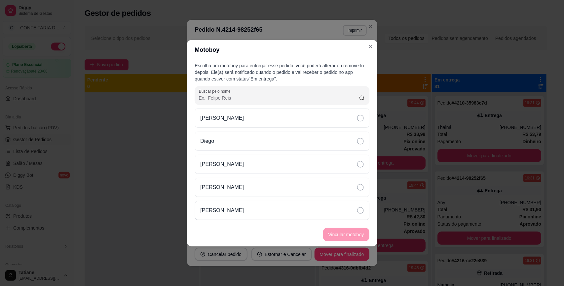
click at [265, 210] on div "[PERSON_NAME]" at bounding box center [282, 210] width 174 height 19
click at [336, 235] on button "Vincular motoboy" at bounding box center [346, 234] width 45 height 13
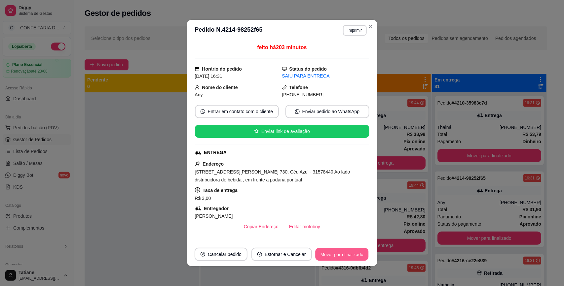
click at [340, 253] on button "Mover para finalizado" at bounding box center [341, 254] width 53 height 13
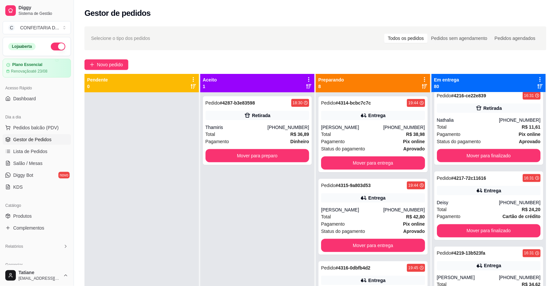
scroll to position [371, 0]
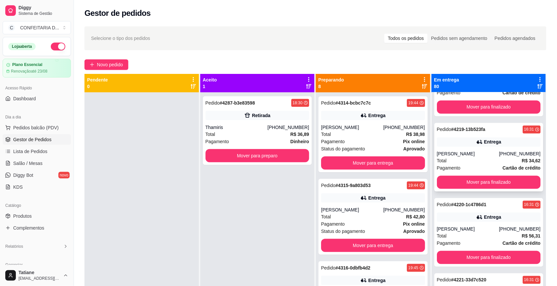
click at [454, 156] on div "[PERSON_NAME]" at bounding box center [468, 154] width 62 height 7
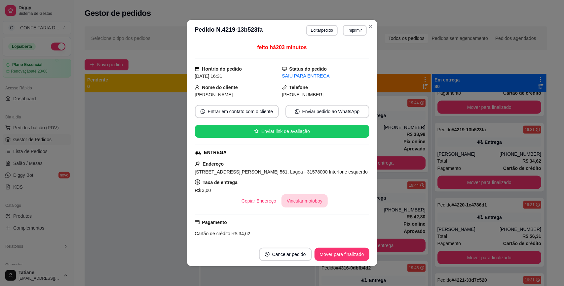
click at [301, 204] on button "Vincular motoboy" at bounding box center [304, 200] width 46 height 13
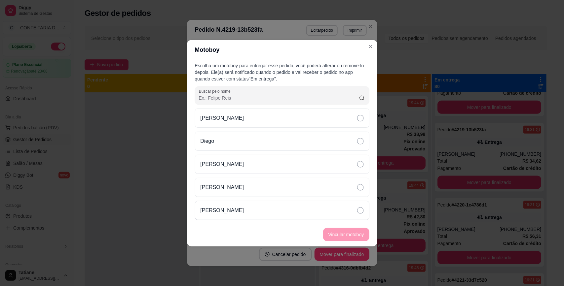
click at [235, 202] on div "[PERSON_NAME]" at bounding box center [282, 210] width 174 height 19
click at [342, 235] on button "Vincular motoboy" at bounding box center [346, 234] width 46 height 13
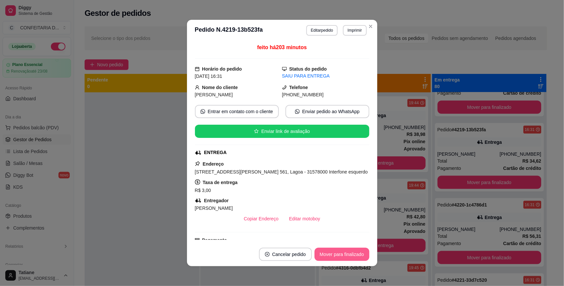
click at [344, 252] on button "Mover para finalizado" at bounding box center [341, 254] width 55 height 13
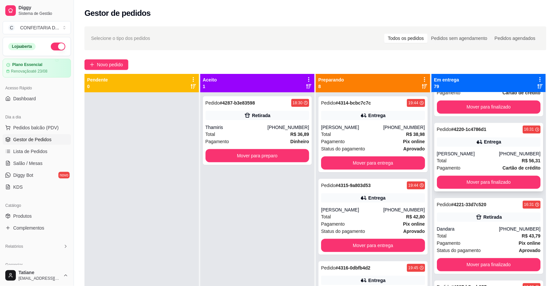
click at [448, 157] on div "[PERSON_NAME]" at bounding box center [468, 154] width 62 height 7
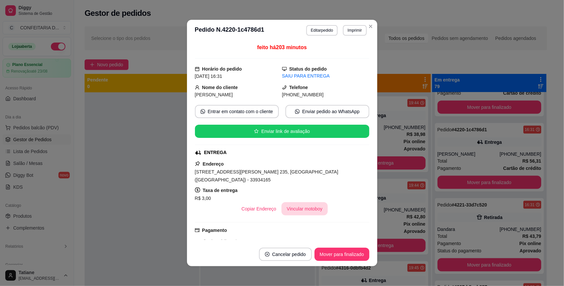
click at [305, 202] on button "Vincular motoboy" at bounding box center [304, 208] width 46 height 13
click at [242, 211] on div "[PERSON_NAME]" at bounding box center [281, 210] width 174 height 19
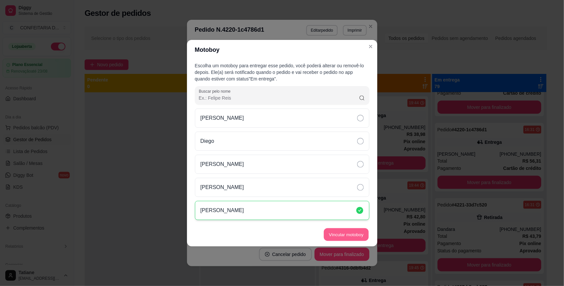
click at [347, 238] on button "Vincular motoboy" at bounding box center [346, 234] width 45 height 13
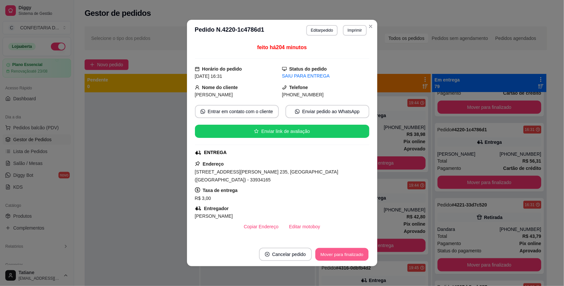
click at [337, 255] on button "Mover para finalizado" at bounding box center [341, 254] width 53 height 13
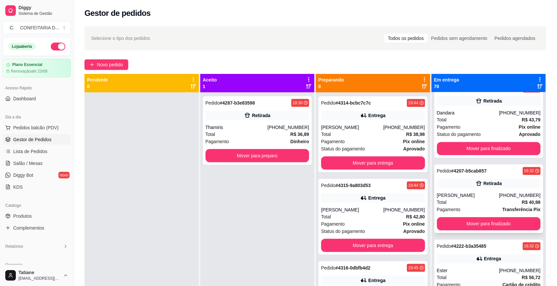
scroll to position [454, 0]
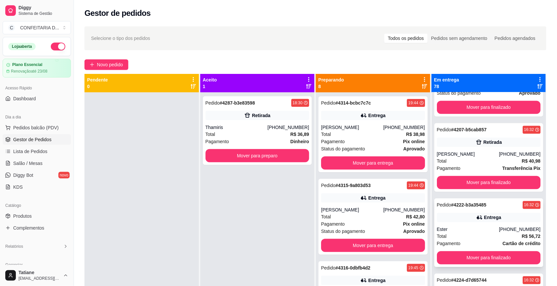
click at [457, 215] on div "Entrega" at bounding box center [489, 217] width 104 height 9
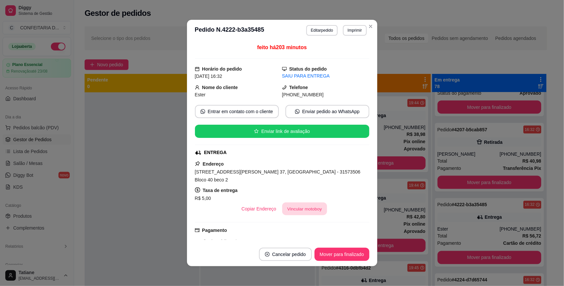
click at [300, 204] on button "Vincular motoboy" at bounding box center [304, 209] width 45 height 13
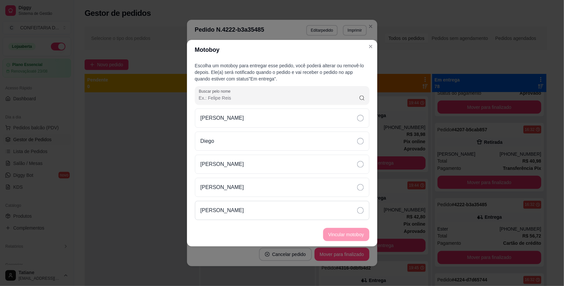
drag, startPoint x: 248, startPoint y: 208, endPoint x: 253, endPoint y: 209, distance: 5.1
click at [249, 208] on div "[PERSON_NAME]" at bounding box center [282, 210] width 174 height 19
click at [351, 233] on button "Vincular motoboy" at bounding box center [346, 234] width 46 height 13
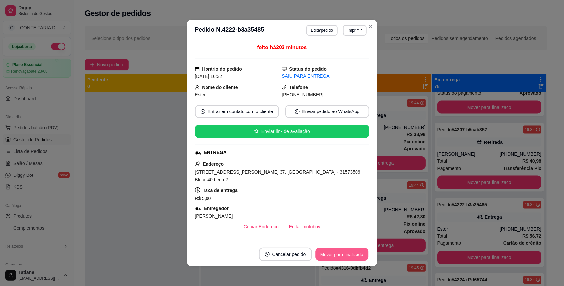
click at [340, 250] on button "Mover para finalizado" at bounding box center [341, 254] width 53 height 13
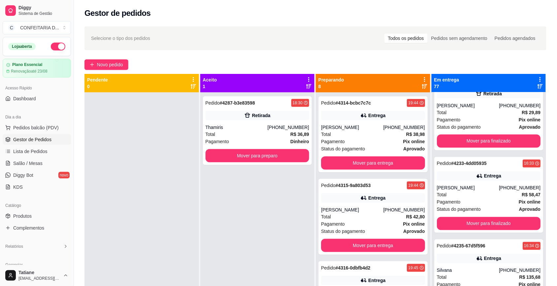
scroll to position [1156, 0]
click at [458, 201] on div "Pagamento Pix online" at bounding box center [489, 202] width 104 height 7
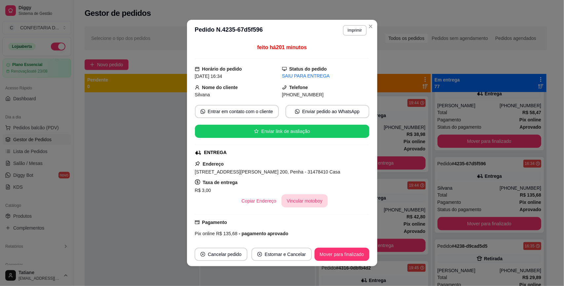
click at [287, 204] on button "Vincular motoboy" at bounding box center [304, 200] width 46 height 13
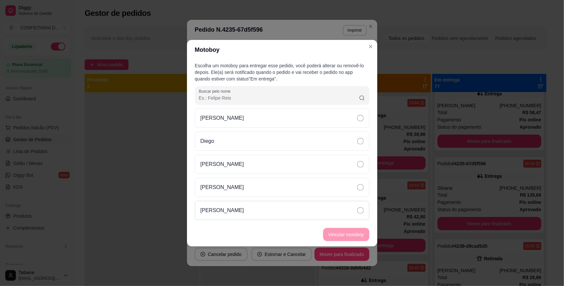
click at [244, 207] on div "[PERSON_NAME]" at bounding box center [282, 210] width 174 height 19
click at [337, 237] on button "Vincular motoboy" at bounding box center [346, 234] width 45 height 13
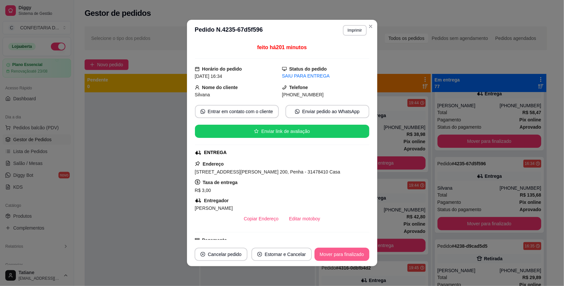
click at [344, 255] on button "Mover para finalizado" at bounding box center [341, 254] width 55 height 13
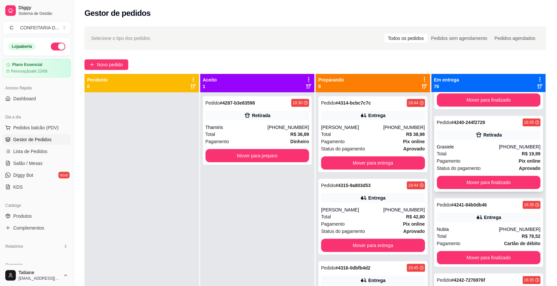
scroll to position [1444, 0]
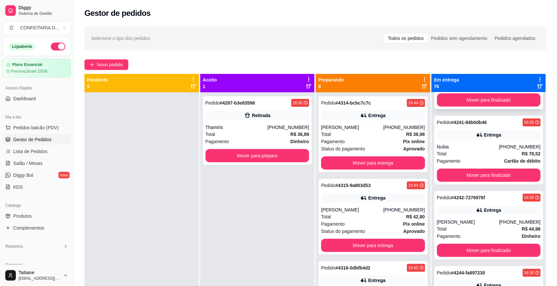
click at [461, 223] on div "[PERSON_NAME]" at bounding box center [468, 222] width 62 height 7
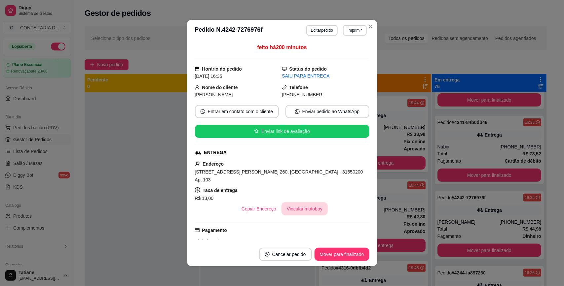
click at [287, 204] on button "Vincular motoboy" at bounding box center [304, 208] width 46 height 13
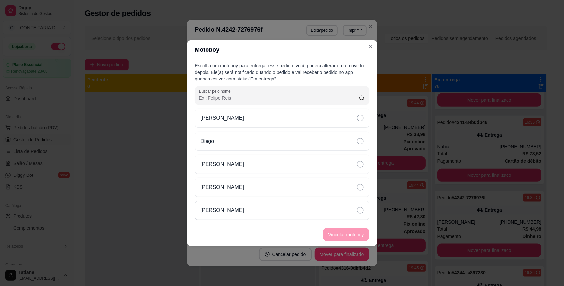
click at [238, 202] on div "[PERSON_NAME]" at bounding box center [282, 210] width 174 height 19
click at [334, 233] on button "Vincular motoboy" at bounding box center [346, 234] width 46 height 13
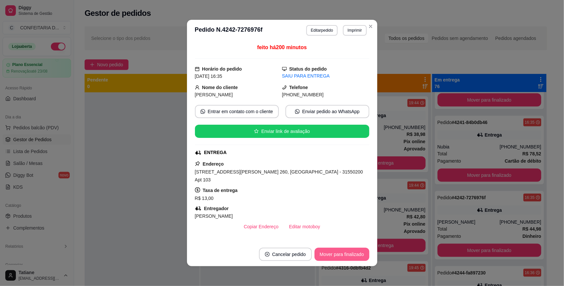
click at [342, 251] on button "Mover para finalizado" at bounding box center [341, 254] width 55 height 13
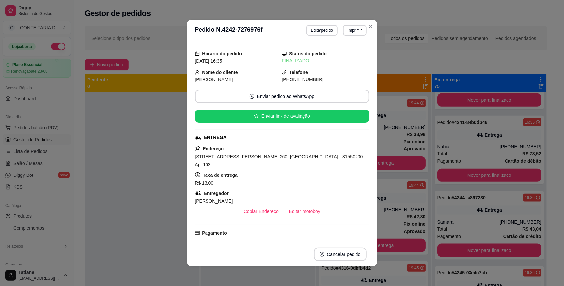
click at [456, 218] on div "Pedido # 4244-fa897230 16:36 Entrega Samara [PHONE_NUMBER] Total R$ 43,04 Pagam…" at bounding box center [488, 225] width 109 height 69
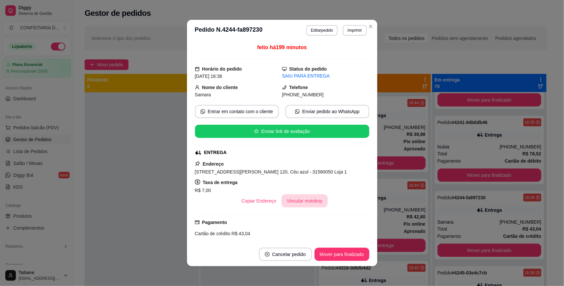
click at [298, 202] on button "Vincular motoboy" at bounding box center [304, 200] width 46 height 13
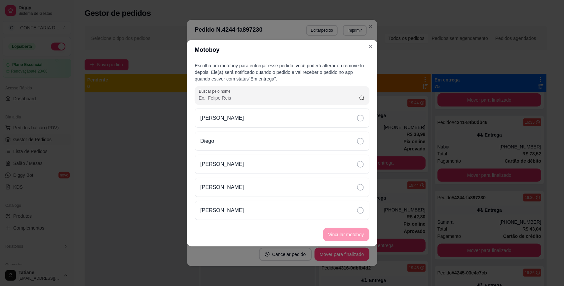
drag, startPoint x: 238, startPoint y: 214, endPoint x: 263, endPoint y: 222, distance: 26.1
click at [238, 215] on div "[PERSON_NAME]" at bounding box center [282, 210] width 174 height 19
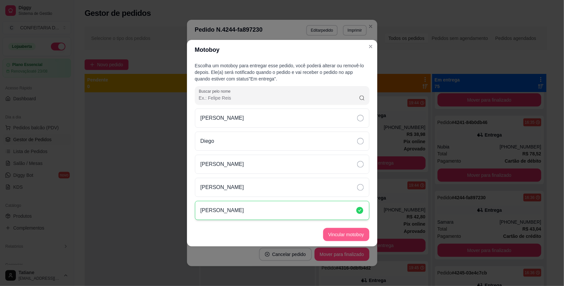
click at [337, 237] on button "Vincular motoboy" at bounding box center [346, 234] width 46 height 13
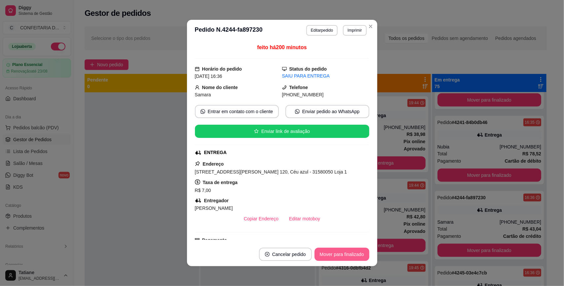
click at [338, 258] on button "Mover para finalizado" at bounding box center [341, 254] width 55 height 13
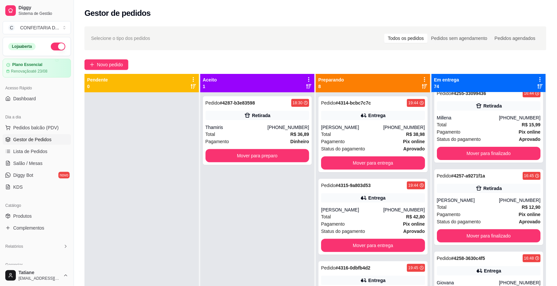
scroll to position [2311, 0]
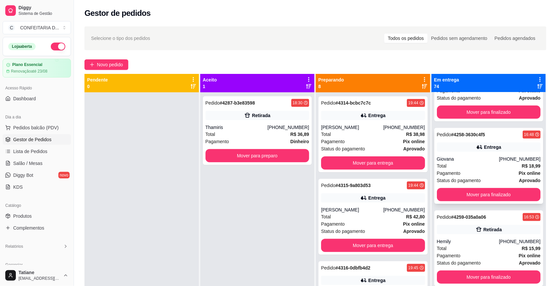
click at [453, 167] on div "Total R$ 18,99" at bounding box center [489, 165] width 104 height 7
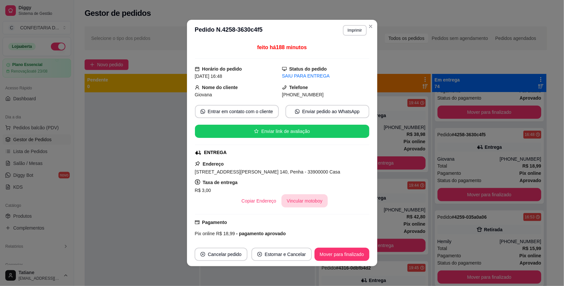
click at [304, 206] on button "Vincular motoboy" at bounding box center [304, 200] width 46 height 13
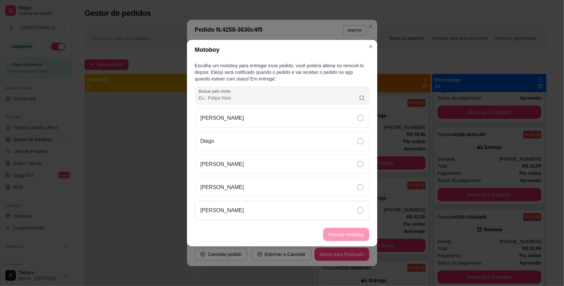
click at [232, 204] on div "[PERSON_NAME]" at bounding box center [282, 210] width 174 height 19
click at [343, 230] on button "Vincular motoboy" at bounding box center [346, 234] width 46 height 13
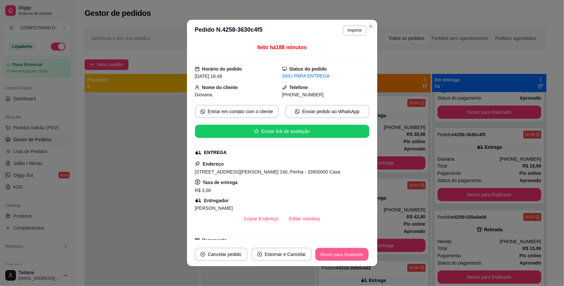
click at [337, 253] on button "Mover para finalizado" at bounding box center [341, 254] width 53 height 13
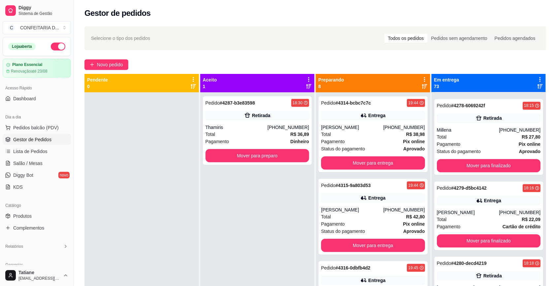
scroll to position [3632, 0]
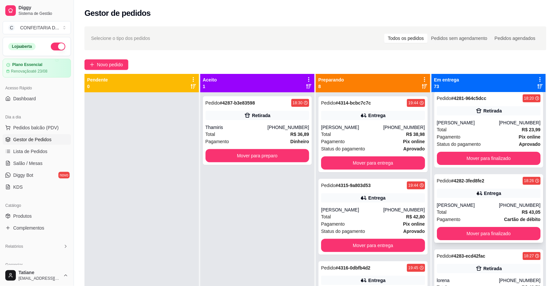
click at [448, 222] on span "Pagamento" at bounding box center [449, 219] width 24 height 7
click at [451, 235] on button "Mover para finalizado" at bounding box center [489, 233] width 104 height 13
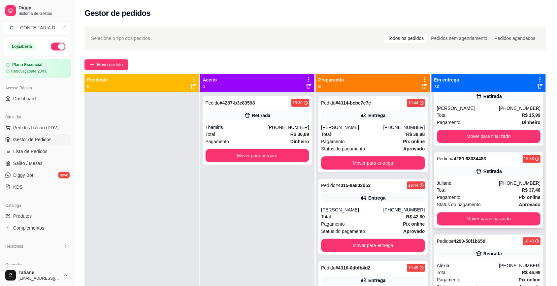
scroll to position [4168, 0]
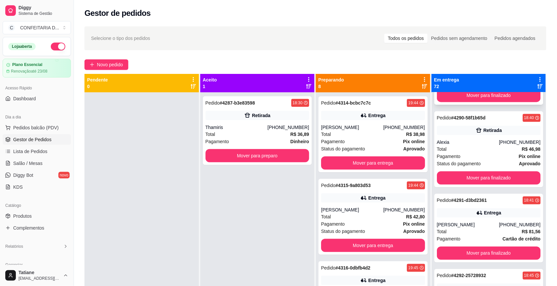
click at [458, 216] on div "Entrega" at bounding box center [489, 212] width 104 height 9
click at [464, 258] on button "Mover para finalizado" at bounding box center [489, 253] width 104 height 13
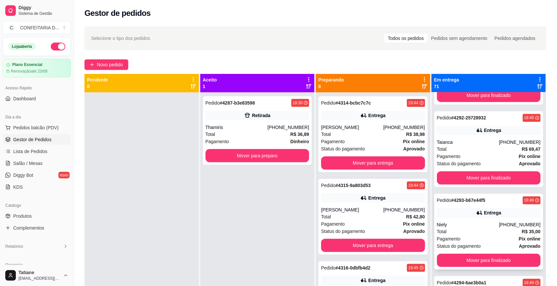
scroll to position [4292, 0]
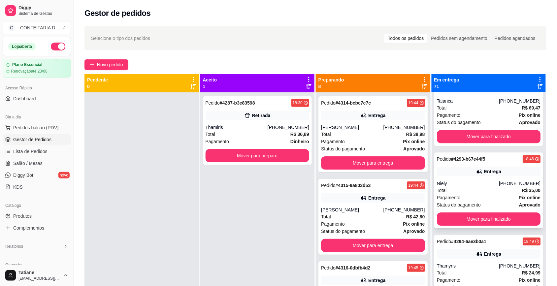
click at [463, 186] on div "Pedido # 4293-b67e44f5 18:46 Entrega Niely [PHONE_NUMBER] Total R$ 35,00 Pagame…" at bounding box center [488, 191] width 109 height 76
click at [451, 226] on button "Mover para finalizado" at bounding box center [488, 219] width 101 height 13
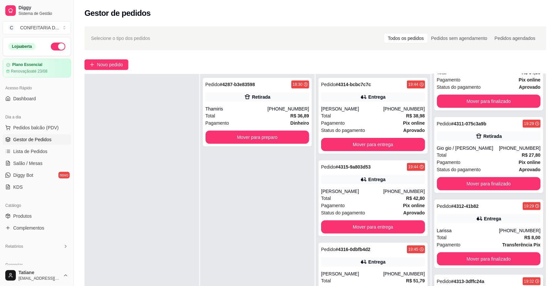
scroll to position [101, 0]
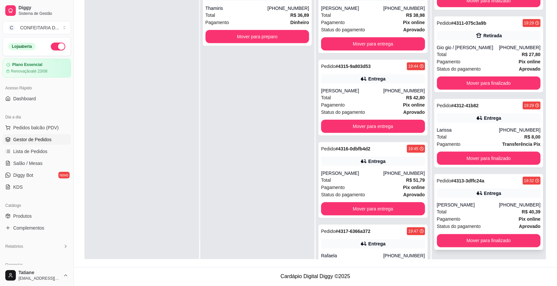
click at [456, 197] on div "Entrega" at bounding box center [489, 193] width 104 height 9
click at [455, 125] on div "Pedido # 4312-41b82 19:29 Entrega Larissa [PHONE_NUMBER] Total R$ 8,00 Pagament…" at bounding box center [488, 133] width 109 height 69
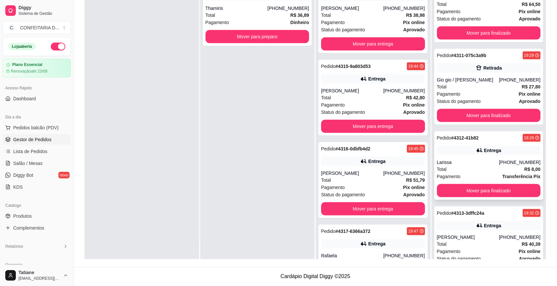
scroll to position [5279, 0]
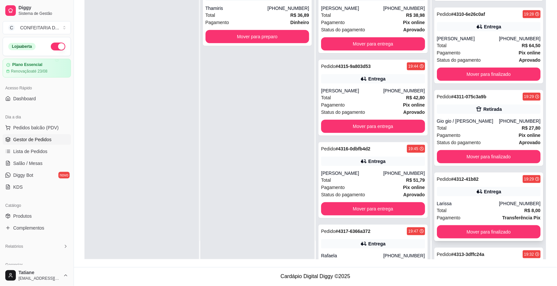
click at [456, 132] on div "Total R$ 27,80" at bounding box center [489, 127] width 104 height 7
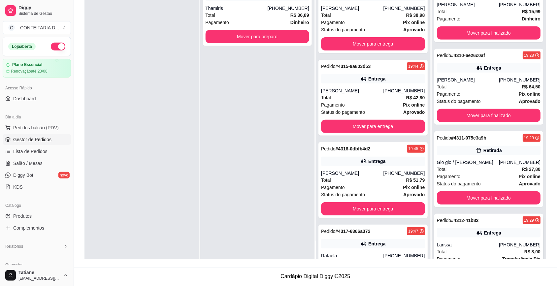
scroll to position [5196, 0]
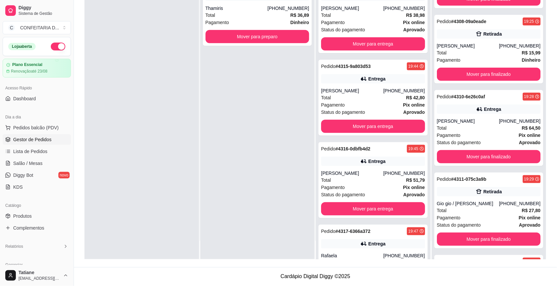
click at [456, 132] on div "Total R$ 64,50" at bounding box center [489, 127] width 104 height 7
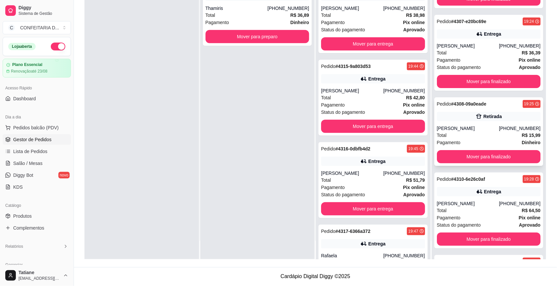
scroll to position [5073, 0]
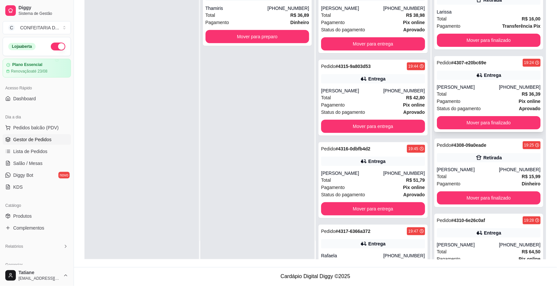
click at [456, 98] on div "Total R$ 36,39" at bounding box center [489, 93] width 104 height 7
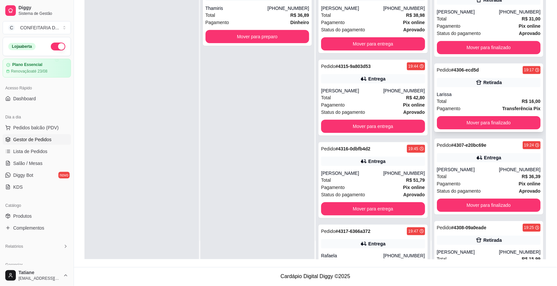
click at [455, 98] on div "Larissa" at bounding box center [489, 94] width 104 height 7
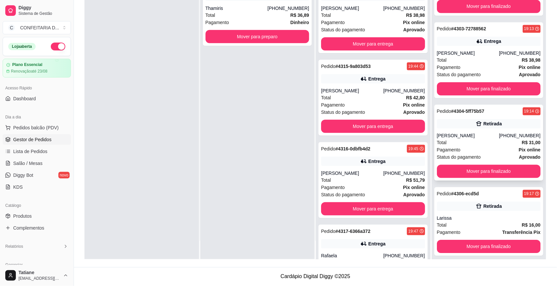
scroll to position [4825, 0]
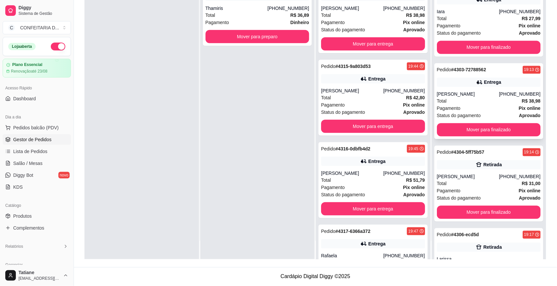
click at [464, 98] on div "[PERSON_NAME]" at bounding box center [468, 94] width 62 height 7
click at [456, 137] on button "Mover para finalizado" at bounding box center [489, 129] width 104 height 13
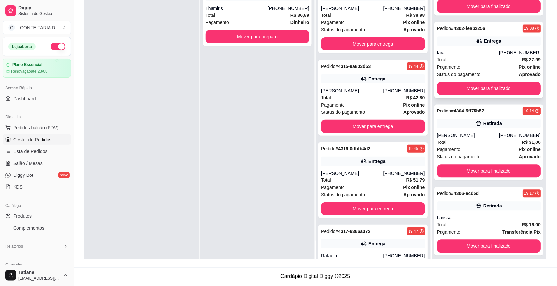
scroll to position [4743, 0]
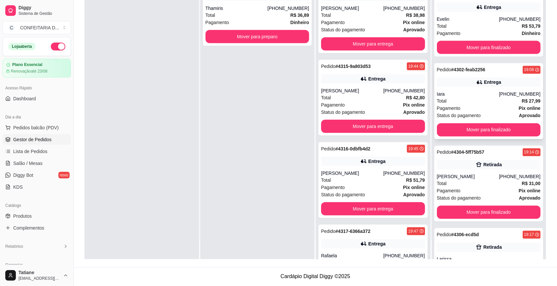
click at [458, 96] on div "Pedido # 4302-feab2256 19:08 Entrega Iara [PHONE_NUMBER] Total R$ 27,99 Pagamen…" at bounding box center [488, 101] width 109 height 76
click at [456, 134] on button "Mover para finalizado" at bounding box center [489, 129] width 104 height 13
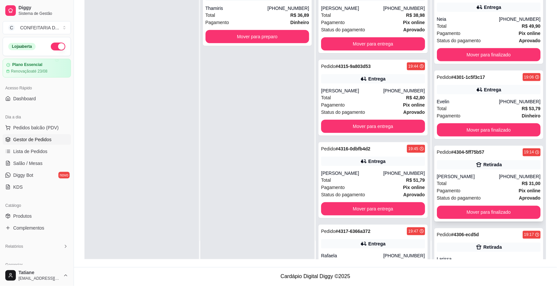
scroll to position [4619, 0]
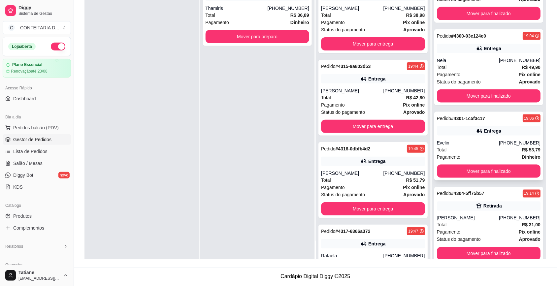
click at [456, 136] on div "Entrega" at bounding box center [489, 130] width 104 height 9
click at [462, 178] on button "Mover para finalizado" at bounding box center [489, 171] width 104 height 13
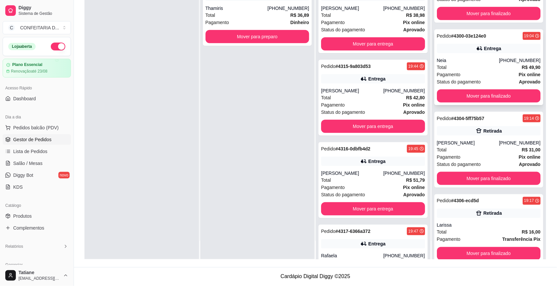
click at [461, 71] on div "Total R$ 49,90" at bounding box center [489, 67] width 104 height 7
click at [457, 103] on button "Mover para finalizado" at bounding box center [489, 95] width 104 height 13
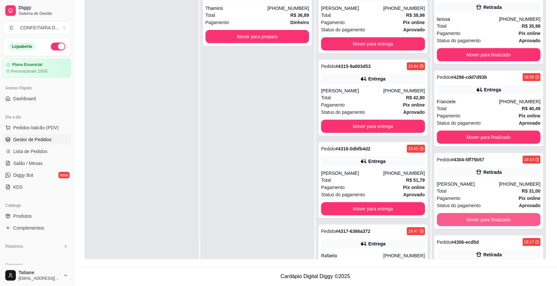
click at [457, 104] on div "Pedido # 4298-cdd7d93b 18:58 Entrega Franciele [PHONE_NUMBER] Total R$ 40,49 Pa…" at bounding box center [488, 109] width 109 height 76
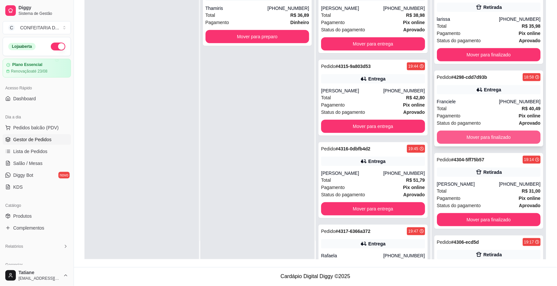
click at [455, 144] on button "Mover para finalizado" at bounding box center [489, 137] width 104 height 13
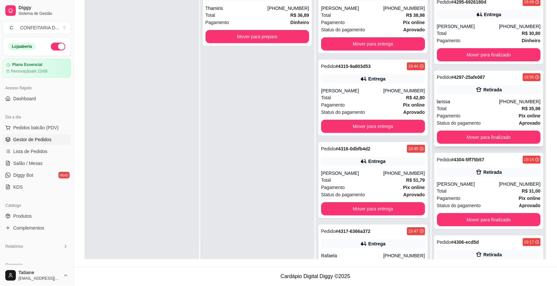
scroll to position [4330, 0]
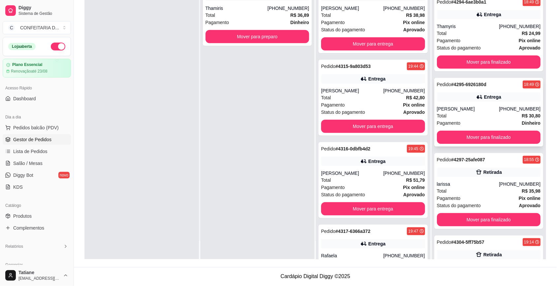
click at [453, 102] on div "Entrega" at bounding box center [489, 96] width 104 height 9
click at [456, 141] on button "Mover para finalizado" at bounding box center [488, 137] width 101 height 13
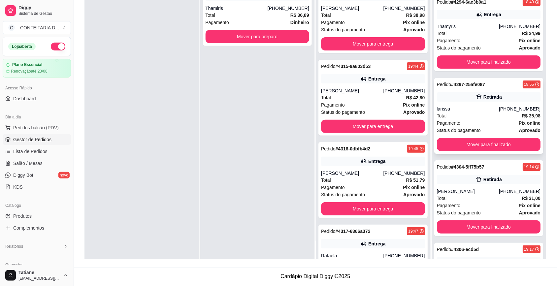
scroll to position [4247, 0]
click at [458, 102] on div "Entrega" at bounding box center [489, 96] width 104 height 9
click at [460, 146] on button "Mover para finalizado" at bounding box center [489, 144] width 104 height 13
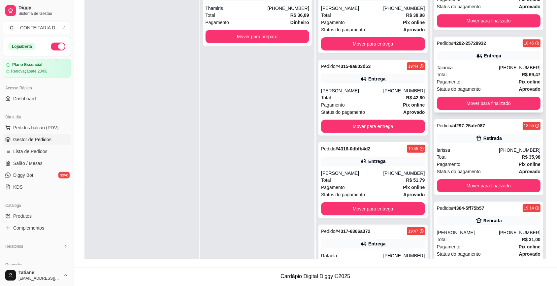
click at [456, 60] on div "Entrega" at bounding box center [489, 55] width 104 height 9
click at [458, 110] on button "Mover para finalizado" at bounding box center [488, 103] width 101 height 13
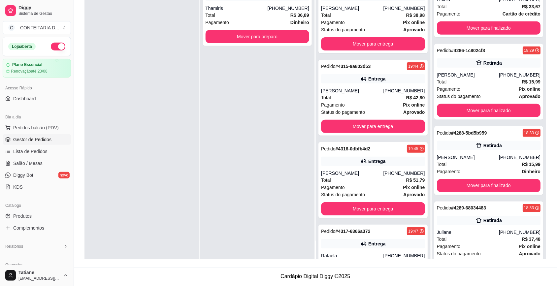
scroll to position [3793, 0]
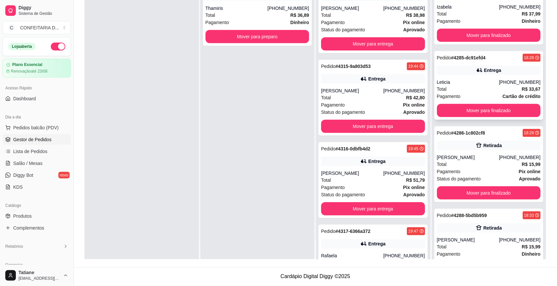
click at [457, 69] on div "Pedido # 4285-dc91efd4 18:28 Entrega Leticia [PHONE_NUMBER] Total R$ 33,67 Paga…" at bounding box center [488, 85] width 109 height 69
click at [455, 117] on button "Mover para finalizado" at bounding box center [489, 110] width 104 height 13
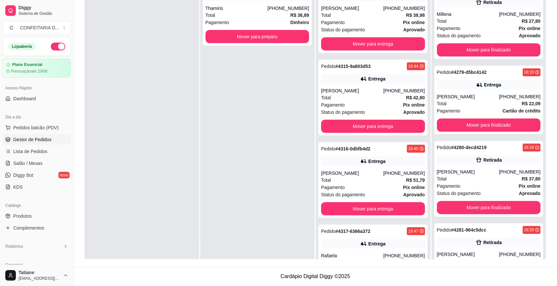
scroll to position [3339, 0]
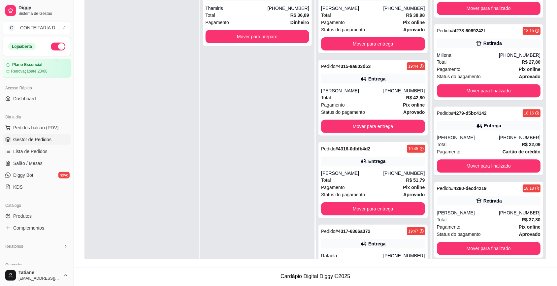
click at [451, 114] on div "Pedido # 4279-d5bc4142 18:16 Entrega Paula [PHONE_NUMBER] Total R$ 22,09 Pagame…" at bounding box center [488, 141] width 109 height 69
click at [451, 118] on div "Pedido # 4279-d5bc4142" at bounding box center [462, 114] width 50 height 8
click at [456, 167] on button "Mover para finalizado" at bounding box center [489, 166] width 104 height 13
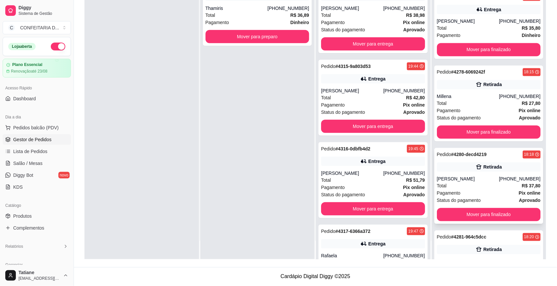
scroll to position [3216, 0]
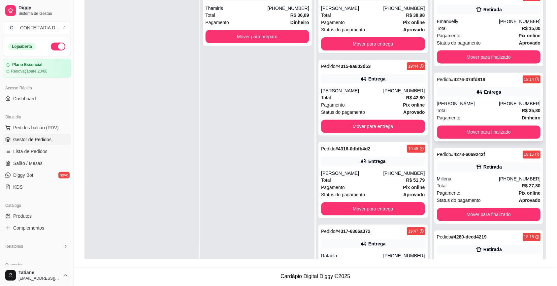
click at [454, 107] on div "[PERSON_NAME]" at bounding box center [468, 104] width 62 height 7
click at [454, 134] on button "Mover para finalizado" at bounding box center [489, 132] width 104 height 13
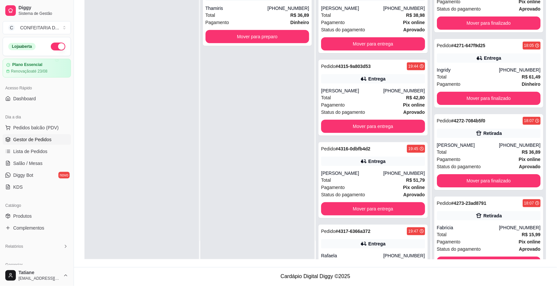
scroll to position [2803, 0]
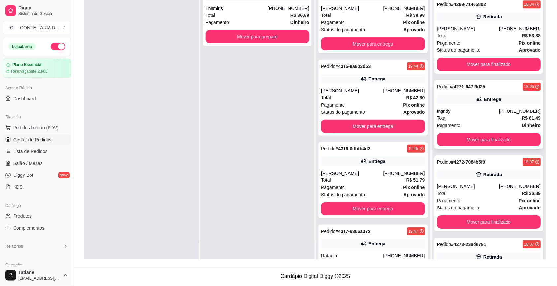
click at [455, 121] on div "Total R$ 61,49" at bounding box center [489, 118] width 104 height 7
click at [456, 146] on button "Mover para finalizado" at bounding box center [489, 139] width 104 height 13
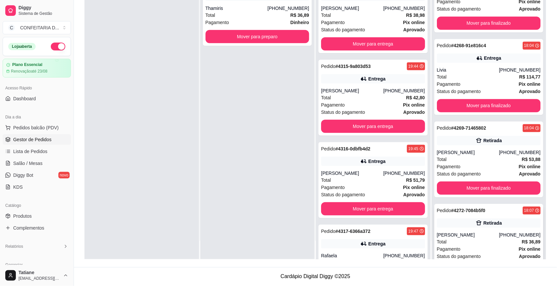
scroll to position [2638, 0]
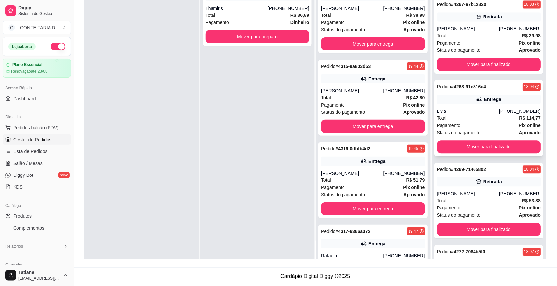
click at [449, 113] on div "Livia" at bounding box center [468, 111] width 62 height 7
click at [459, 146] on button "Mover para finalizado" at bounding box center [489, 146] width 104 height 13
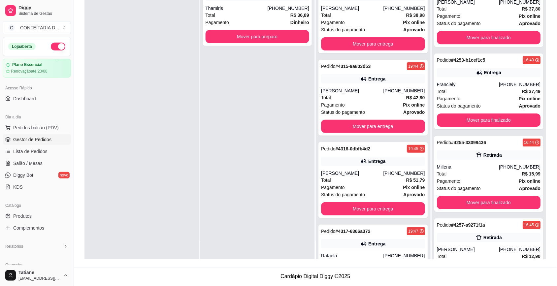
scroll to position [1978, 0]
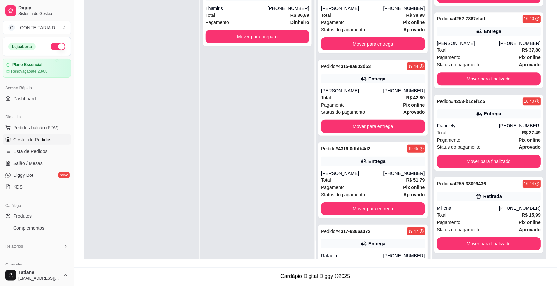
click at [451, 135] on div "Total R$ 37,49" at bounding box center [489, 132] width 104 height 7
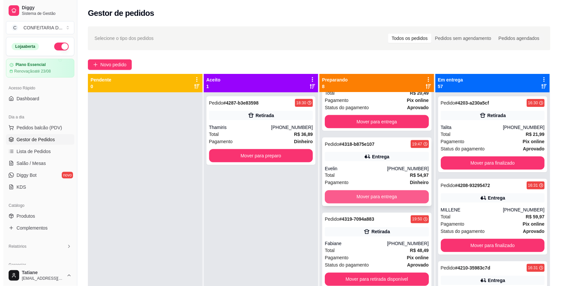
scroll to position [374, 0]
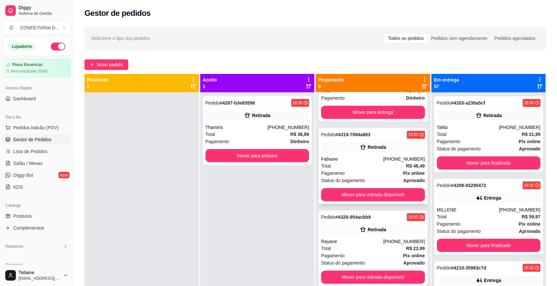
click at [349, 155] on div "Pedido # 4319-7094a883 19:50 Retirada Fabiane [PHONE_NUMBER] Total R$ 48,49 Pag…" at bounding box center [373, 166] width 109 height 76
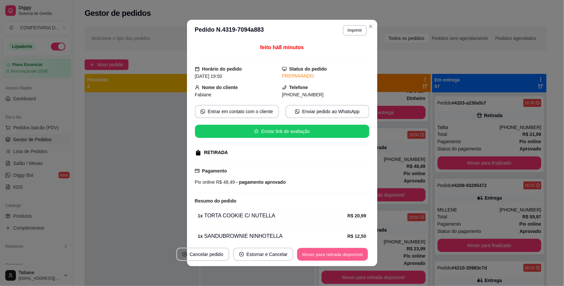
click at [333, 255] on button "Mover para retirada disponível" at bounding box center [332, 254] width 71 height 13
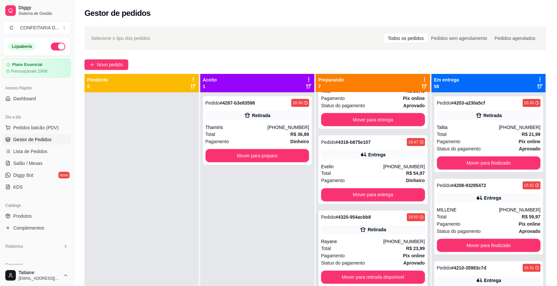
click at [392, 235] on div "Pedido # 4320-954acbb8 19:50 Retirada Rayane [PHONE_NUMBER] Total R$ 23,99 Paga…" at bounding box center [373, 249] width 109 height 76
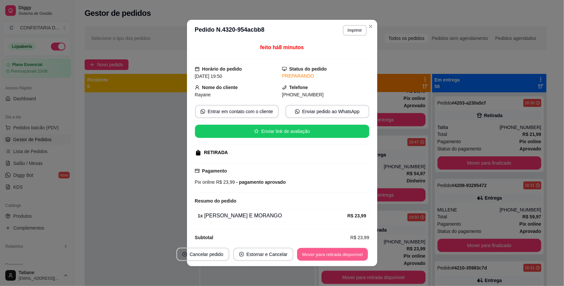
click at [344, 256] on button "Mover para retirada disponível" at bounding box center [332, 254] width 71 height 13
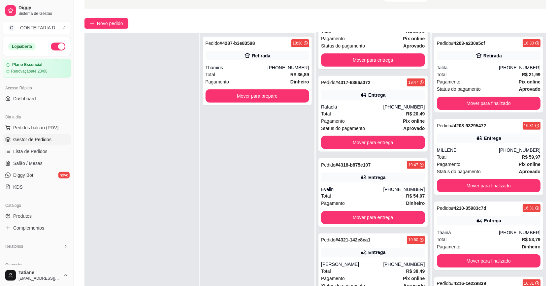
scroll to position [101, 0]
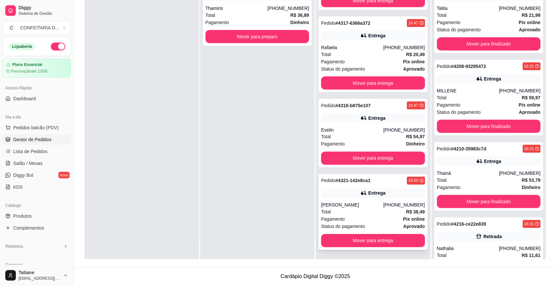
click at [372, 210] on div "Total R$ 38,49" at bounding box center [373, 212] width 104 height 7
click at [362, 141] on div "Pagamento Dinheiro" at bounding box center [373, 144] width 104 height 7
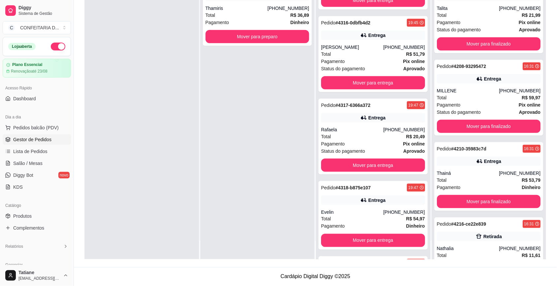
click at [361, 140] on div "Total R$ 20,49" at bounding box center [373, 136] width 104 height 7
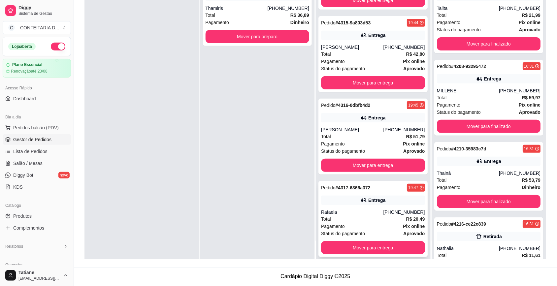
click at [360, 139] on div "Total R$ 51,79" at bounding box center [373, 136] width 104 height 7
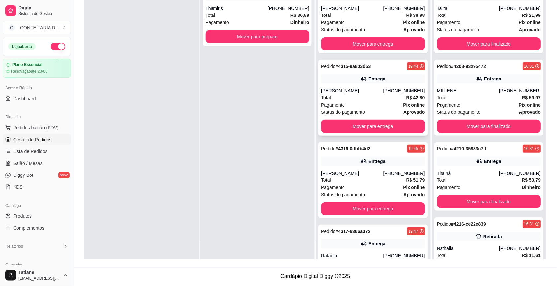
click at [349, 85] on div "Pedido # 4315-9a803d53 19:44 Entrega [PERSON_NAME] [PHONE_NUMBER] Total R$ 42,8…" at bounding box center [373, 98] width 109 height 76
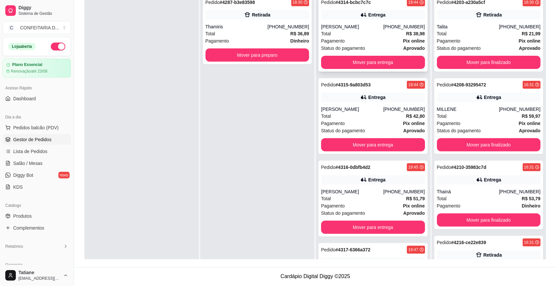
click at [349, 35] on div "Total R$ 38,98" at bounding box center [373, 33] width 104 height 7
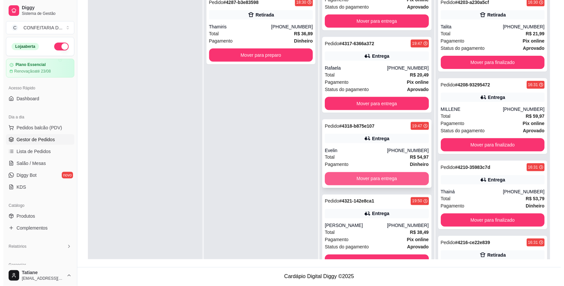
scroll to position [18, 0]
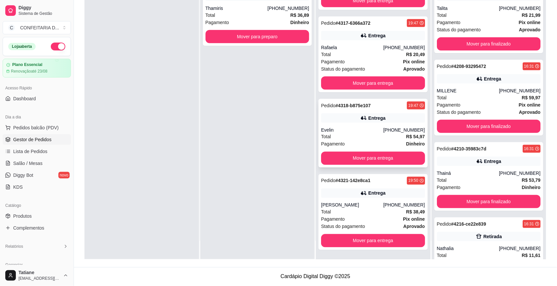
click at [370, 129] on div "Evelin" at bounding box center [352, 130] width 62 height 7
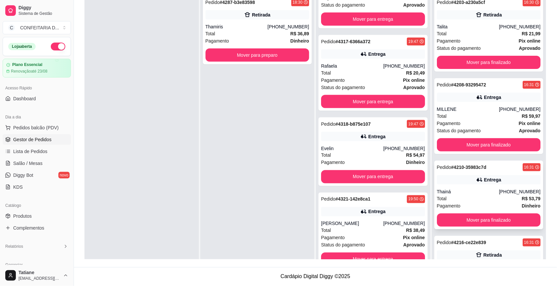
scroll to position [83, 0]
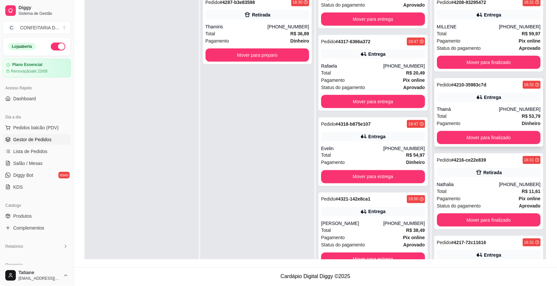
click at [457, 91] on div "Pedido # 4210-35983c7d 16:31 Entrega Thainá [PHONE_NUMBER] Total R$ 53,79 Pagam…" at bounding box center [488, 112] width 109 height 69
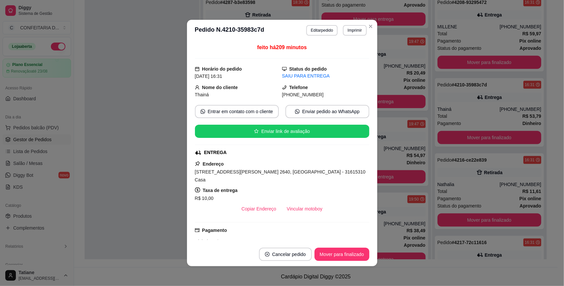
click at [305, 194] on div "R$ 10,00" at bounding box center [282, 198] width 174 height 8
click at [302, 203] on button "Vincular motoboy" at bounding box center [304, 209] width 45 height 13
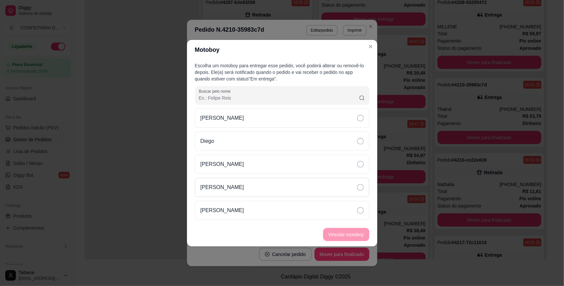
click at [233, 183] on div "[PERSON_NAME]" at bounding box center [282, 187] width 174 height 19
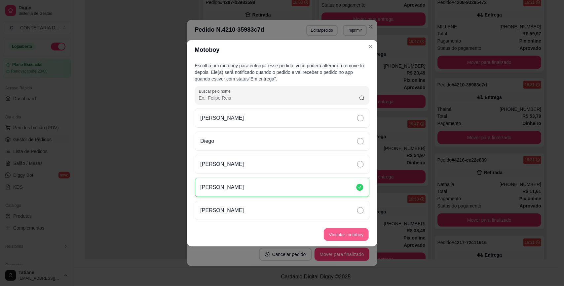
click at [332, 234] on button "Vincular motoboy" at bounding box center [346, 234] width 45 height 13
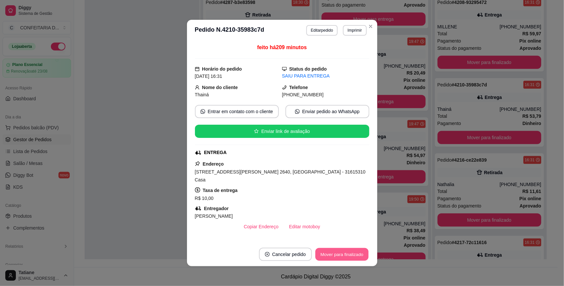
click at [340, 255] on button "Mover para finalizado" at bounding box center [341, 254] width 53 height 13
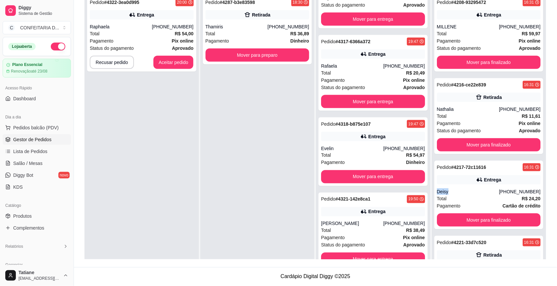
click at [441, 189] on div "Deisy" at bounding box center [468, 192] width 62 height 7
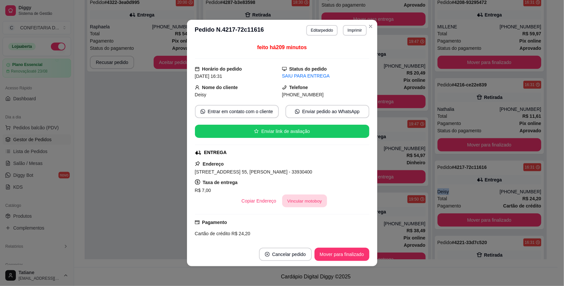
click at [293, 200] on button "Vincular motoboy" at bounding box center [304, 201] width 45 height 13
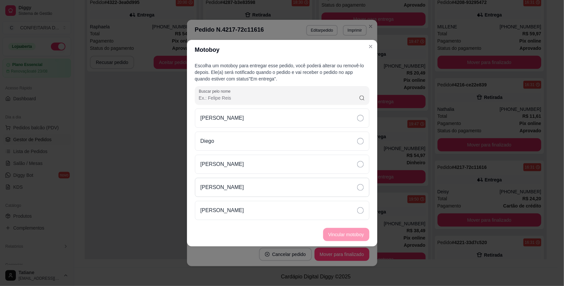
click at [228, 188] on p "[PERSON_NAME]" at bounding box center [222, 188] width 44 height 8
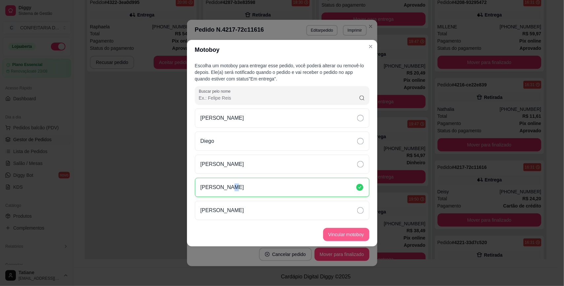
click at [337, 236] on button "Vincular motoboy" at bounding box center [346, 234] width 46 height 13
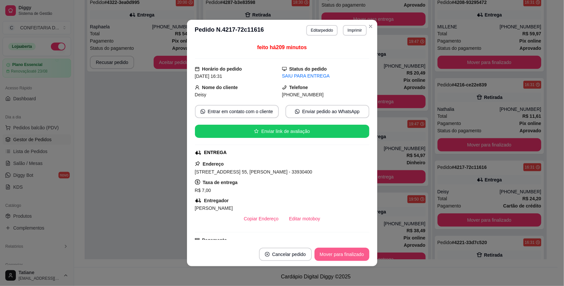
click at [338, 253] on button "Mover para finalizado" at bounding box center [341, 254] width 55 height 13
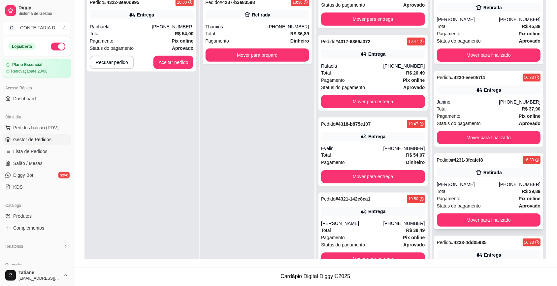
scroll to position [825, 0]
click at [455, 185] on div "[PERSON_NAME]" at bounding box center [468, 184] width 62 height 7
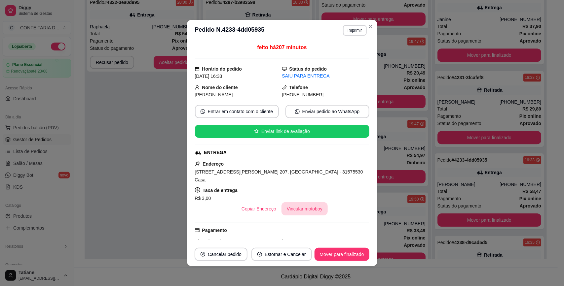
click at [298, 202] on button "Vincular motoboy" at bounding box center [304, 208] width 46 height 13
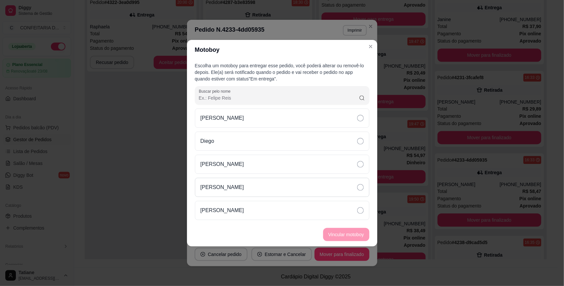
drag, startPoint x: 228, startPoint y: 190, endPoint x: 236, endPoint y: 192, distance: 7.8
click at [229, 190] on p "[PERSON_NAME]" at bounding box center [222, 188] width 44 height 8
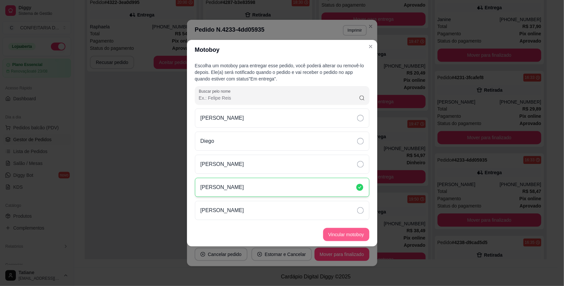
click at [334, 234] on button "Vincular motoboy" at bounding box center [346, 234] width 46 height 13
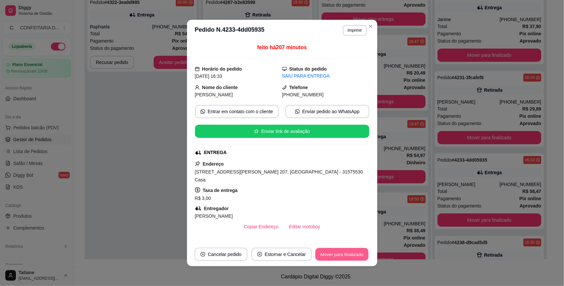
click at [340, 255] on button "Mover para finalizado" at bounding box center [341, 254] width 53 height 13
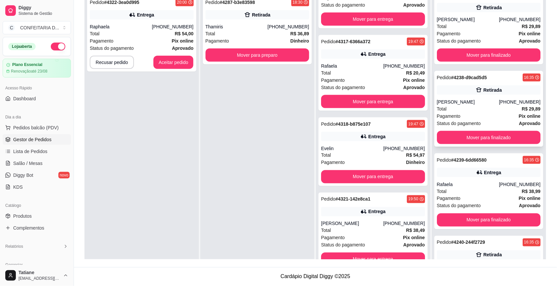
scroll to position [949, 0]
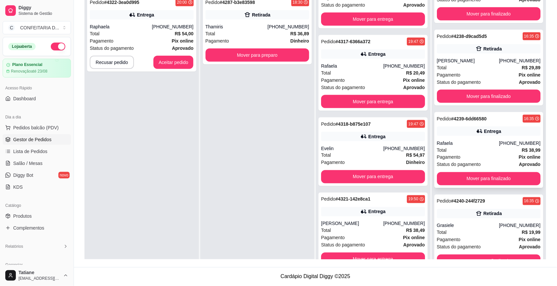
click at [461, 136] on div "Entrega" at bounding box center [489, 131] width 104 height 9
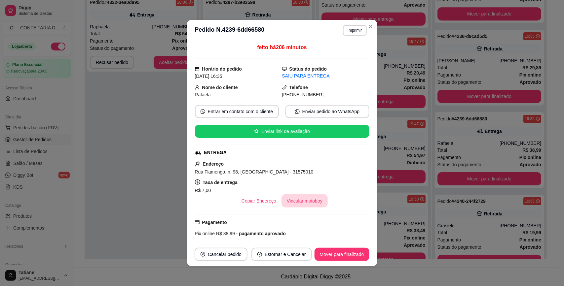
click at [298, 200] on button "Vincular motoboy" at bounding box center [304, 200] width 46 height 13
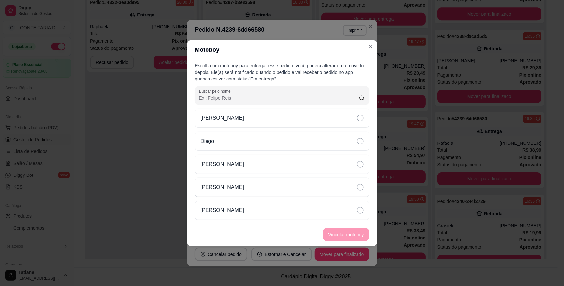
drag, startPoint x: 235, startPoint y: 188, endPoint x: 255, endPoint y: 194, distance: 20.4
click at [236, 188] on div "[PERSON_NAME]" at bounding box center [282, 187] width 174 height 19
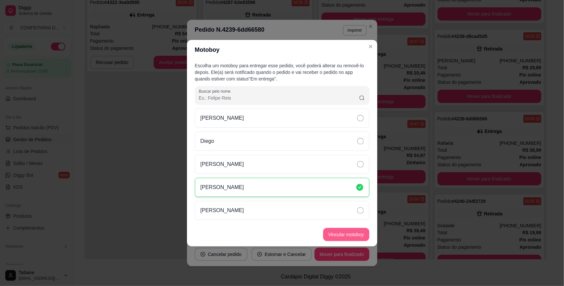
click at [339, 237] on button "Vincular motoboy" at bounding box center [346, 234] width 46 height 13
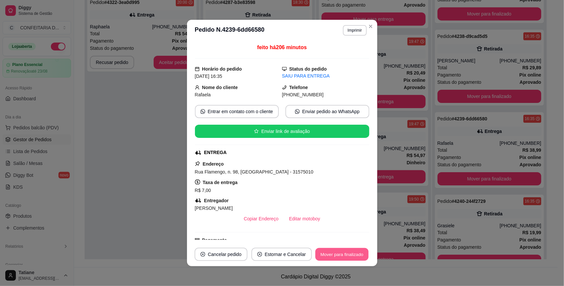
click at [339, 252] on button "Mover para finalizado" at bounding box center [341, 254] width 53 height 13
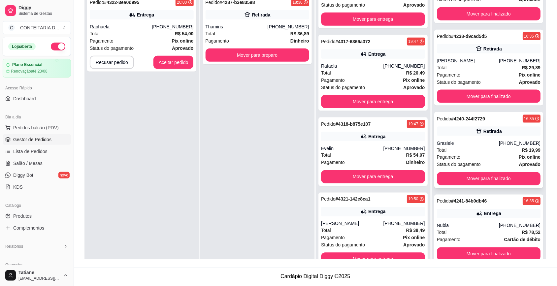
scroll to position [990, 0]
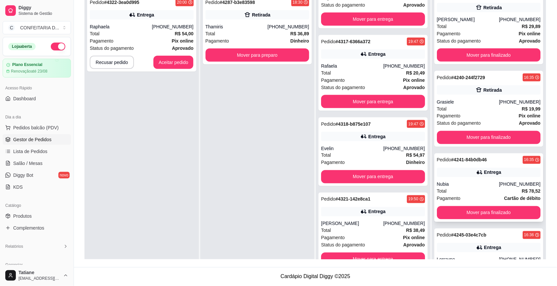
click at [455, 177] on div "Entrega" at bounding box center [489, 172] width 104 height 9
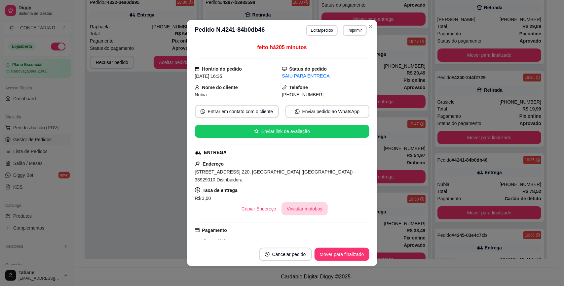
click at [296, 202] on button "Vincular motoboy" at bounding box center [304, 208] width 46 height 13
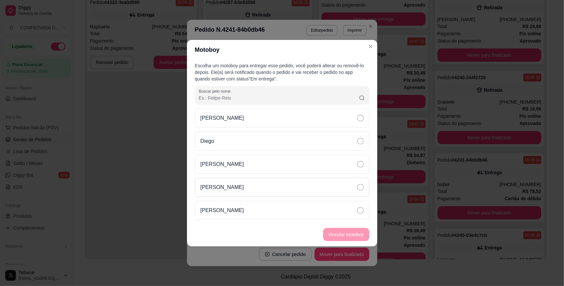
click at [239, 188] on div "[PERSON_NAME]" at bounding box center [282, 187] width 174 height 19
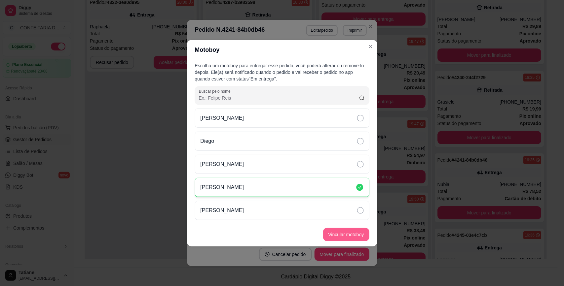
click at [344, 234] on button "Vincular motoboy" at bounding box center [346, 234] width 46 height 13
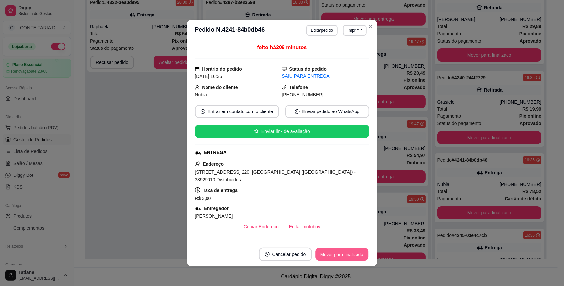
click at [337, 252] on button "Mover para finalizado" at bounding box center [341, 254] width 53 height 13
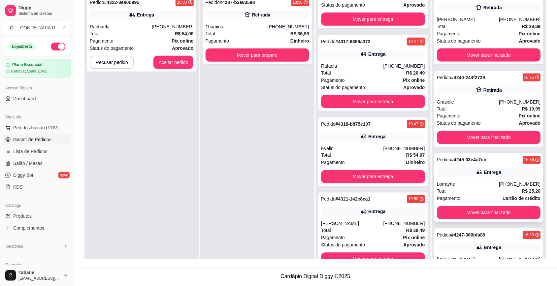
click at [461, 177] on div "Entrega" at bounding box center [489, 172] width 104 height 9
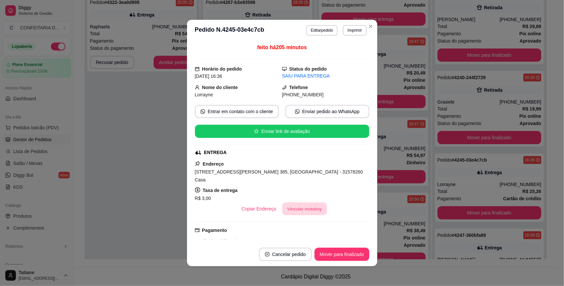
click at [304, 203] on button "Vincular motoboy" at bounding box center [304, 209] width 45 height 13
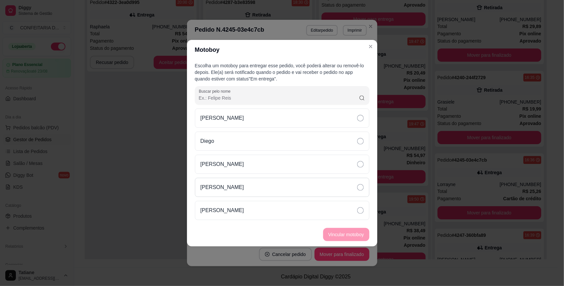
click at [241, 186] on div "[PERSON_NAME]" at bounding box center [282, 187] width 174 height 19
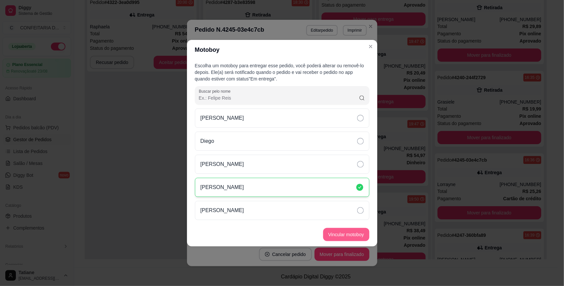
click at [341, 238] on button "Vincular motoboy" at bounding box center [346, 234] width 46 height 13
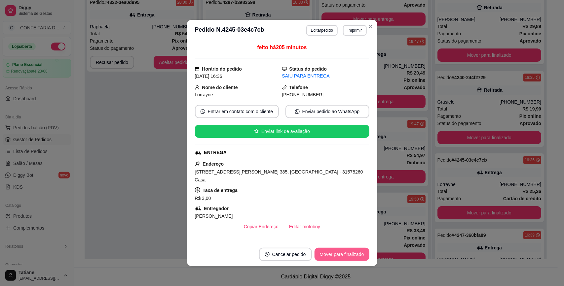
click at [341, 255] on button "Mover para finalizado" at bounding box center [341, 254] width 55 height 13
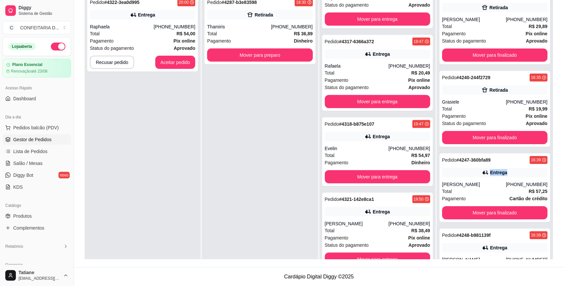
click at [452, 177] on div "Entrega" at bounding box center [494, 172] width 105 height 9
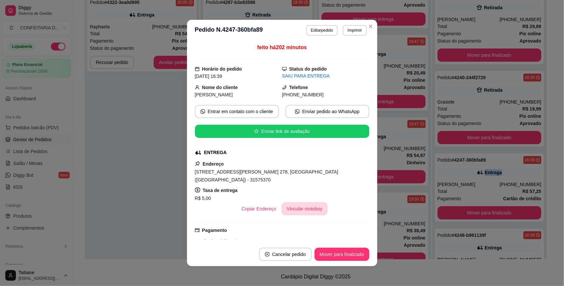
click at [298, 205] on button "Vincular motoboy" at bounding box center [304, 208] width 46 height 13
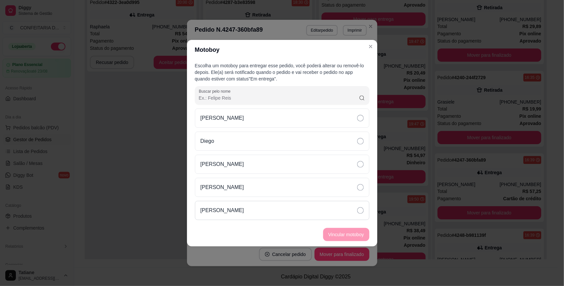
click at [251, 207] on div "[PERSON_NAME]" at bounding box center [282, 210] width 174 height 19
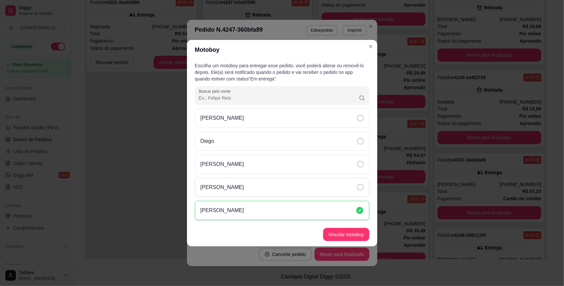
click at [250, 183] on div "[PERSON_NAME]" at bounding box center [282, 187] width 174 height 19
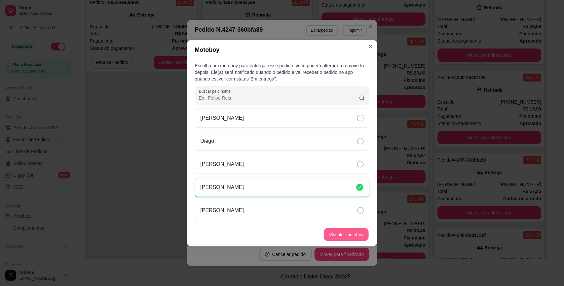
click at [343, 234] on button "Vincular motoboy" at bounding box center [346, 234] width 45 height 13
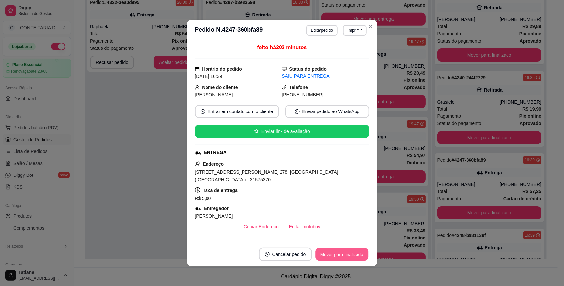
click at [340, 253] on button "Mover para finalizado" at bounding box center [341, 254] width 53 height 13
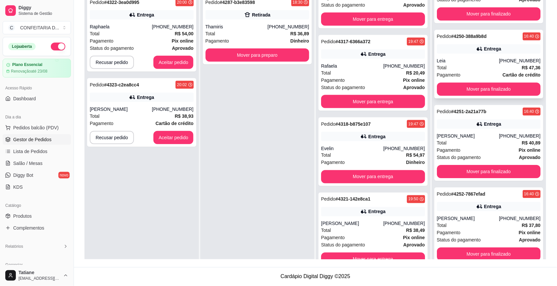
scroll to position [1321, 0]
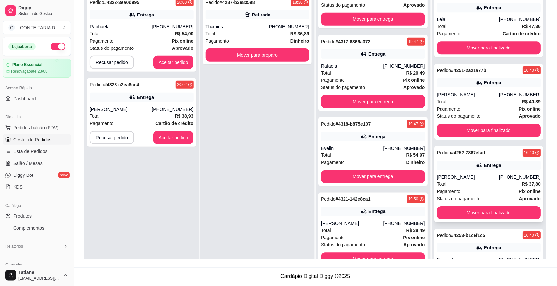
click at [458, 181] on div "[PERSON_NAME]" at bounding box center [468, 177] width 62 height 7
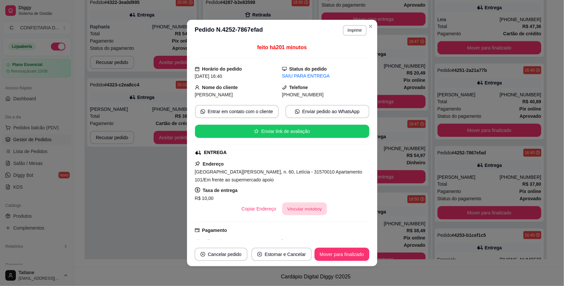
click at [315, 207] on button "Vincular motoboy" at bounding box center [304, 209] width 45 height 13
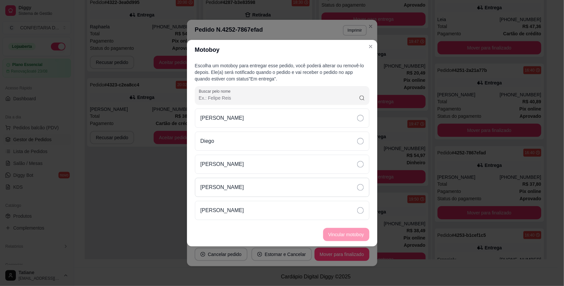
click at [259, 187] on div "[PERSON_NAME]" at bounding box center [282, 187] width 174 height 19
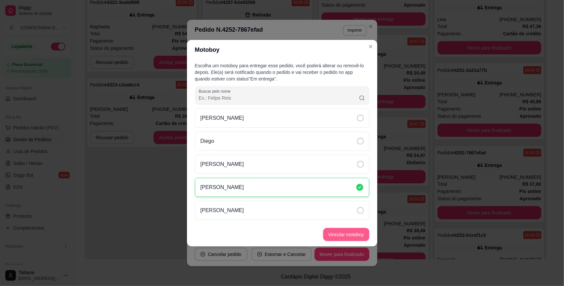
click at [338, 235] on button "Vincular motoboy" at bounding box center [346, 234] width 46 height 13
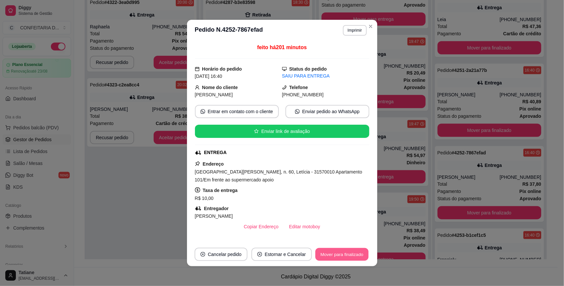
click at [334, 256] on button "Mover para finalizado" at bounding box center [341, 254] width 53 height 13
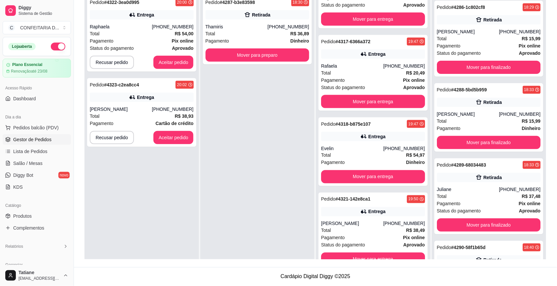
scroll to position [2971, 0]
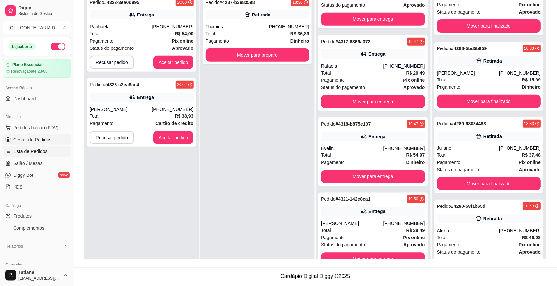
click at [28, 149] on span "Lista de Pedidos" at bounding box center [30, 151] width 34 height 7
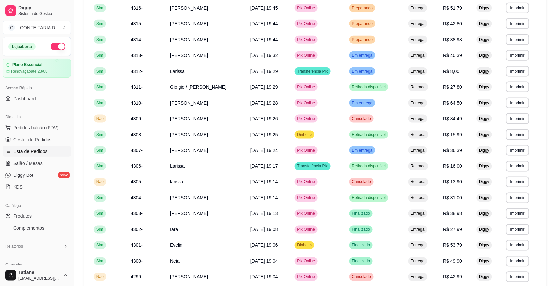
scroll to position [332, 0]
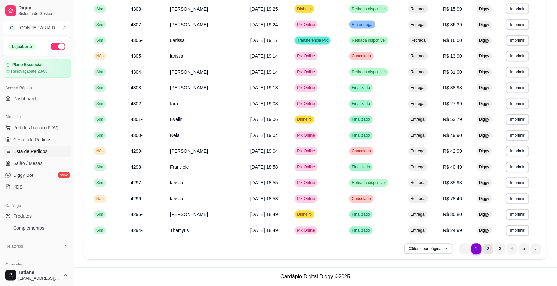
click at [490, 249] on li "2" at bounding box center [488, 249] width 10 height 10
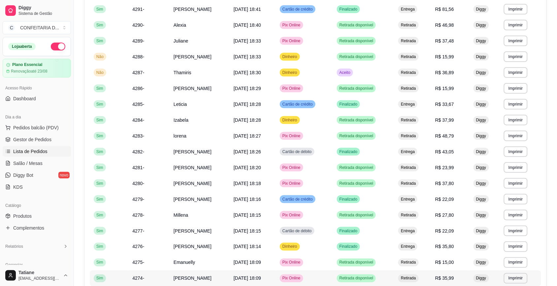
scroll to position [208, 0]
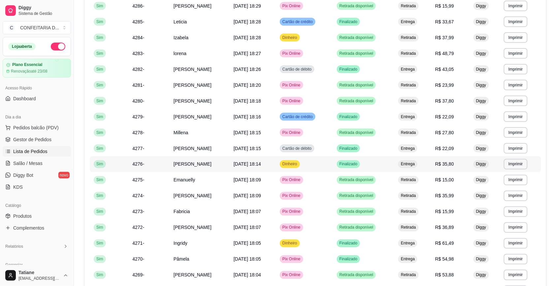
click at [187, 162] on span "[PERSON_NAME]" at bounding box center [193, 164] width 38 height 5
click at [159, 117] on td "4279-" at bounding box center [148, 117] width 41 height 16
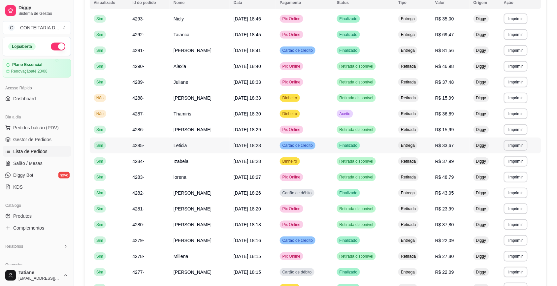
click at [170, 145] on td "Leticia" at bounding box center [200, 146] width 60 height 16
click at [27, 139] on span "Gestor de Pedidos" at bounding box center [32, 139] width 38 height 7
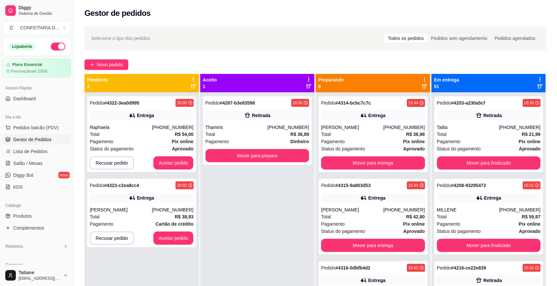
click at [3, 134] on link "Gestor de Pedidos" at bounding box center [37, 139] width 68 height 11
click at [169, 165] on button "Aceitar pedido" at bounding box center [174, 162] width 40 height 13
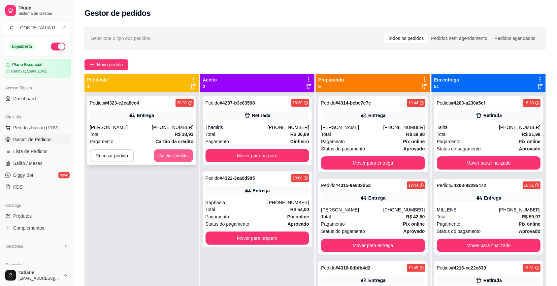
click at [161, 157] on button "Aceitar pedido" at bounding box center [173, 156] width 39 height 13
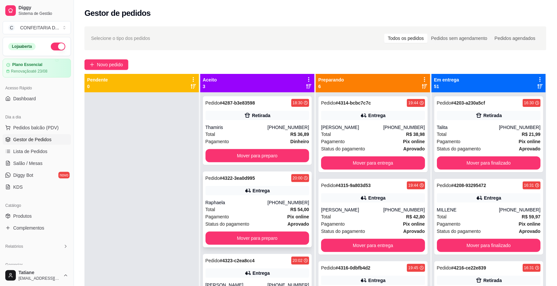
click at [261, 195] on div "Entrega" at bounding box center [258, 190] width 104 height 9
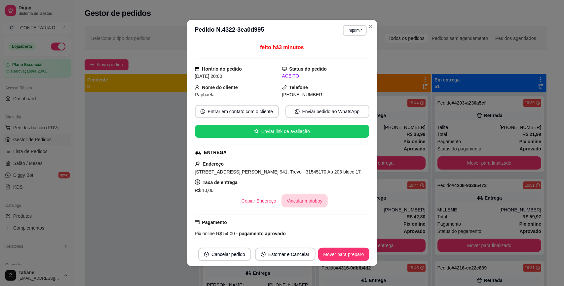
click at [304, 208] on button "Vincular motoboy" at bounding box center [304, 200] width 46 height 13
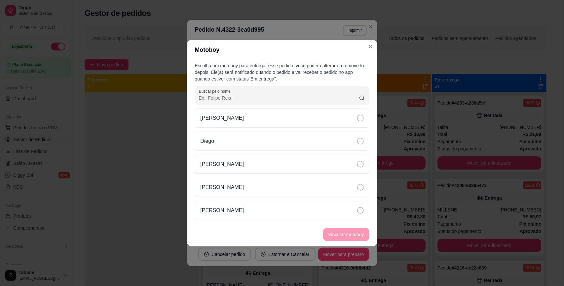
click at [225, 168] on div "[PERSON_NAME]" at bounding box center [282, 164] width 174 height 19
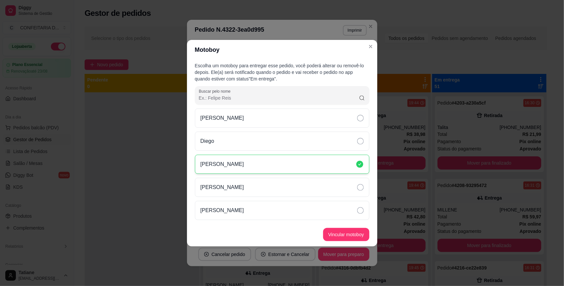
click at [352, 232] on button "Vincular motoboy" at bounding box center [346, 234] width 46 height 13
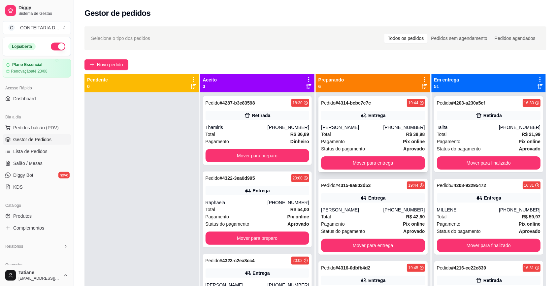
click at [332, 135] on div "Total R$ 38,98" at bounding box center [373, 134] width 104 height 7
click at [372, 200] on div "Entrega" at bounding box center [376, 198] width 17 height 7
click at [380, 247] on button "Mover para entrega" at bounding box center [373, 245] width 101 height 13
click at [379, 209] on div "[PERSON_NAME]" at bounding box center [352, 210] width 62 height 7
click at [385, 245] on button "Mover para entrega" at bounding box center [373, 245] width 101 height 13
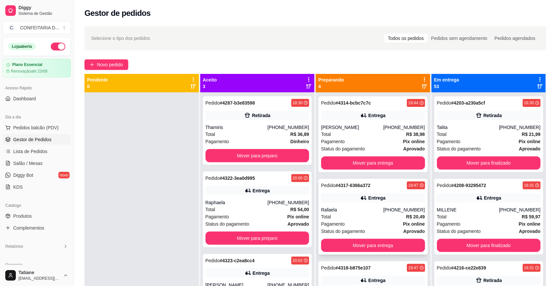
click at [374, 213] on div "Rafaela" at bounding box center [352, 210] width 62 height 7
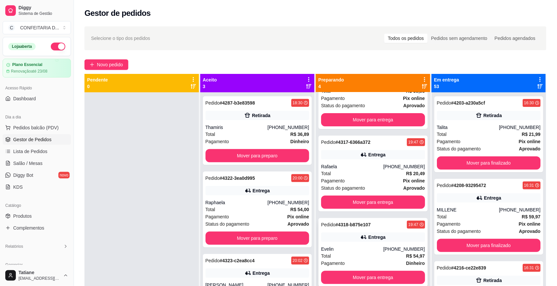
click at [373, 245] on div "Pedido # 4318-b875e107 19:47 Entrega Evelin [PHONE_NUMBER] Total R$ 54,97 Pagam…" at bounding box center [373, 252] width 109 height 69
click at [369, 279] on button "Mover para entrega" at bounding box center [373, 277] width 104 height 13
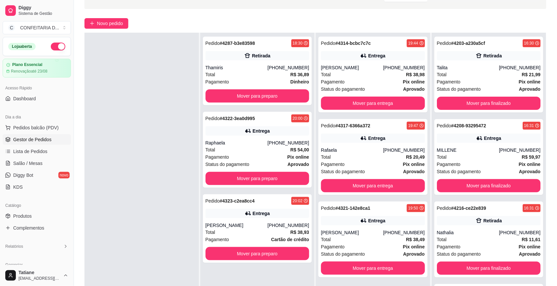
scroll to position [83, 0]
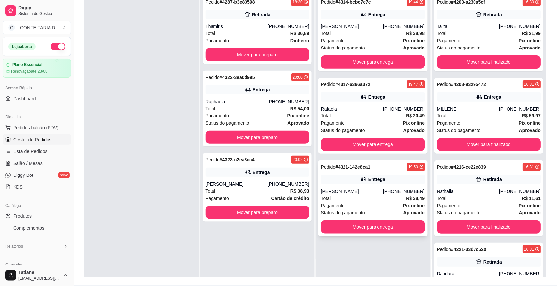
click at [367, 199] on div "Total R$ 38,49" at bounding box center [373, 198] width 104 height 7
click at [372, 228] on button "Mover para entrega" at bounding box center [373, 227] width 104 height 13
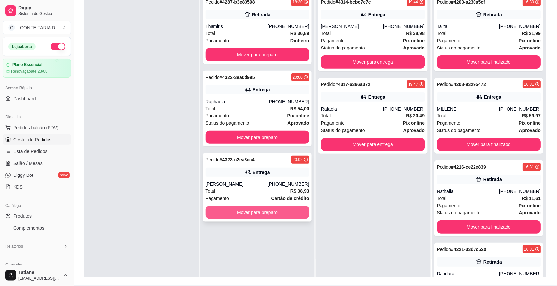
click at [283, 211] on button "Mover para preparo" at bounding box center [258, 212] width 104 height 13
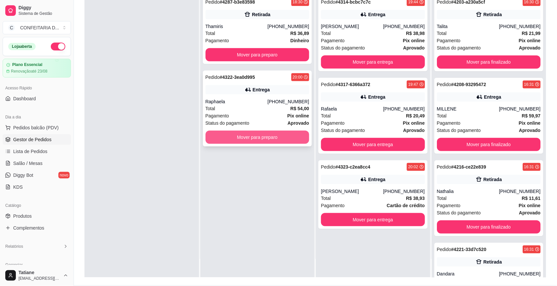
click at [263, 137] on button "Mover para preparo" at bounding box center [258, 137] width 104 height 13
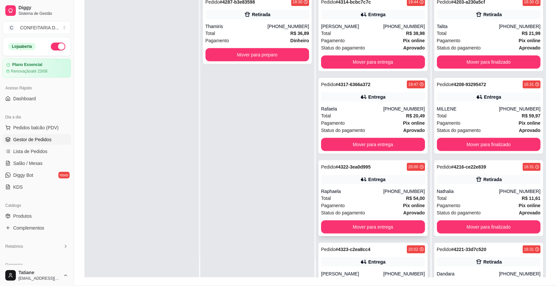
click at [349, 190] on div "Raphaela" at bounding box center [352, 191] width 62 height 7
click at [361, 259] on icon at bounding box center [364, 262] width 7 height 7
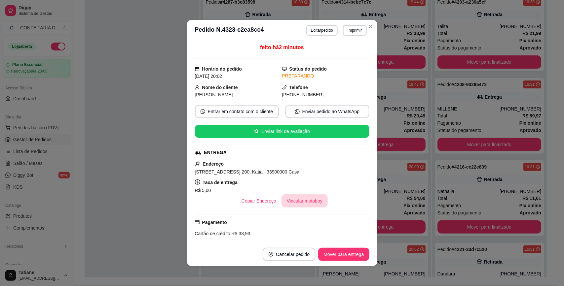
click at [289, 204] on button "Vincular motoboy" at bounding box center [304, 200] width 46 height 13
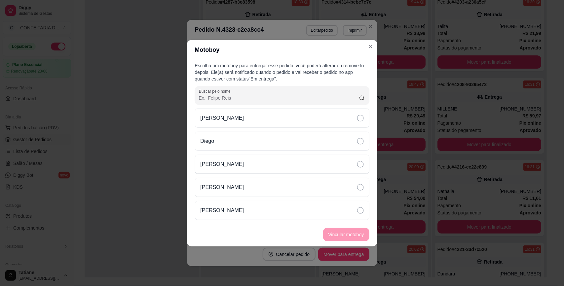
click at [229, 169] on div "[PERSON_NAME]" at bounding box center [282, 164] width 174 height 19
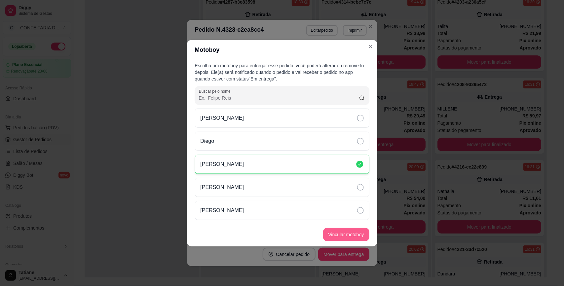
click at [337, 231] on button "Vincular motoboy" at bounding box center [346, 234] width 46 height 13
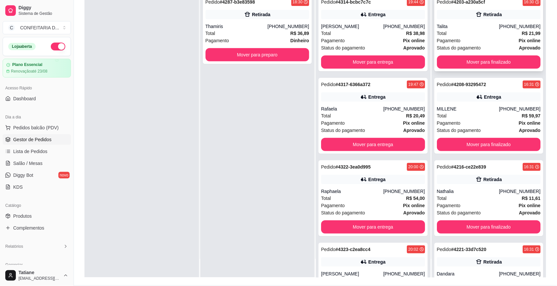
scroll to position [0, 0]
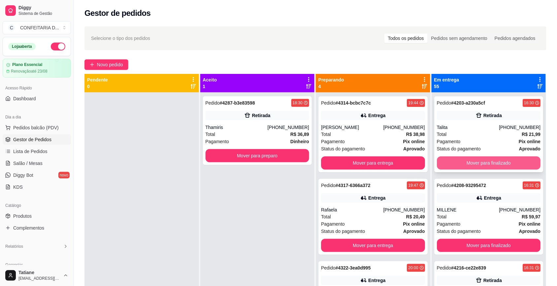
click at [472, 162] on button "Mover para finalizado" at bounding box center [489, 162] width 104 height 13
click at [465, 126] on div "MILLENE" at bounding box center [468, 127] width 62 height 7
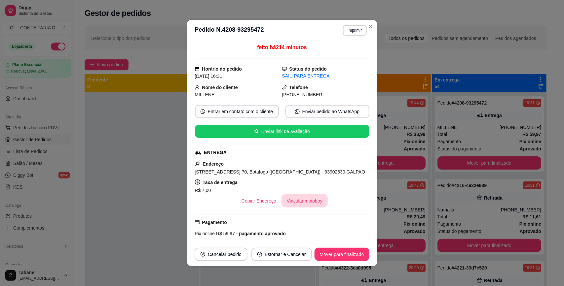
click at [312, 205] on button "Vincular motoboy" at bounding box center [304, 200] width 46 height 13
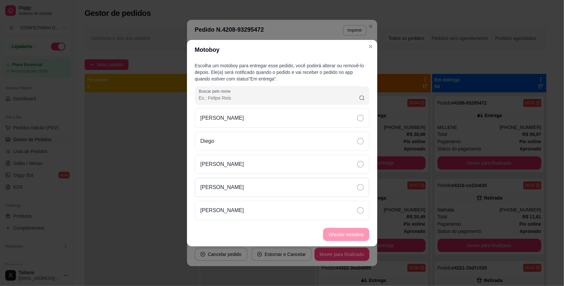
drag, startPoint x: 221, startPoint y: 163, endPoint x: 267, endPoint y: 185, distance: 50.4
click at [222, 163] on p "[PERSON_NAME]" at bounding box center [222, 164] width 44 height 8
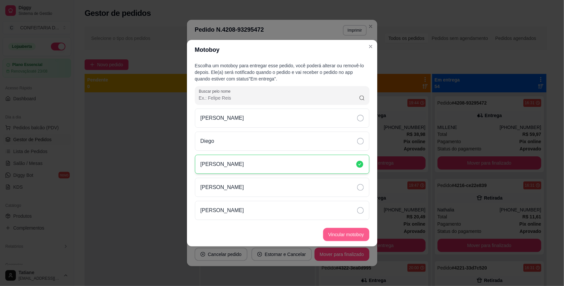
click at [348, 235] on button "Vincular motoboy" at bounding box center [346, 234] width 46 height 13
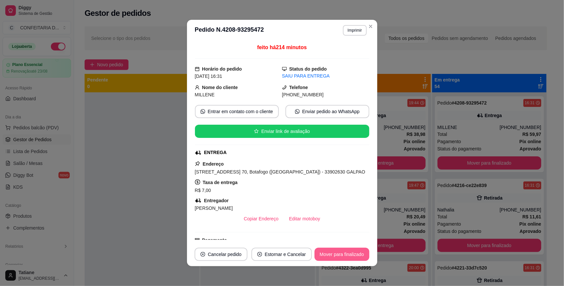
click at [338, 252] on button "Mover para finalizado" at bounding box center [341, 254] width 55 height 13
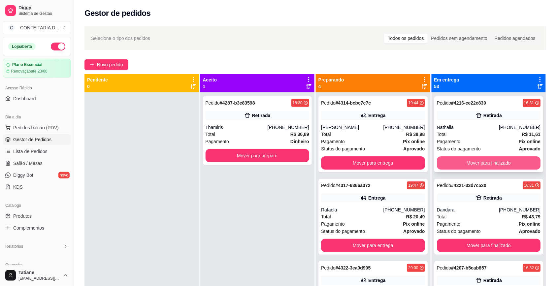
click at [466, 162] on button "Mover para finalizado" at bounding box center [489, 162] width 104 height 13
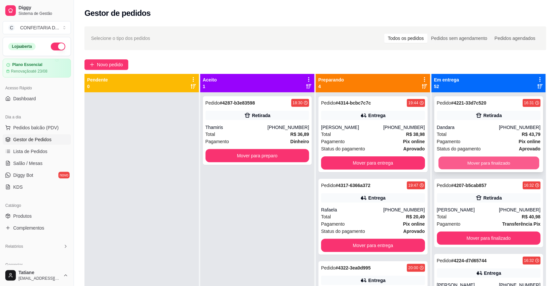
click at [467, 162] on button "Mover para finalizado" at bounding box center [488, 163] width 101 height 13
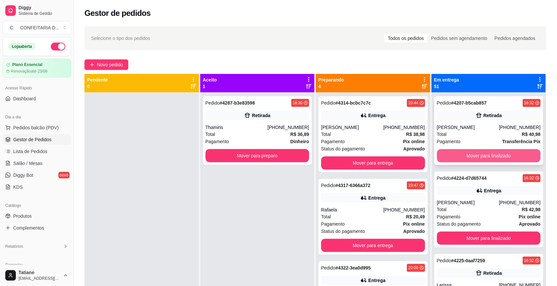
click at [469, 155] on button "Mover para finalizado" at bounding box center [489, 155] width 104 height 13
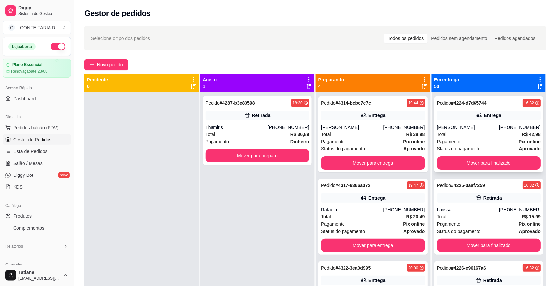
click at [466, 118] on div "Entrega" at bounding box center [489, 115] width 104 height 9
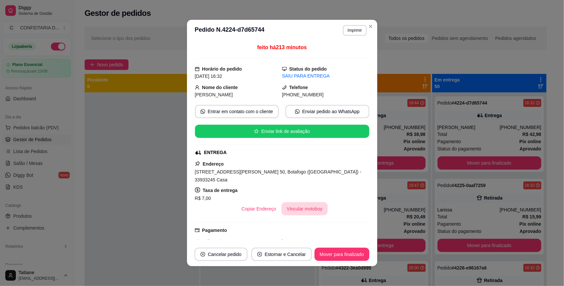
click at [314, 202] on button "Vincular motoboy" at bounding box center [304, 208] width 46 height 13
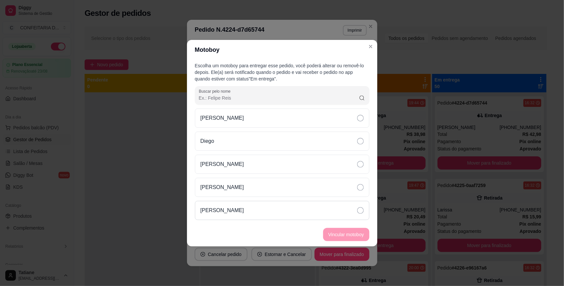
drag, startPoint x: 222, startPoint y: 164, endPoint x: 292, endPoint y: 209, distance: 83.0
click at [222, 164] on p "[PERSON_NAME]" at bounding box center [222, 164] width 44 height 8
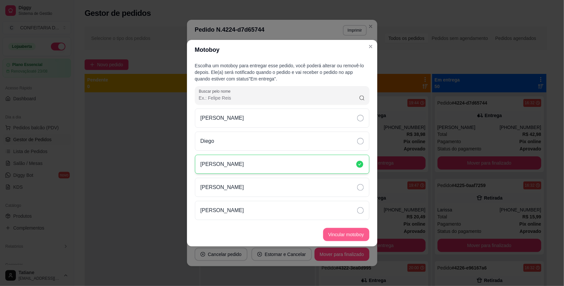
click at [342, 231] on button "Vincular motoboy" at bounding box center [346, 234] width 46 height 13
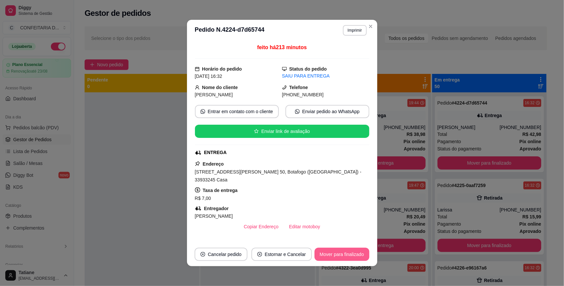
click at [332, 253] on button "Mover para finalizado" at bounding box center [341, 254] width 55 height 13
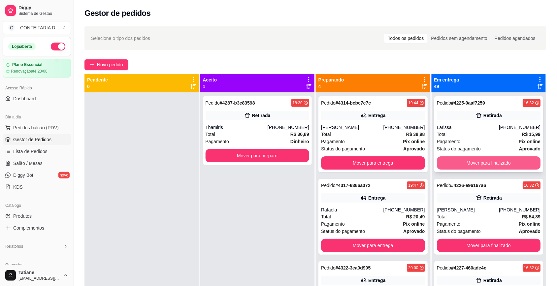
click at [469, 162] on button "Mover para finalizado" at bounding box center [489, 162] width 104 height 13
click at [469, 162] on button "Mover para finalizado" at bounding box center [488, 163] width 101 height 13
click at [469, 162] on button "Mover para finalizado" at bounding box center [489, 162] width 104 height 13
click at [475, 132] on div "Total R$ 37,90" at bounding box center [489, 134] width 104 height 7
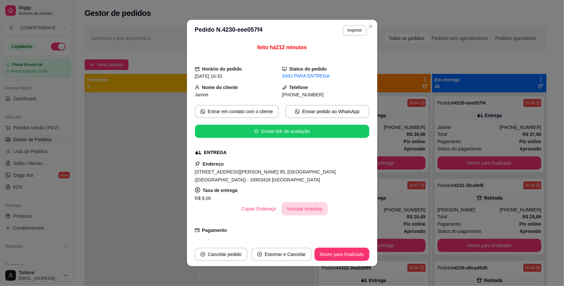
click at [303, 213] on button "Vincular motoboy" at bounding box center [304, 208] width 46 height 13
click at [216, 164] on p "[PERSON_NAME]" at bounding box center [222, 164] width 44 height 8
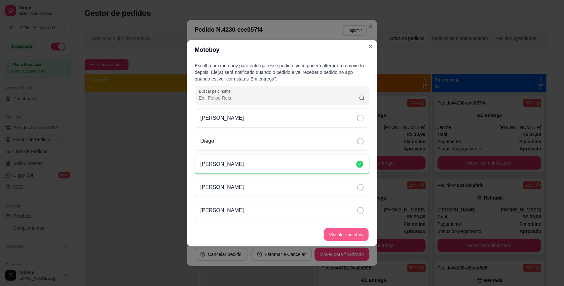
click at [332, 231] on button "Vincular motoboy" at bounding box center [346, 234] width 45 height 13
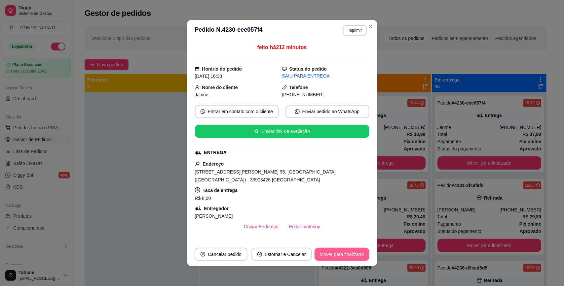
click at [341, 253] on button "Mover para finalizado" at bounding box center [341, 254] width 55 height 13
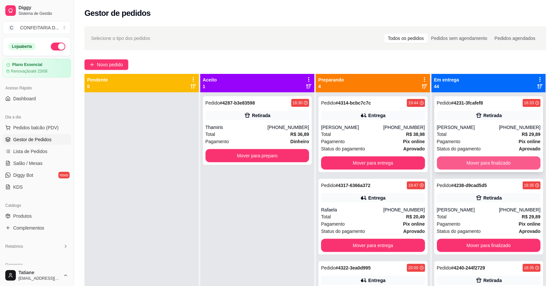
click at [458, 161] on button "Mover para finalizado" at bounding box center [489, 162] width 104 height 13
click at [457, 160] on button "Mover para finalizado" at bounding box center [489, 162] width 104 height 13
click at [457, 160] on button "Mover para finalizado" at bounding box center [488, 163] width 101 height 13
click at [461, 125] on div "[PERSON_NAME]" at bounding box center [468, 127] width 62 height 7
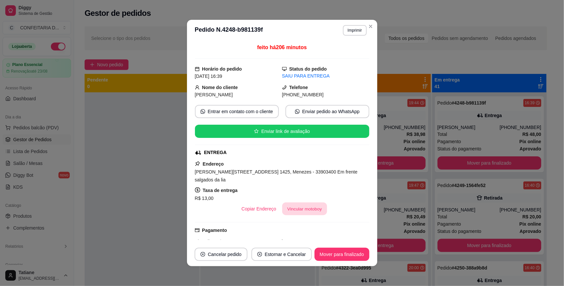
click at [293, 203] on button "Vincular motoboy" at bounding box center [304, 209] width 45 height 13
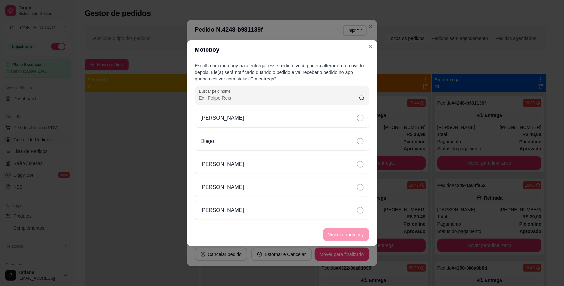
drag, startPoint x: 220, startPoint y: 161, endPoint x: 268, endPoint y: 197, distance: 59.8
click at [221, 161] on p "[PERSON_NAME]" at bounding box center [222, 164] width 44 height 8
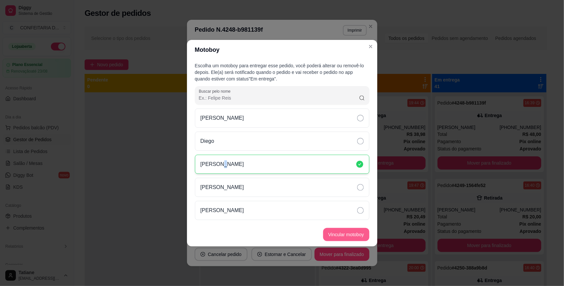
click at [338, 233] on button "Vincular motoboy" at bounding box center [346, 234] width 46 height 13
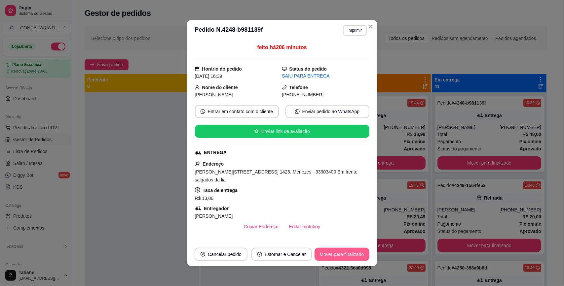
click at [334, 250] on button "Mover para finalizado" at bounding box center [341, 254] width 55 height 13
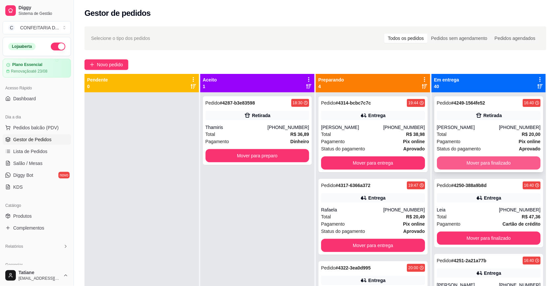
click at [472, 160] on button "Mover para finalizado" at bounding box center [489, 162] width 104 height 13
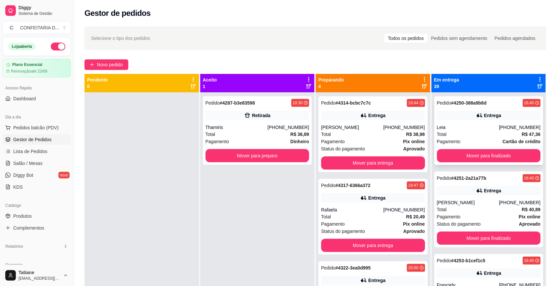
click at [465, 133] on div "Total R$ 47,36" at bounding box center [489, 134] width 104 height 7
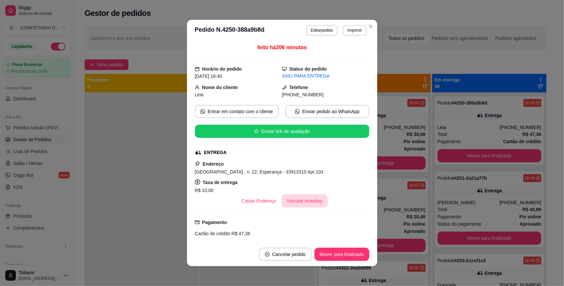
click at [304, 204] on button "Vincular motoboy" at bounding box center [304, 200] width 46 height 13
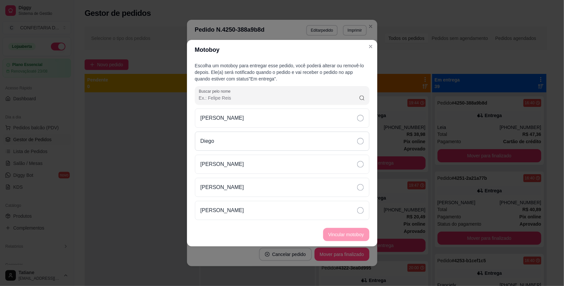
click at [230, 139] on div "Diego" at bounding box center [282, 141] width 174 height 19
click at [255, 174] on div "[PERSON_NAME]" at bounding box center [282, 164] width 174 height 19
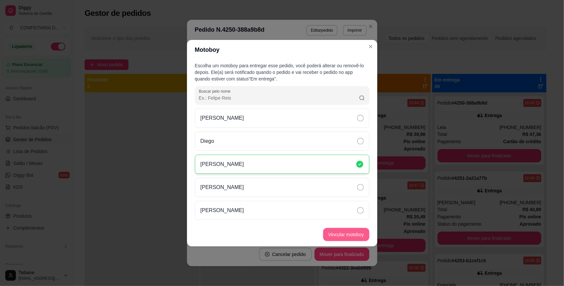
click at [351, 233] on button "Vincular motoboy" at bounding box center [346, 234] width 46 height 13
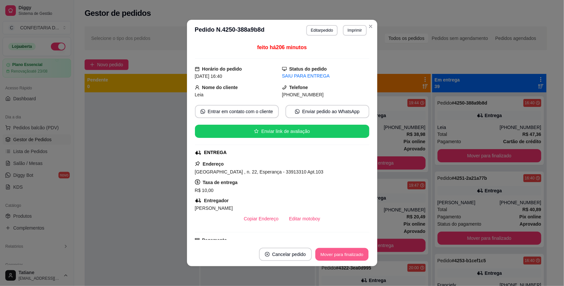
click at [344, 253] on button "Mover para finalizado" at bounding box center [341, 254] width 53 height 13
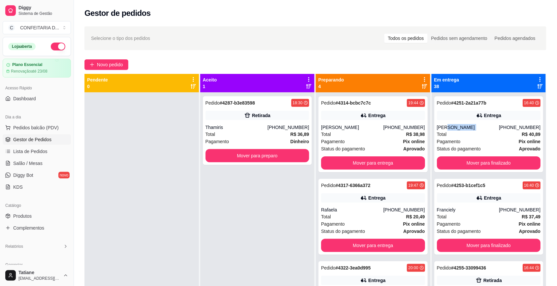
click at [466, 127] on div "[PERSON_NAME]" at bounding box center [468, 127] width 62 height 7
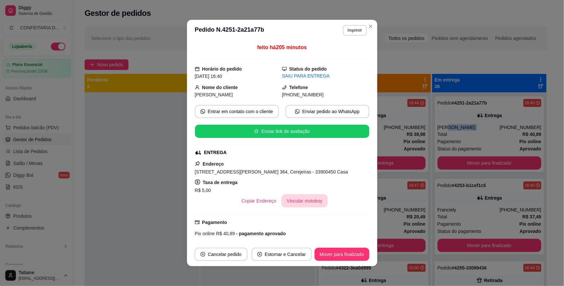
click at [281, 205] on button "Vincular motoboy" at bounding box center [304, 200] width 46 height 13
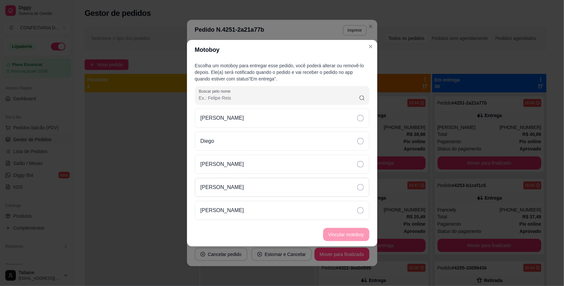
click at [226, 188] on p "[PERSON_NAME]" at bounding box center [222, 188] width 44 height 8
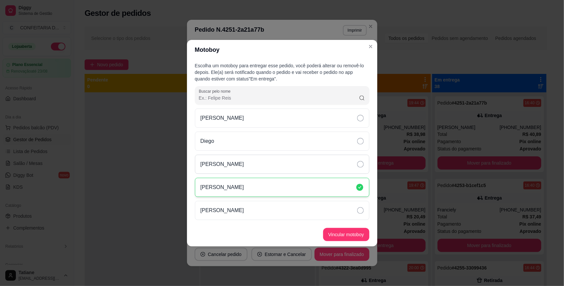
click at [242, 155] on div "[PERSON_NAME]" at bounding box center [282, 164] width 174 height 19
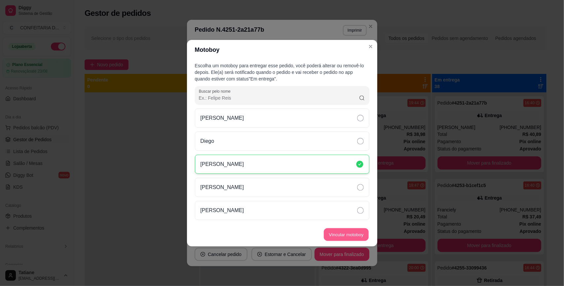
click at [336, 234] on button "Vincular motoboy" at bounding box center [346, 234] width 45 height 13
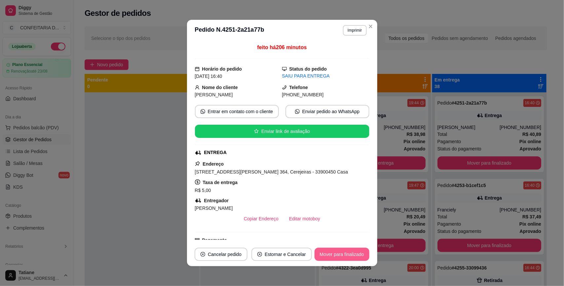
click at [339, 253] on button "Mover para finalizado" at bounding box center [341, 254] width 55 height 13
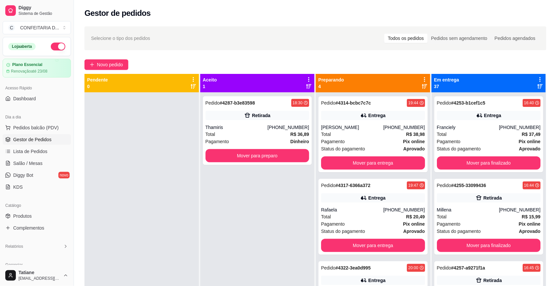
click at [454, 128] on div "Franciely" at bounding box center [468, 127] width 62 height 7
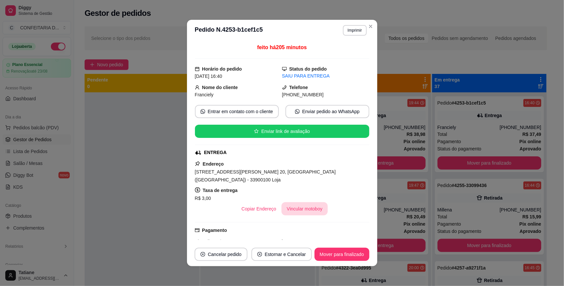
click at [294, 204] on button "Vincular motoboy" at bounding box center [304, 208] width 46 height 13
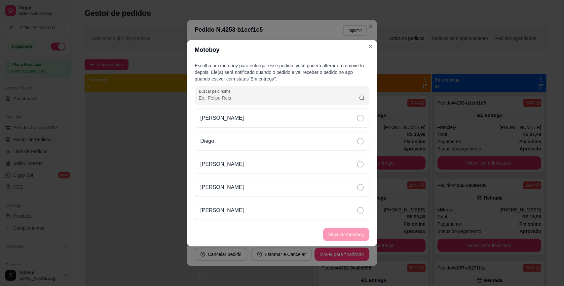
click at [249, 188] on div "[PERSON_NAME]" at bounding box center [282, 187] width 174 height 19
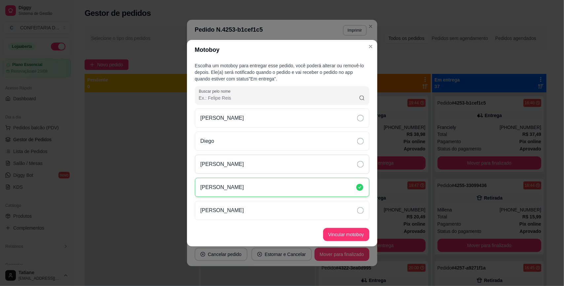
click at [248, 166] on div "[PERSON_NAME]" at bounding box center [282, 164] width 174 height 19
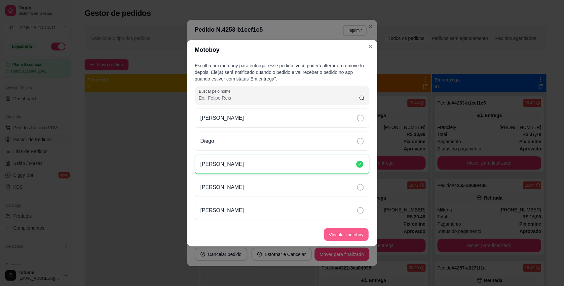
click at [352, 239] on button "Vincular motoboy" at bounding box center [346, 234] width 45 height 13
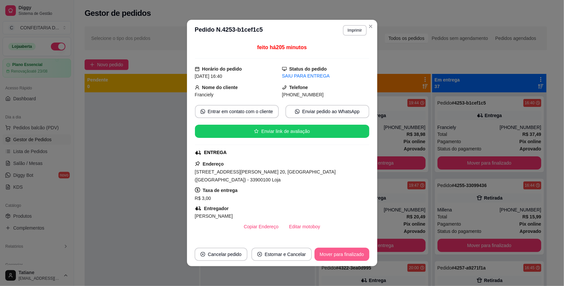
click at [346, 253] on button "Mover para finalizado" at bounding box center [341, 254] width 55 height 13
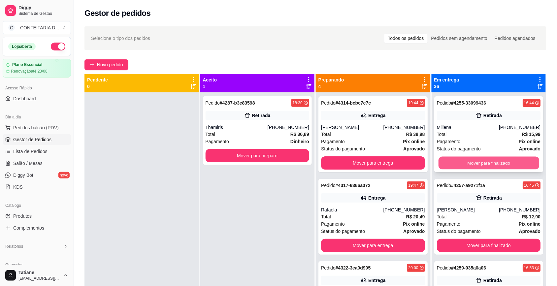
click at [476, 161] on button "Mover para finalizado" at bounding box center [488, 163] width 101 height 13
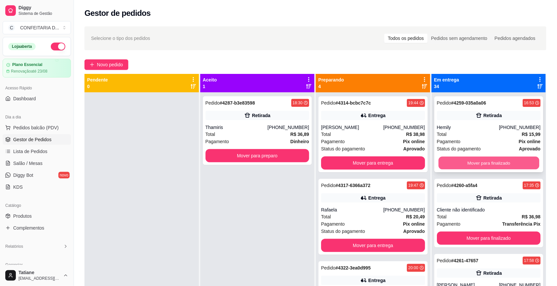
click at [476, 161] on button "Mover para finalizado" at bounding box center [488, 163] width 101 height 13
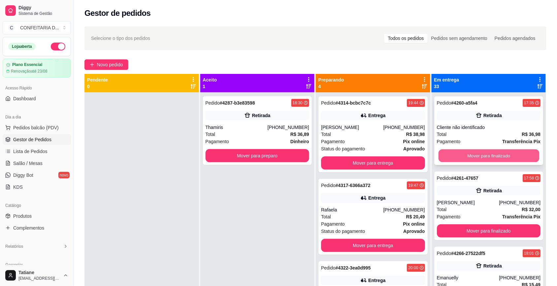
click at [477, 154] on button "Mover para finalizado" at bounding box center [488, 156] width 101 height 13
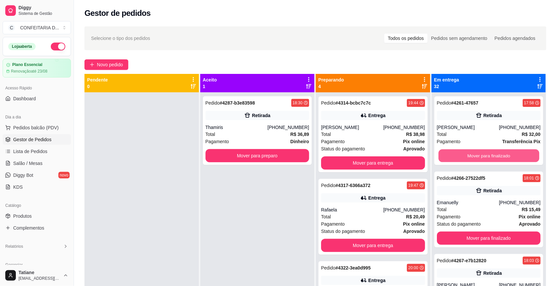
click at [477, 154] on button "Mover para finalizado" at bounding box center [488, 156] width 101 height 13
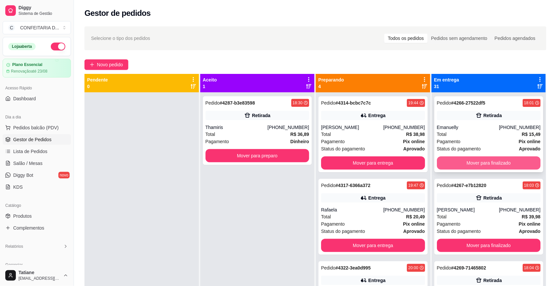
click at [478, 162] on button "Mover para finalizado" at bounding box center [489, 162] width 104 height 13
click at [478, 161] on button "Mover para finalizado" at bounding box center [488, 163] width 101 height 13
click at [474, 162] on button "Mover para finalizado" at bounding box center [488, 163] width 101 height 13
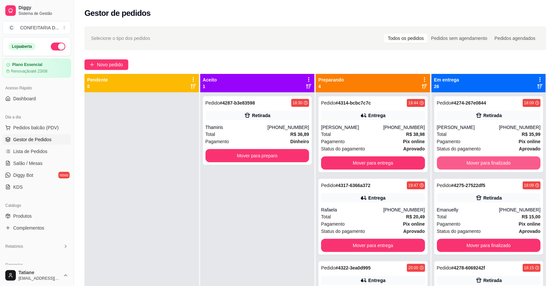
click at [474, 162] on button "Mover para finalizado" at bounding box center [489, 162] width 104 height 13
click at [474, 162] on button "Mover para finalizado" at bounding box center [488, 163] width 101 height 13
click at [474, 162] on button "Mover para finalizado" at bounding box center [489, 162] width 104 height 13
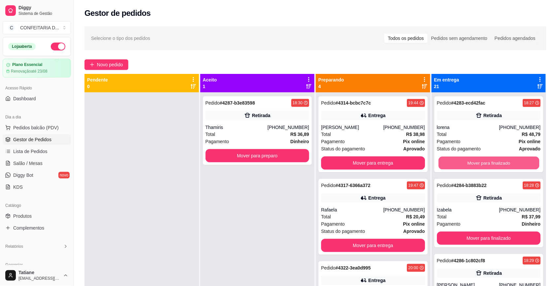
click at [474, 162] on button "Mover para finalizado" at bounding box center [488, 163] width 101 height 13
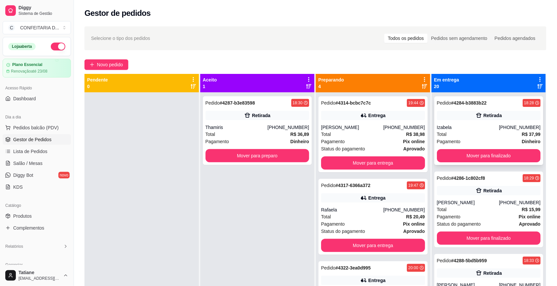
click at [466, 125] on div "Izabela" at bounding box center [468, 127] width 62 height 7
click at [469, 200] on div "[PERSON_NAME]" at bounding box center [468, 202] width 62 height 7
click at [473, 237] on button "Mover para finalizado" at bounding box center [488, 238] width 101 height 13
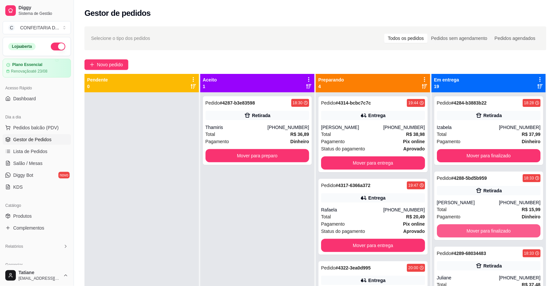
click at [473, 235] on button "Mover para finalizado" at bounding box center [489, 230] width 104 height 13
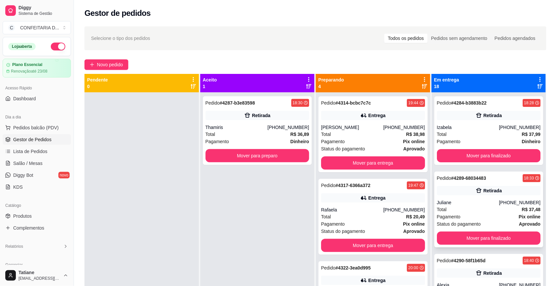
click at [467, 206] on div "Total R$ 37,48" at bounding box center [489, 209] width 104 height 7
click at [466, 235] on button "Mover para finalizado" at bounding box center [489, 238] width 104 height 13
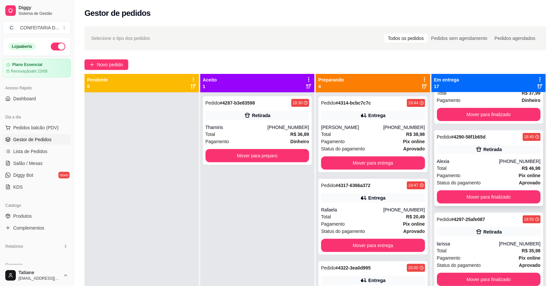
scroll to position [83, 0]
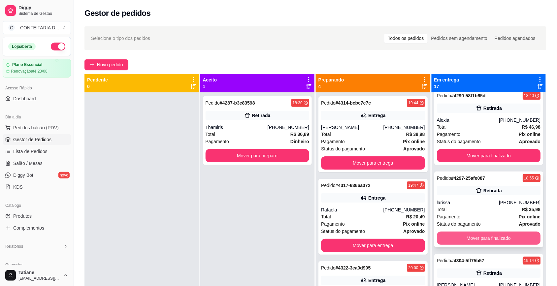
click at [476, 238] on button "Mover para finalizado" at bounding box center [489, 238] width 104 height 13
click at [474, 236] on button "Mover para finalizado" at bounding box center [488, 238] width 101 height 13
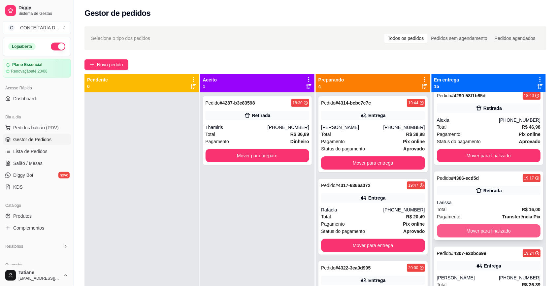
click at [464, 229] on button "Mover para finalizado" at bounding box center [489, 230] width 104 height 13
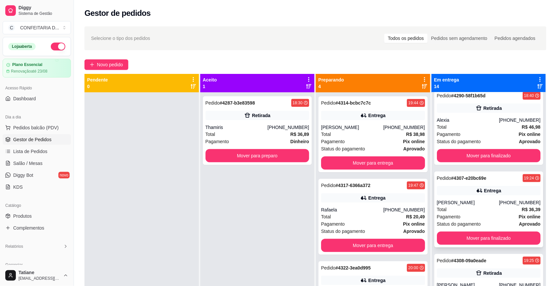
click at [466, 205] on div "[PERSON_NAME]" at bounding box center [468, 202] width 62 height 7
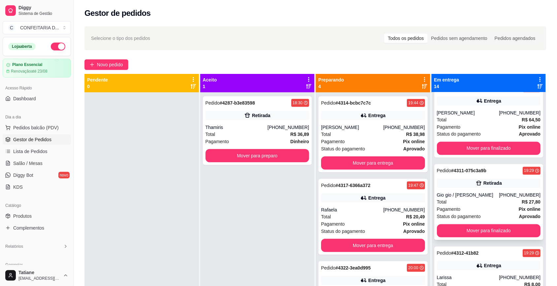
scroll to position [413, 0]
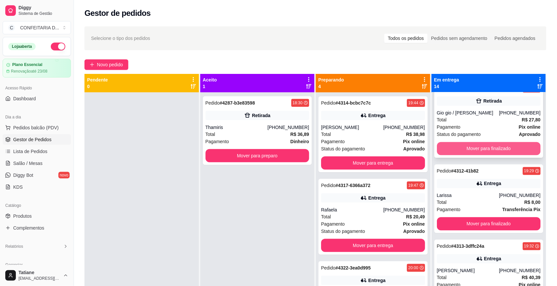
click at [470, 146] on button "Mover para finalizado" at bounding box center [489, 148] width 104 height 13
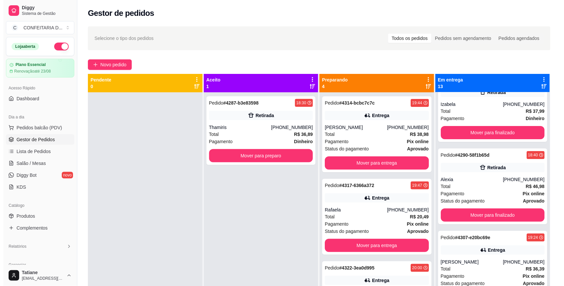
scroll to position [0, 0]
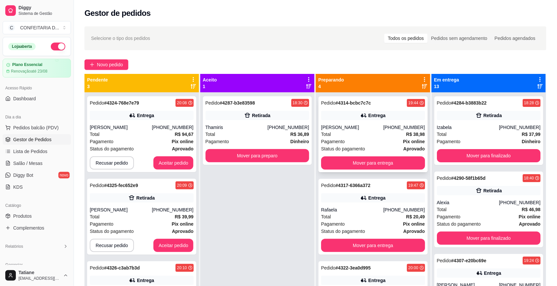
click at [356, 136] on div "Total R$ 38,98" at bounding box center [373, 134] width 104 height 7
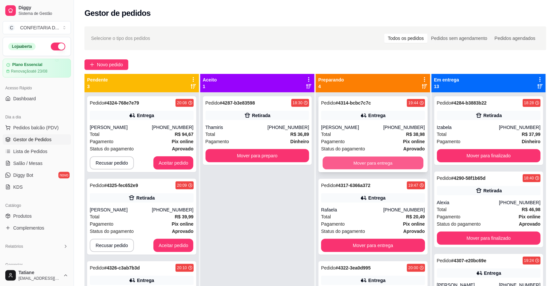
click at [359, 163] on button "Mover para entrega" at bounding box center [373, 163] width 101 height 13
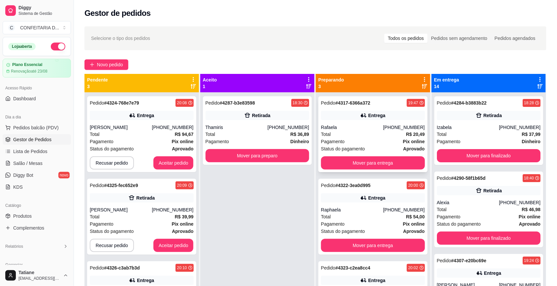
click at [355, 131] on div "Total R$ 20,49" at bounding box center [373, 134] width 104 height 7
click at [367, 168] on button "Mover para entrega" at bounding box center [373, 162] width 104 height 13
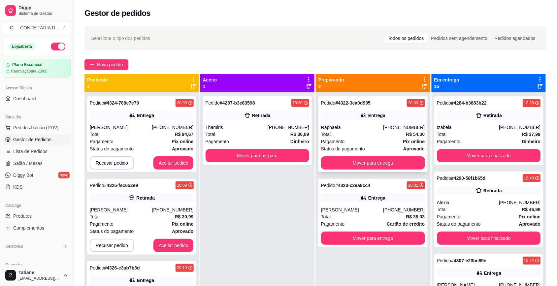
click at [359, 133] on div "Total R$ 54,00" at bounding box center [373, 134] width 104 height 7
click at [367, 164] on button "Mover para entrega" at bounding box center [373, 162] width 104 height 13
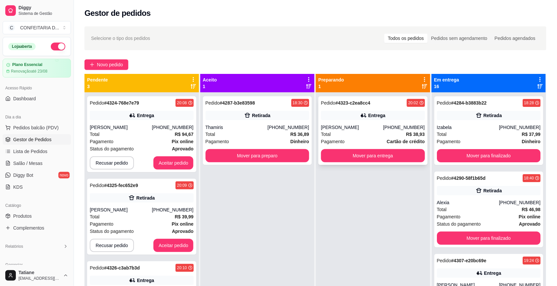
click at [359, 134] on div "Total R$ 38,93" at bounding box center [373, 134] width 104 height 7
click at [364, 157] on button "Mover para entrega" at bounding box center [373, 156] width 101 height 13
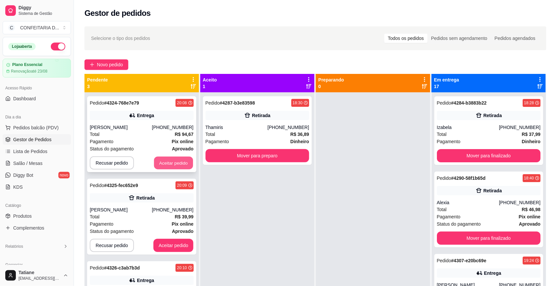
click at [177, 162] on button "Aceitar pedido" at bounding box center [173, 163] width 39 height 13
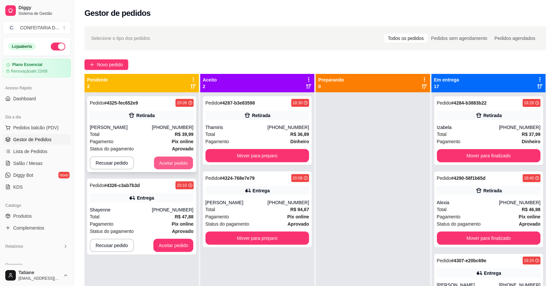
click at [176, 162] on button "Aceitar pedido" at bounding box center [173, 163] width 39 height 13
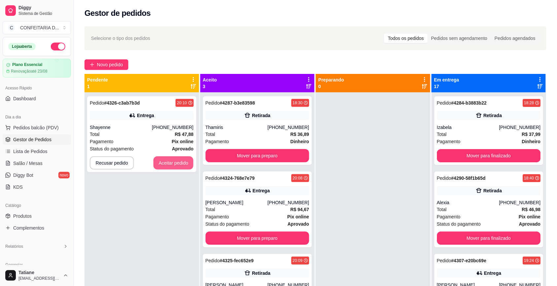
click at [176, 162] on button "Aceitar pedido" at bounding box center [174, 162] width 40 height 13
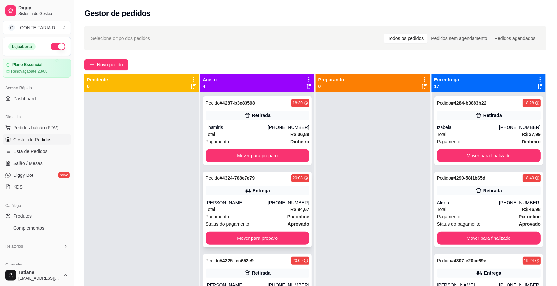
click at [257, 230] on div "Pedido # 4324-768e7e79 20:08 Entrega Gabrielle [PHONE_NUMBER] Total R$ 94,67 Pa…" at bounding box center [257, 210] width 109 height 76
click at [254, 235] on button "Mover para preparo" at bounding box center [257, 238] width 101 height 13
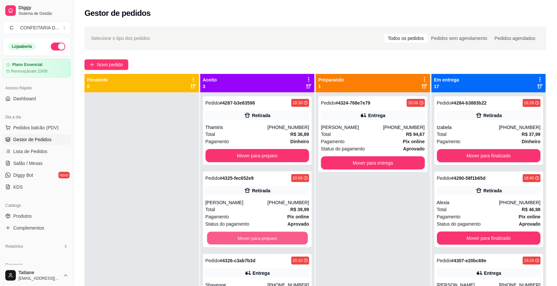
click at [254, 235] on button "Mover para preparo" at bounding box center [257, 238] width 101 height 13
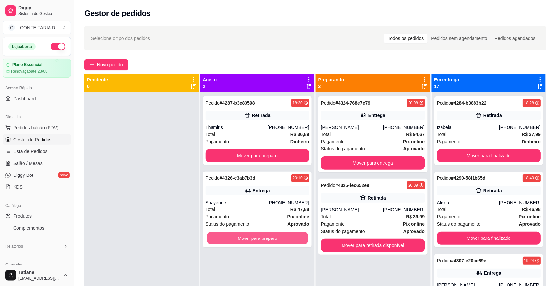
click at [254, 235] on button "Mover para preparo" at bounding box center [257, 238] width 101 height 13
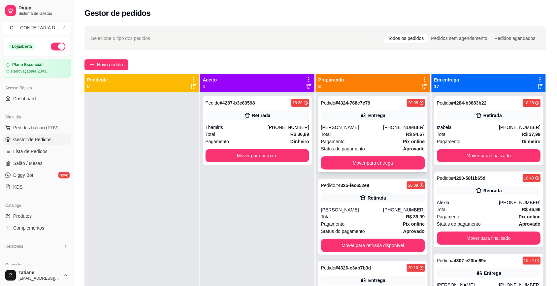
click at [363, 122] on div "Pedido # 4324-768e7e79 20:08 Entrega Gabrielle [PHONE_NUMBER] Total R$ 94,67 Pa…" at bounding box center [373, 134] width 109 height 76
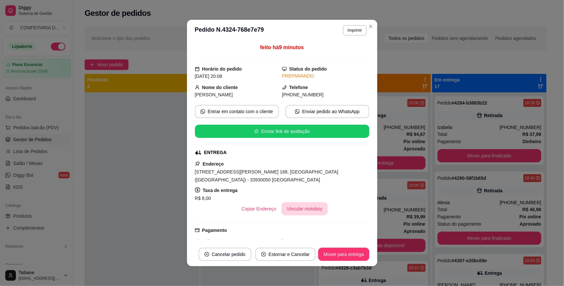
click at [298, 211] on button "Vincular motoboy" at bounding box center [304, 208] width 46 height 13
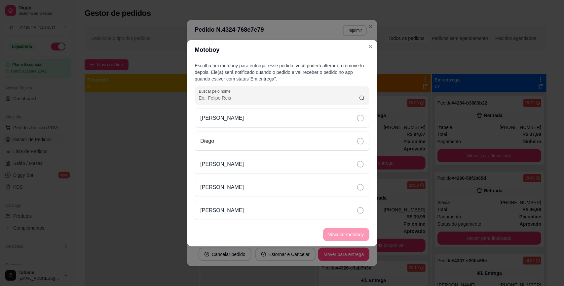
click at [225, 141] on div "Diego" at bounding box center [282, 141] width 174 height 19
click at [338, 230] on button "Vincular motoboy" at bounding box center [346, 234] width 46 height 13
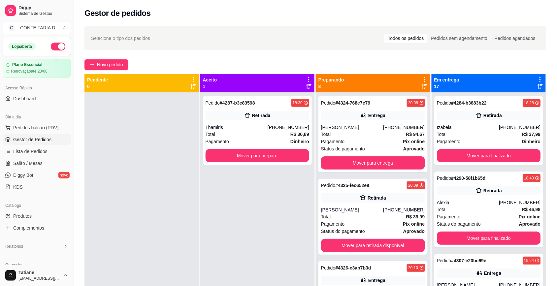
click at [379, 276] on div "Entrega" at bounding box center [373, 280] width 104 height 9
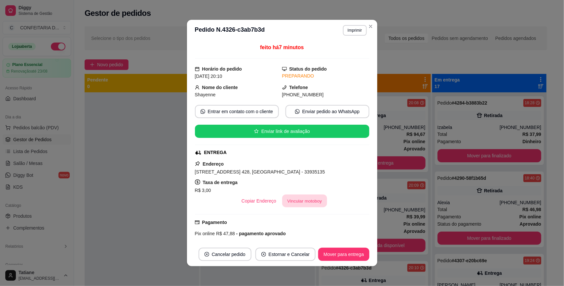
click at [299, 199] on button "Vincular motoboy" at bounding box center [304, 201] width 45 height 13
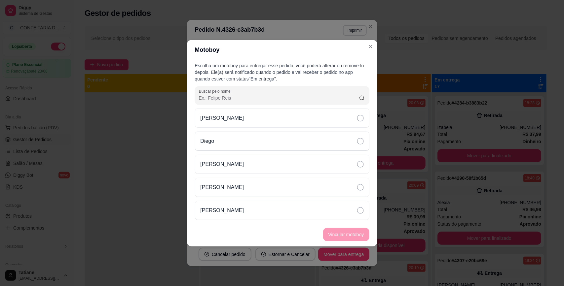
click at [231, 139] on div "Diego" at bounding box center [282, 141] width 174 height 19
click at [342, 233] on button "Vincular motoboy" at bounding box center [346, 234] width 46 height 13
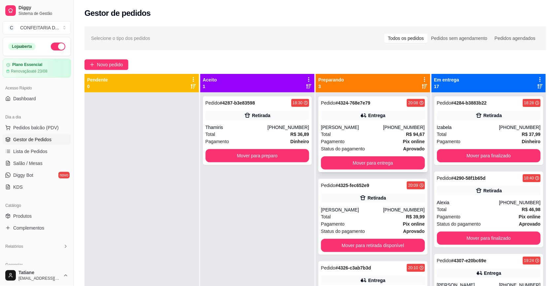
click at [376, 167] on button "Mover para entrega" at bounding box center [373, 162] width 104 height 13
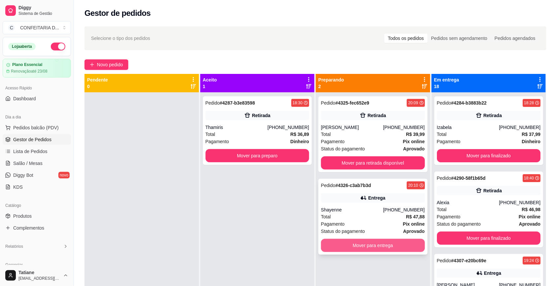
click at [380, 245] on button "Mover para entrega" at bounding box center [373, 245] width 104 height 13
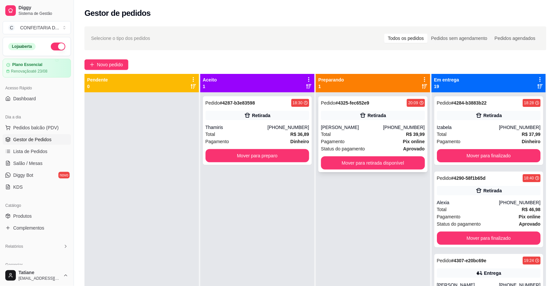
click at [349, 124] on div "[PERSON_NAME]" at bounding box center [352, 127] width 62 height 7
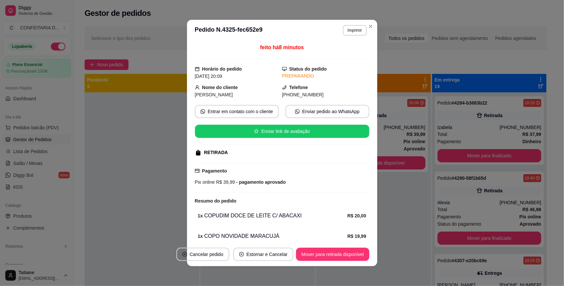
scroll to position [31, 0]
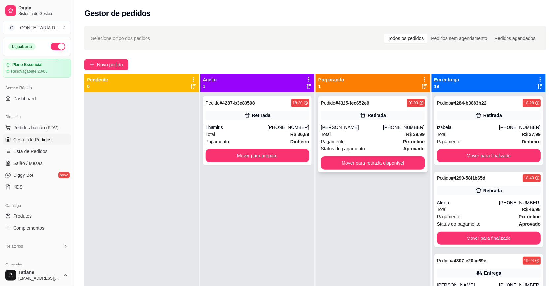
click at [354, 138] on div "Pagamento Pix online" at bounding box center [373, 141] width 104 height 7
click at [362, 166] on button "Mover para retirada disponível" at bounding box center [373, 162] width 104 height 13
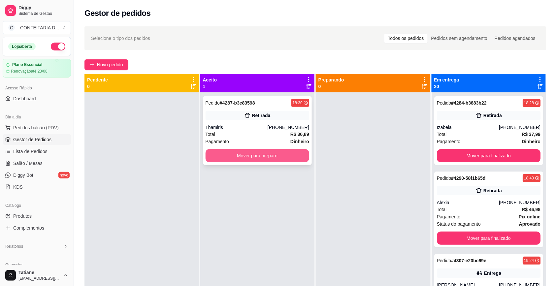
click at [278, 155] on button "Mover para preparo" at bounding box center [258, 155] width 104 height 13
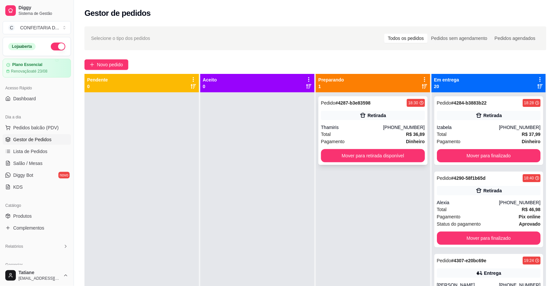
click at [346, 135] on div "Total R$ 36,89" at bounding box center [373, 134] width 104 height 7
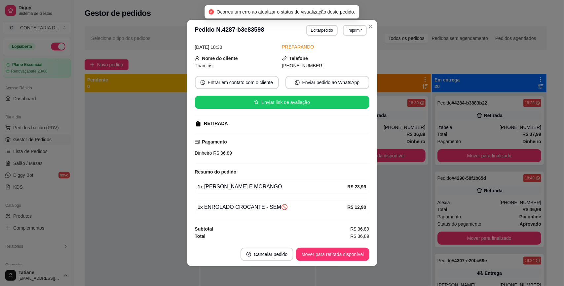
scroll to position [0, 0]
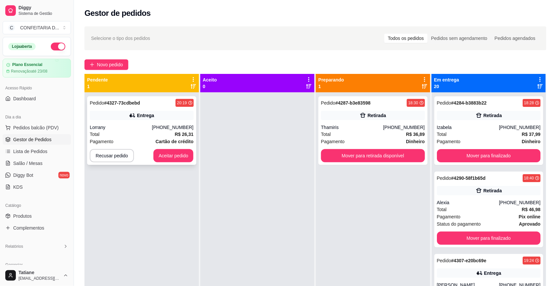
click at [166, 129] on div "[PHONE_NUMBER]" at bounding box center [173, 127] width 42 height 7
click at [178, 157] on button "Aceitar pedido" at bounding box center [174, 155] width 40 height 13
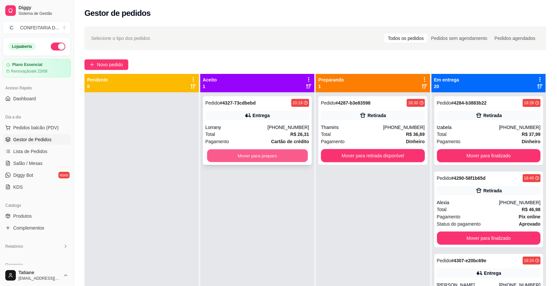
click at [253, 157] on button "Mover para preparo" at bounding box center [257, 156] width 101 height 13
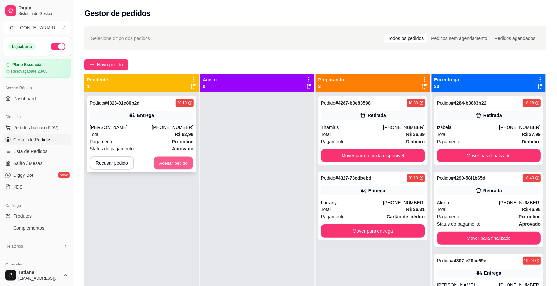
click at [177, 163] on button "Aceitar pedido" at bounding box center [173, 163] width 39 height 13
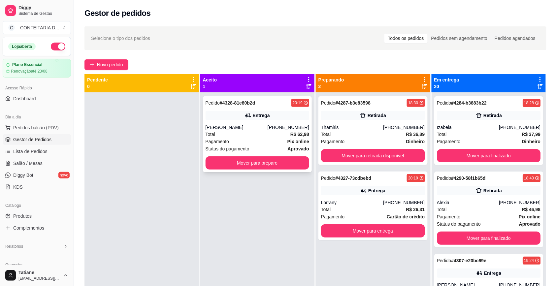
click at [236, 131] on div "[PERSON_NAME]" at bounding box center [237, 127] width 62 height 7
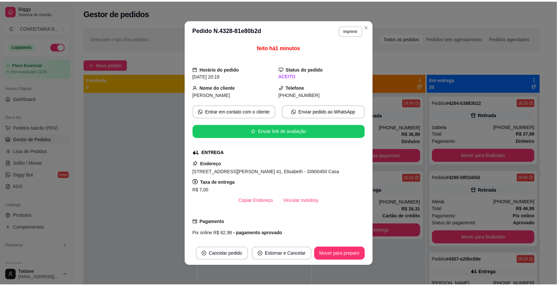
scroll to position [104, 0]
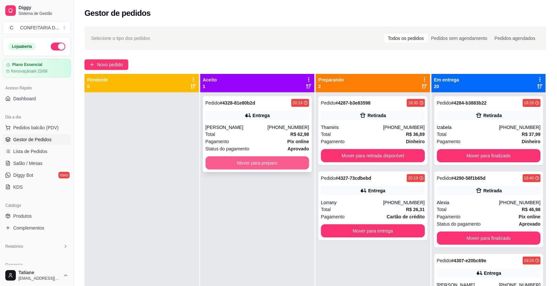
click at [270, 162] on button "Mover para preparo" at bounding box center [258, 162] width 104 height 13
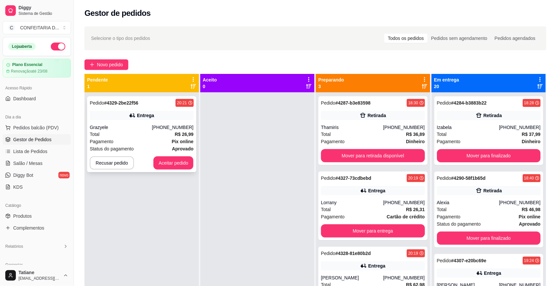
click at [147, 122] on div "Pedido # 4329-2be22f56 20:21 Entrega Grazyele [PHONE_NUMBER] Total R$ 26,99 Pag…" at bounding box center [141, 134] width 109 height 76
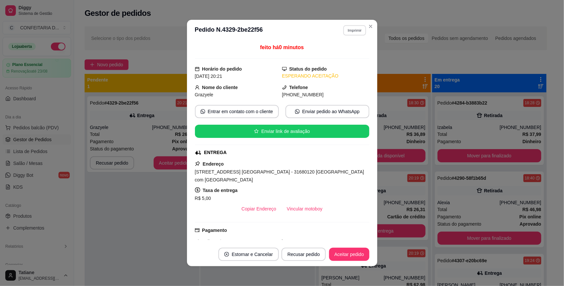
click at [354, 31] on button "Imprimir" at bounding box center [354, 30] width 23 height 10
click at [343, 52] on button "IMPRESSORA" at bounding box center [340, 54] width 48 height 11
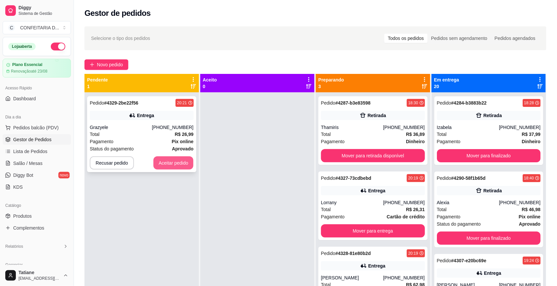
click at [169, 167] on button "Aceitar pedido" at bounding box center [174, 162] width 40 height 13
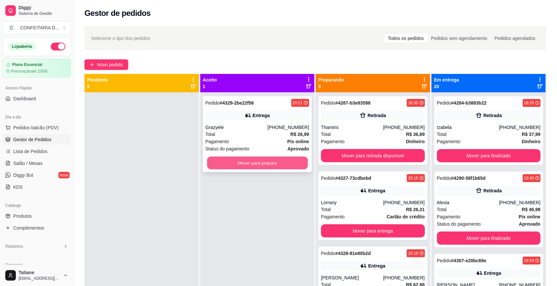
click at [236, 159] on button "Mover para preparo" at bounding box center [257, 163] width 101 height 13
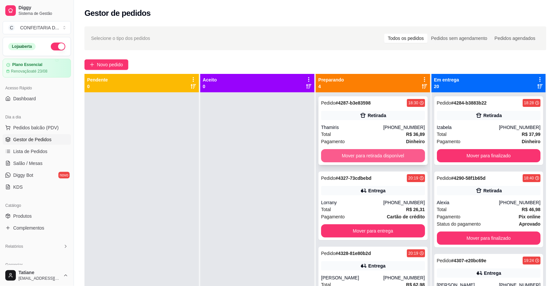
click at [359, 160] on button "Mover para retirada disponível" at bounding box center [373, 155] width 104 height 13
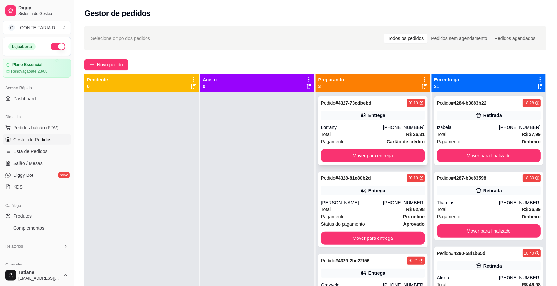
click at [369, 114] on div "Entrega" at bounding box center [376, 115] width 17 height 7
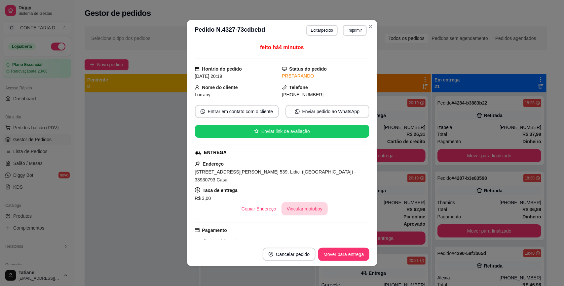
click at [299, 206] on button "Vincular motoboy" at bounding box center [304, 208] width 46 height 13
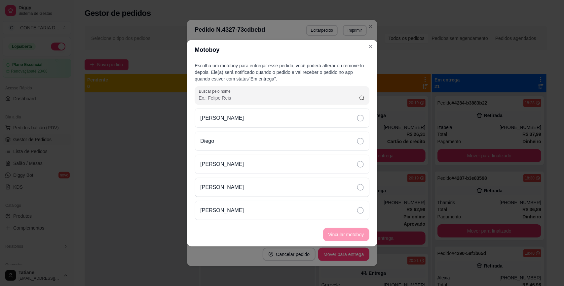
click at [220, 185] on p "[PERSON_NAME]" at bounding box center [222, 188] width 44 height 8
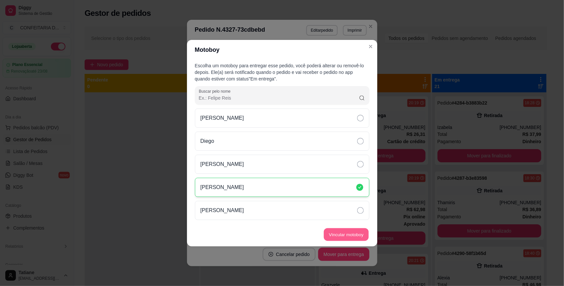
click at [340, 234] on button "Vincular motoboy" at bounding box center [346, 234] width 45 height 13
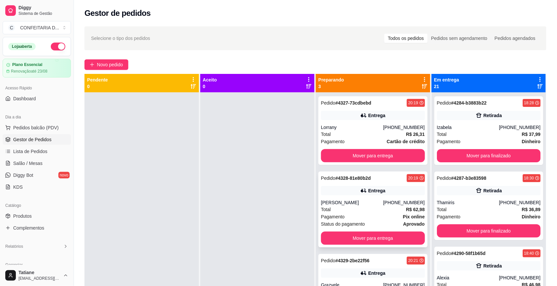
scroll to position [18, 0]
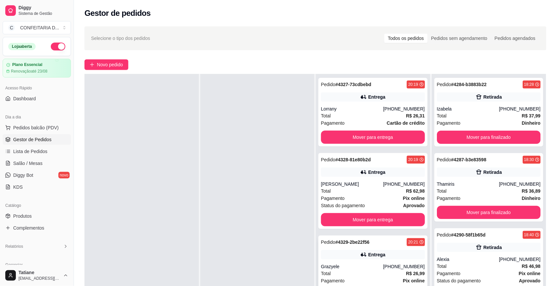
click at [362, 258] on icon at bounding box center [364, 255] width 7 height 7
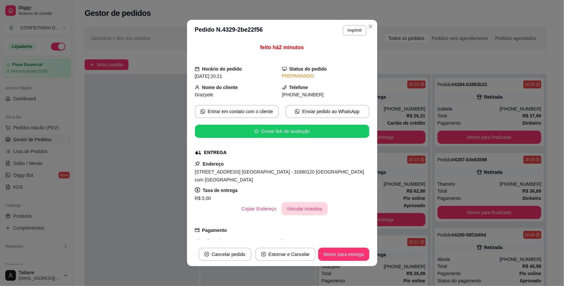
click at [288, 203] on button "Vincular motoboy" at bounding box center [304, 208] width 46 height 13
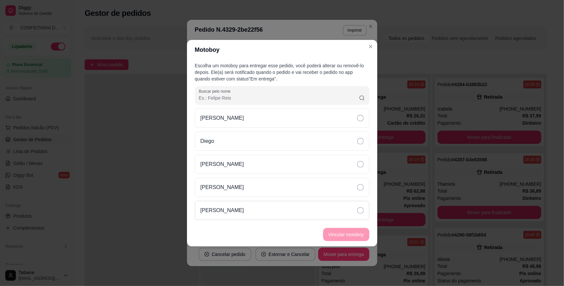
drag, startPoint x: 236, startPoint y: 184, endPoint x: 296, endPoint y: 209, distance: 64.5
click at [237, 184] on div "[PERSON_NAME]" at bounding box center [282, 187] width 174 height 19
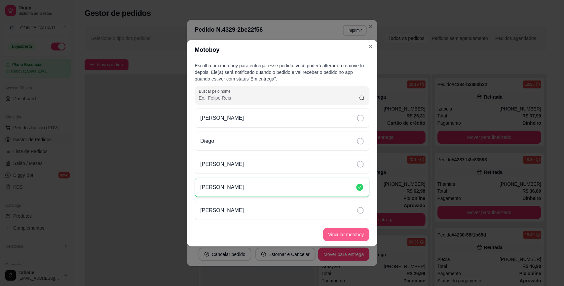
click at [344, 234] on button "Vincular motoboy" at bounding box center [346, 234] width 46 height 13
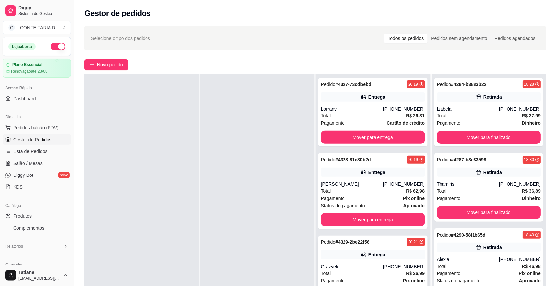
scroll to position [83, 0]
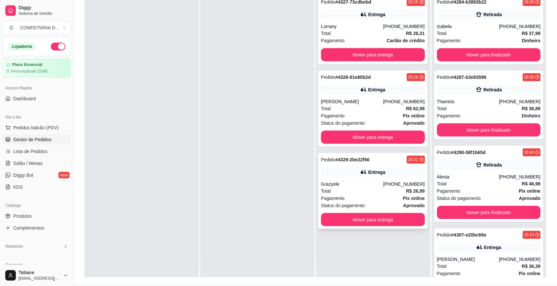
click at [369, 187] on div "Grazyele" at bounding box center [352, 184] width 62 height 7
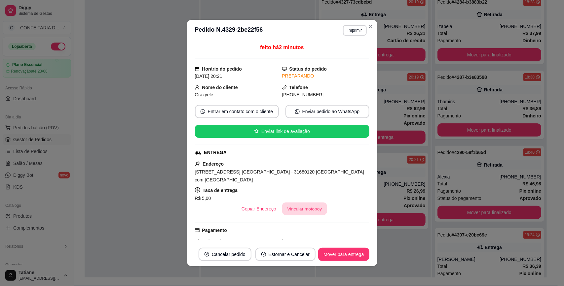
click at [287, 204] on button "Vincular motoboy" at bounding box center [304, 209] width 45 height 13
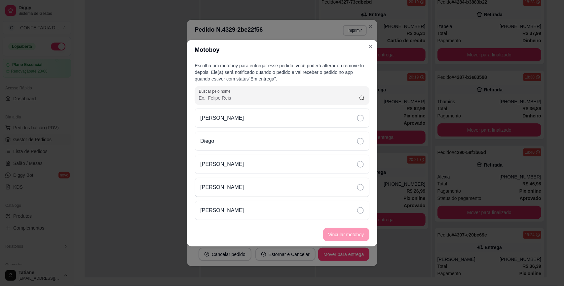
click at [242, 191] on div "[PERSON_NAME]" at bounding box center [282, 187] width 174 height 19
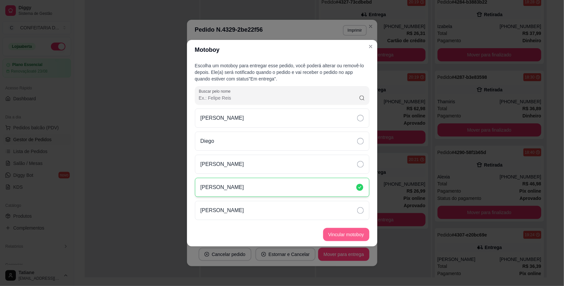
click at [342, 240] on button "Vincular motoboy" at bounding box center [346, 234] width 46 height 13
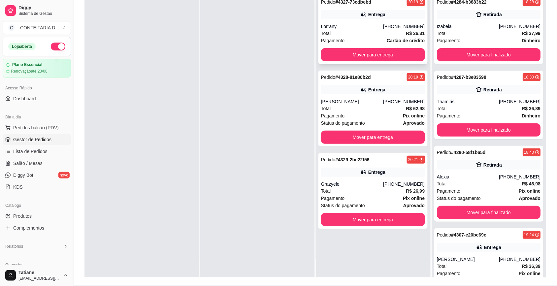
click at [356, 26] on div "Lorrany" at bounding box center [352, 26] width 62 height 7
click at [360, 221] on button "Mover para entrega" at bounding box center [373, 220] width 101 height 13
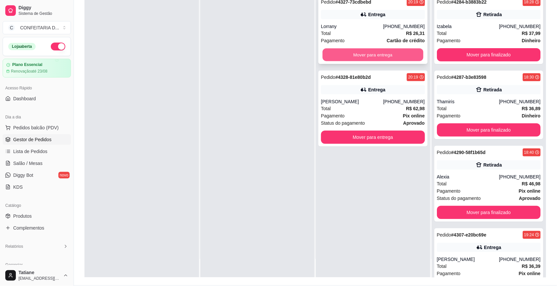
click at [360, 53] on button "Mover para entrega" at bounding box center [373, 55] width 101 height 13
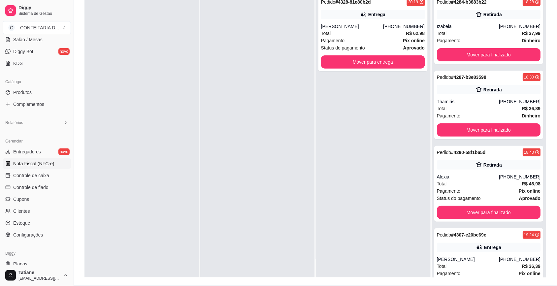
scroll to position [41, 0]
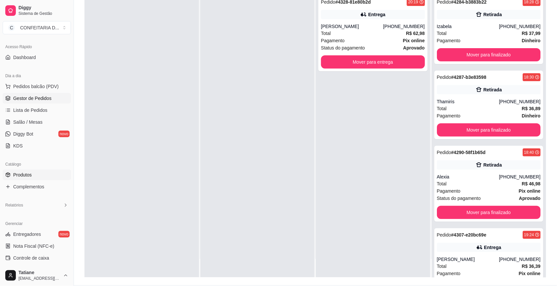
click at [37, 170] on link "Produtos" at bounding box center [37, 175] width 68 height 11
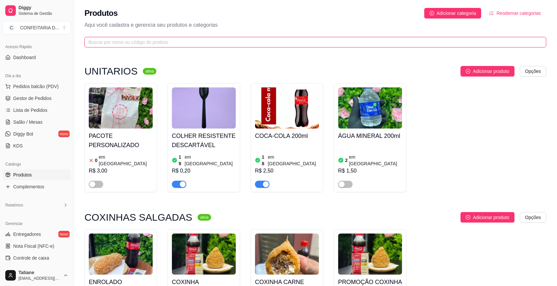
click at [162, 44] on input "text" at bounding box center [312, 42] width 449 height 7
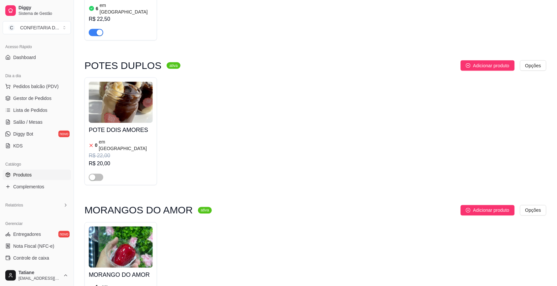
scroll to position [330, 0]
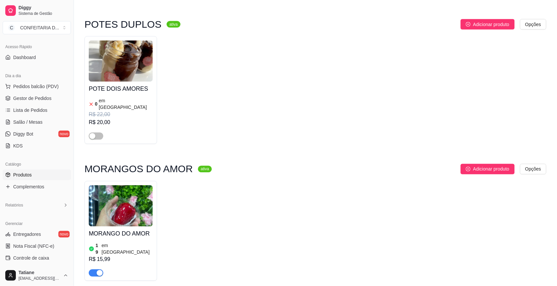
type input "amor"
click at [131, 197] on img at bounding box center [121, 206] width 64 height 41
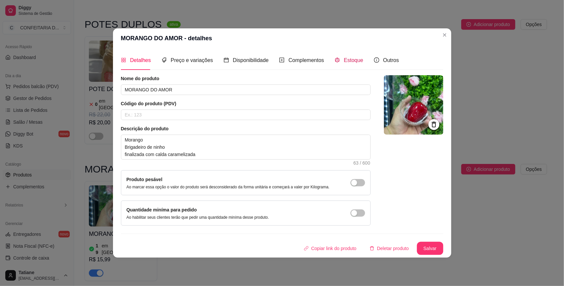
click at [344, 60] on span "Estoque" at bounding box center [353, 60] width 19 height 6
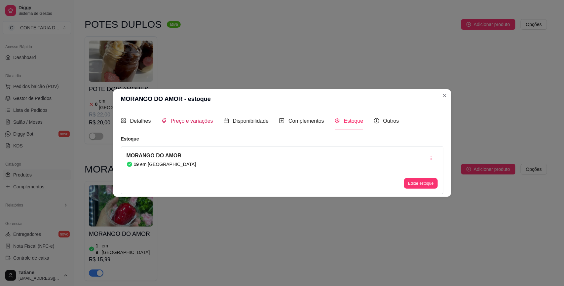
click at [181, 125] on div "Preço e variações" at bounding box center [187, 121] width 52 height 8
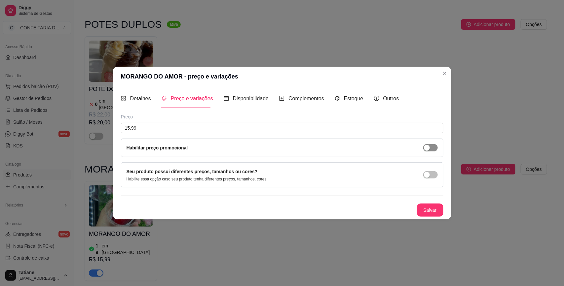
click at [428, 146] on div "button" at bounding box center [427, 148] width 6 height 6
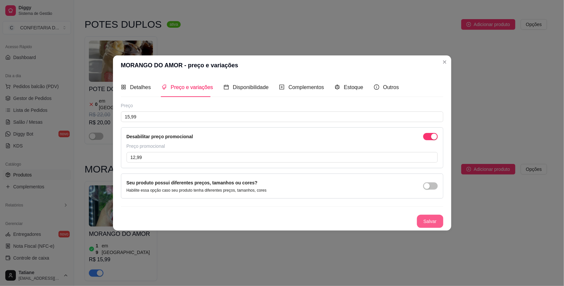
click at [425, 220] on button "Salvar" at bounding box center [430, 221] width 26 height 13
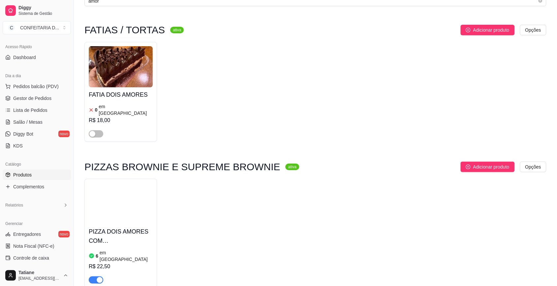
scroll to position [0, 0]
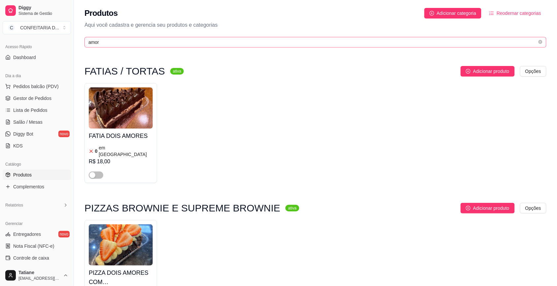
click at [130, 46] on span "amor" at bounding box center [316, 42] width 462 height 11
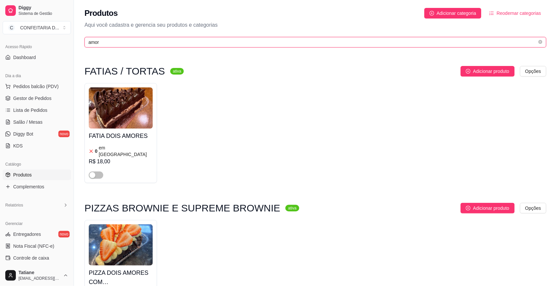
click at [91, 43] on input "amor" at bounding box center [312, 42] width 449 height 7
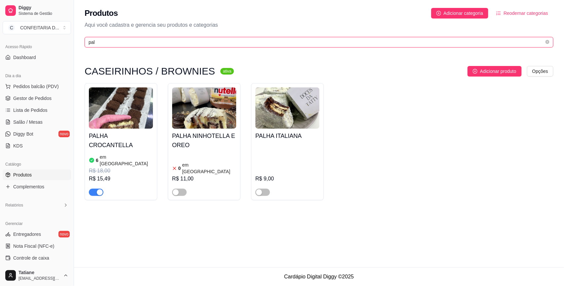
type input "pal"
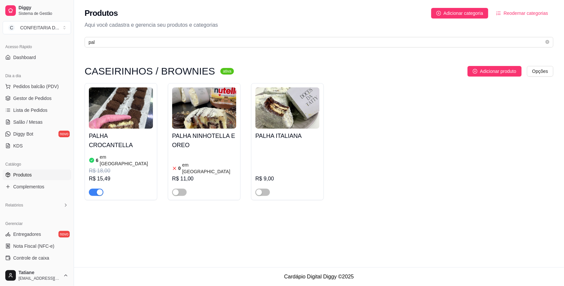
click at [95, 110] on img at bounding box center [121, 107] width 64 height 41
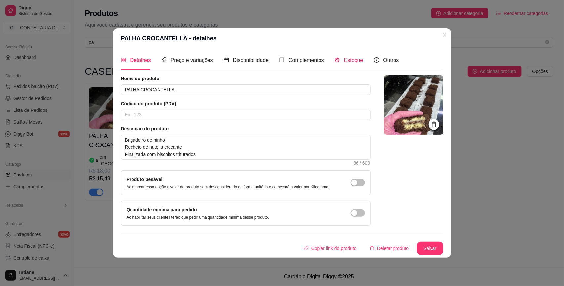
click at [347, 61] on span "Estoque" at bounding box center [353, 60] width 19 height 6
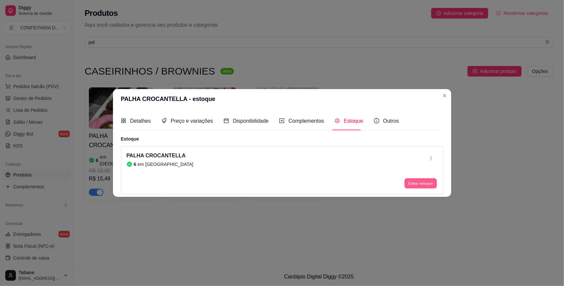
click at [434, 185] on button "Editar estoque" at bounding box center [420, 184] width 32 height 10
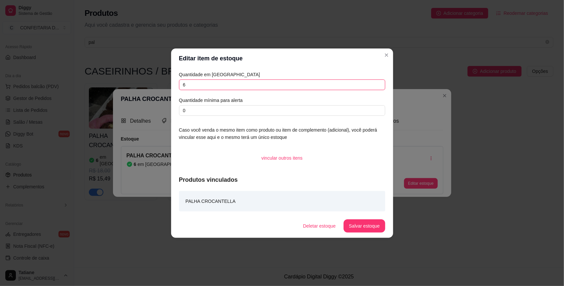
click at [243, 82] on input "6" at bounding box center [282, 85] width 206 height 11
type input "5"
click at [359, 222] on button "Salvar estoque" at bounding box center [364, 226] width 40 height 13
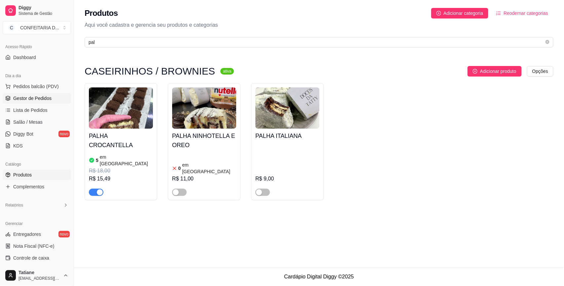
click at [46, 101] on span "Gestor de Pedidos" at bounding box center [32, 98] width 38 height 7
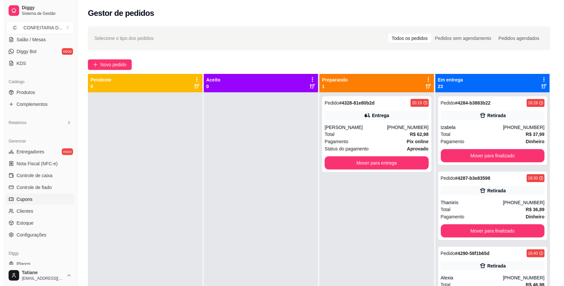
scroll to position [142, 0]
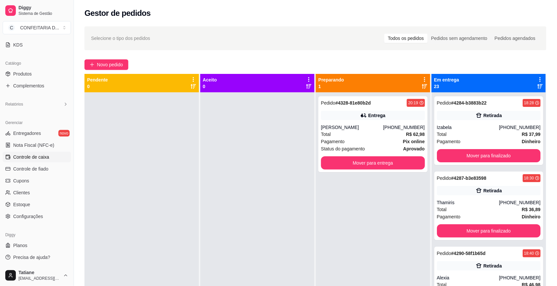
click at [48, 155] on span "Controle de caixa" at bounding box center [31, 157] width 36 height 7
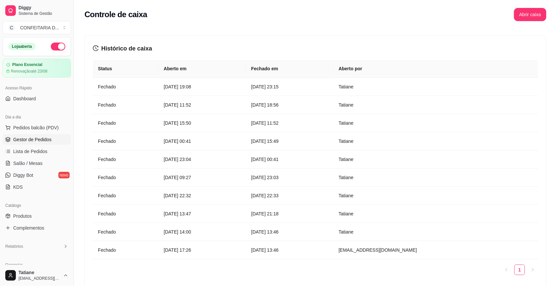
click at [37, 139] on span "Gestor de Pedidos" at bounding box center [32, 139] width 38 height 7
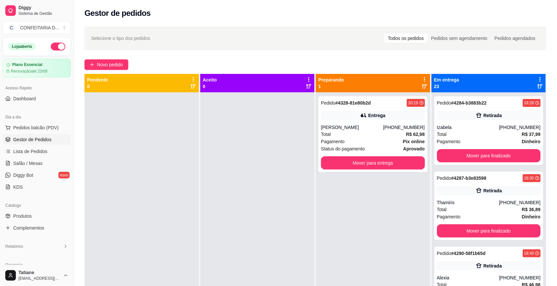
click at [30, 142] on span "Gestor de Pedidos" at bounding box center [32, 139] width 38 height 7
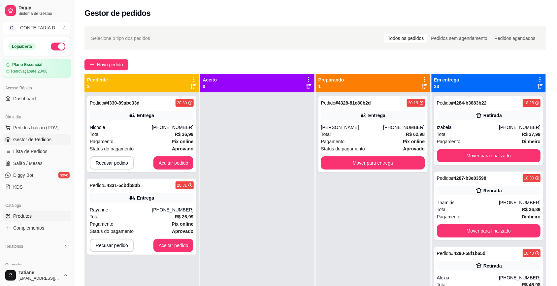
click at [31, 219] on span "Produtos" at bounding box center [22, 216] width 18 height 7
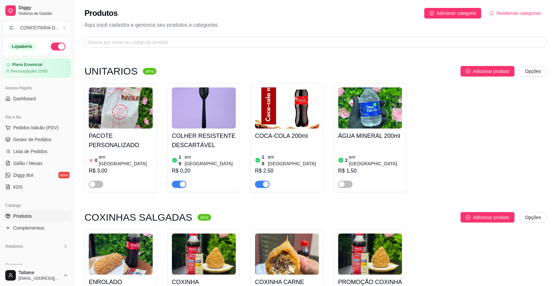
scroll to position [124, 0]
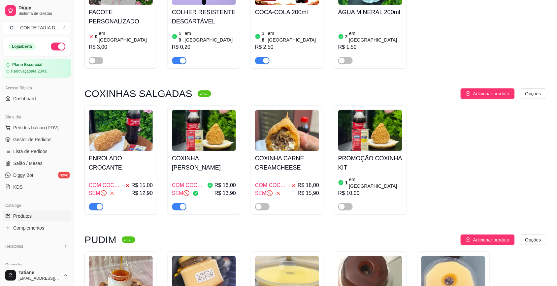
click at [202, 145] on img at bounding box center [204, 130] width 64 height 41
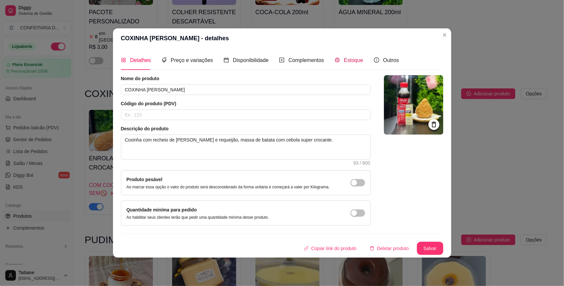
click at [352, 57] on span "Estoque" at bounding box center [353, 60] width 19 height 6
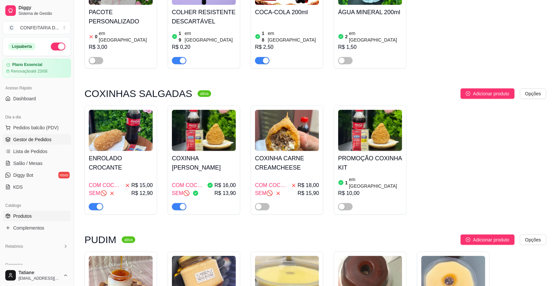
click at [21, 141] on span "Gestor de Pedidos" at bounding box center [32, 139] width 38 height 7
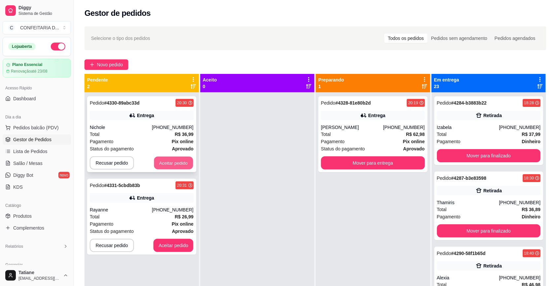
click at [155, 160] on button "Aceitar pedido" at bounding box center [173, 163] width 39 height 13
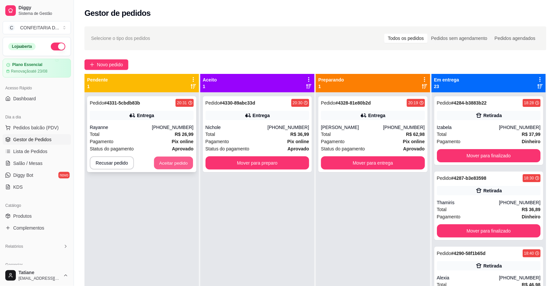
click at [161, 161] on button "Aceitar pedido" at bounding box center [173, 163] width 39 height 13
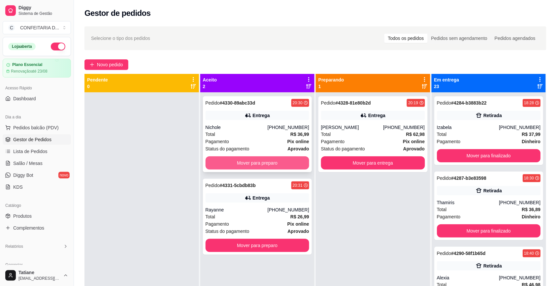
click at [231, 159] on button "Mover para preparo" at bounding box center [258, 162] width 104 height 13
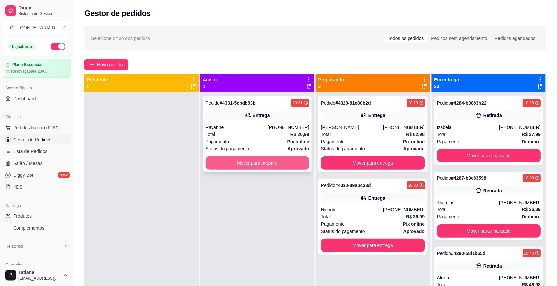
click at [235, 161] on button "Mover para preparo" at bounding box center [258, 162] width 104 height 13
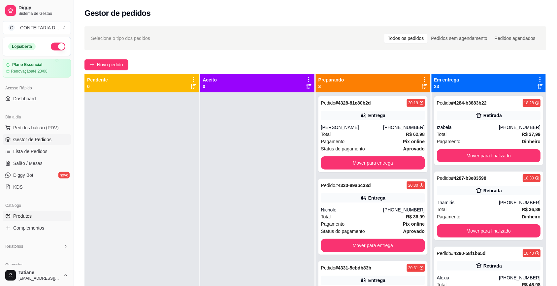
click at [22, 215] on span "Produtos" at bounding box center [22, 216] width 18 height 7
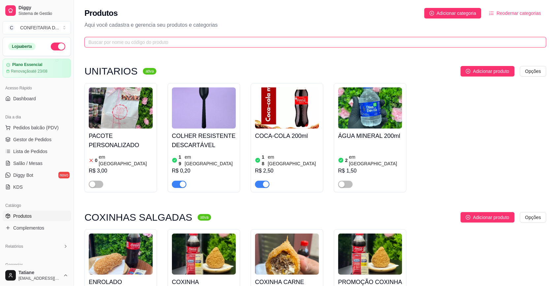
click at [126, 43] on input "text" at bounding box center [312, 42] width 449 height 7
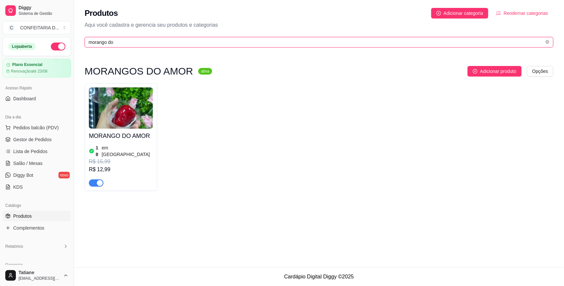
type input "morango do"
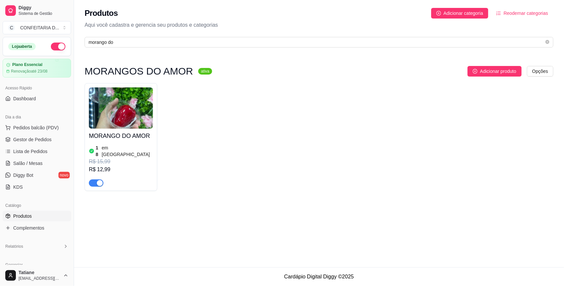
click at [142, 127] on img at bounding box center [121, 107] width 64 height 41
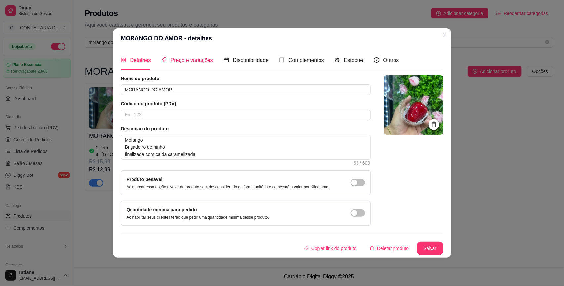
click at [180, 59] on span "Preço e variações" at bounding box center [192, 60] width 42 height 6
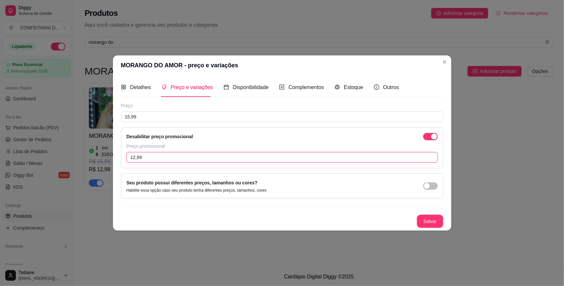
click at [151, 157] on input "12,99" at bounding box center [281, 157] width 311 height 11
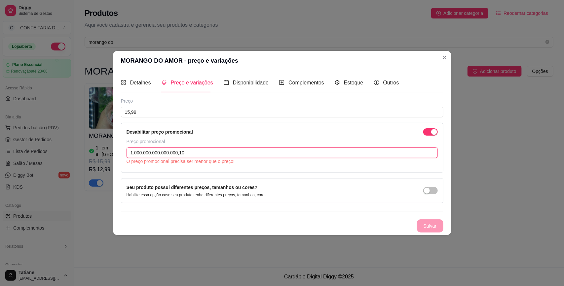
type input "10.000.000.000.000.002,00"
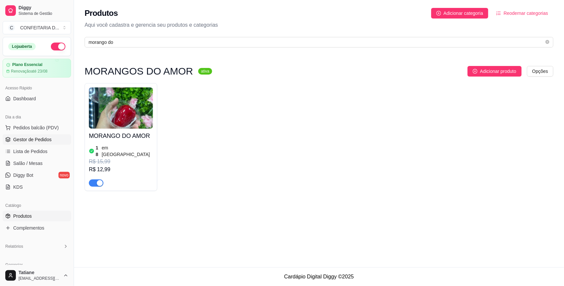
click at [22, 138] on span "Gestor de Pedidos" at bounding box center [32, 139] width 38 height 7
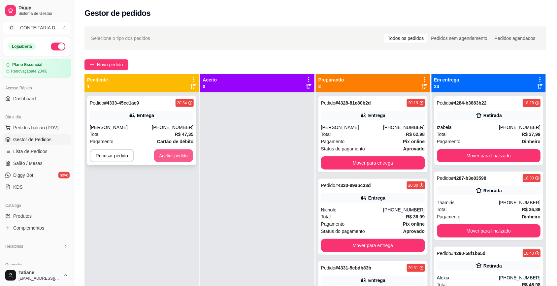
click at [167, 156] on button "Aceitar pedido" at bounding box center [173, 156] width 39 height 13
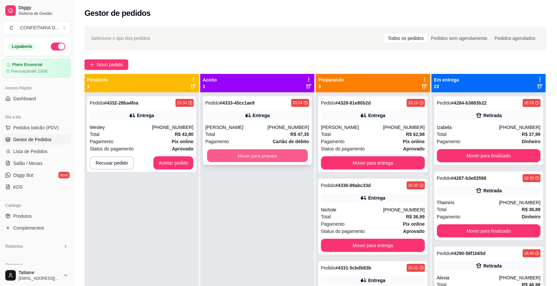
click at [237, 154] on button "Mover para preparo" at bounding box center [257, 156] width 101 height 13
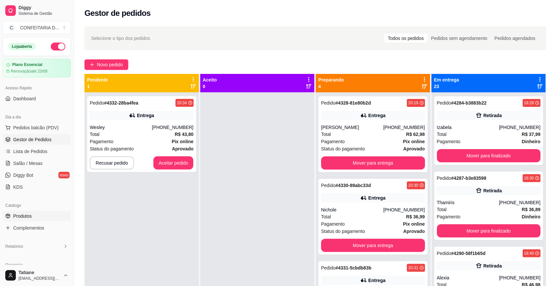
click at [24, 220] on link "Produtos" at bounding box center [37, 216] width 68 height 11
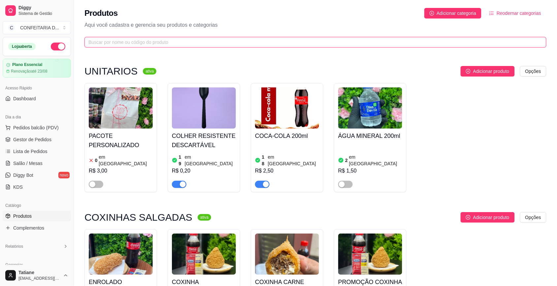
click at [98, 40] on input "text" at bounding box center [312, 42] width 449 height 7
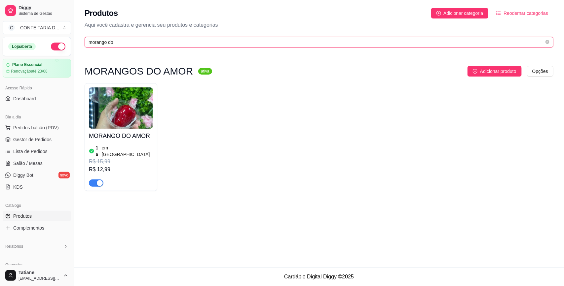
type input "morango do"
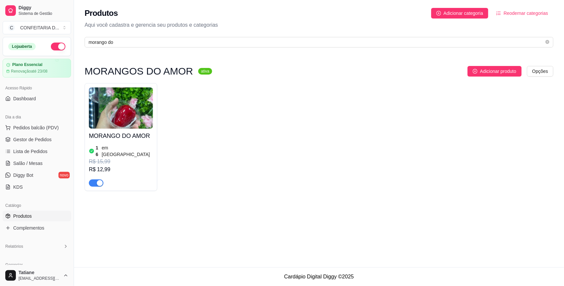
click at [130, 110] on img at bounding box center [121, 107] width 64 height 41
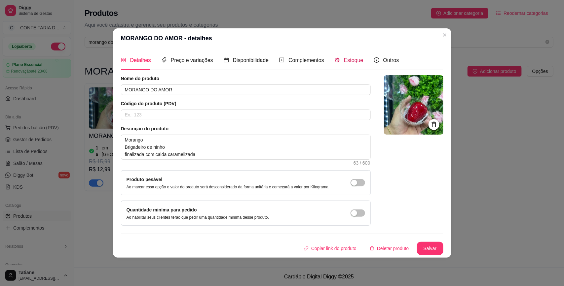
click at [352, 63] on span "Estoque" at bounding box center [353, 60] width 19 height 6
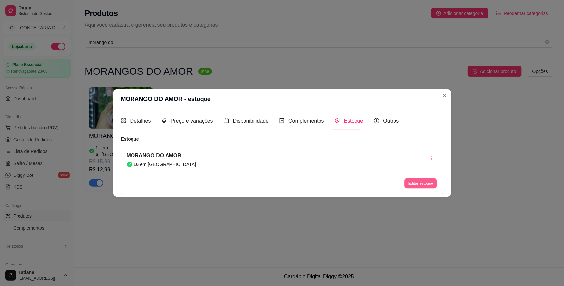
click at [416, 186] on button "Editar estoque" at bounding box center [420, 184] width 32 height 10
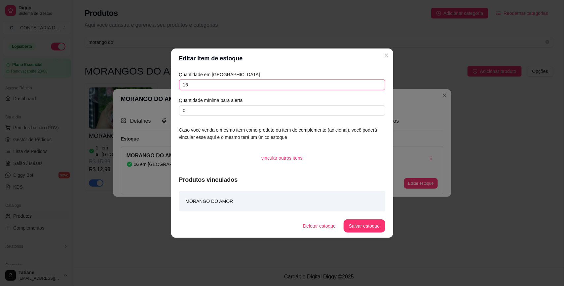
click at [188, 83] on input "16" at bounding box center [282, 85] width 206 height 11
type input "14"
click at [375, 227] on button "Salvar estoque" at bounding box center [363, 226] width 41 height 13
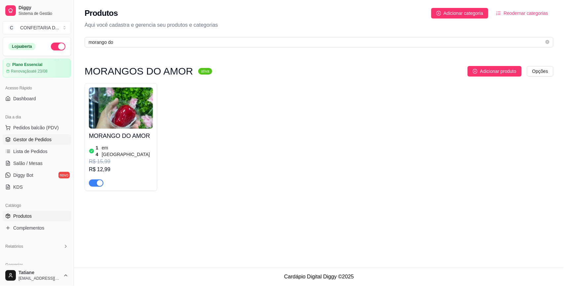
click at [35, 139] on span "Gestor de Pedidos" at bounding box center [32, 139] width 38 height 7
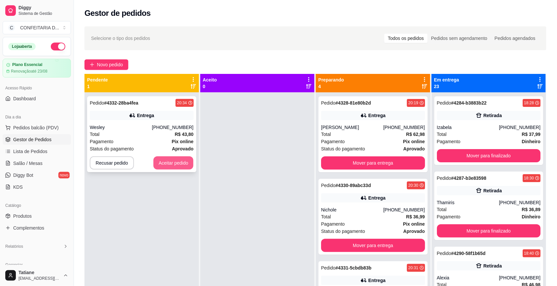
click at [179, 165] on button "Aceitar pedido" at bounding box center [174, 162] width 40 height 13
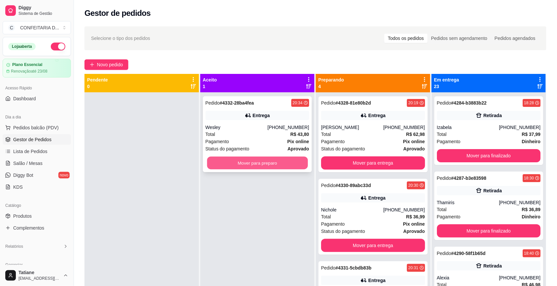
click at [238, 167] on button "Mover para preparo" at bounding box center [257, 163] width 101 height 13
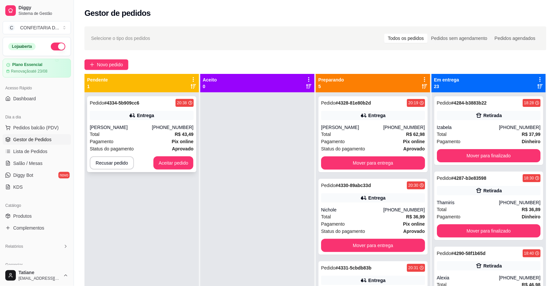
click at [155, 119] on div "Entrega" at bounding box center [142, 115] width 104 height 9
click at [350, 208] on div "Nichole" at bounding box center [352, 210] width 62 height 7
click at [172, 169] on button "Aceitar pedido" at bounding box center [174, 162] width 40 height 13
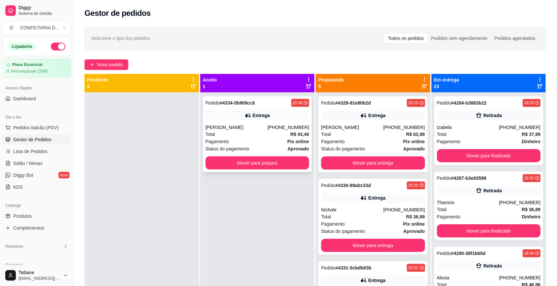
click at [254, 129] on div "[PERSON_NAME]" at bounding box center [237, 127] width 62 height 7
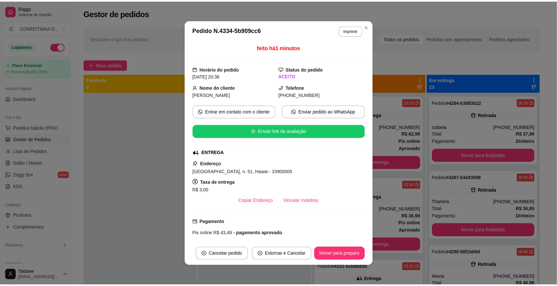
scroll to position [83, 0]
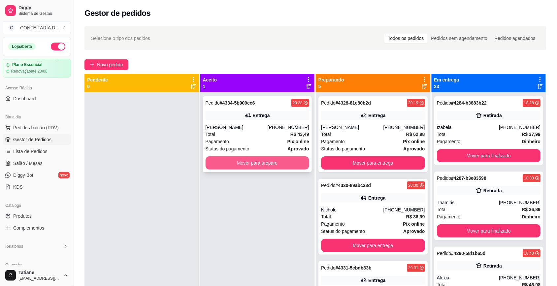
click at [268, 169] on div "Mover para preparo" at bounding box center [258, 162] width 104 height 13
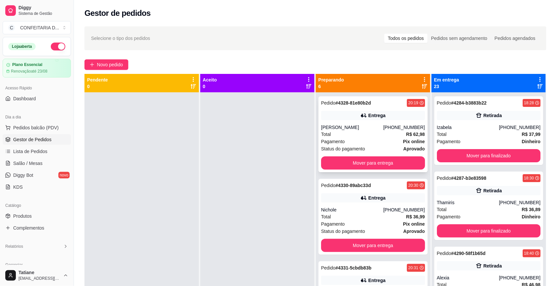
click at [355, 129] on div "[PERSON_NAME]" at bounding box center [352, 127] width 62 height 7
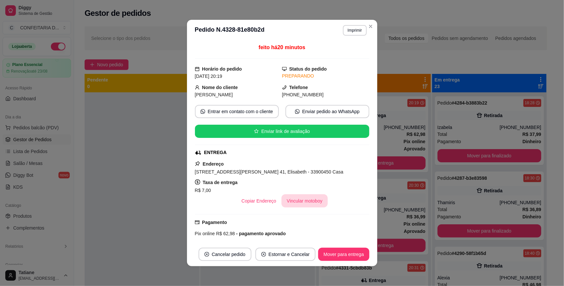
click at [309, 201] on button "Vincular motoboy" at bounding box center [304, 200] width 46 height 13
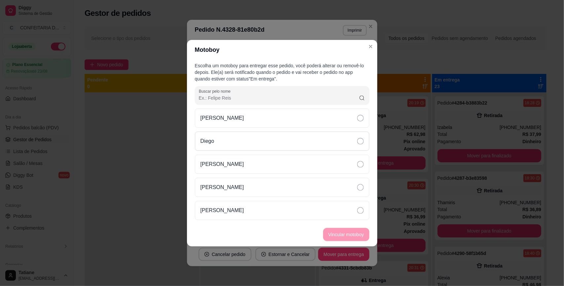
click at [229, 136] on div "Diego" at bounding box center [282, 141] width 174 height 19
click at [344, 235] on button "Vincular motoboy" at bounding box center [346, 234] width 46 height 13
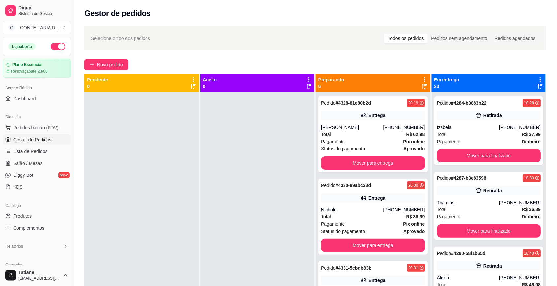
click at [392, 200] on div "Entrega" at bounding box center [373, 197] width 104 height 9
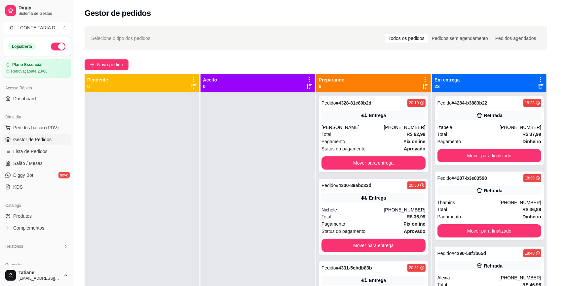
click at [281, 208] on button "Vincular motoboy" at bounding box center [304, 200] width 46 height 13
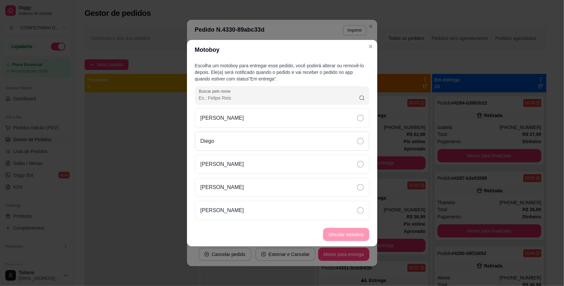
click at [222, 146] on div "Diego" at bounding box center [282, 141] width 174 height 19
click at [335, 236] on button "Vincular motoboy" at bounding box center [346, 234] width 45 height 13
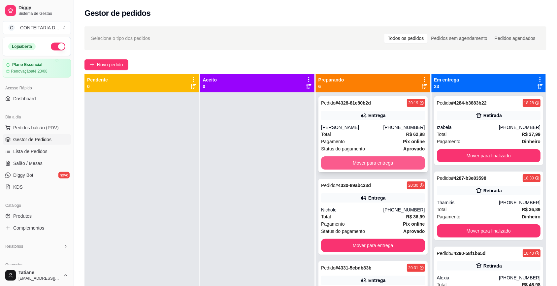
click at [391, 161] on button "Mover para entrega" at bounding box center [373, 162] width 104 height 13
click at [370, 164] on button "Mover para entrega" at bounding box center [373, 163] width 101 height 13
click at [369, 137] on div "Total R$ 26,99" at bounding box center [373, 134] width 104 height 7
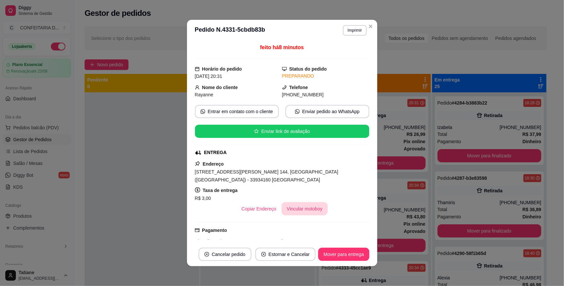
click at [298, 202] on button "Vincular motoboy" at bounding box center [304, 208] width 46 height 13
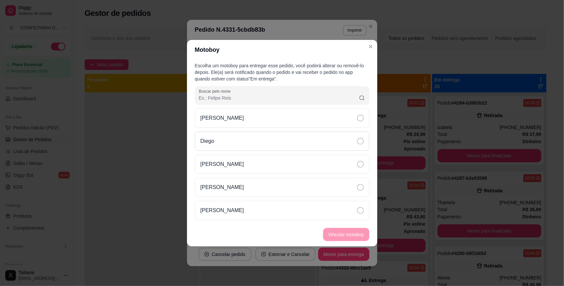
drag, startPoint x: 221, startPoint y: 139, endPoint x: 242, endPoint y: 148, distance: 22.9
click at [222, 139] on div "Diego" at bounding box center [282, 141] width 174 height 19
click at [335, 230] on button "Vincular motoboy" at bounding box center [346, 234] width 45 height 13
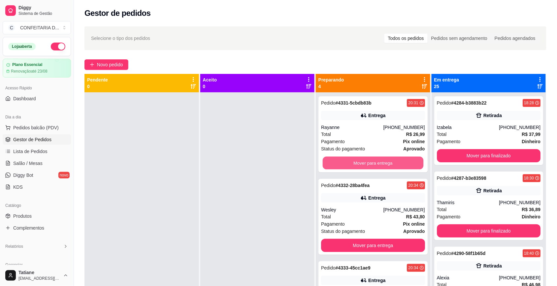
click at [390, 162] on button "Mover para entrega" at bounding box center [373, 163] width 101 height 13
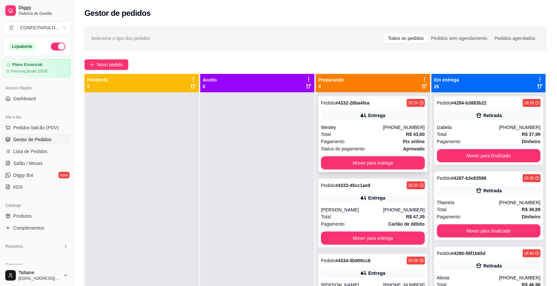
click at [354, 126] on div "Wesley" at bounding box center [352, 127] width 62 height 7
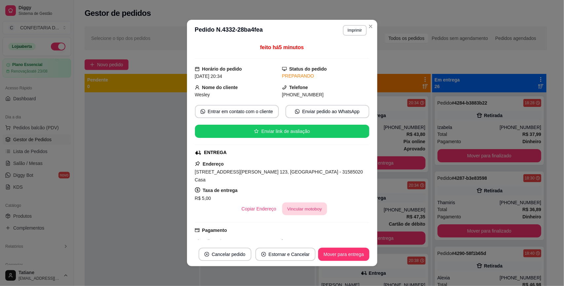
click at [287, 203] on button "Vincular motoboy" at bounding box center [304, 209] width 45 height 13
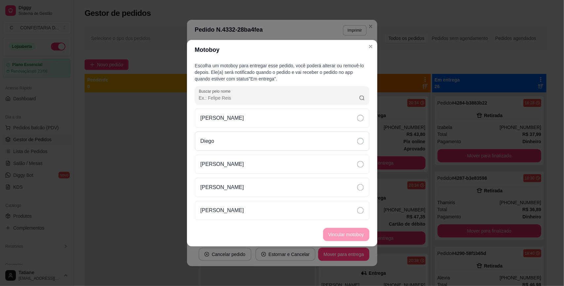
click at [209, 145] on div "Diego" at bounding box center [282, 141] width 174 height 19
click at [341, 234] on button "Vincular motoboy" at bounding box center [346, 234] width 46 height 13
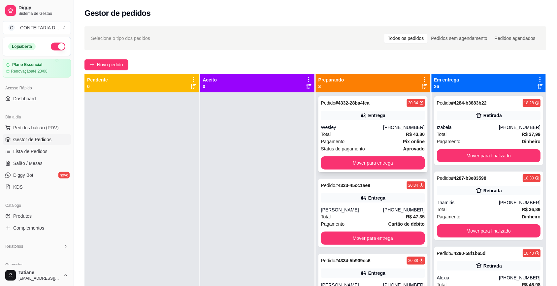
click at [380, 129] on div "Wesley" at bounding box center [352, 127] width 62 height 7
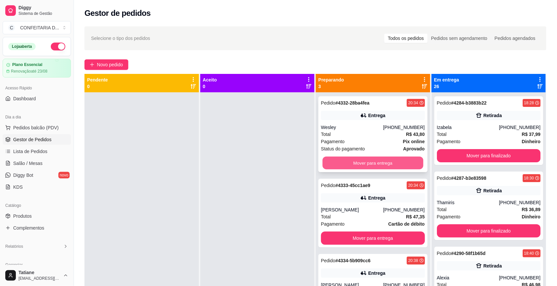
click at [377, 161] on button "Mover para entrega" at bounding box center [373, 163] width 101 height 13
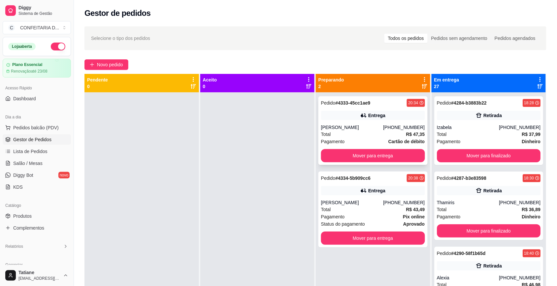
click at [363, 129] on div "[PERSON_NAME]" at bounding box center [352, 127] width 62 height 7
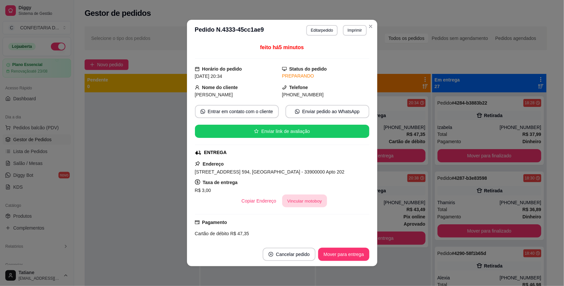
click at [286, 203] on button "Vincular motoboy" at bounding box center [304, 201] width 45 height 13
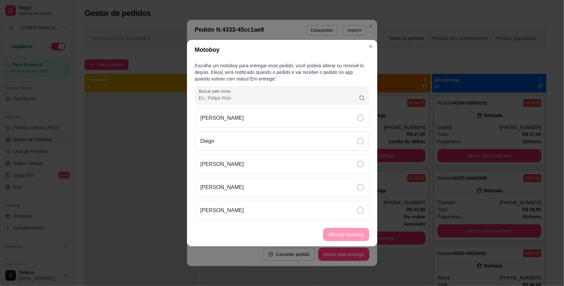
click at [248, 140] on div "Diego" at bounding box center [282, 141] width 174 height 19
click at [344, 233] on button "Vincular motoboy" at bounding box center [346, 234] width 46 height 13
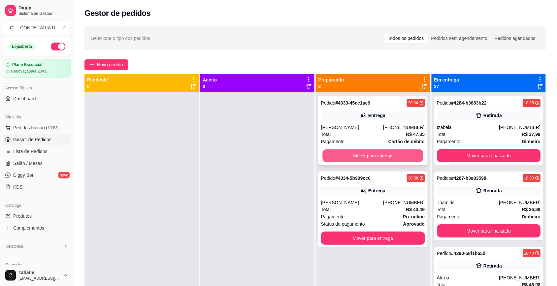
click at [387, 150] on button "Mover para entrega" at bounding box center [373, 156] width 101 height 13
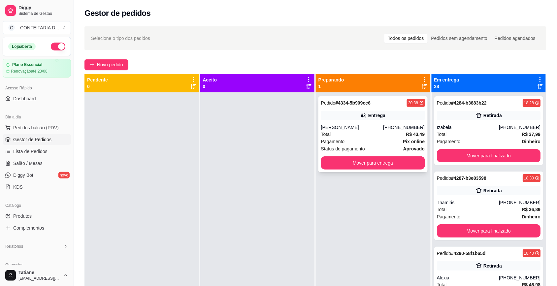
click at [350, 126] on div "[PERSON_NAME]" at bounding box center [352, 127] width 62 height 7
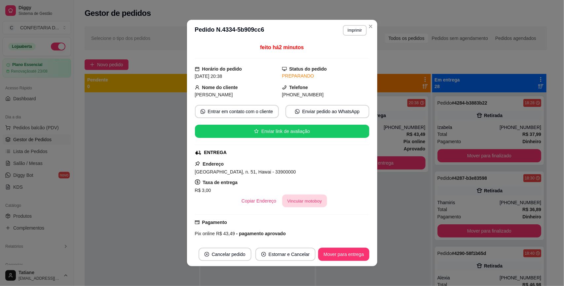
click at [305, 203] on button "Vincular motoboy" at bounding box center [304, 201] width 45 height 13
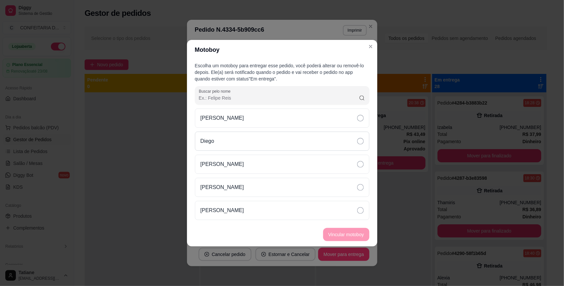
click at [226, 138] on div "Diego" at bounding box center [282, 141] width 174 height 19
click at [333, 234] on button "Vincular motoboy" at bounding box center [346, 234] width 46 height 13
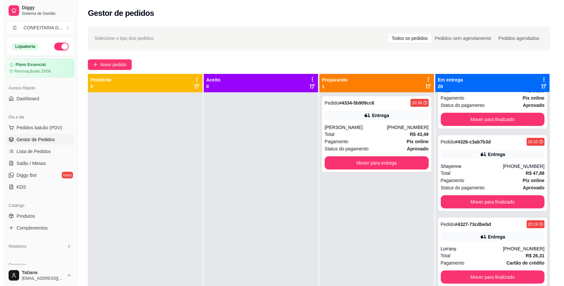
scroll to position [1609, 0]
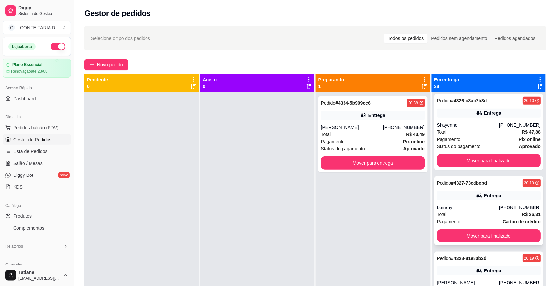
click at [449, 211] on div "Lorrany" at bounding box center [468, 207] width 62 height 7
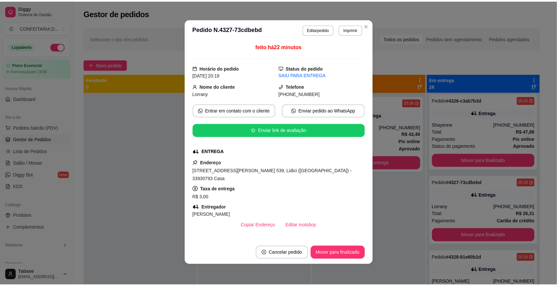
scroll to position [80, 0]
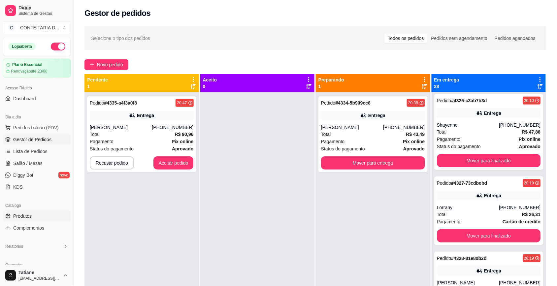
click at [38, 216] on link "Produtos" at bounding box center [37, 216] width 68 height 11
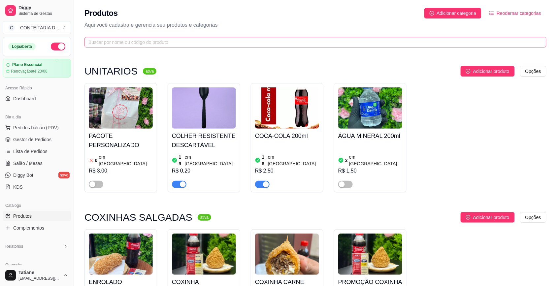
click at [177, 47] on span at bounding box center [316, 42] width 462 height 11
click at [178, 46] on span at bounding box center [316, 42] width 462 height 11
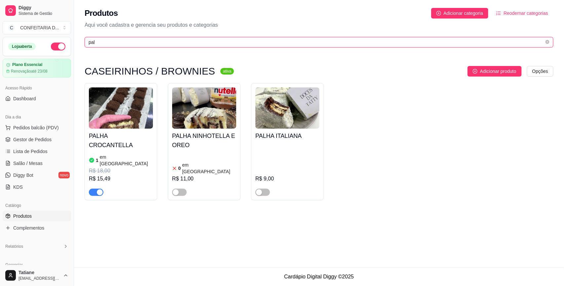
type input "pal"
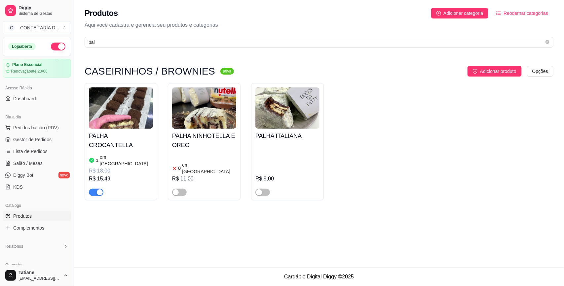
click at [130, 118] on img at bounding box center [121, 107] width 64 height 41
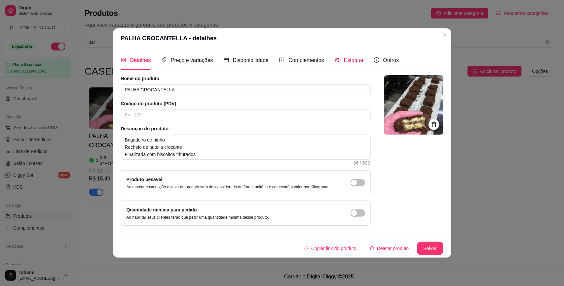
click at [349, 58] on span "Estoque" at bounding box center [353, 60] width 19 height 6
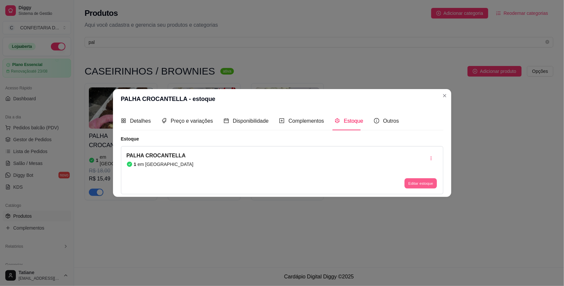
click at [413, 180] on button "Editar estoque" at bounding box center [420, 184] width 32 height 10
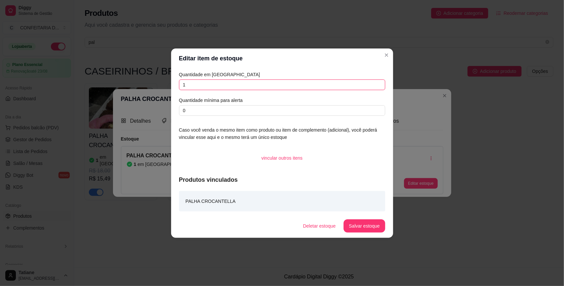
click at [232, 82] on input "1" at bounding box center [282, 85] width 206 height 11
type input "0"
click at [375, 228] on button "Salvar estoque" at bounding box center [363, 226] width 41 height 13
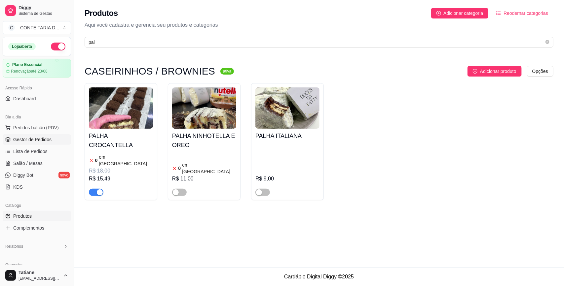
click at [23, 137] on span "Gestor de Pedidos" at bounding box center [32, 139] width 38 height 7
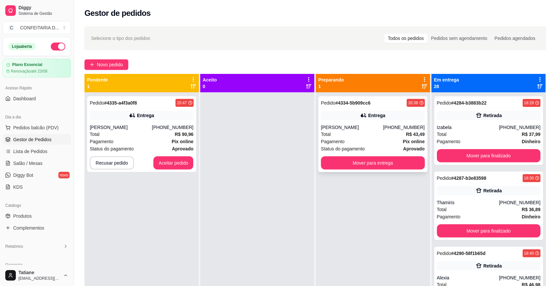
click at [362, 122] on div "Pedido # 4334-5b909cc6 20:38 Entrega [PERSON_NAME] [PHONE_NUMBER] Total R$ 43,4…" at bounding box center [373, 134] width 109 height 76
click at [362, 165] on button "Mover para entrega" at bounding box center [373, 162] width 104 height 13
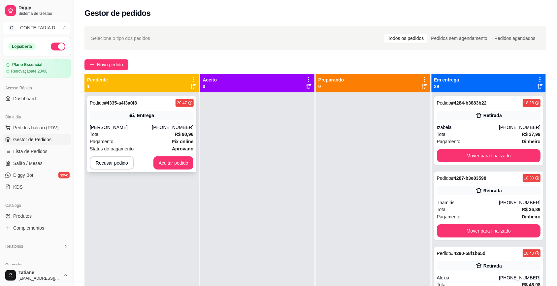
click at [144, 121] on div "Pedido # 4335-a4f3a0f8 20:47 Entrega [PERSON_NAME] [PHONE_NUMBER] Total R$ 90,9…" at bounding box center [141, 134] width 109 height 76
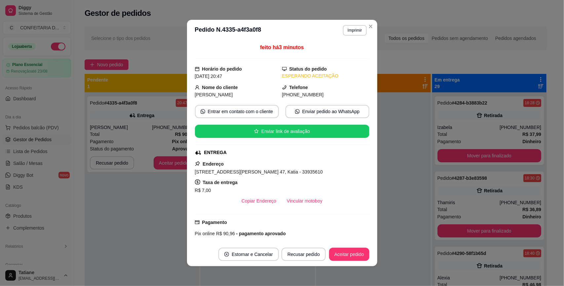
click at [295, 194] on div "R$ 7,00" at bounding box center [282, 191] width 174 height 8
click at [294, 200] on button "Vincular motoboy" at bounding box center [304, 200] width 46 height 13
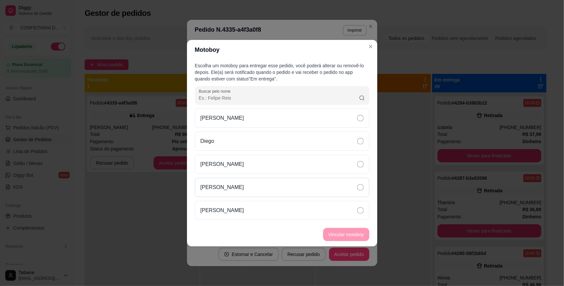
click at [222, 181] on div "[PERSON_NAME]" at bounding box center [282, 187] width 174 height 19
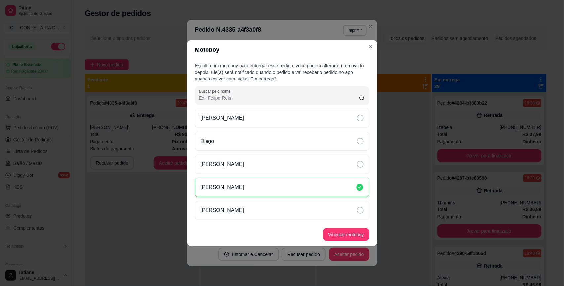
drag, startPoint x: 253, startPoint y: 167, endPoint x: 311, endPoint y: 192, distance: 63.4
click at [255, 168] on div "[PERSON_NAME]" at bounding box center [282, 164] width 174 height 19
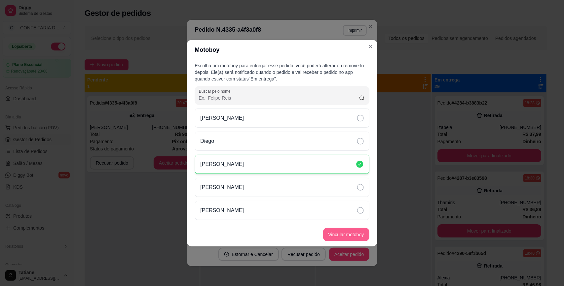
click at [347, 237] on button "Vincular motoboy" at bounding box center [346, 234] width 46 height 13
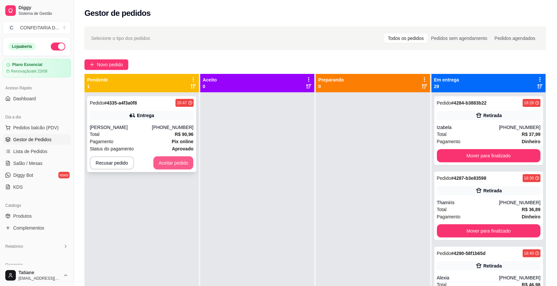
click at [172, 164] on button "Aceitar pedido" at bounding box center [174, 162] width 40 height 13
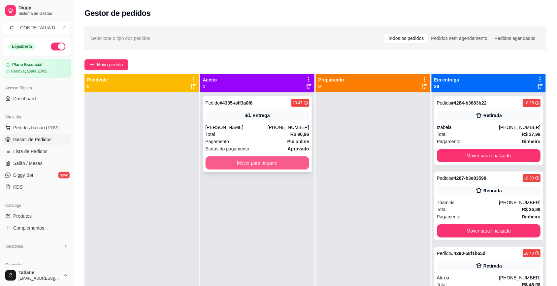
click at [248, 165] on button "Mover para preparo" at bounding box center [258, 162] width 104 height 13
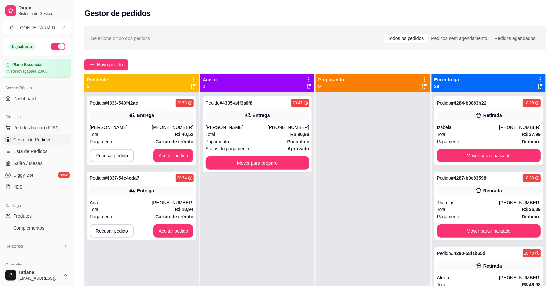
drag, startPoint x: 35, startPoint y: 216, endPoint x: 47, endPoint y: 199, distance: 21.0
click at [35, 217] on link "Produtos" at bounding box center [37, 216] width 68 height 11
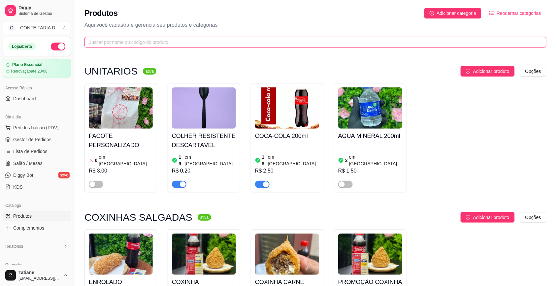
click at [137, 45] on input "text" at bounding box center [312, 42] width 449 height 7
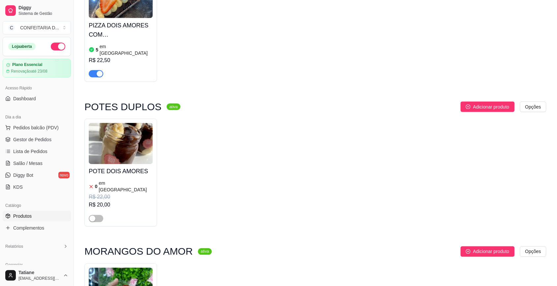
scroll to position [343, 0]
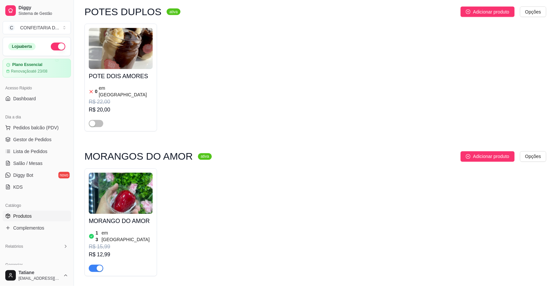
type input "amo"
click at [113, 176] on img at bounding box center [121, 193] width 64 height 41
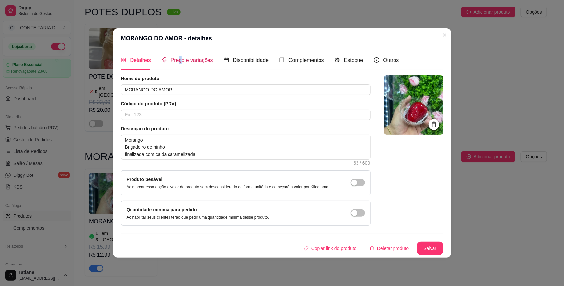
click at [179, 59] on span "Preço e variações" at bounding box center [192, 60] width 42 height 6
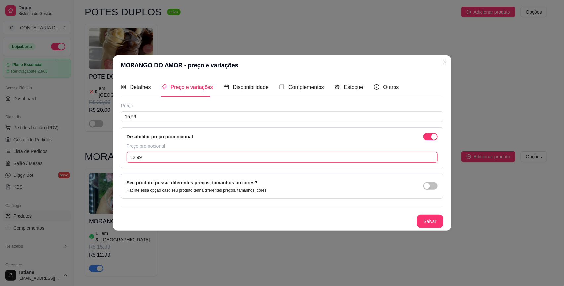
drag, startPoint x: 110, startPoint y: 155, endPoint x: 0, endPoint y: 146, distance: 110.4
click at [0, 146] on div "MORANGO DO AMOR - preço e variações Detalhes Preço e variações Disponibilidade …" at bounding box center [282, 143] width 564 height 286
type input "10,00"
click at [437, 220] on button "Salvar" at bounding box center [430, 221] width 26 height 13
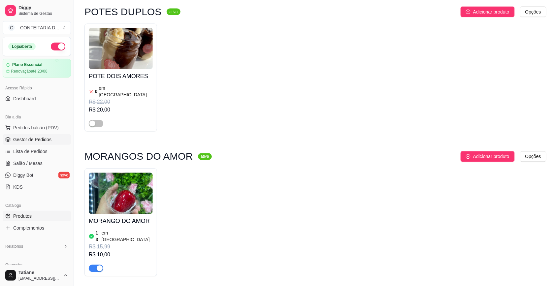
click at [9, 140] on icon at bounding box center [8, 140] width 4 height 1
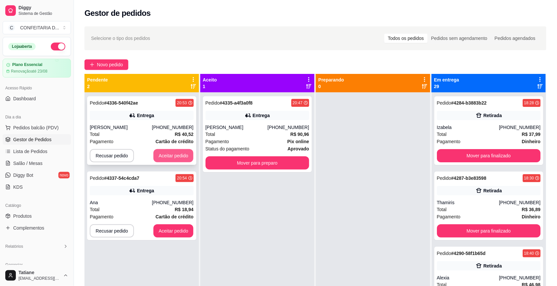
click at [169, 154] on button "Aceitar pedido" at bounding box center [174, 155] width 40 height 13
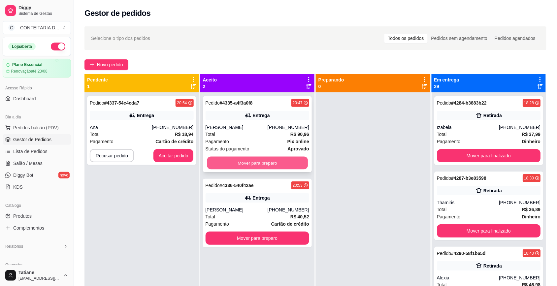
click at [269, 165] on button "Mover para preparo" at bounding box center [257, 163] width 101 height 13
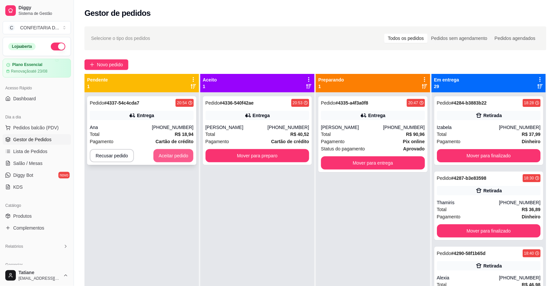
click at [180, 152] on button "Aceitar pedido" at bounding box center [174, 155] width 40 height 13
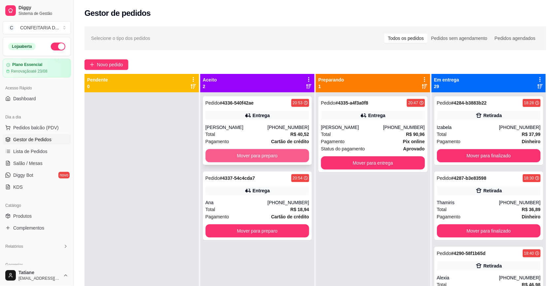
click at [273, 155] on button "Mover para preparo" at bounding box center [258, 155] width 104 height 13
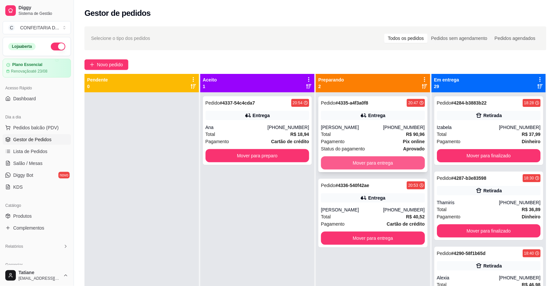
click at [350, 165] on button "Mover para entrega" at bounding box center [373, 162] width 104 height 13
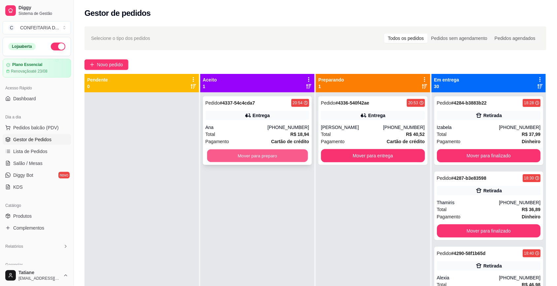
click at [279, 156] on button "Mover para preparo" at bounding box center [257, 156] width 101 height 13
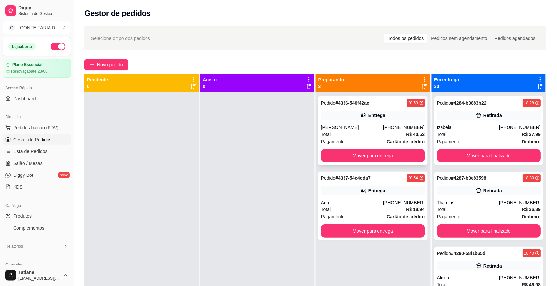
click at [362, 115] on icon at bounding box center [364, 115] width 7 height 7
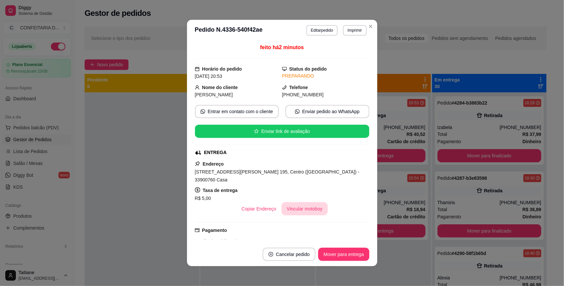
click at [293, 204] on button "Vincular motoboy" at bounding box center [304, 208] width 46 height 13
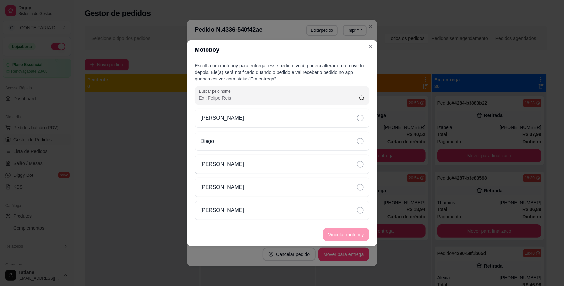
click at [233, 167] on div "[PERSON_NAME]" at bounding box center [282, 164] width 174 height 19
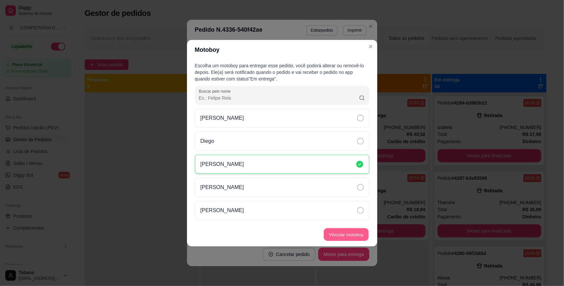
click at [342, 232] on button "Vincular motoboy" at bounding box center [346, 234] width 45 height 13
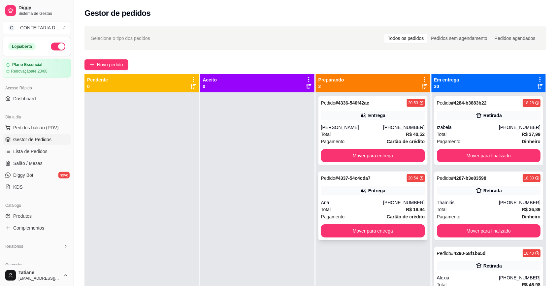
click at [342, 194] on div "Entrega" at bounding box center [373, 190] width 104 height 9
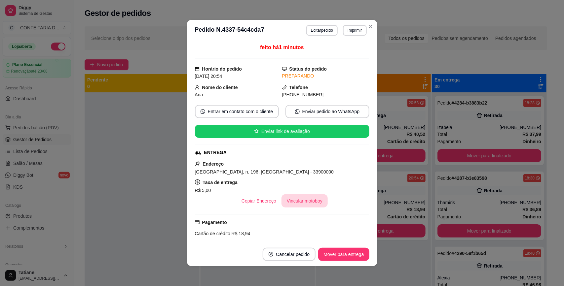
click at [304, 201] on button "Vincular motoboy" at bounding box center [304, 200] width 46 height 13
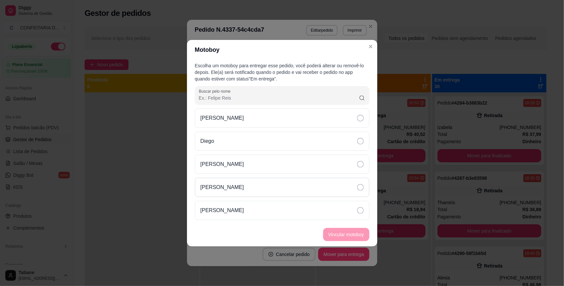
drag, startPoint x: 229, startPoint y: 160, endPoint x: 285, endPoint y: 182, distance: 59.6
click at [232, 161] on div "[PERSON_NAME]" at bounding box center [282, 164] width 174 height 19
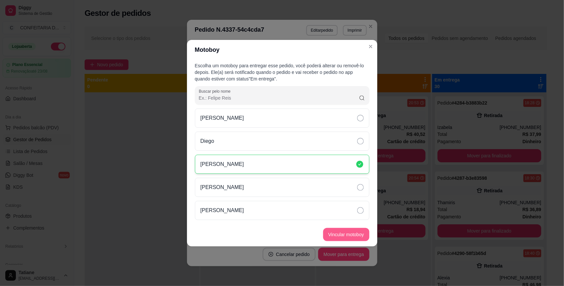
click at [344, 231] on button "Vincular motoboy" at bounding box center [346, 234] width 46 height 13
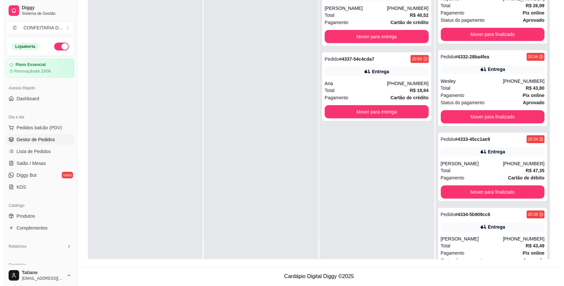
scroll to position [2142, 0]
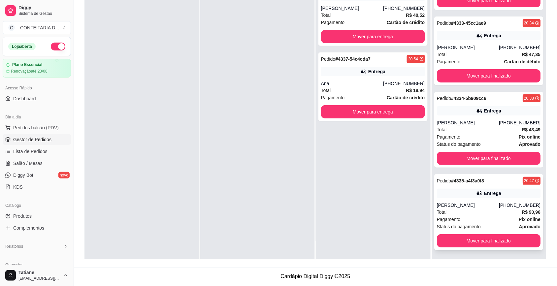
click at [464, 211] on div "Total R$ 90,96" at bounding box center [489, 212] width 104 height 7
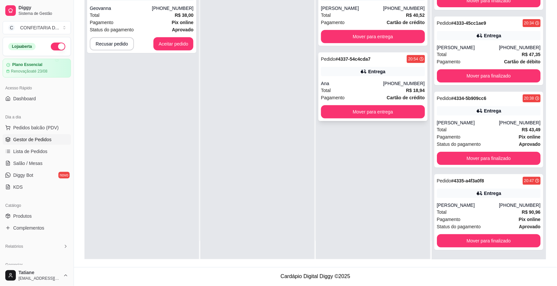
click at [360, 99] on div "Pagamento Cartão de crédito" at bounding box center [373, 97] width 104 height 7
click at [345, 17] on div "Total R$ 40,52" at bounding box center [373, 15] width 104 height 7
click at [160, 23] on div "Pagamento Pix online" at bounding box center [142, 22] width 104 height 7
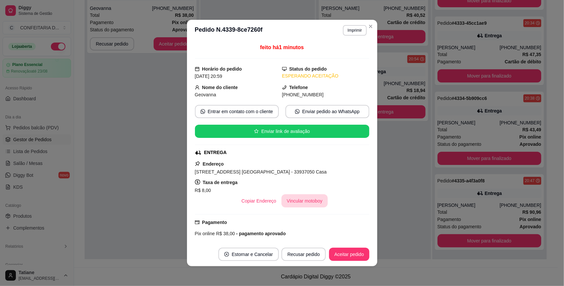
click at [301, 204] on button "Vincular motoboy" at bounding box center [304, 200] width 46 height 13
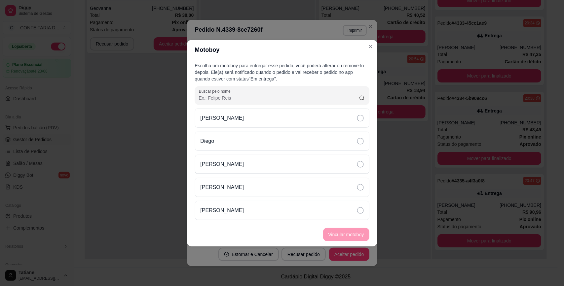
drag, startPoint x: 223, startPoint y: 165, endPoint x: 226, endPoint y: 167, distance: 3.7
click at [223, 165] on p "[PERSON_NAME]" at bounding box center [222, 164] width 44 height 8
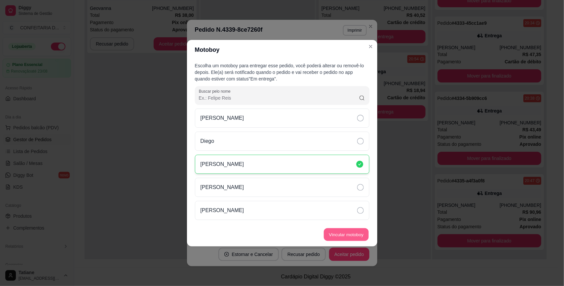
click at [354, 238] on button "Vincular motoboy" at bounding box center [346, 234] width 45 height 13
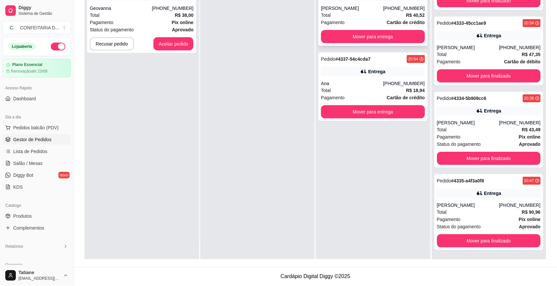
click at [360, 14] on div "Total R$ 40,52" at bounding box center [373, 15] width 104 height 7
click at [162, 46] on button "Aceitar pedido" at bounding box center [174, 43] width 40 height 13
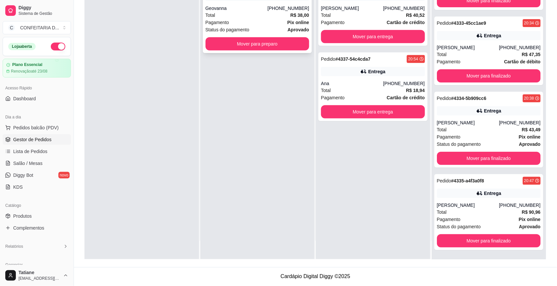
click at [243, 17] on div "Total R$ 38,00" at bounding box center [258, 15] width 104 height 7
click at [247, 46] on button "Mover para preparo" at bounding box center [257, 44] width 101 height 13
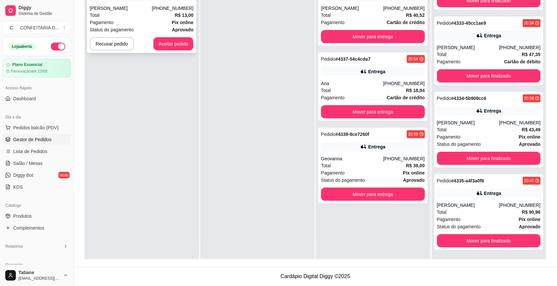
click at [121, 10] on div "[PERSON_NAME]" at bounding box center [121, 8] width 62 height 7
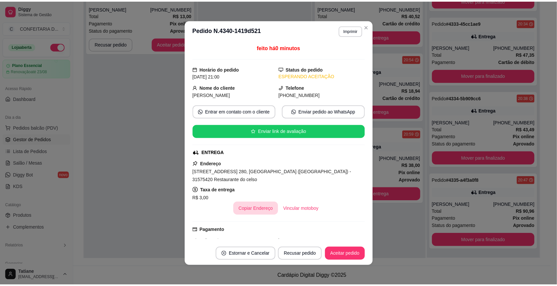
scroll to position [70, 0]
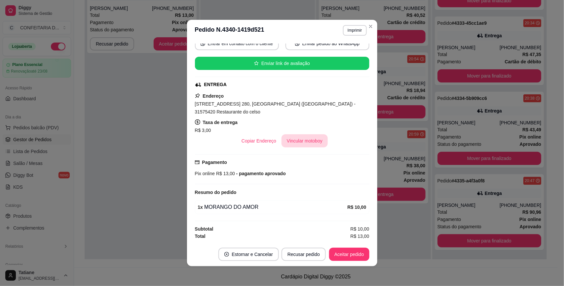
click at [297, 140] on button "Vincular motoboy" at bounding box center [304, 140] width 46 height 13
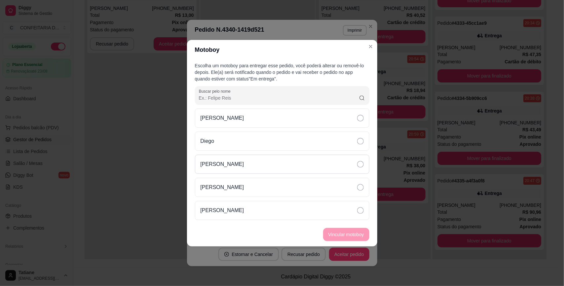
click at [229, 172] on div "[PERSON_NAME]" at bounding box center [282, 164] width 174 height 19
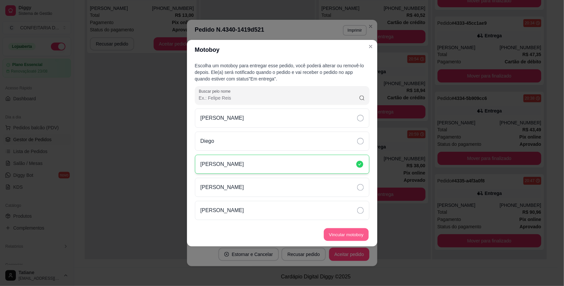
click at [346, 237] on button "Vincular motoboy" at bounding box center [346, 234] width 45 height 13
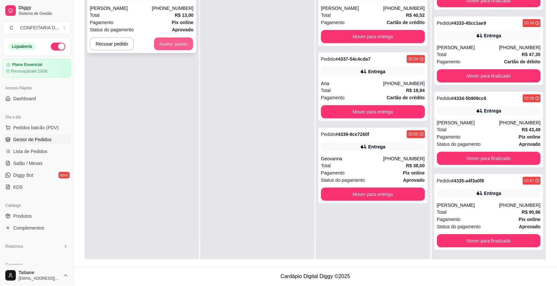
click at [160, 45] on button "Aceitar pedido" at bounding box center [173, 44] width 39 height 13
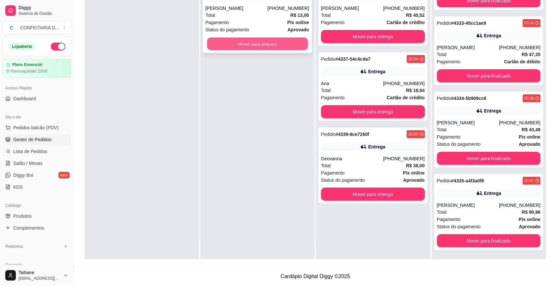
click at [244, 42] on button "Mover para preparo" at bounding box center [257, 44] width 101 height 13
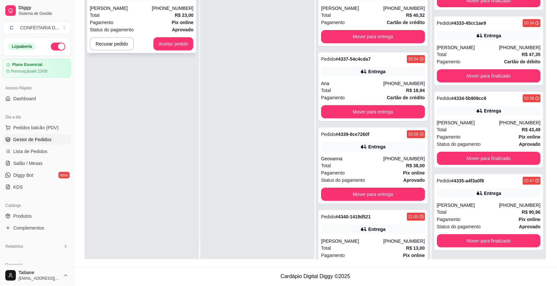
click at [132, 21] on div "Pagamento Pix online" at bounding box center [142, 22] width 104 height 7
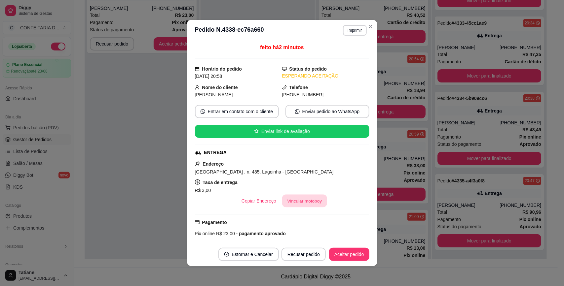
click at [297, 204] on button "Vincular motoboy" at bounding box center [304, 201] width 45 height 13
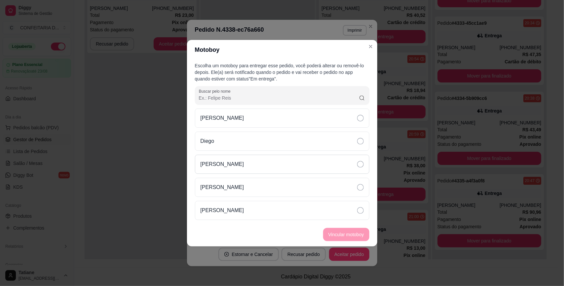
drag, startPoint x: 223, startPoint y: 160, endPoint x: 229, endPoint y: 161, distance: 6.3
click at [224, 160] on p "[PERSON_NAME]" at bounding box center [222, 164] width 44 height 8
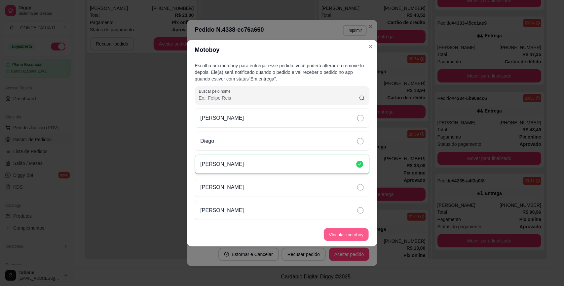
click at [343, 232] on button "Vincular motoboy" at bounding box center [346, 234] width 45 height 13
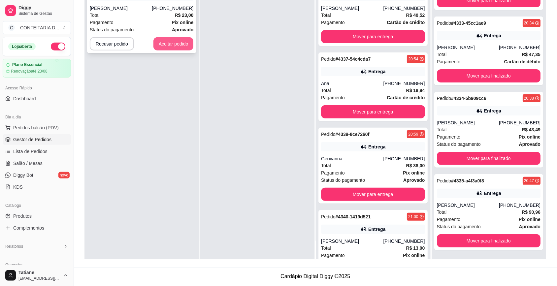
click at [174, 45] on button "Aceitar pedido" at bounding box center [174, 43] width 40 height 13
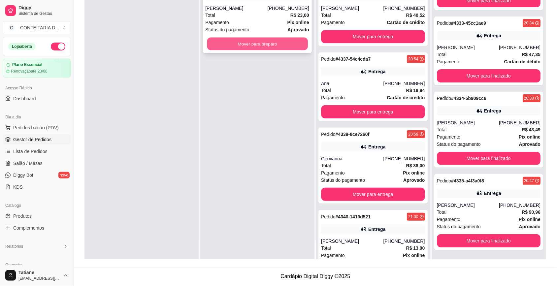
click at [263, 45] on button "Mover para preparo" at bounding box center [257, 44] width 101 height 13
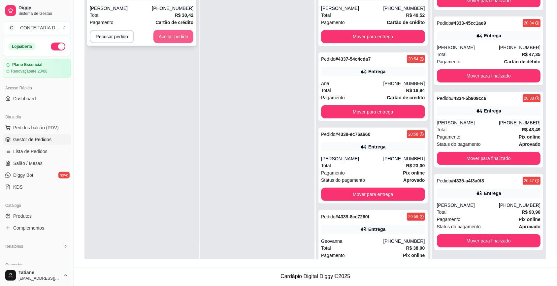
click at [165, 39] on button "Aceitar pedido" at bounding box center [174, 36] width 40 height 13
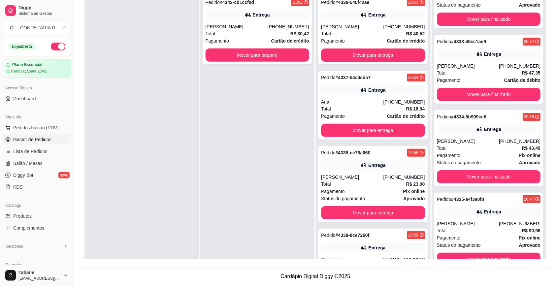
scroll to position [59, 0]
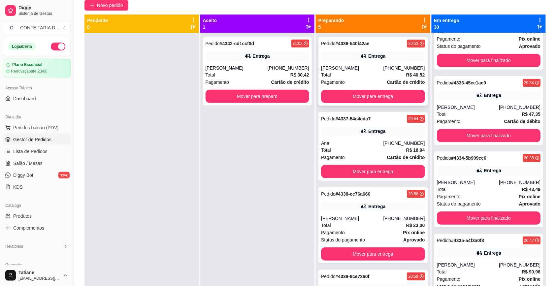
click at [361, 56] on icon at bounding box center [364, 56] width 7 height 7
click at [356, 96] on button "Mover para entrega" at bounding box center [373, 96] width 104 height 13
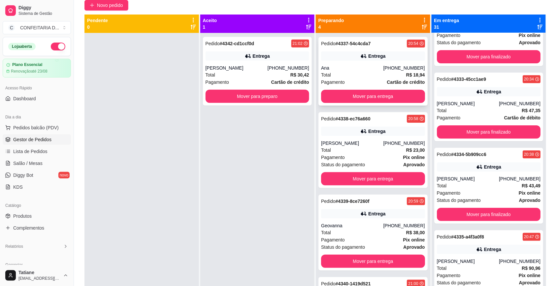
click at [349, 67] on div "Ana" at bounding box center [352, 68] width 62 height 7
click at [358, 94] on button "Mover para entrega" at bounding box center [373, 96] width 104 height 13
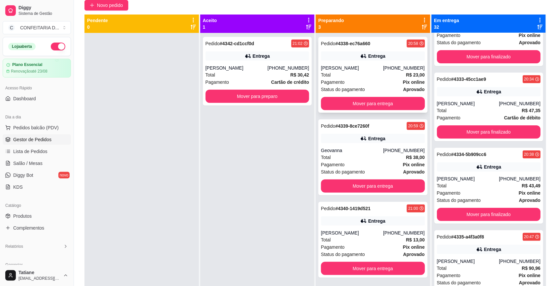
click at [359, 65] on div "[PERSON_NAME]" at bounding box center [352, 68] width 62 height 7
click at [366, 103] on button "Mover para entrega" at bounding box center [373, 103] width 104 height 13
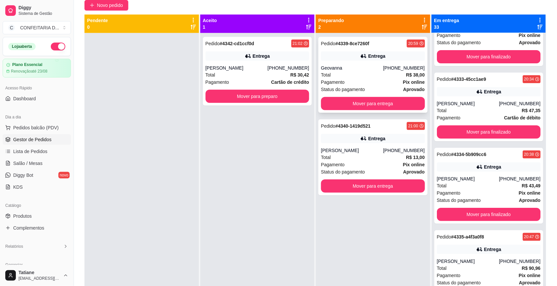
click at [357, 67] on div "Geovanna" at bounding box center [352, 68] width 62 height 7
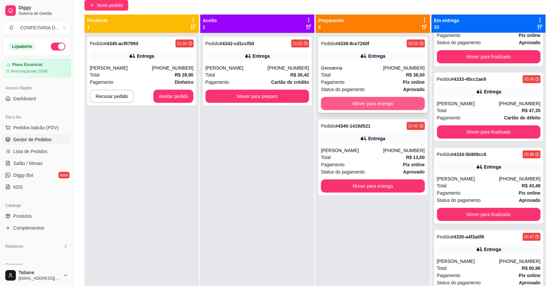
click at [362, 107] on button "Mover para entrega" at bounding box center [373, 103] width 104 height 13
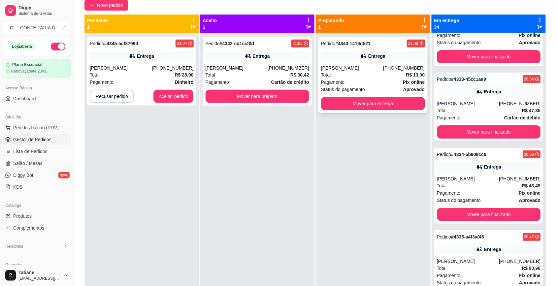
click at [368, 73] on div "Total R$ 13,00" at bounding box center [373, 74] width 104 height 7
click at [369, 73] on div "Total R$ 13,00" at bounding box center [373, 74] width 104 height 7
click at [364, 102] on button "Mover para entrega" at bounding box center [373, 103] width 104 height 13
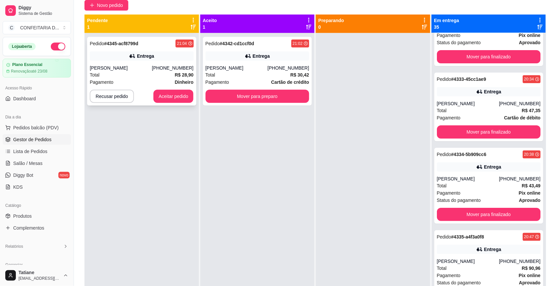
click at [151, 64] on div "Pedido # 4345-acf8799d 21:04 Entrega [PERSON_NAME] [PHONE_NUMBER] Total R$ 28,9…" at bounding box center [141, 71] width 109 height 69
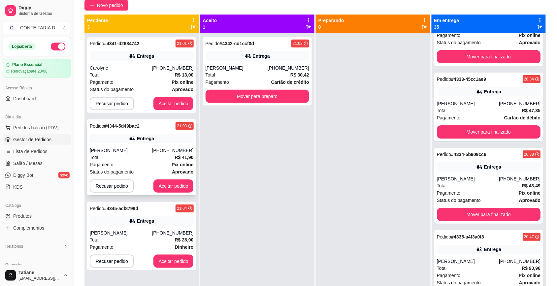
click at [165, 152] on div "[PHONE_NUMBER]" at bounding box center [173, 150] width 42 height 7
click at [148, 238] on div "Total R$ 28,90" at bounding box center [142, 239] width 104 height 7
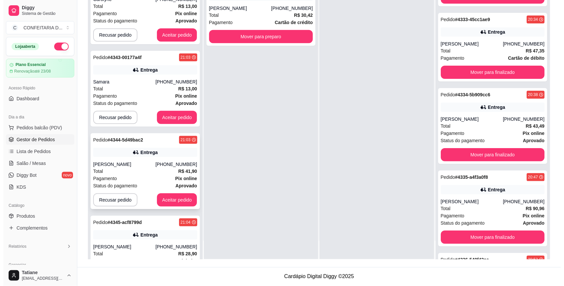
scroll to position [0, 0]
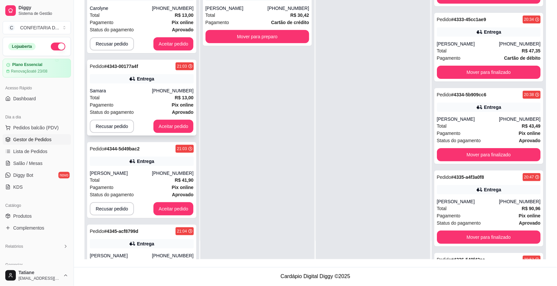
click at [129, 82] on icon at bounding box center [132, 79] width 7 height 7
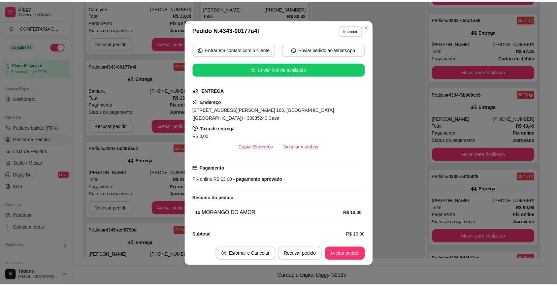
scroll to position [1, 0]
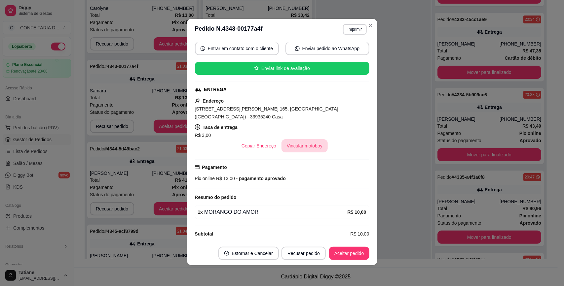
click at [304, 141] on button "Vincular motoboy" at bounding box center [304, 145] width 46 height 13
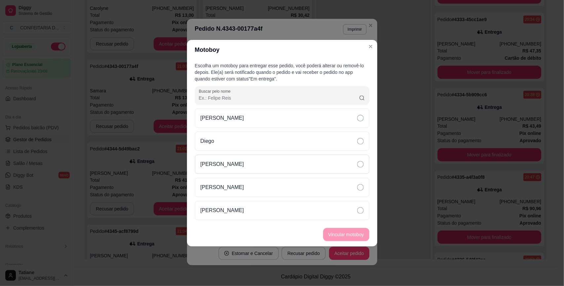
click at [262, 162] on div "[PERSON_NAME]" at bounding box center [282, 164] width 174 height 19
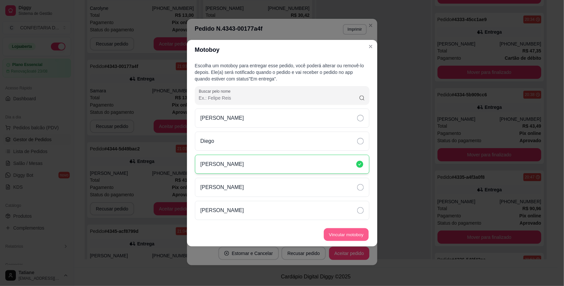
click at [344, 235] on button "Vincular motoboy" at bounding box center [346, 234] width 45 height 13
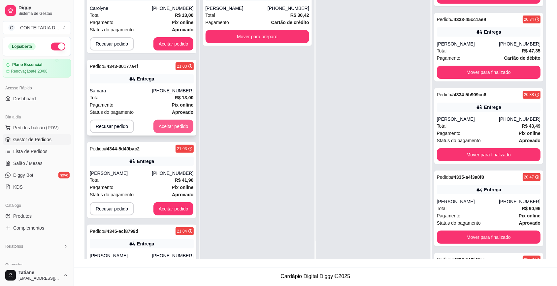
click at [167, 125] on button "Aceitar pedido" at bounding box center [174, 126] width 40 height 13
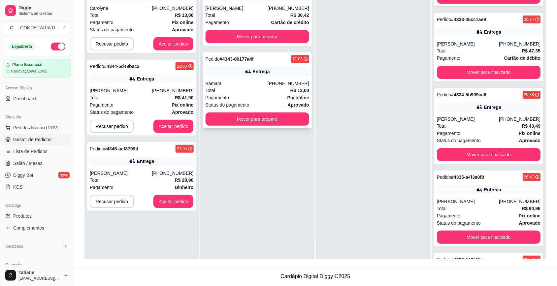
click at [253, 75] on div "Entrega" at bounding box center [261, 71] width 17 height 7
click at [242, 119] on button "Mover para preparo" at bounding box center [257, 119] width 101 height 13
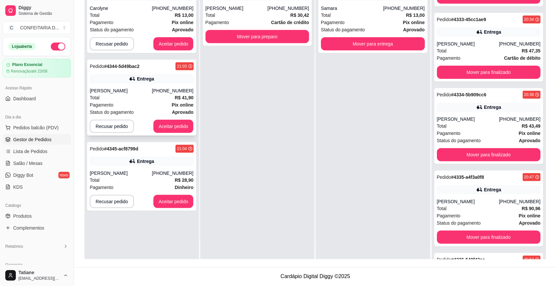
scroll to position [0, 0]
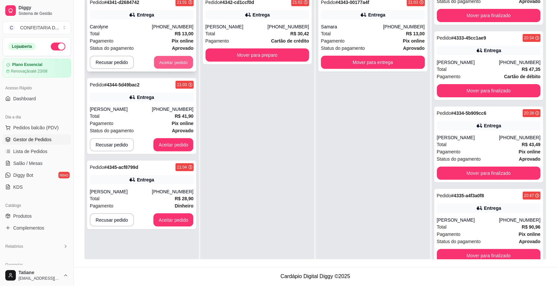
click at [168, 62] on button "Aceitar pedido" at bounding box center [173, 62] width 39 height 13
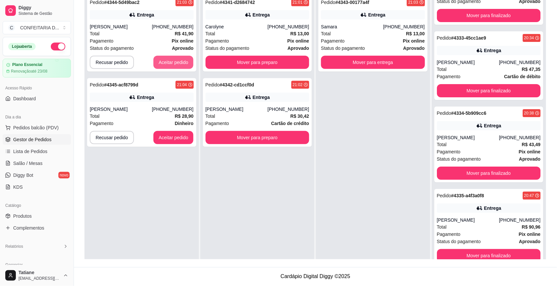
click at [168, 62] on button "Aceitar pedido" at bounding box center [174, 62] width 40 height 13
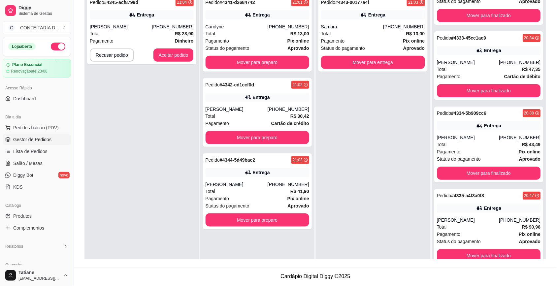
click at [168, 62] on div "Pedido # 4345-acf8799d 21:04 Entrega [PERSON_NAME] [PHONE_NUMBER] Total R$ 28,9…" at bounding box center [141, 30] width 109 height 69
click at [169, 55] on button "Aceitar pedido" at bounding box center [174, 55] width 40 height 13
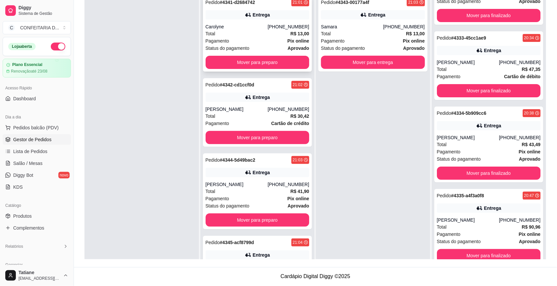
click at [249, 28] on div "Carolyne" at bounding box center [237, 26] width 62 height 7
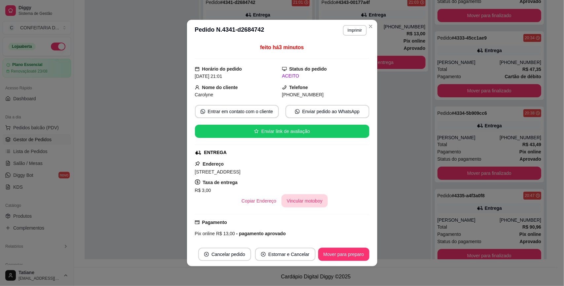
click at [301, 202] on button "Vincular motoboy" at bounding box center [304, 200] width 46 height 13
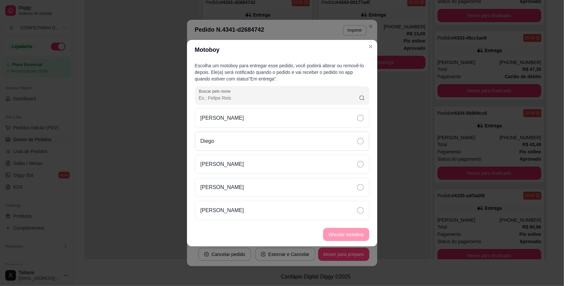
click at [221, 140] on div "Diego" at bounding box center [282, 141] width 174 height 19
click at [340, 227] on footer "Vincular motoboy" at bounding box center [282, 235] width 190 height 24
click at [342, 233] on button "Vincular motoboy" at bounding box center [346, 234] width 46 height 13
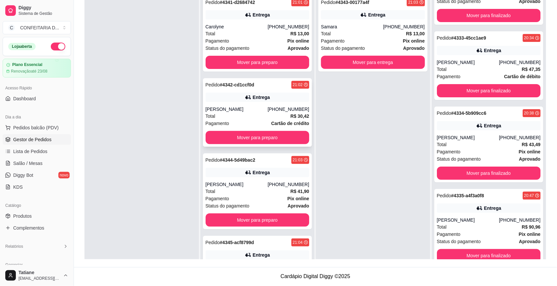
click at [221, 106] on div "Pedido # 4342-cd1ccf0d 21:02 Entrega Julia [PHONE_NUMBER] Total R$ 30,42 Pagame…" at bounding box center [257, 112] width 109 height 69
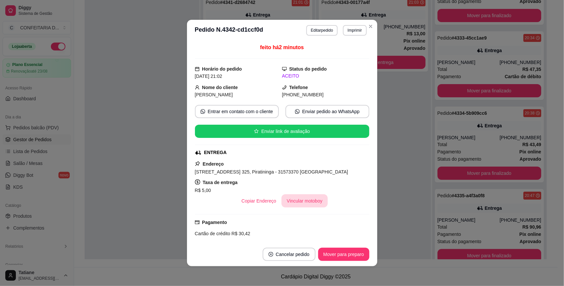
click at [292, 202] on button "Vincular motoboy" at bounding box center [304, 200] width 46 height 13
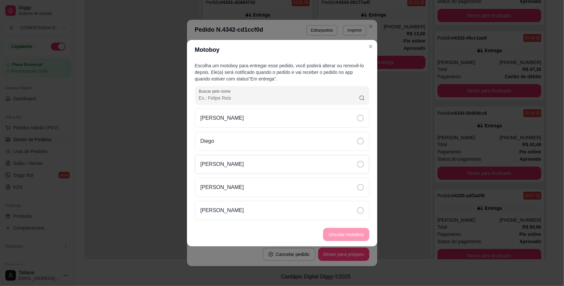
drag, startPoint x: 210, startPoint y: 143, endPoint x: 255, endPoint y: 172, distance: 53.6
click at [211, 143] on p "Diego" at bounding box center [207, 141] width 14 height 8
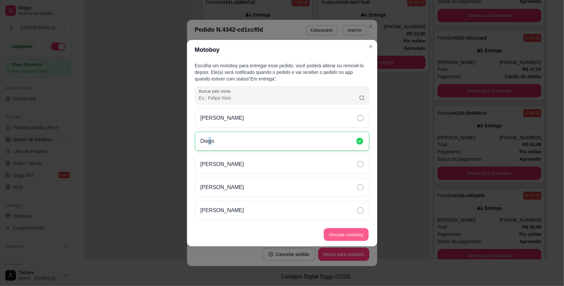
click at [336, 240] on button "Vincular motoboy" at bounding box center [346, 234] width 45 height 13
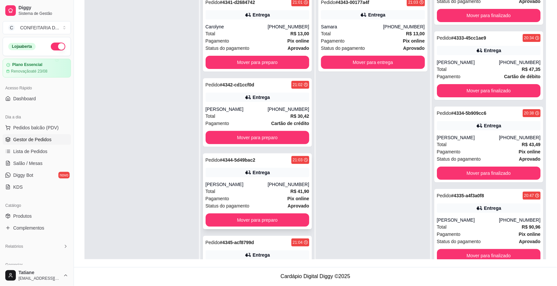
click at [245, 174] on icon at bounding box center [248, 172] width 7 height 7
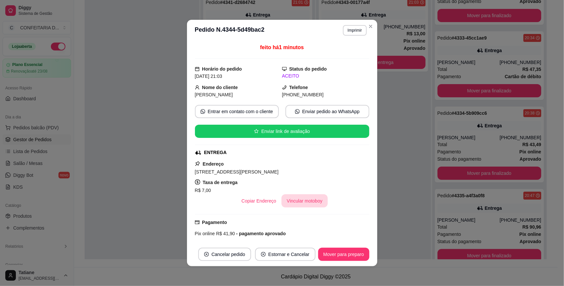
click at [283, 199] on button "Vincular motoboy" at bounding box center [304, 200] width 46 height 13
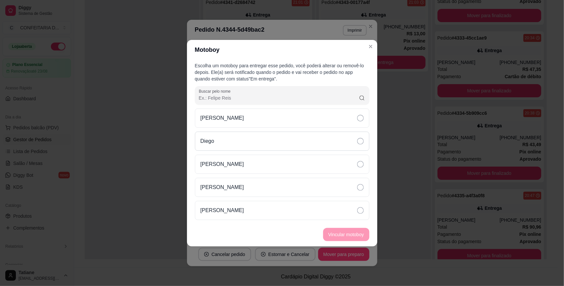
drag, startPoint x: 222, startPoint y: 141, endPoint x: 225, endPoint y: 142, distance: 3.4
click at [222, 141] on div "Diego" at bounding box center [282, 141] width 174 height 19
click at [341, 235] on button "Vincular motoboy" at bounding box center [346, 234] width 45 height 13
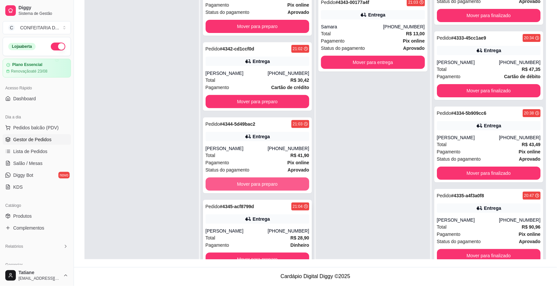
scroll to position [18, 0]
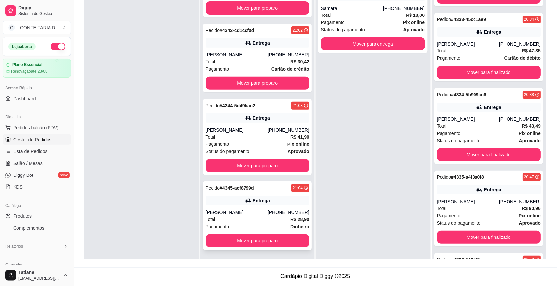
click at [255, 219] on div "Total R$ 28,90" at bounding box center [258, 219] width 104 height 7
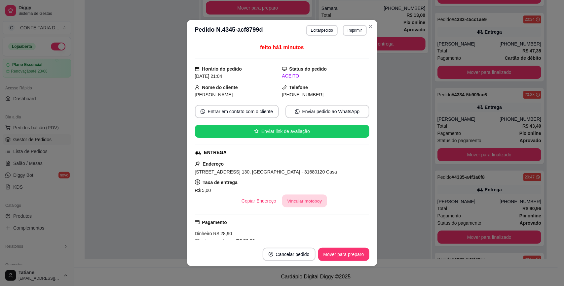
click at [304, 198] on button "Vincular motoboy" at bounding box center [304, 201] width 45 height 13
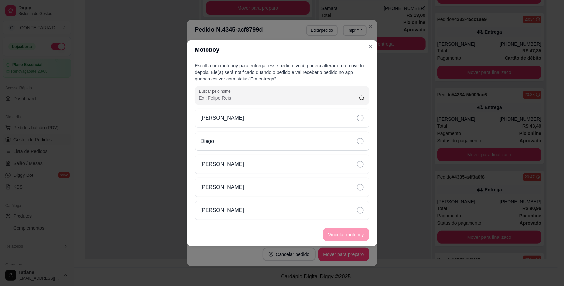
click at [225, 149] on div "Diego" at bounding box center [282, 141] width 174 height 19
click at [330, 233] on button "Vincular motoboy" at bounding box center [346, 234] width 45 height 13
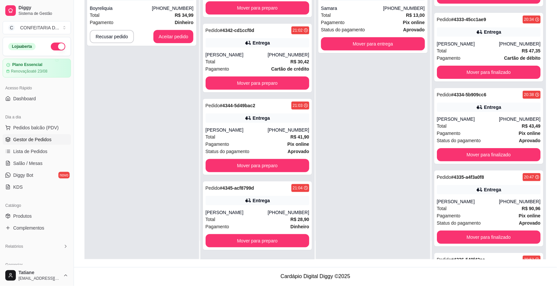
scroll to position [0, 0]
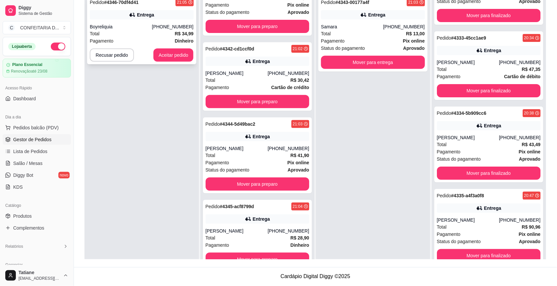
click at [142, 30] on div "Total R$ 34,99" at bounding box center [142, 33] width 104 height 7
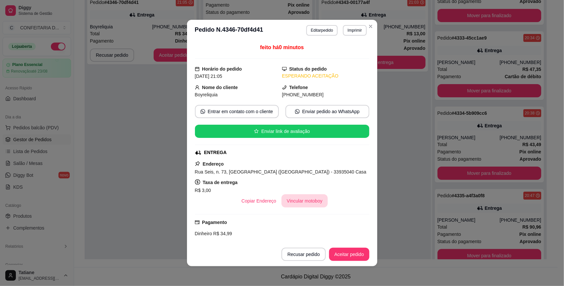
click at [297, 200] on button "Vincular motoboy" at bounding box center [304, 200] width 46 height 13
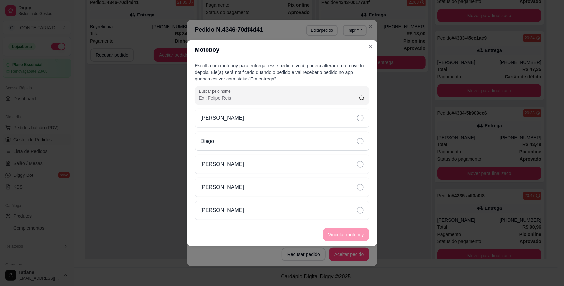
click at [209, 145] on div "Diego" at bounding box center [282, 141] width 174 height 19
click at [353, 234] on button "Vincular motoboy" at bounding box center [346, 234] width 46 height 13
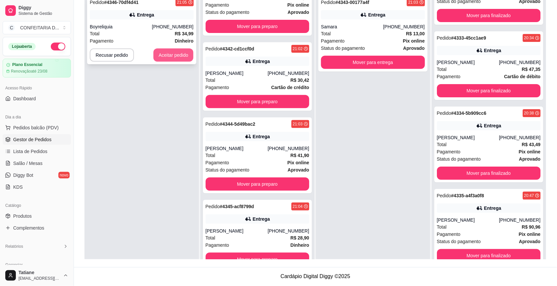
click at [170, 60] on button "Aceitar pedido" at bounding box center [174, 55] width 40 height 13
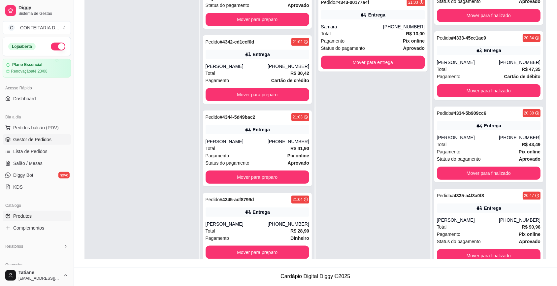
click at [27, 215] on span "Produtos" at bounding box center [22, 216] width 18 height 7
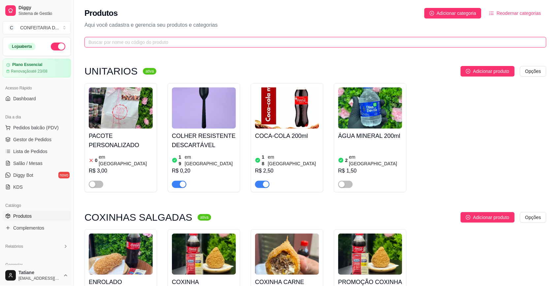
click at [136, 42] on input "text" at bounding box center [312, 42] width 449 height 7
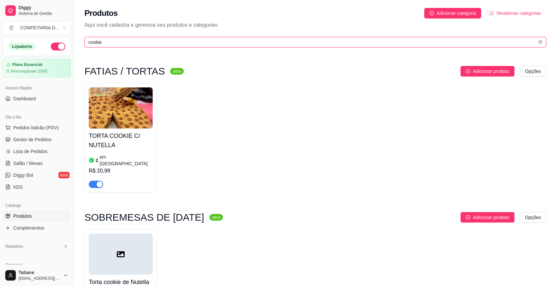
type input "cookie"
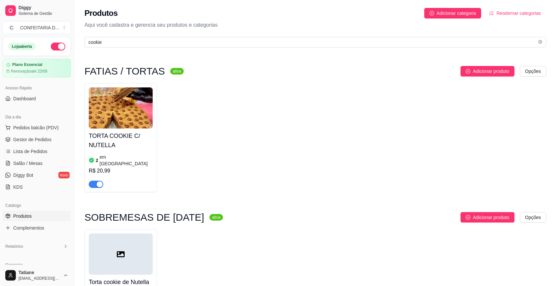
click at [133, 118] on img at bounding box center [121, 107] width 64 height 41
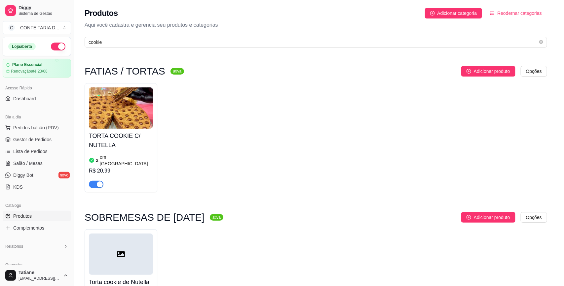
drag, startPoint x: 352, startPoint y: 58, endPoint x: 350, endPoint y: 81, distance: 22.5
click at [352, 60] on span "Estoque" at bounding box center [353, 60] width 19 height 6
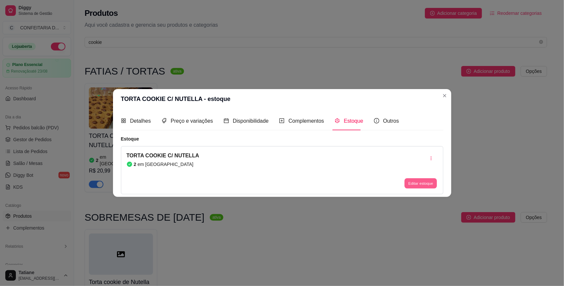
click at [415, 187] on button "Editar estoque" at bounding box center [420, 184] width 32 height 10
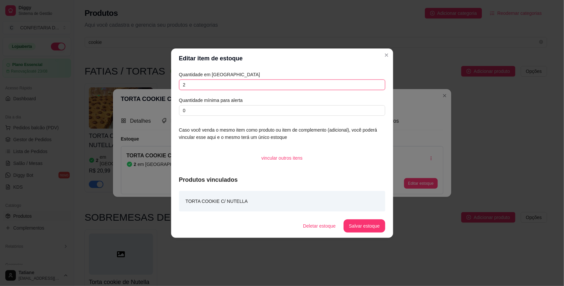
click at [204, 85] on input "2" at bounding box center [282, 85] width 206 height 11
type input "1"
click at [359, 224] on button "Salvar estoque" at bounding box center [364, 226] width 40 height 13
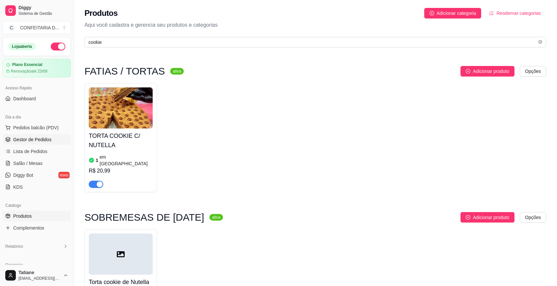
click at [46, 140] on span "Gestor de Pedidos" at bounding box center [32, 139] width 38 height 7
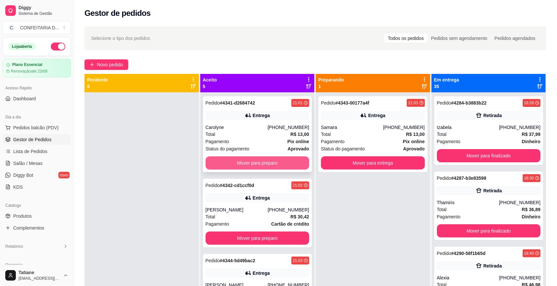
click at [233, 164] on button "Mover para preparo" at bounding box center [258, 162] width 104 height 13
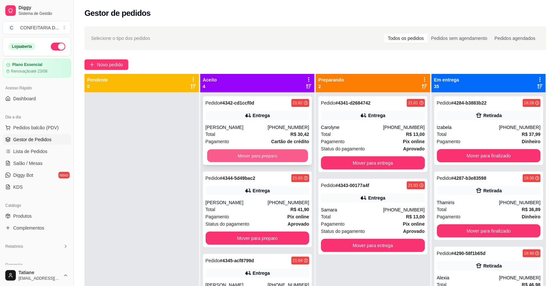
click at [239, 158] on button "Mover para preparo" at bounding box center [257, 156] width 101 height 13
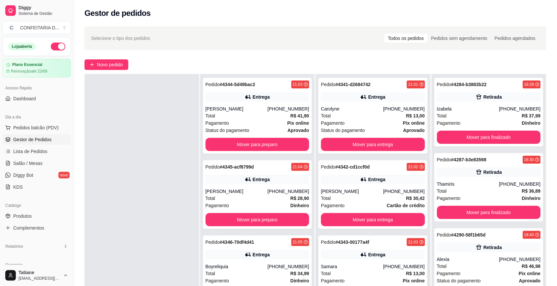
scroll to position [41, 0]
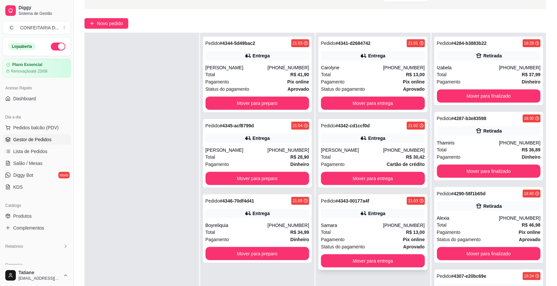
click at [358, 230] on div "Total R$ 13,00" at bounding box center [373, 232] width 104 height 7
click at [382, 260] on button "Mover para entrega" at bounding box center [373, 261] width 104 height 13
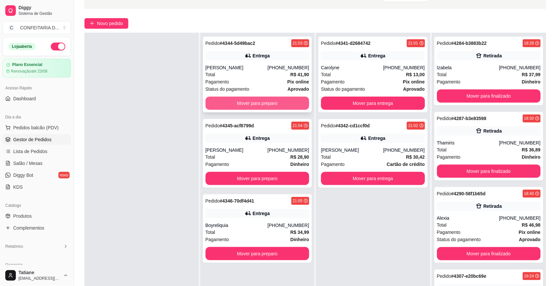
click at [247, 103] on button "Mover para preparo" at bounding box center [258, 103] width 104 height 13
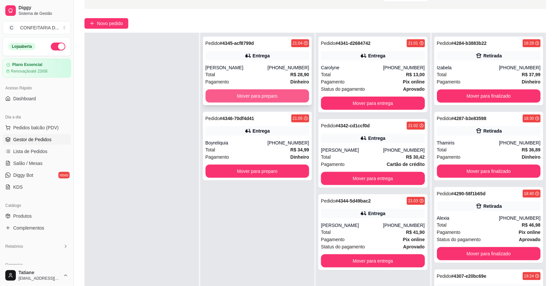
click at [248, 96] on button "Mover para preparo" at bounding box center [258, 95] width 104 height 13
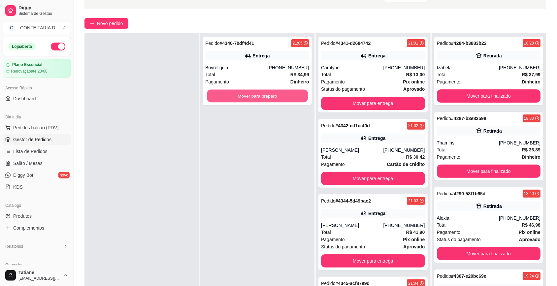
click at [248, 96] on button "Mover para preparo" at bounding box center [257, 96] width 101 height 13
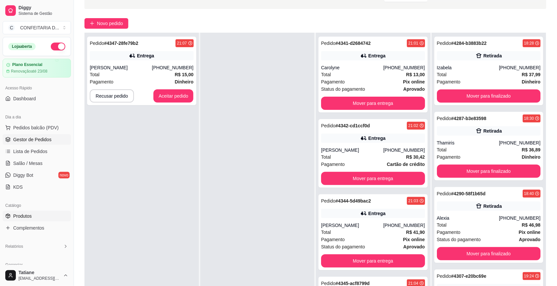
click at [25, 215] on span "Produtos" at bounding box center [22, 216] width 18 height 7
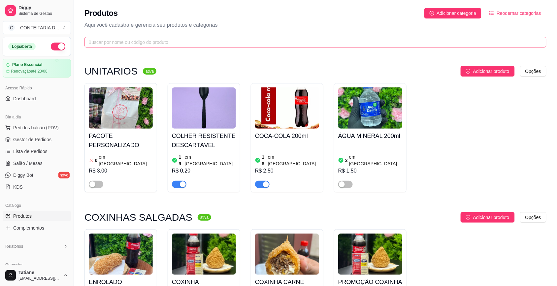
click at [112, 37] on span at bounding box center [316, 42] width 462 height 11
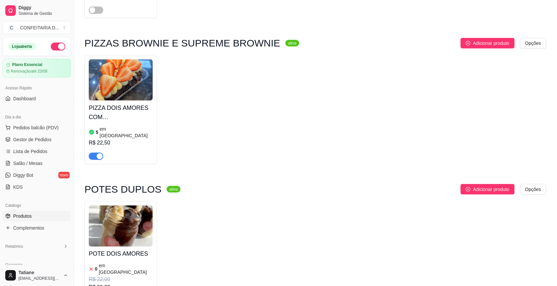
scroll to position [343, 0]
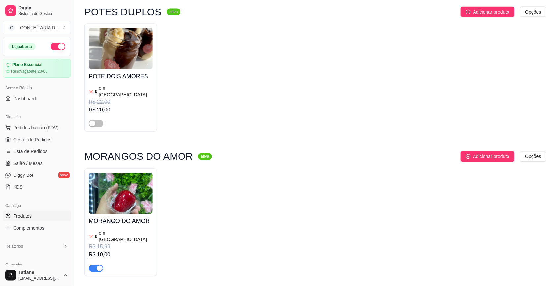
type input "amor"
click at [117, 173] on img at bounding box center [121, 193] width 64 height 41
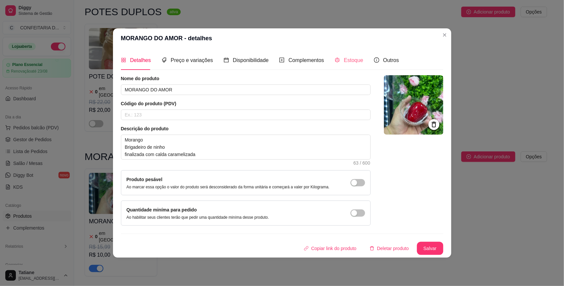
click at [339, 53] on div "Estoque" at bounding box center [348, 60] width 29 height 19
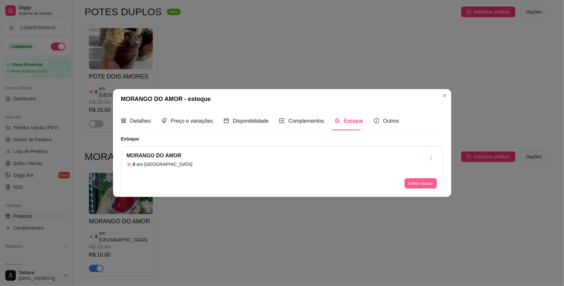
click at [425, 187] on button "Editar estoque" at bounding box center [420, 184] width 32 height 10
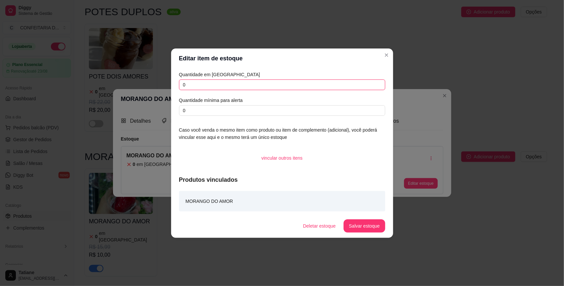
click at [196, 80] on input "0" at bounding box center [282, 85] width 206 height 11
type input "1"
click at [372, 225] on button "Salvar estoque" at bounding box center [363, 226] width 41 height 13
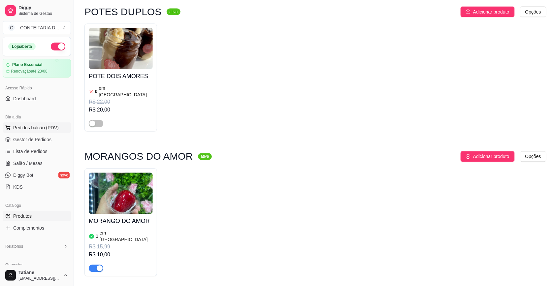
scroll to position [136, 0]
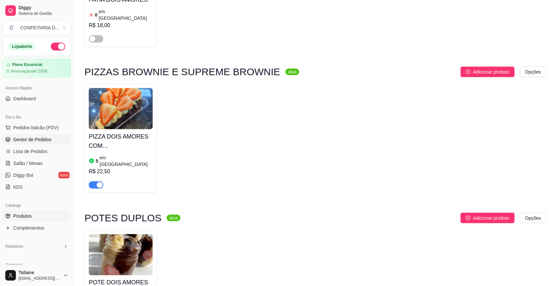
click at [41, 139] on span "Gestor de Pedidos" at bounding box center [32, 139] width 38 height 7
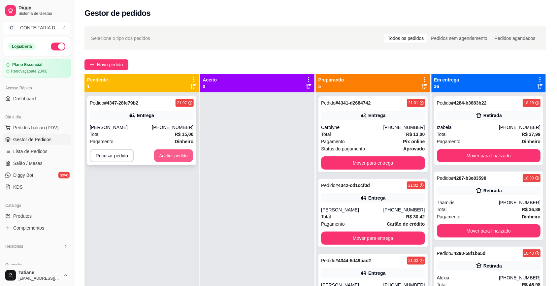
click at [160, 154] on button "Aceitar pedido" at bounding box center [173, 156] width 39 height 13
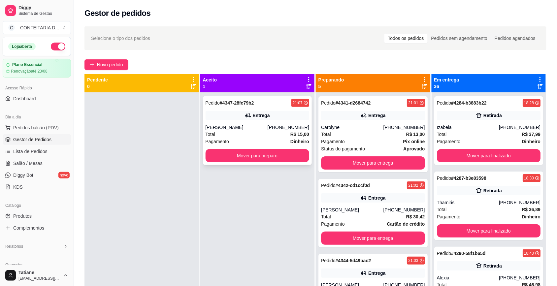
click at [230, 132] on div "Total R$ 15,00" at bounding box center [258, 134] width 104 height 7
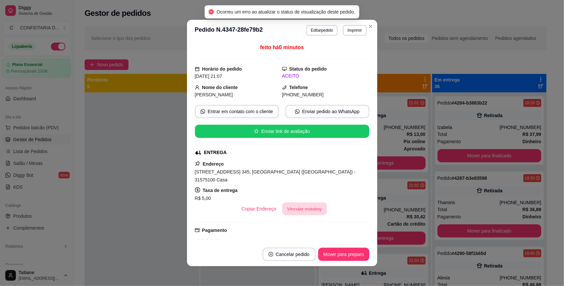
click at [315, 216] on button "Vincular motoboy" at bounding box center [304, 209] width 45 height 13
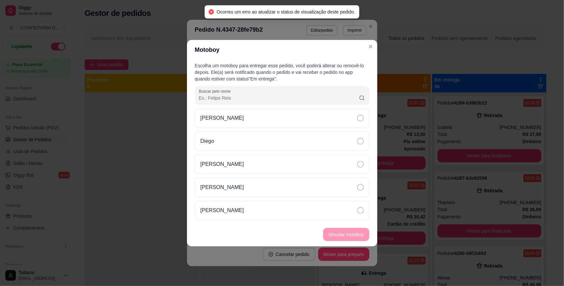
drag, startPoint x: 230, startPoint y: 143, endPoint x: 238, endPoint y: 151, distance: 11.9
click at [231, 143] on div "Diego" at bounding box center [282, 141] width 174 height 19
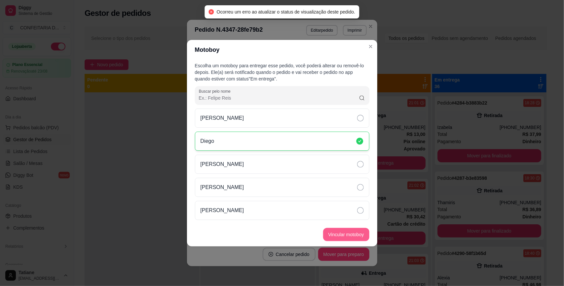
click at [338, 237] on button "Vincular motoboy" at bounding box center [346, 234] width 46 height 13
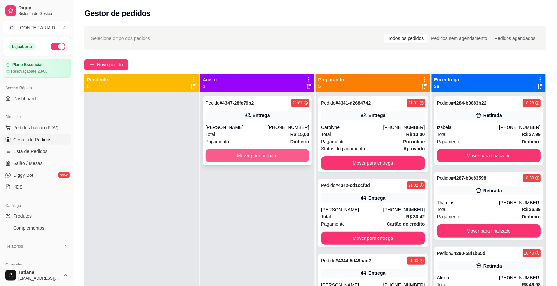
click at [235, 157] on button "Mover para preparo" at bounding box center [258, 155] width 104 height 13
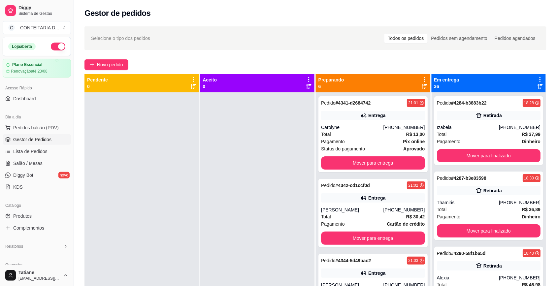
click at [56, 48] on button "button" at bounding box center [58, 47] width 15 height 8
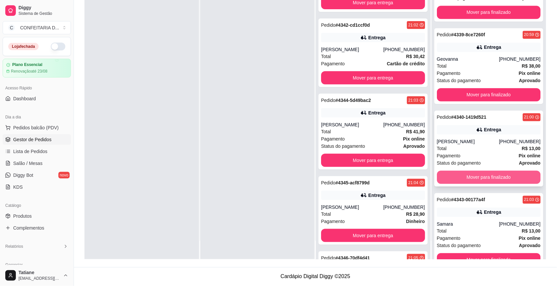
scroll to position [2623, 0]
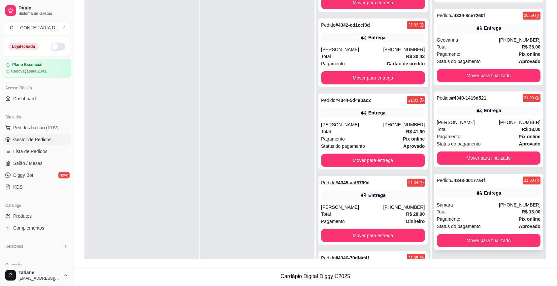
click at [476, 205] on div "Samara" at bounding box center [468, 205] width 62 height 7
click at [471, 121] on div "[PERSON_NAME]" at bounding box center [468, 123] width 62 height 7
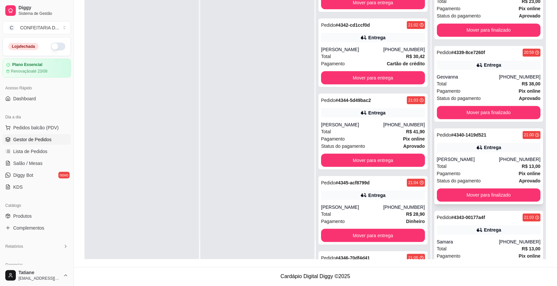
scroll to position [2541, 0]
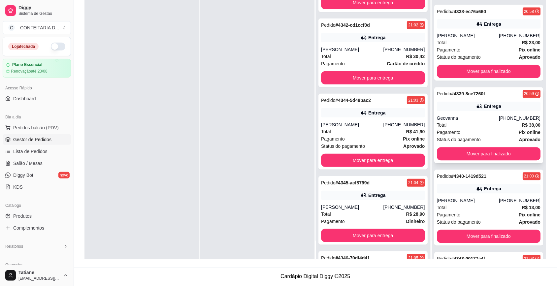
click at [469, 122] on div "Geovanna" at bounding box center [468, 118] width 62 height 7
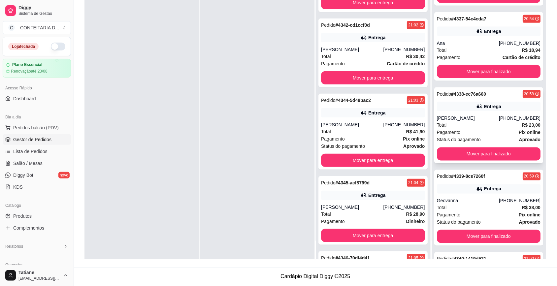
click at [468, 122] on div "[PERSON_NAME]" at bounding box center [468, 118] width 62 height 7
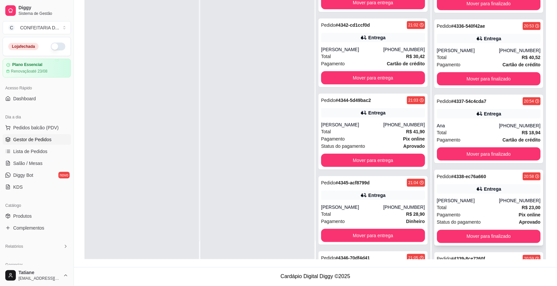
click at [466, 134] on div "Total R$ 18,94" at bounding box center [489, 132] width 104 height 7
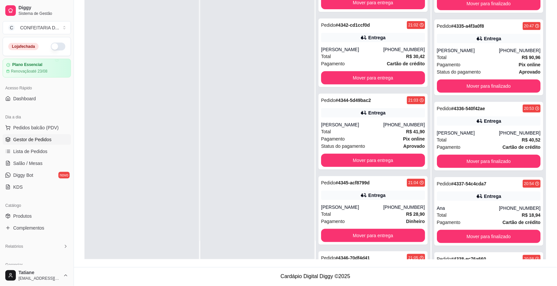
scroll to position [2252, 0]
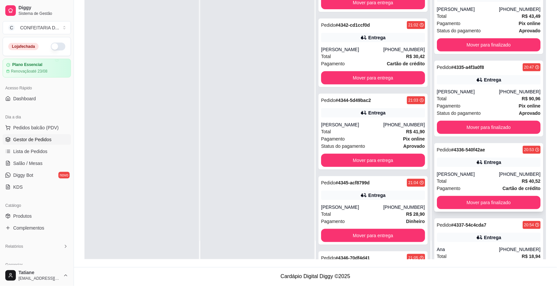
click at [462, 160] on div "Pedido # 4336-540f42ae 20:53 Entrega [PERSON_NAME] [PHONE_NUMBER] Total R$ 40,5…" at bounding box center [488, 177] width 109 height 69
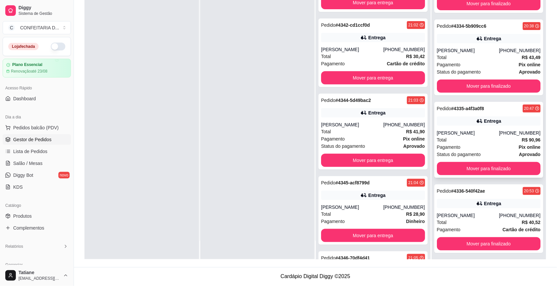
click at [466, 136] on div "[PERSON_NAME]" at bounding box center [468, 133] width 62 height 7
click at [471, 59] on div "Total R$ 43,49" at bounding box center [489, 57] width 104 height 7
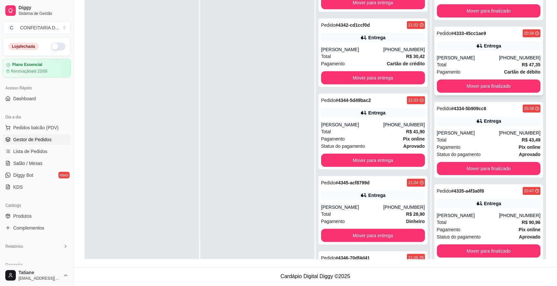
click at [477, 58] on div "[PERSON_NAME]" at bounding box center [468, 57] width 62 height 7
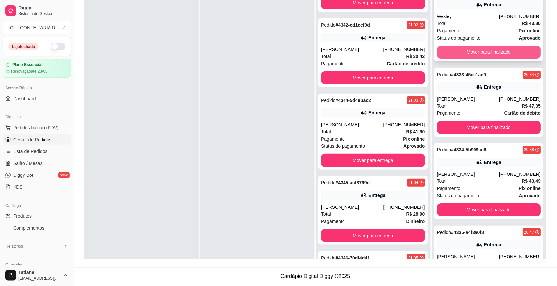
scroll to position [2004, 0]
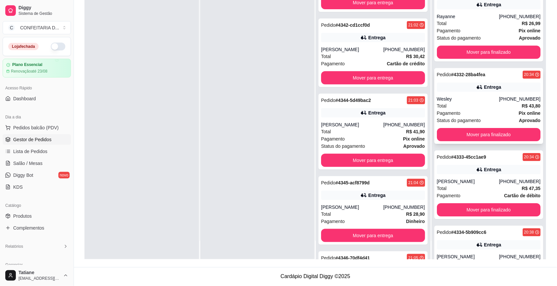
click at [466, 102] on div "Wesley" at bounding box center [468, 99] width 62 height 7
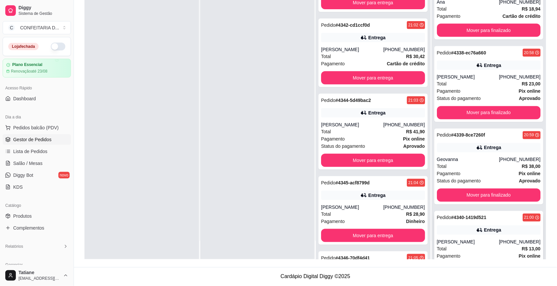
scroll to position [2623, 0]
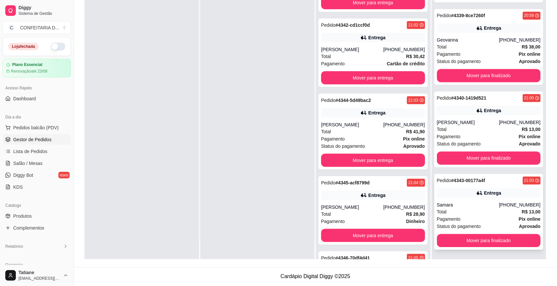
click at [469, 200] on div "Pedido # 4343-00177a4f 21:03 Entrega Samara [PHONE_NUMBER] Total R$ 13,00 Pagam…" at bounding box center [488, 212] width 109 height 76
click at [461, 111] on div "Entrega" at bounding box center [489, 110] width 104 height 9
click at [456, 56] on div "Pagamento Pix online" at bounding box center [489, 54] width 104 height 7
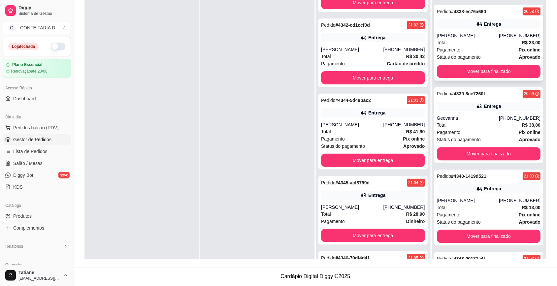
scroll to position [2458, 0]
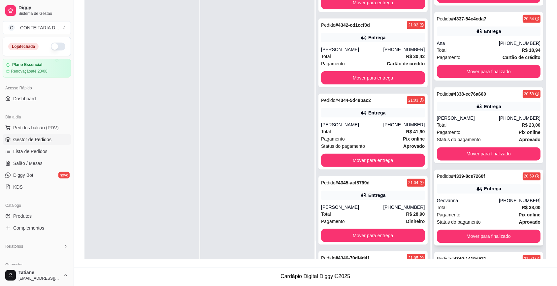
click at [453, 192] on div "Entrega" at bounding box center [489, 189] width 104 height 9
click at [460, 122] on div "[PERSON_NAME]" at bounding box center [468, 118] width 62 height 7
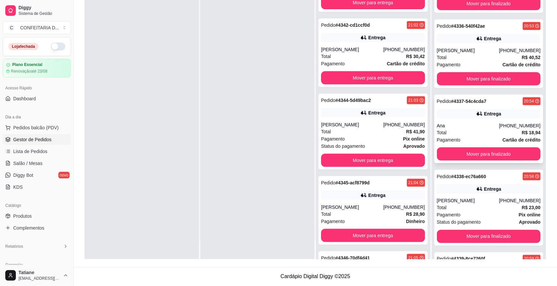
click at [466, 144] on div "Pagamento Cartão de crédito" at bounding box center [489, 139] width 104 height 7
click at [466, 136] on div "Total R$ 18,94" at bounding box center [489, 132] width 104 height 7
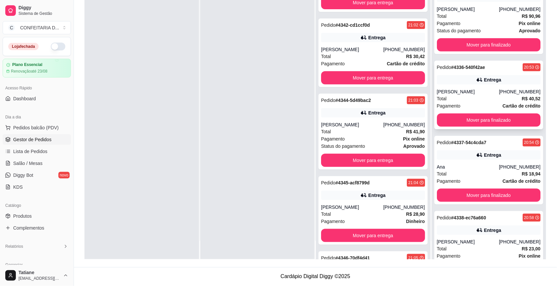
click at [474, 92] on div "[PERSON_NAME]" at bounding box center [468, 91] width 62 height 7
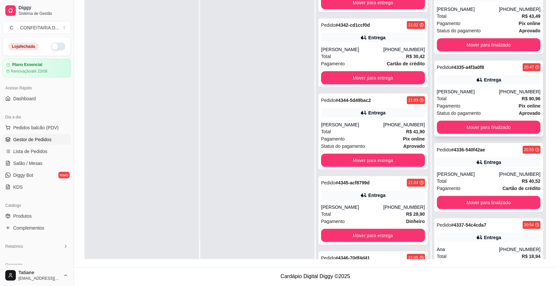
click at [458, 106] on div "Pagamento Pix online" at bounding box center [489, 105] width 104 height 7
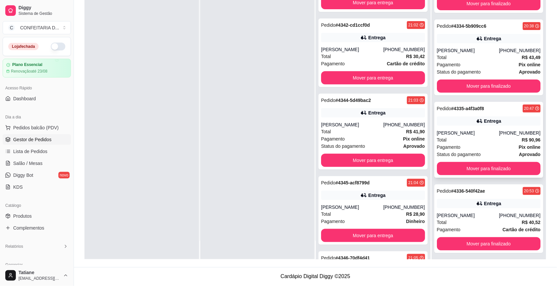
click at [456, 126] on div "Entrega" at bounding box center [489, 121] width 104 height 9
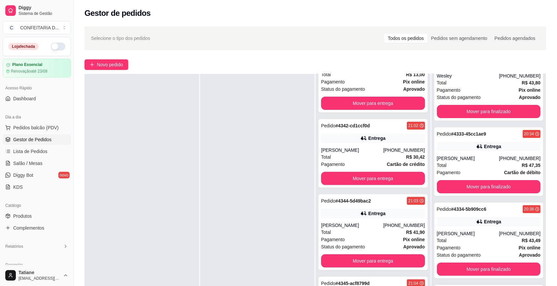
scroll to position [0, 0]
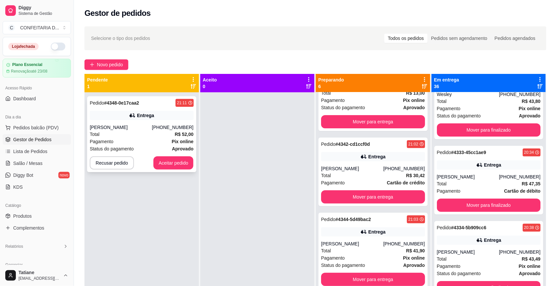
click at [123, 123] on div "Pedido # 4348-0e17caa2 21:11 Entrega Samuel [PHONE_NUMBER] Total R$ 52,00 Pagam…" at bounding box center [141, 134] width 109 height 76
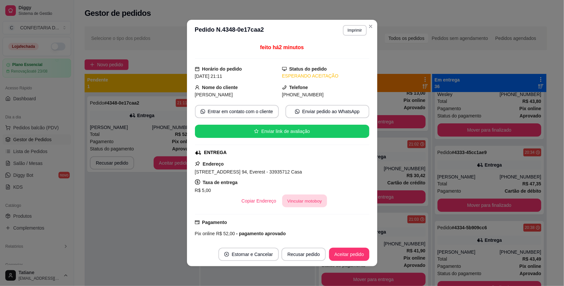
click at [297, 201] on button "Vincular motoboy" at bounding box center [304, 201] width 45 height 13
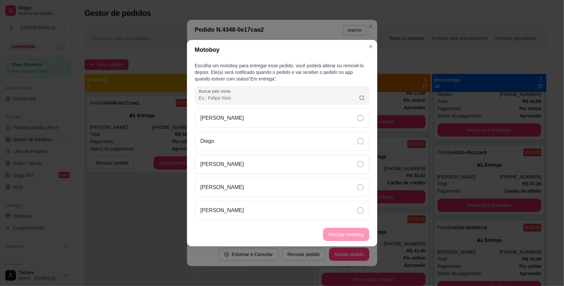
drag, startPoint x: 222, startPoint y: 140, endPoint x: 292, endPoint y: 171, distance: 76.6
click at [222, 140] on div "Diego" at bounding box center [282, 141] width 174 height 19
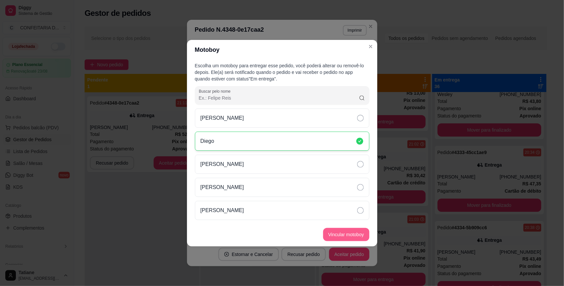
click at [342, 240] on button "Vincular motoboy" at bounding box center [346, 234] width 46 height 13
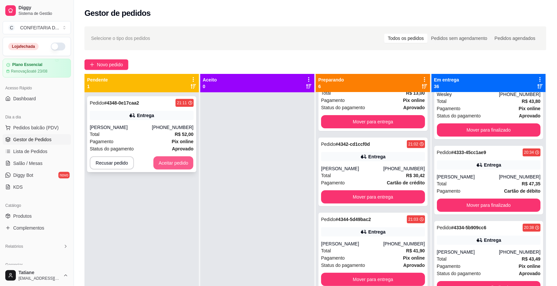
click at [162, 162] on button "Aceitar pedido" at bounding box center [174, 162] width 40 height 13
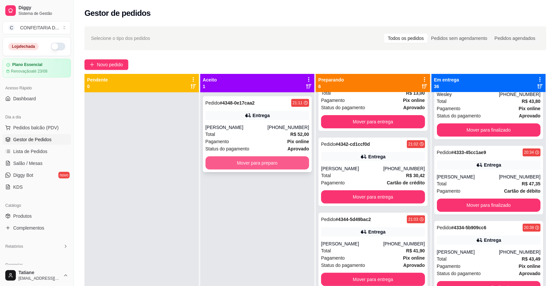
click at [245, 165] on button "Mover para preparo" at bounding box center [258, 162] width 104 height 13
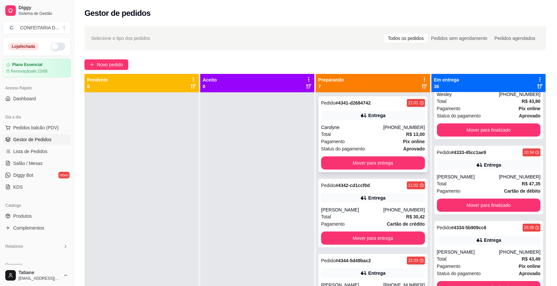
click at [392, 135] on div "Total R$ 13,00" at bounding box center [373, 134] width 104 height 7
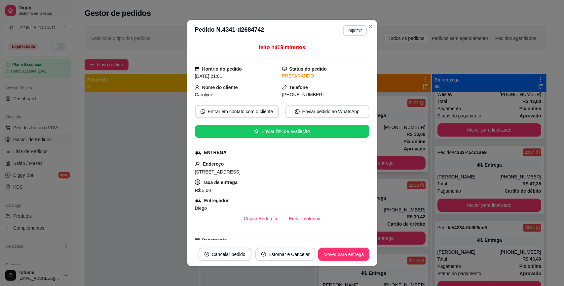
click at [379, 163] on button "Mover para entrega" at bounding box center [373, 162] width 104 height 13
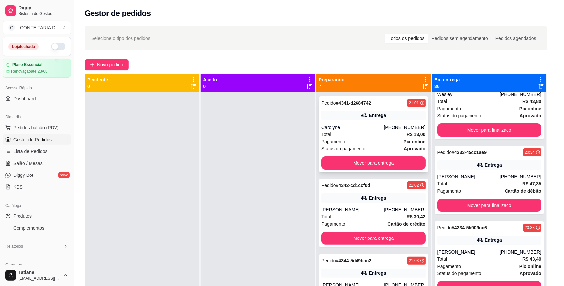
click at [378, 163] on button "Mover para entrega" at bounding box center [373, 162] width 104 height 13
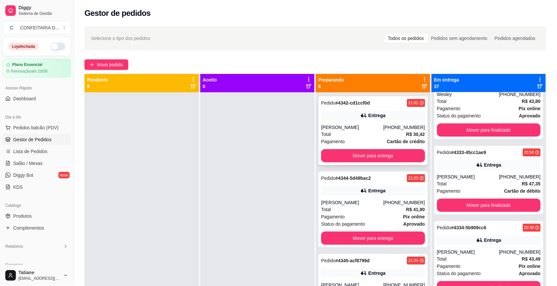
click at [360, 121] on div "Pedido # 4342-cd1ccf0d 21:02 Entrega Julia [PHONE_NUMBER] Total R$ 30,42 Pagame…" at bounding box center [373, 130] width 109 height 69
click at [381, 158] on button "Mover para entrega" at bounding box center [373, 155] width 104 height 13
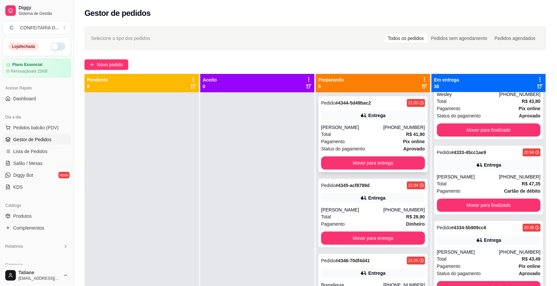
click at [360, 129] on div "[PERSON_NAME]" at bounding box center [352, 127] width 62 height 7
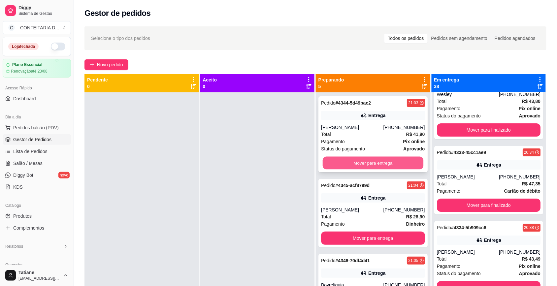
click at [377, 159] on button "Mover para entrega" at bounding box center [373, 163] width 101 height 13
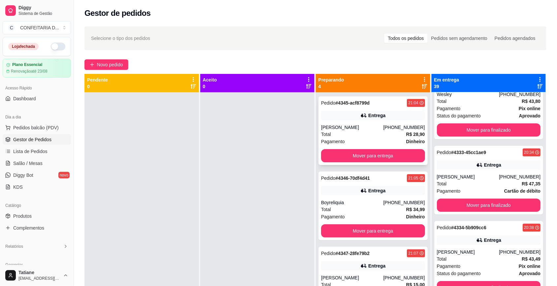
click at [359, 130] on div "[PERSON_NAME]" at bounding box center [352, 127] width 62 height 7
click at [375, 162] on button "Mover para entrega" at bounding box center [373, 156] width 101 height 13
click at [362, 131] on div "Boyreliquia" at bounding box center [352, 127] width 62 height 7
click at [384, 157] on button "Mover para entrega" at bounding box center [373, 156] width 101 height 13
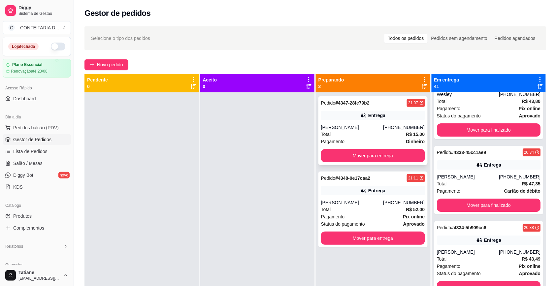
click at [361, 129] on div "[PERSON_NAME]" at bounding box center [352, 127] width 62 height 7
click at [378, 155] on button "Mover para entrega" at bounding box center [373, 156] width 101 height 13
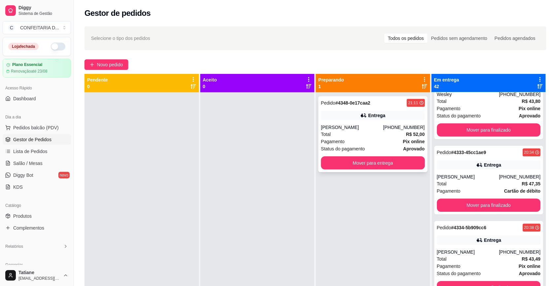
click at [356, 131] on div "Total R$ 52,00" at bounding box center [373, 134] width 104 height 7
click at [375, 162] on button "Mover para entrega" at bounding box center [373, 162] width 104 height 13
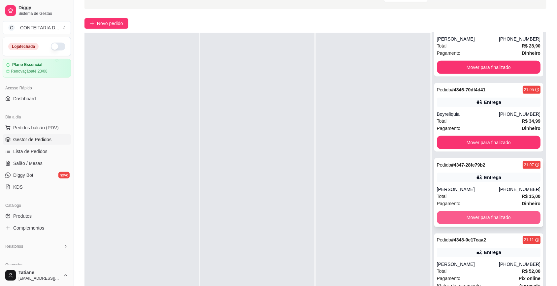
scroll to position [101, 0]
